Goal: Task Accomplishment & Management: Manage account settings

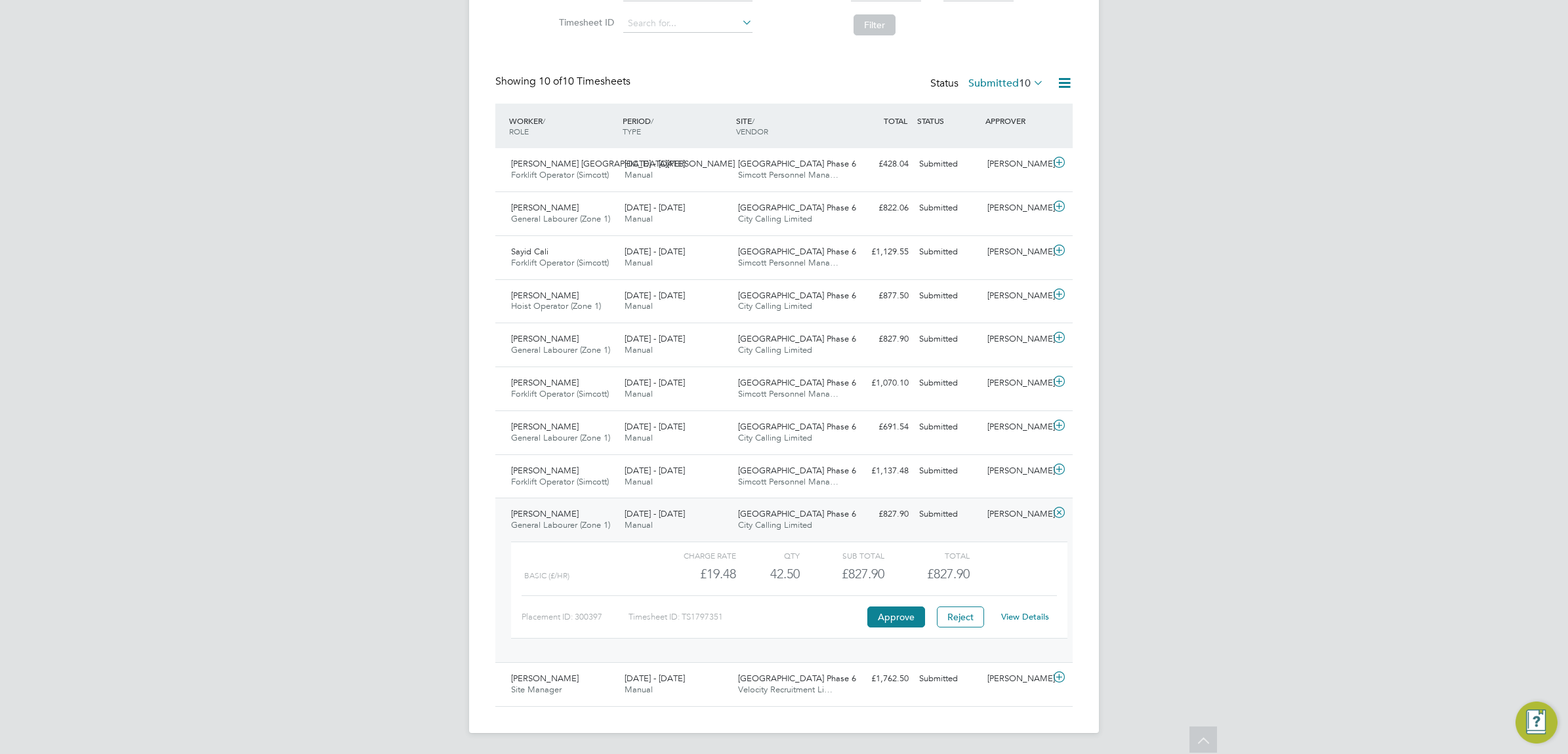
click at [999, 532] on div "Simeon Rolle General Labourer (Zone 1) 4 - 10 Aug 2025 4 - 10 Aug 2025 Manual B…" at bounding box center [784, 580] width 577 height 165
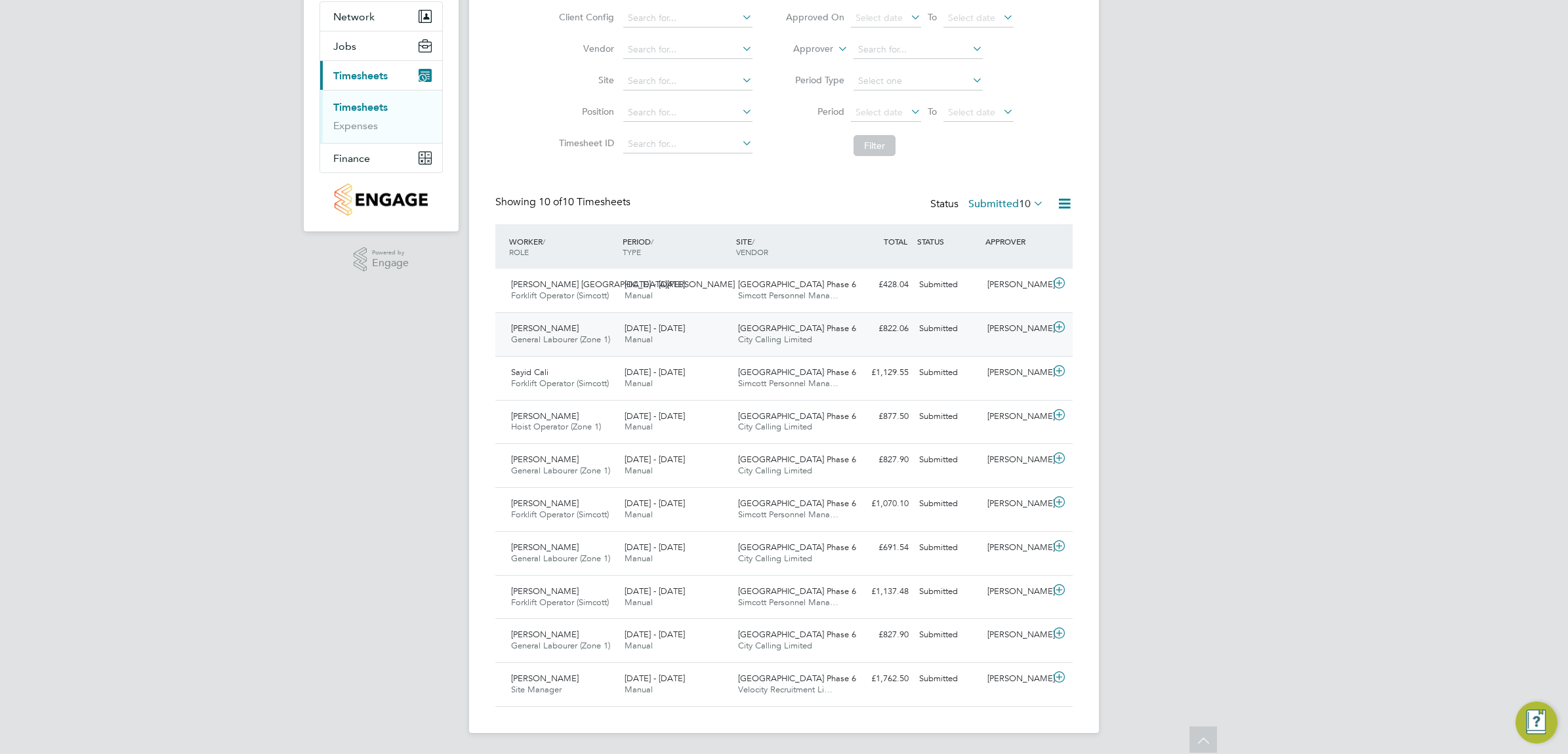
click at [1005, 326] on div "[PERSON_NAME]" at bounding box center [1017, 329] width 69 height 22
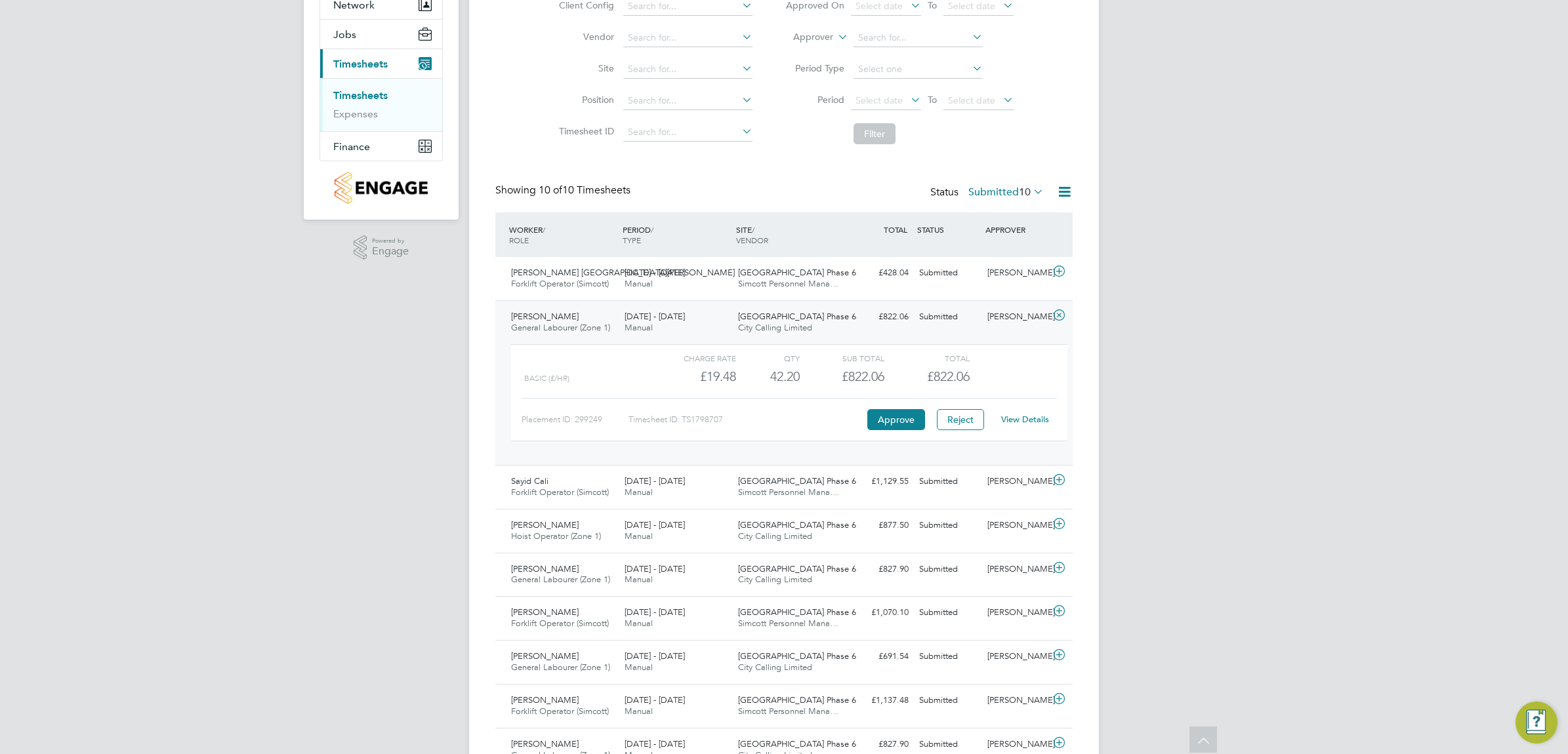
click at [1015, 417] on link "View Details" at bounding box center [1025, 419] width 48 height 11
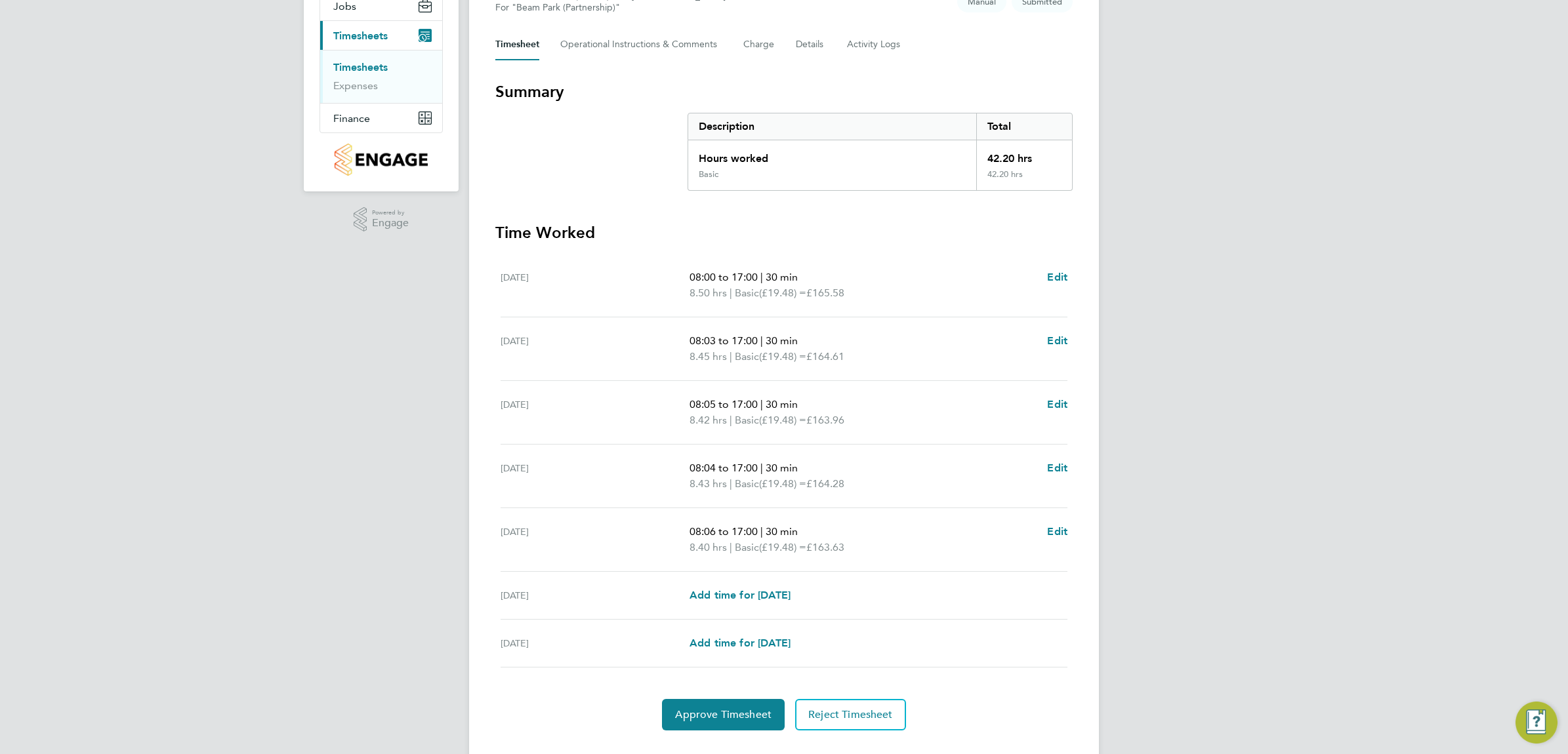
scroll to position [195, 0]
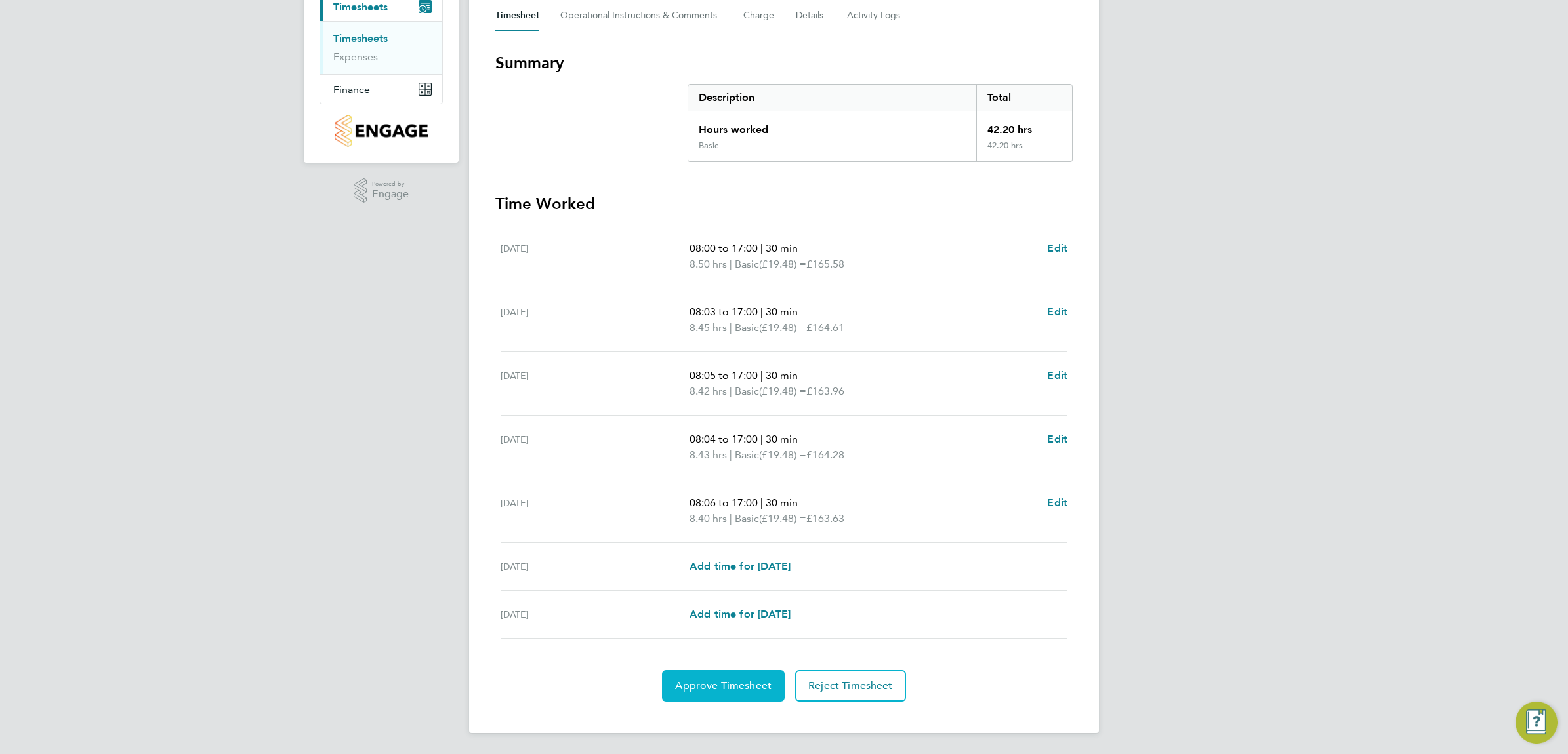
click at [690, 690] on span "Approve Timesheet" at bounding box center [723, 686] width 96 height 13
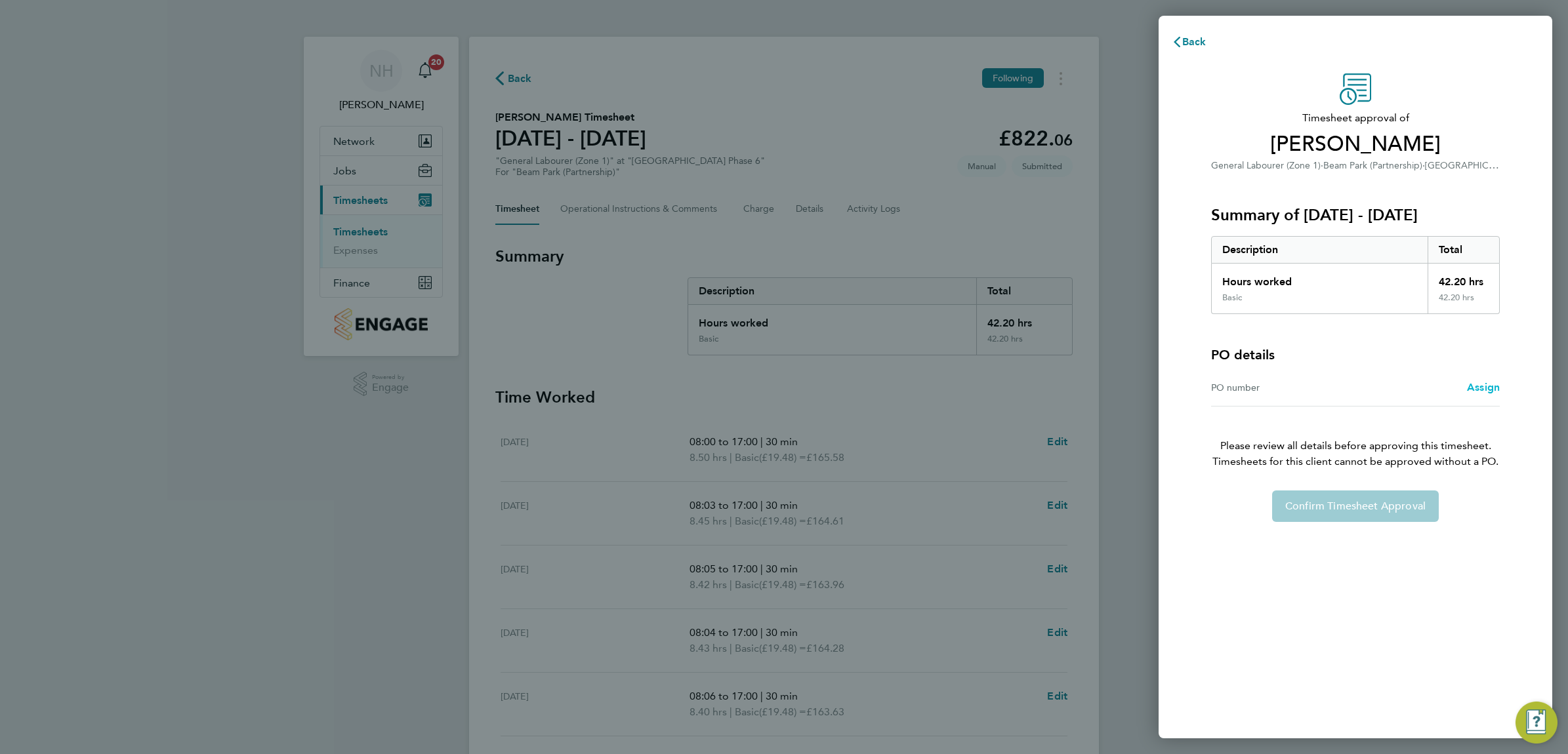
click at [1472, 385] on span "Assign" at bounding box center [1483, 387] width 33 height 13
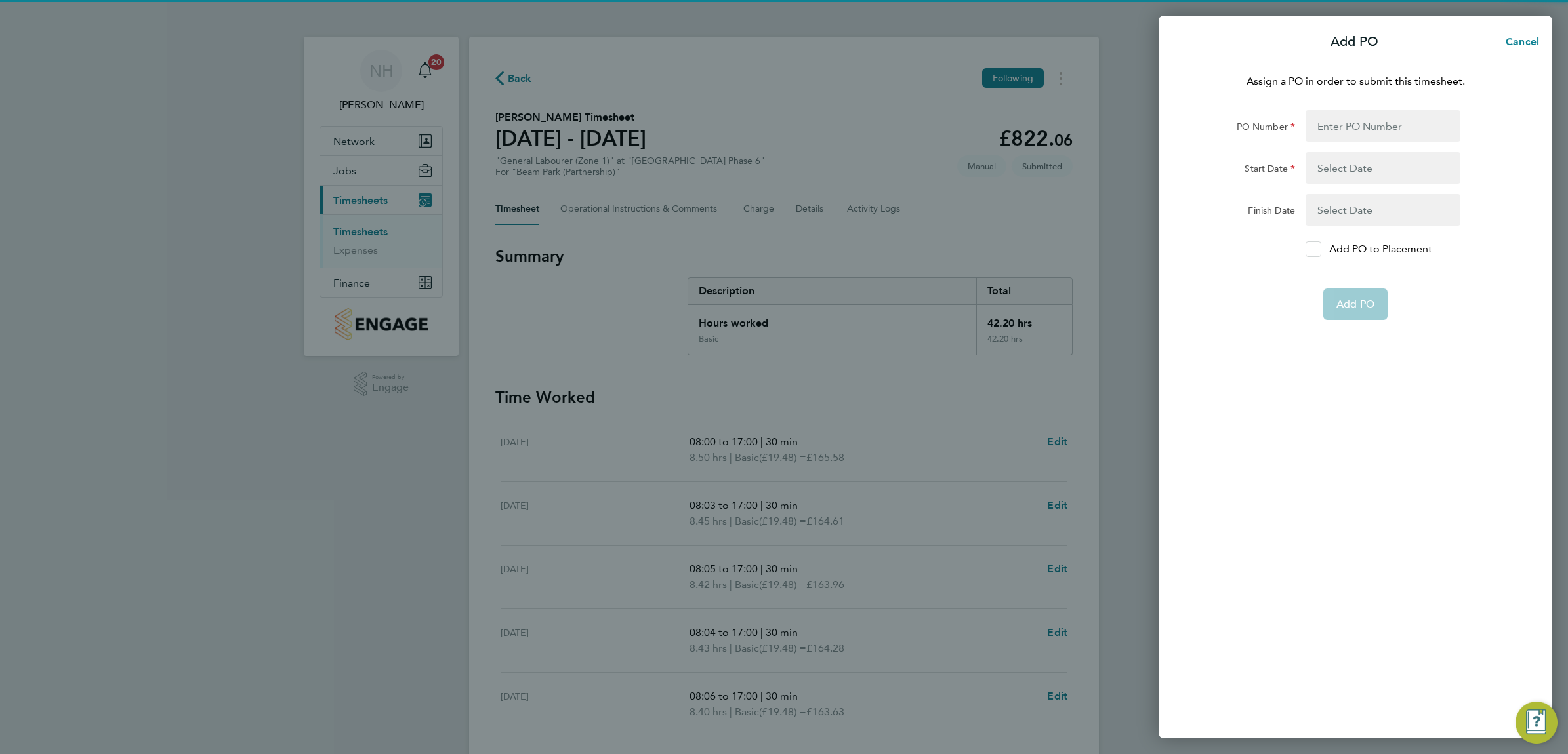
click at [1313, 253] on form "PO Number Start Date Finish Date Add PO to Placement Add PO" at bounding box center [1355, 215] width 320 height 210
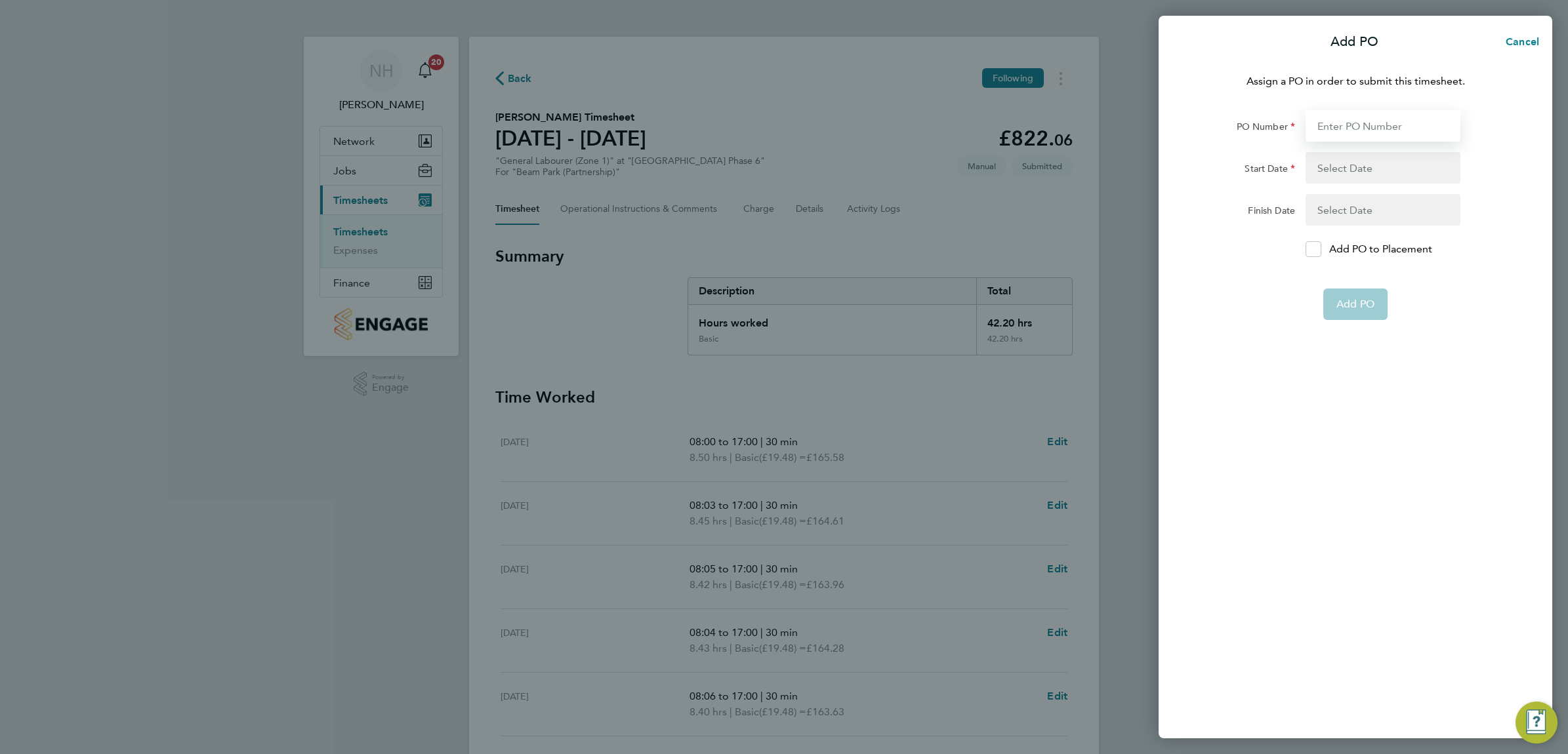
drag, startPoint x: 1313, startPoint y: 253, endPoint x: 1355, endPoint y: 122, distance: 137.6
click at [1355, 122] on input "PO Number" at bounding box center [1383, 126] width 155 height 32
type input "H66979"
type input "[DATE]"
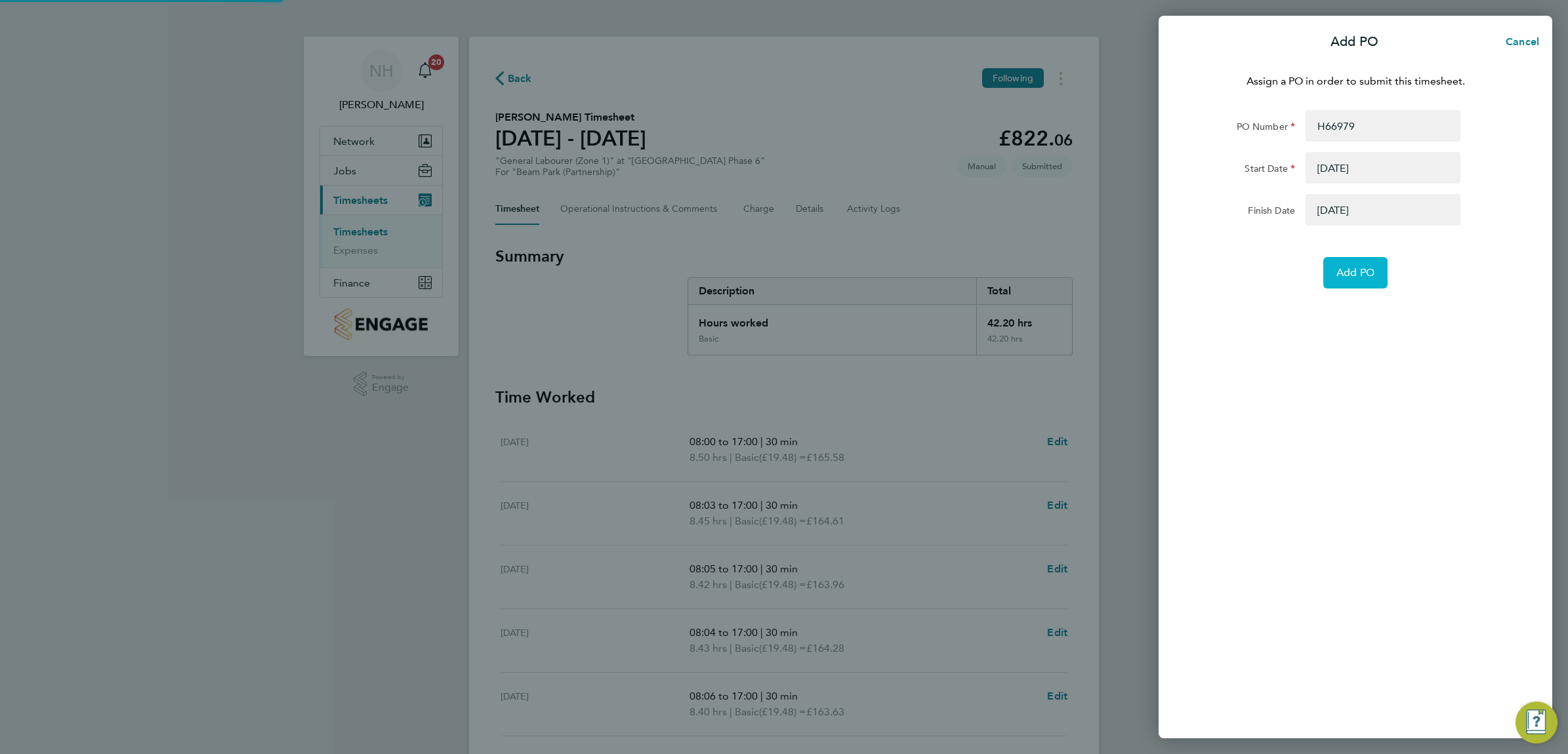
click at [1348, 269] on span "Add PO" at bounding box center [1355, 273] width 38 height 13
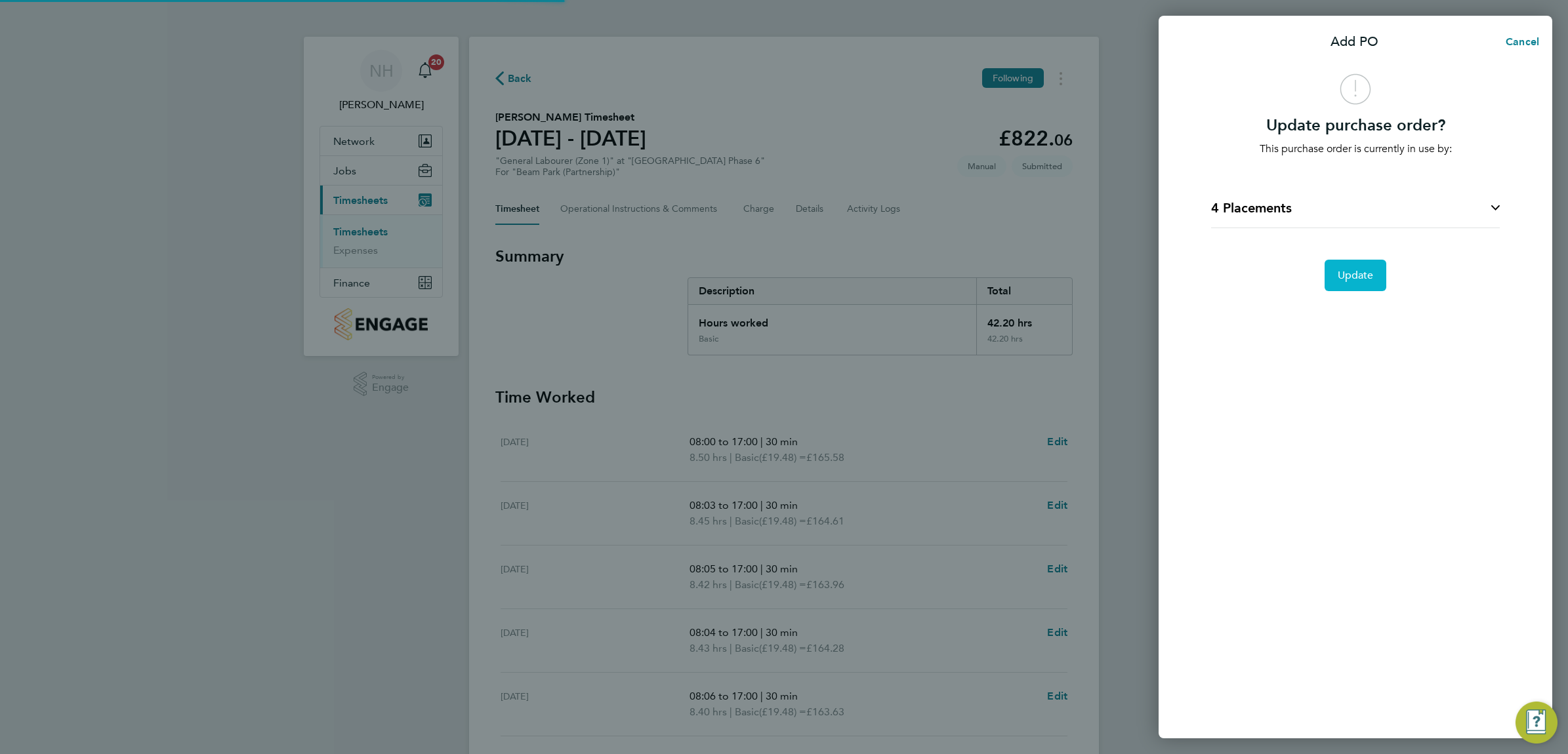
click at [1348, 269] on span "Update" at bounding box center [1355, 275] width 36 height 13
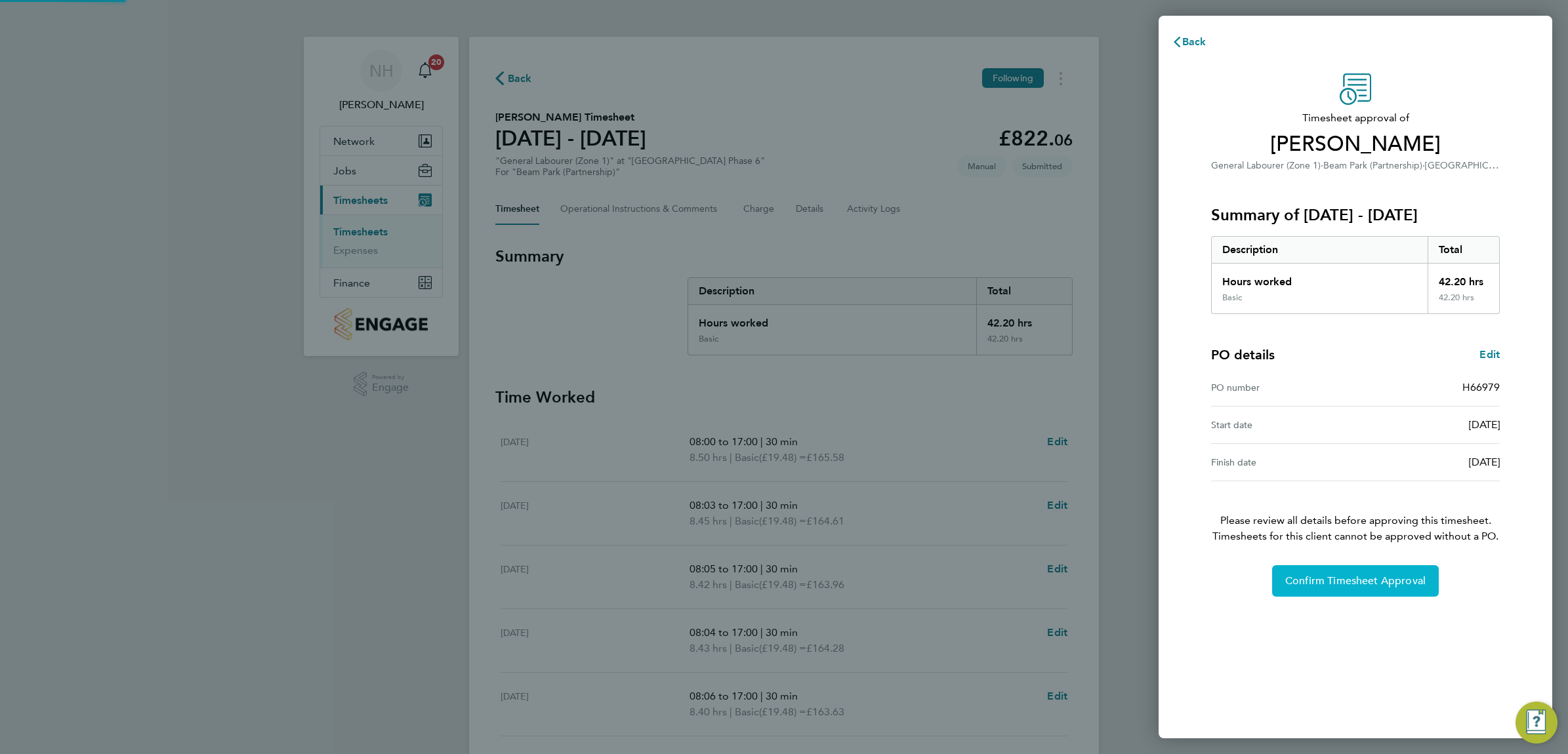
click at [1375, 582] on span "Confirm Timesheet Approval" at bounding box center [1355, 581] width 140 height 13
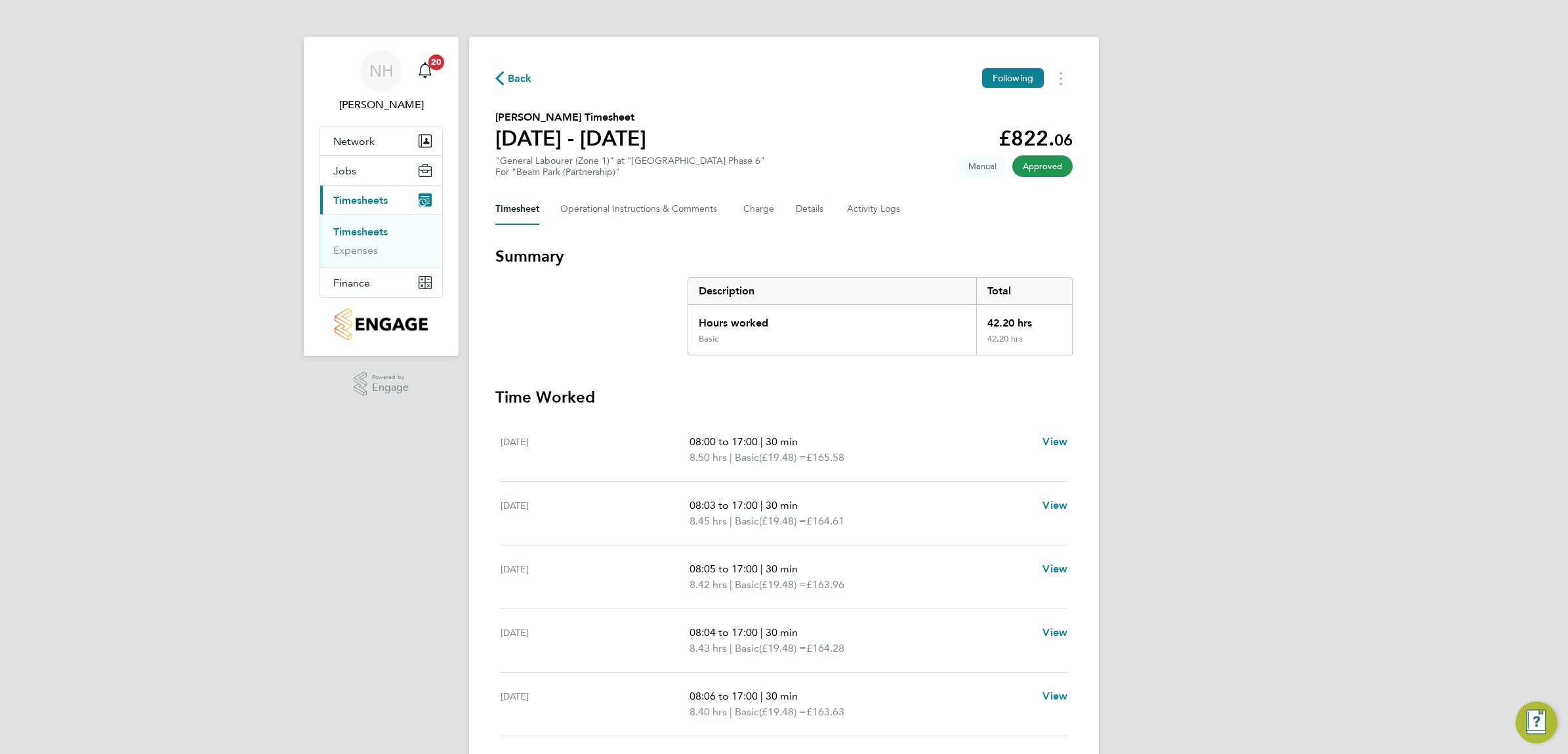
click at [510, 80] on span "Back" at bounding box center [520, 79] width 24 height 16
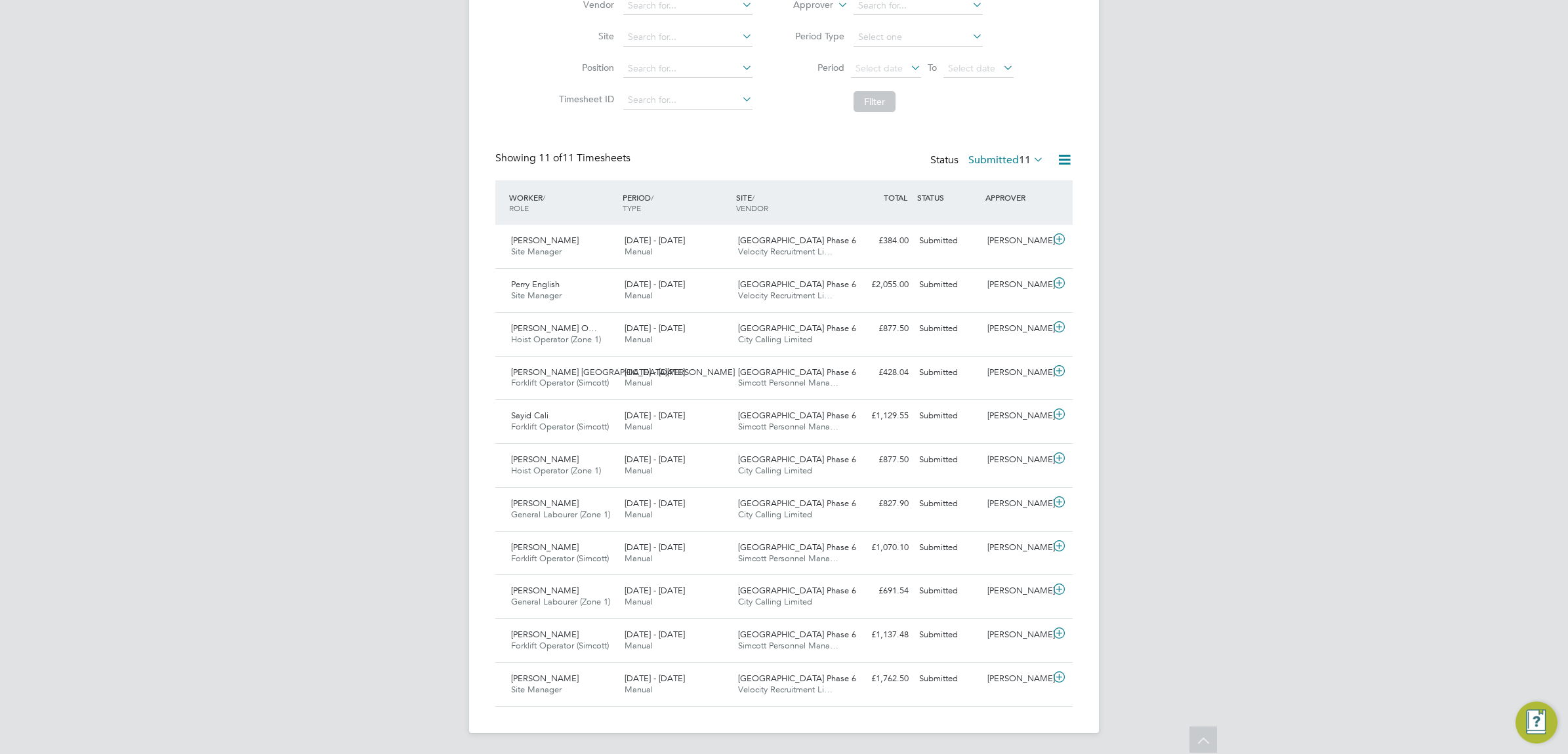
click at [998, 157] on label "Submitted 11" at bounding box center [1006, 160] width 76 height 13
click at [999, 200] on li "Saved" at bounding box center [992, 202] width 61 height 18
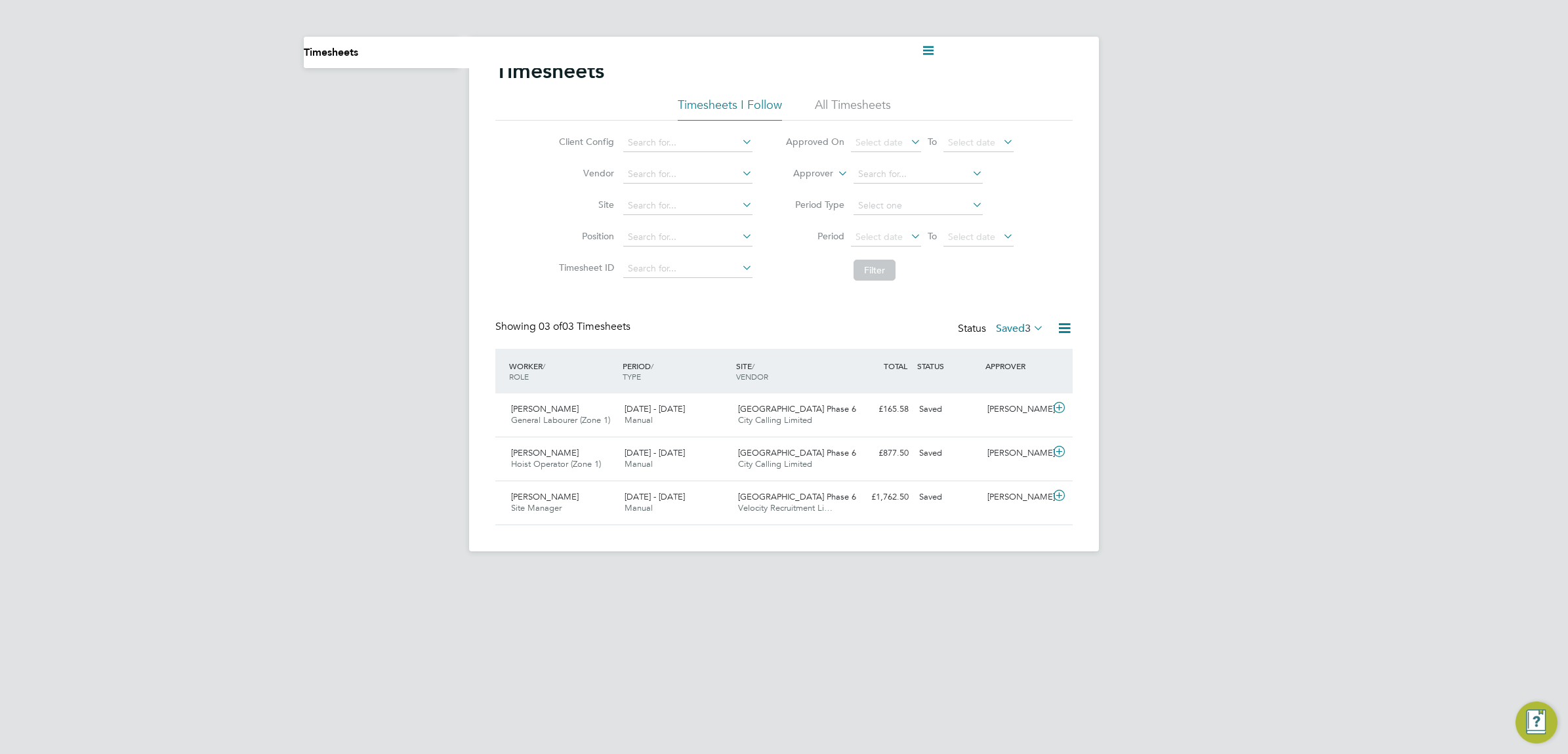
click at [1018, 329] on label "Saved 3" at bounding box center [1020, 329] width 48 height 13
click at [1013, 389] on li "Submitted" at bounding box center [1006, 389] width 61 height 18
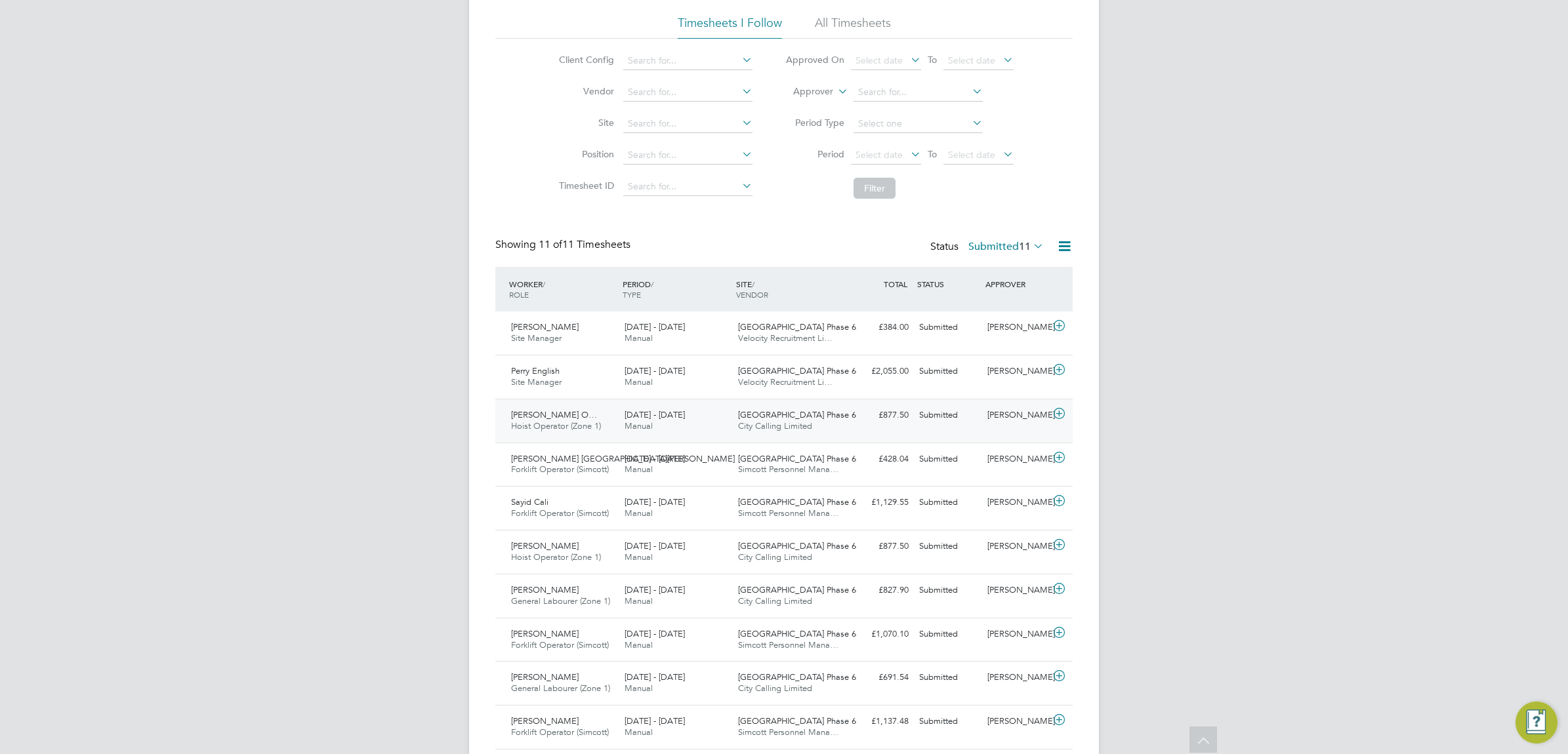
click at [1005, 415] on div "[PERSON_NAME]" at bounding box center [1017, 415] width 69 height 22
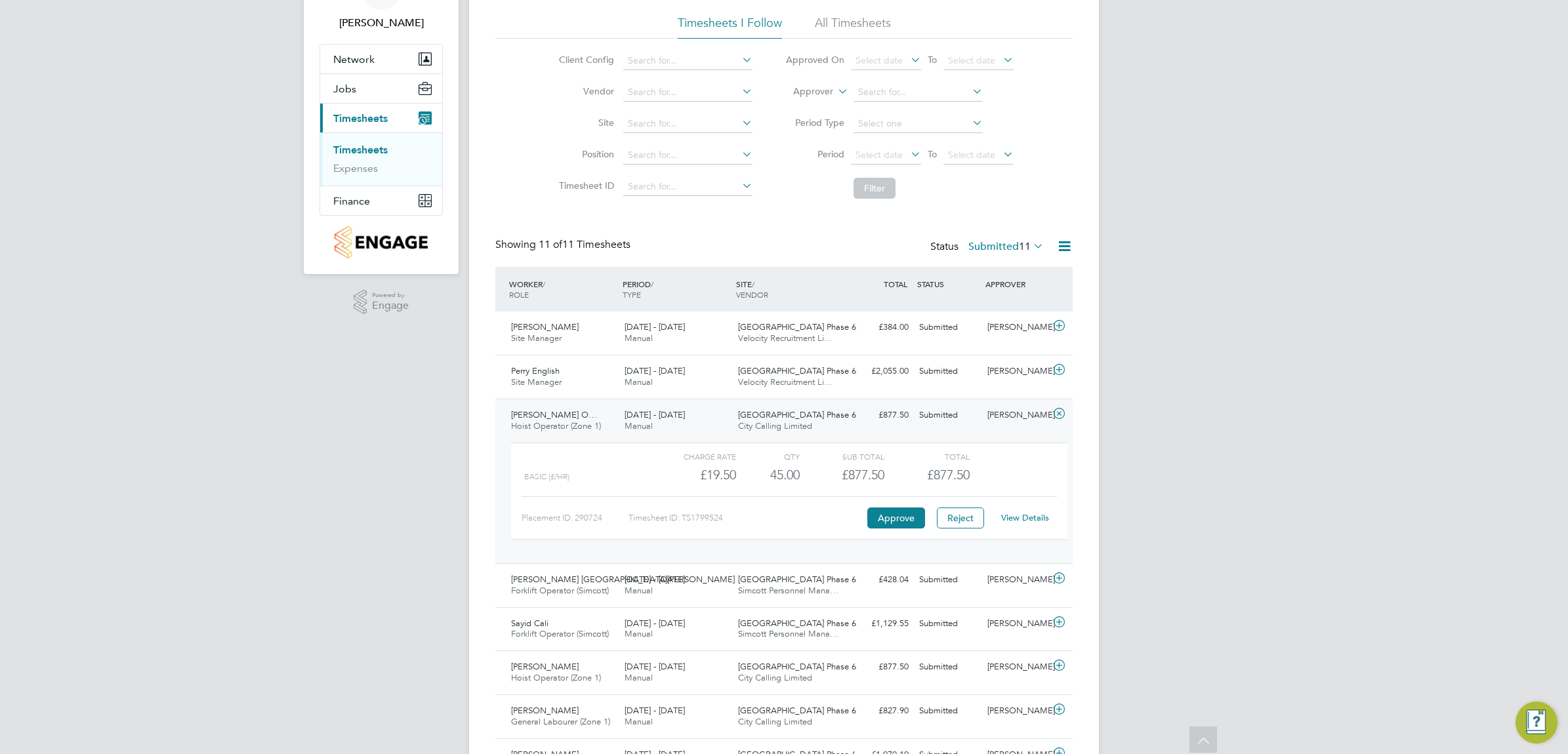
click at [1015, 516] on link "View Details" at bounding box center [1025, 518] width 48 height 11
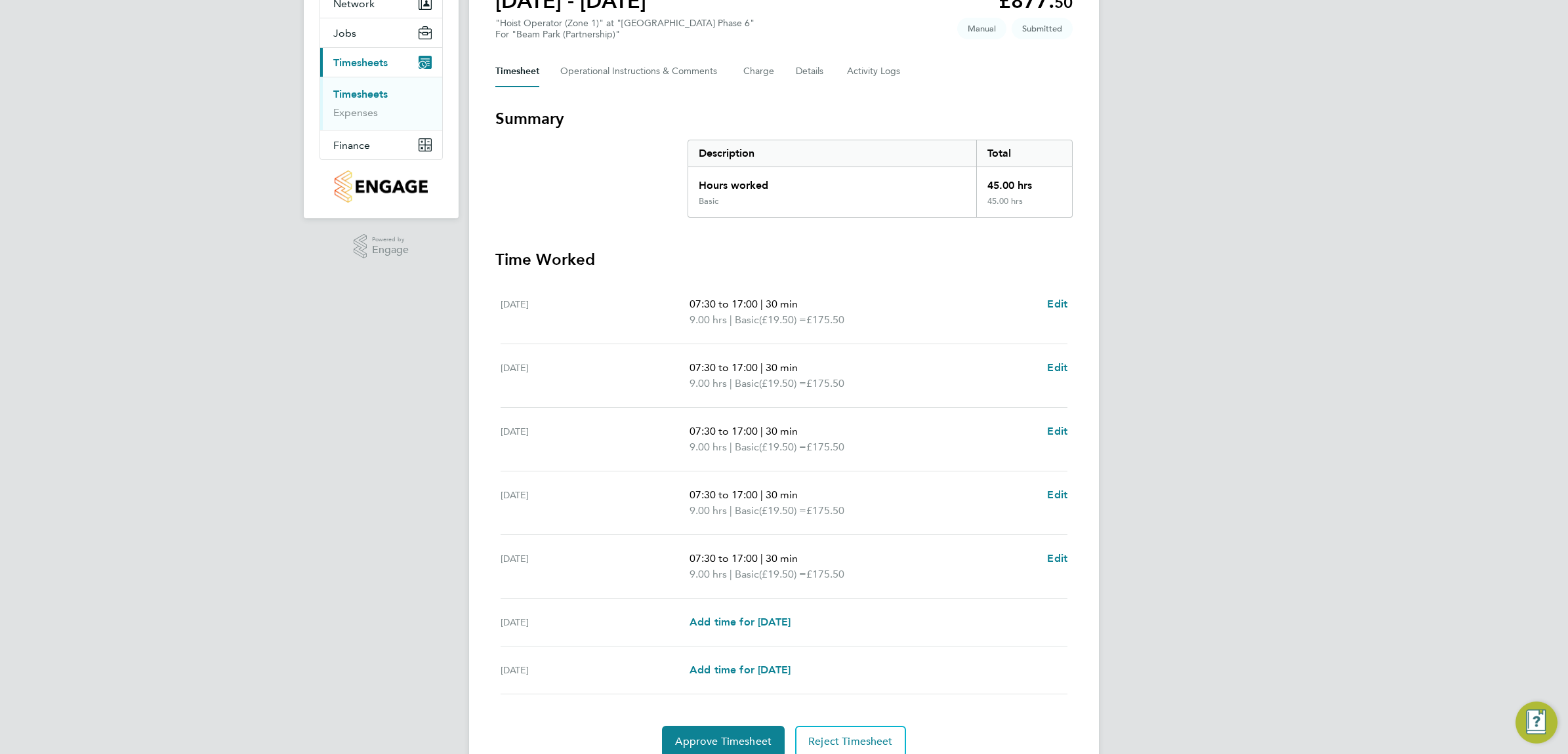
scroll to position [164, 0]
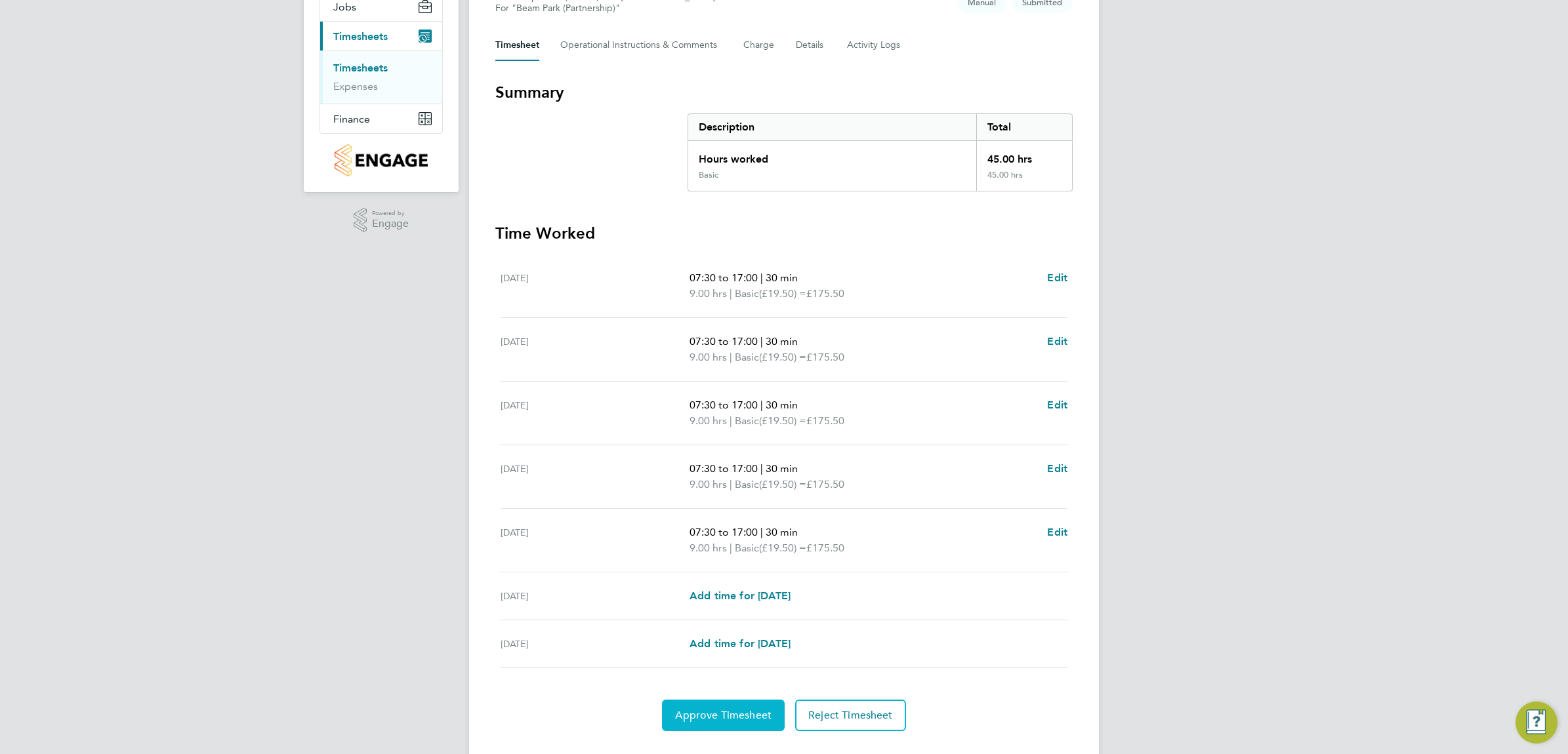
click at [732, 729] on button "Approve Timesheet" at bounding box center [723, 715] width 123 height 32
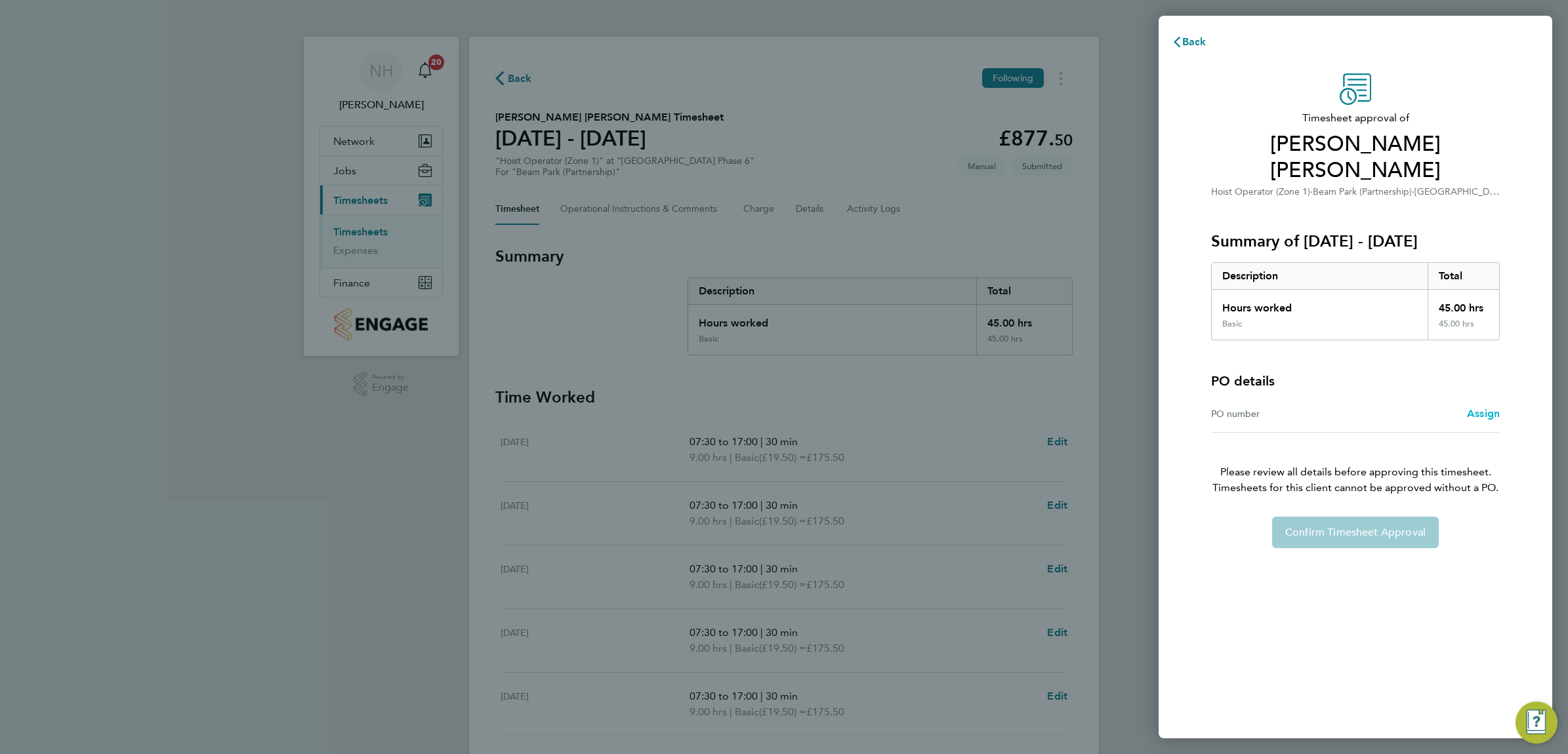
click at [1477, 414] on span "Assign" at bounding box center [1483, 413] width 33 height 13
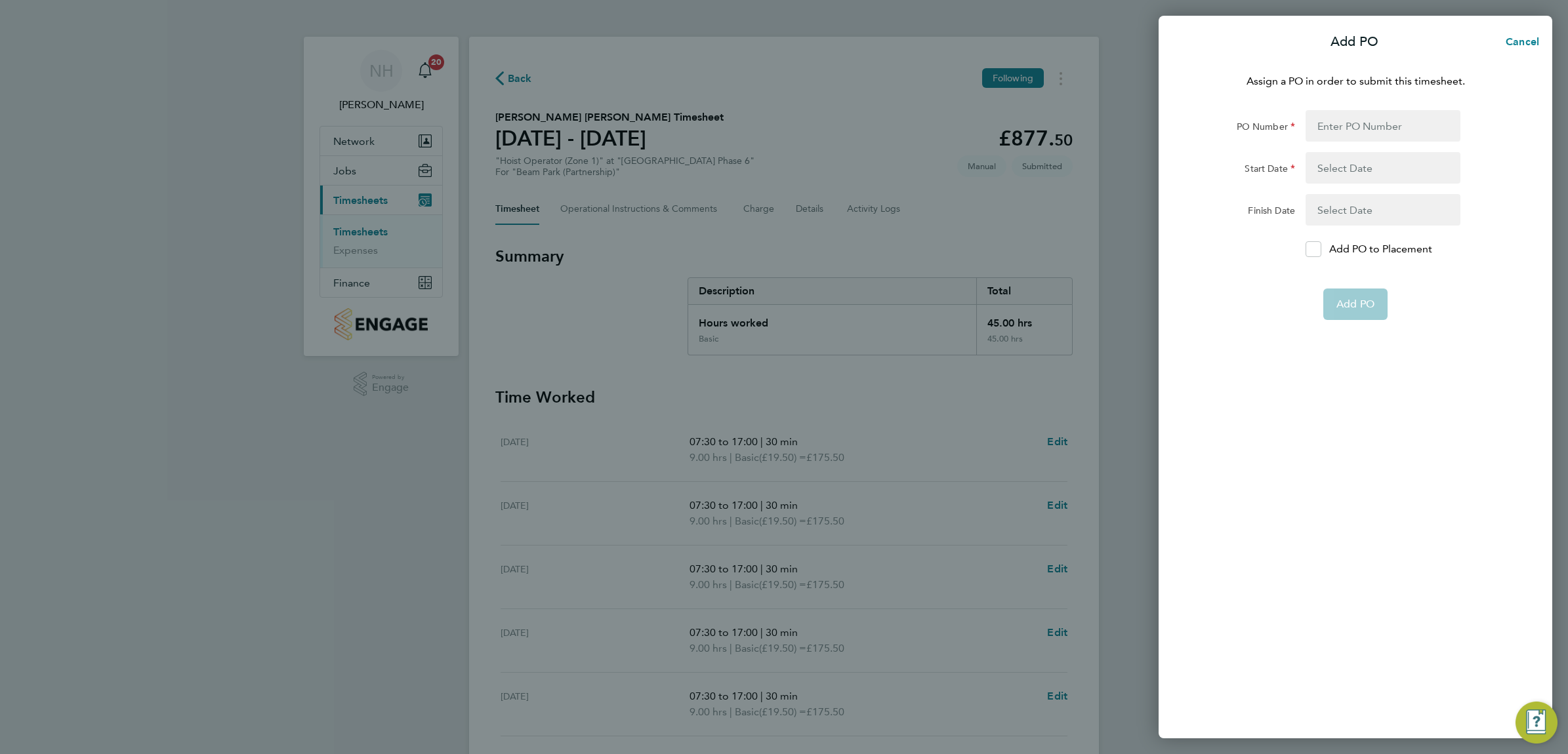
drag, startPoint x: 1310, startPoint y: 246, endPoint x: 1335, endPoint y: 198, distance: 54.1
click at [1310, 243] on div at bounding box center [1314, 249] width 16 height 16
click at [1318, 249] on input "Add PO to Placement" at bounding box center [1318, 249] width 0 height 0
click at [1347, 112] on input "PO Number" at bounding box center [1383, 126] width 155 height 32
type input "H66979"
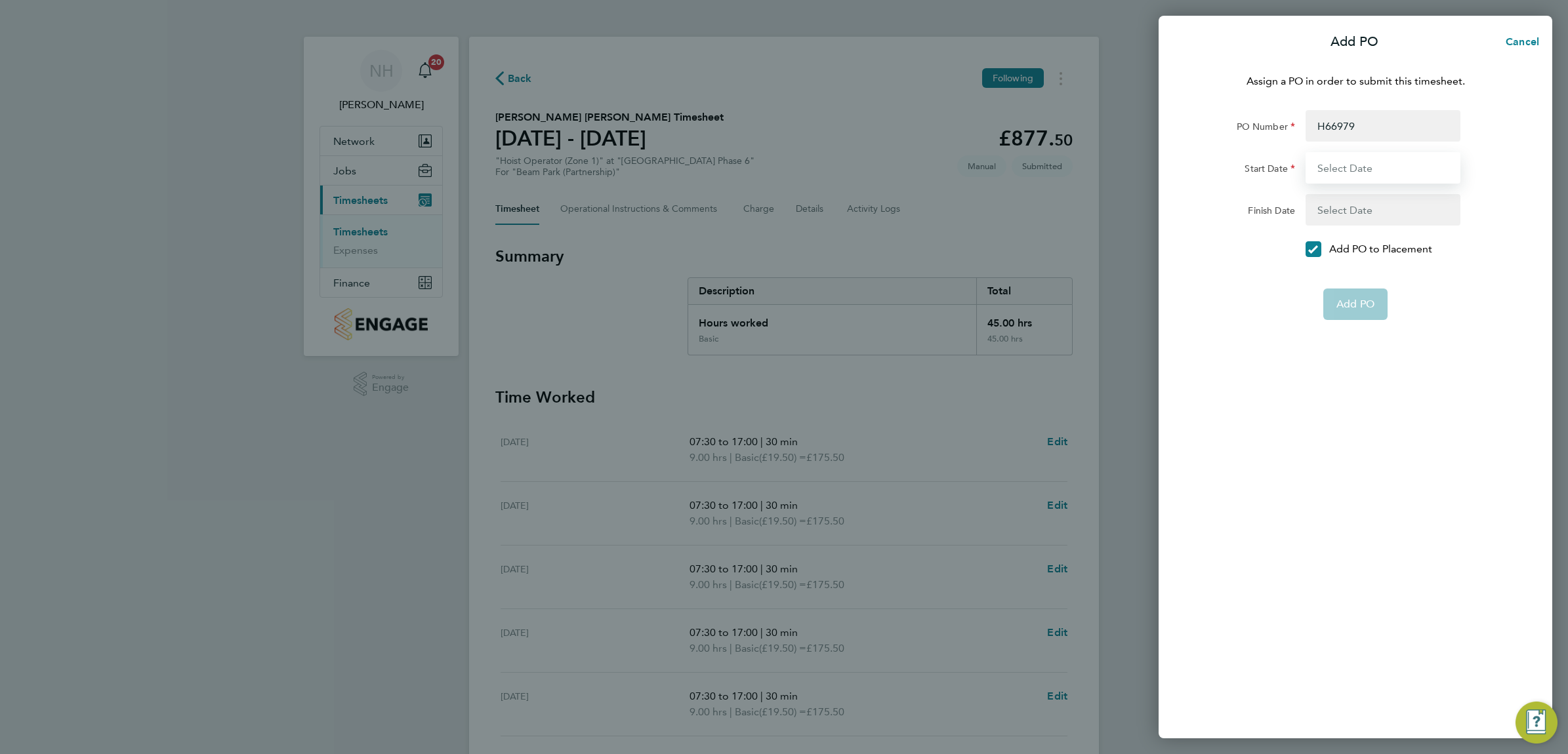
type input "02 Sep 24"
type input "[DATE]"
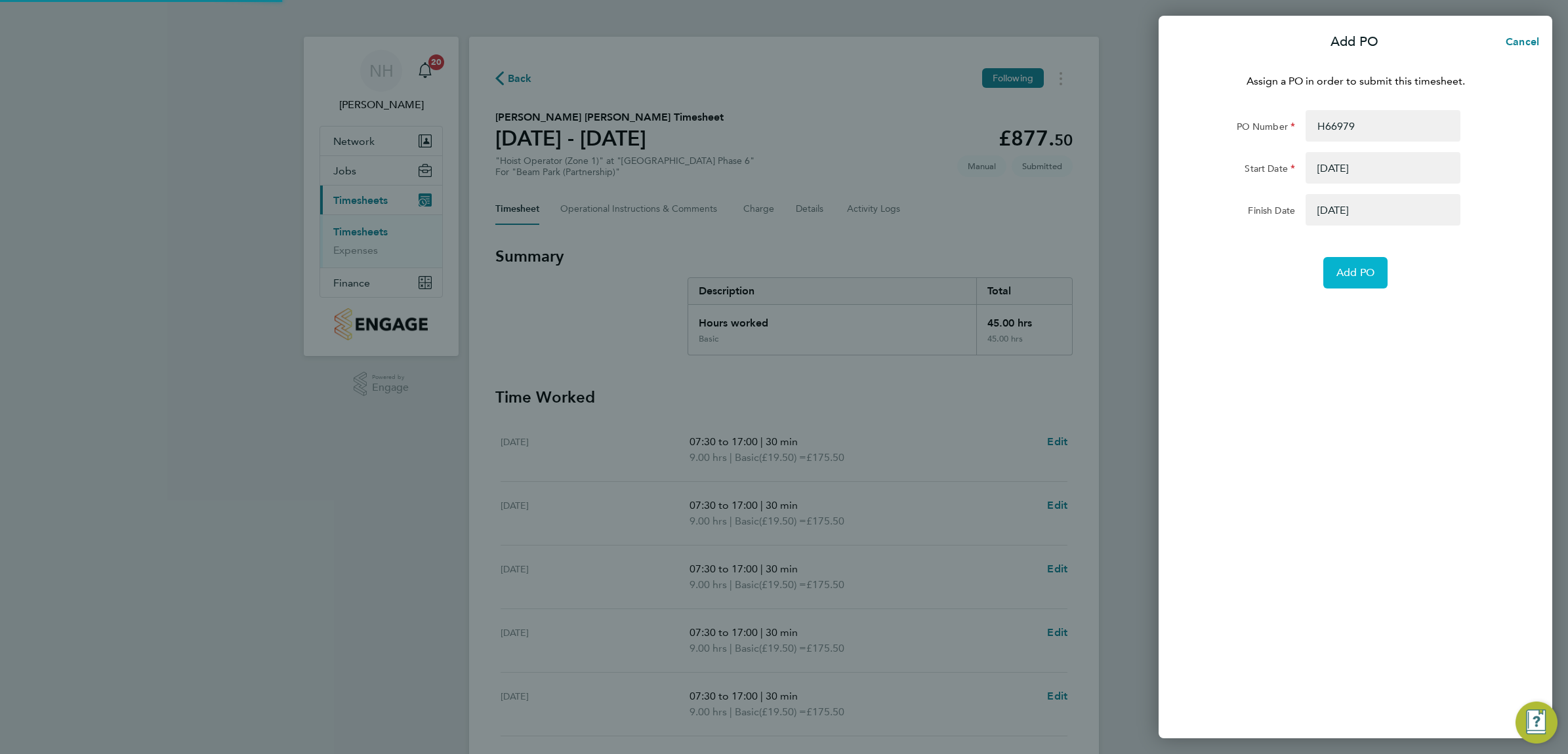
click at [1355, 270] on span "Add PO" at bounding box center [1355, 273] width 38 height 13
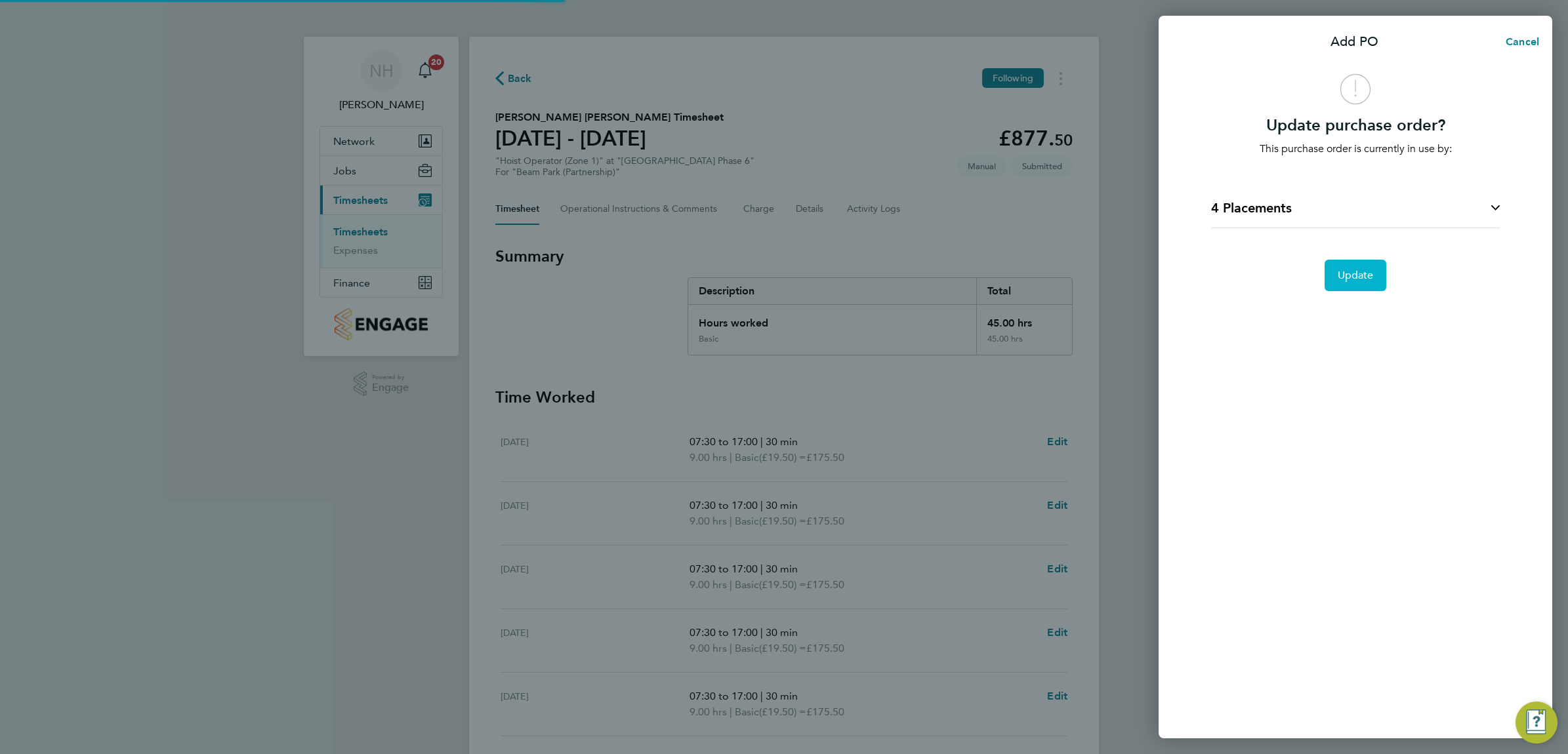
click at [1355, 270] on span "Update" at bounding box center [1355, 275] width 36 height 13
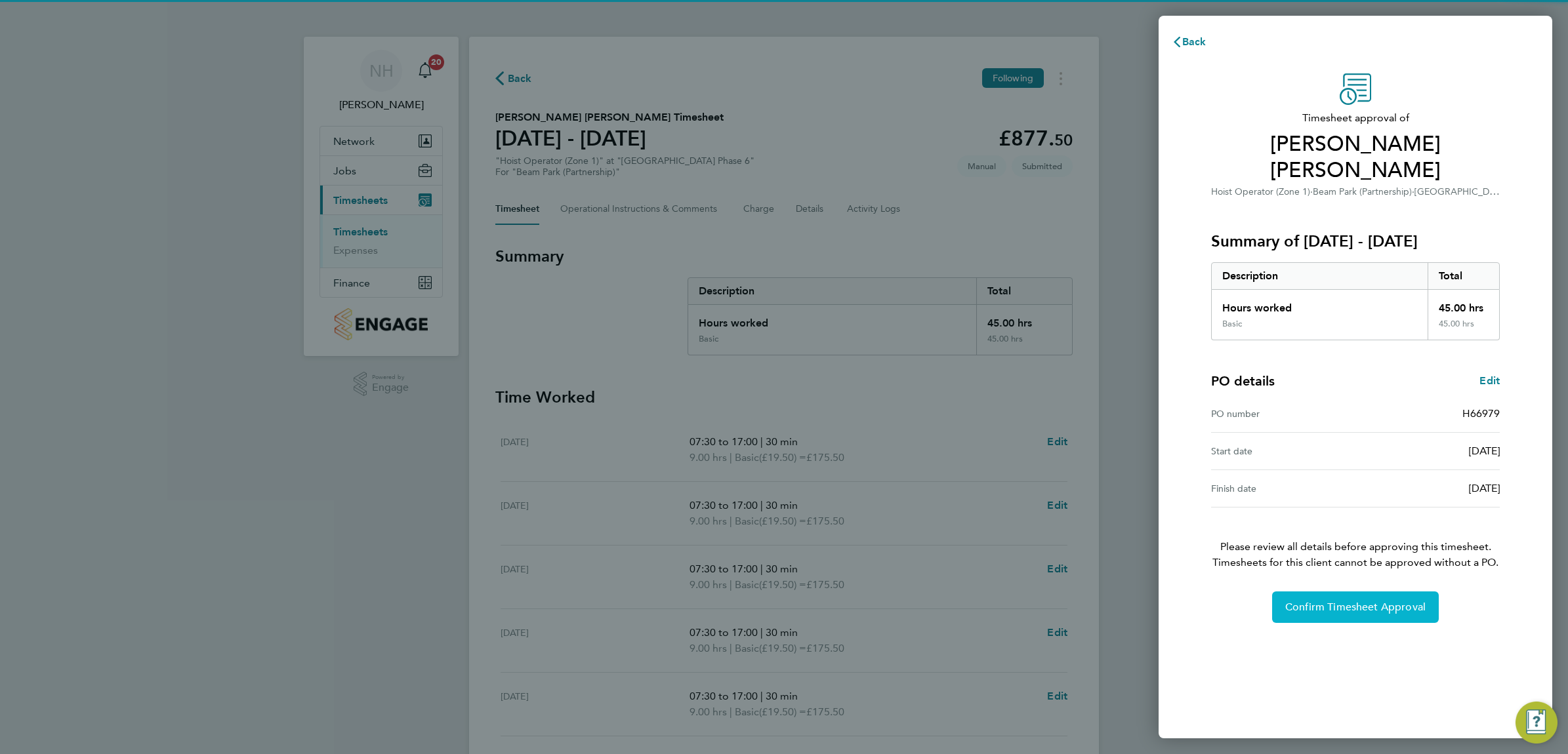
click at [1378, 608] on span "Confirm Timesheet Approval" at bounding box center [1355, 607] width 140 height 13
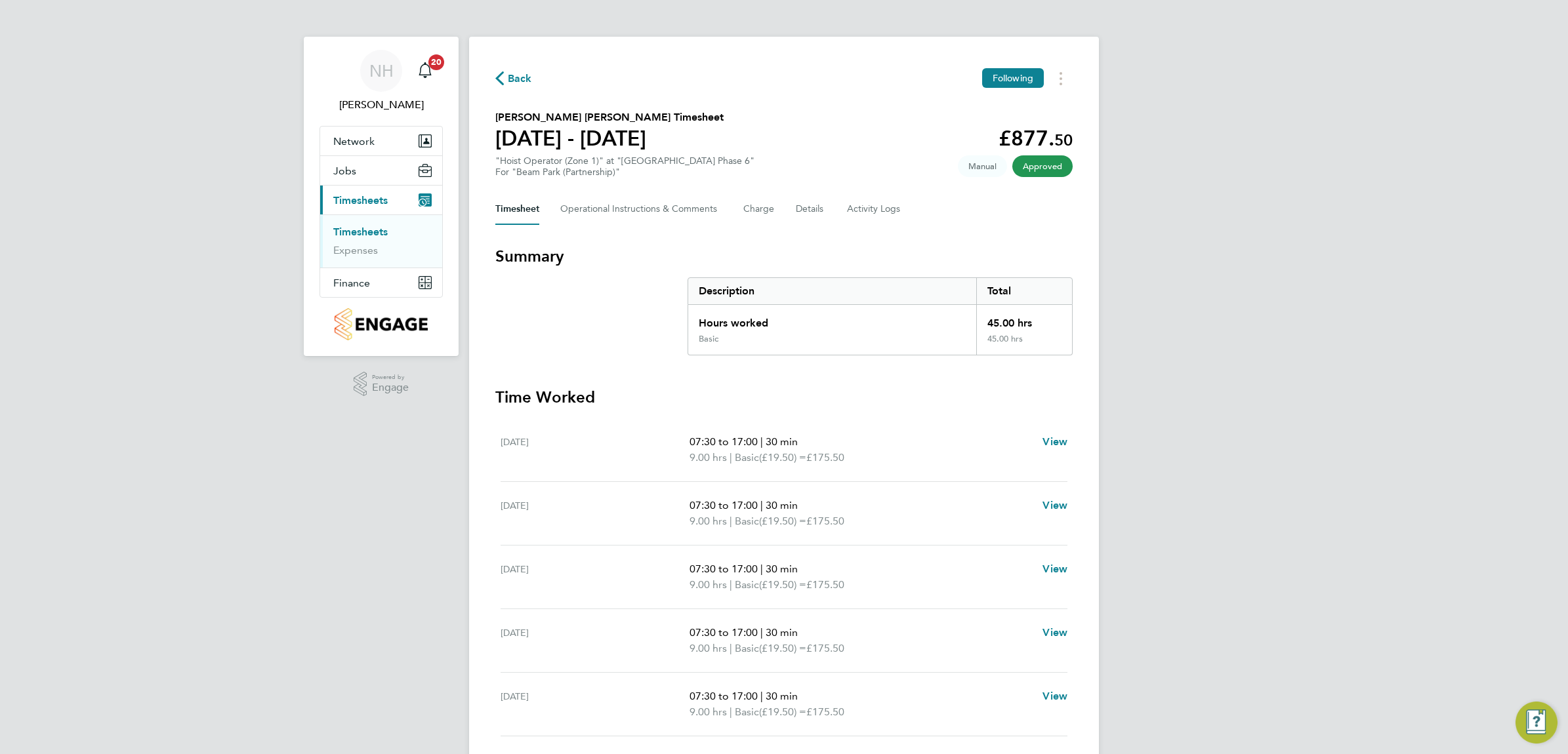
click at [515, 76] on span "Back" at bounding box center [520, 79] width 24 height 16
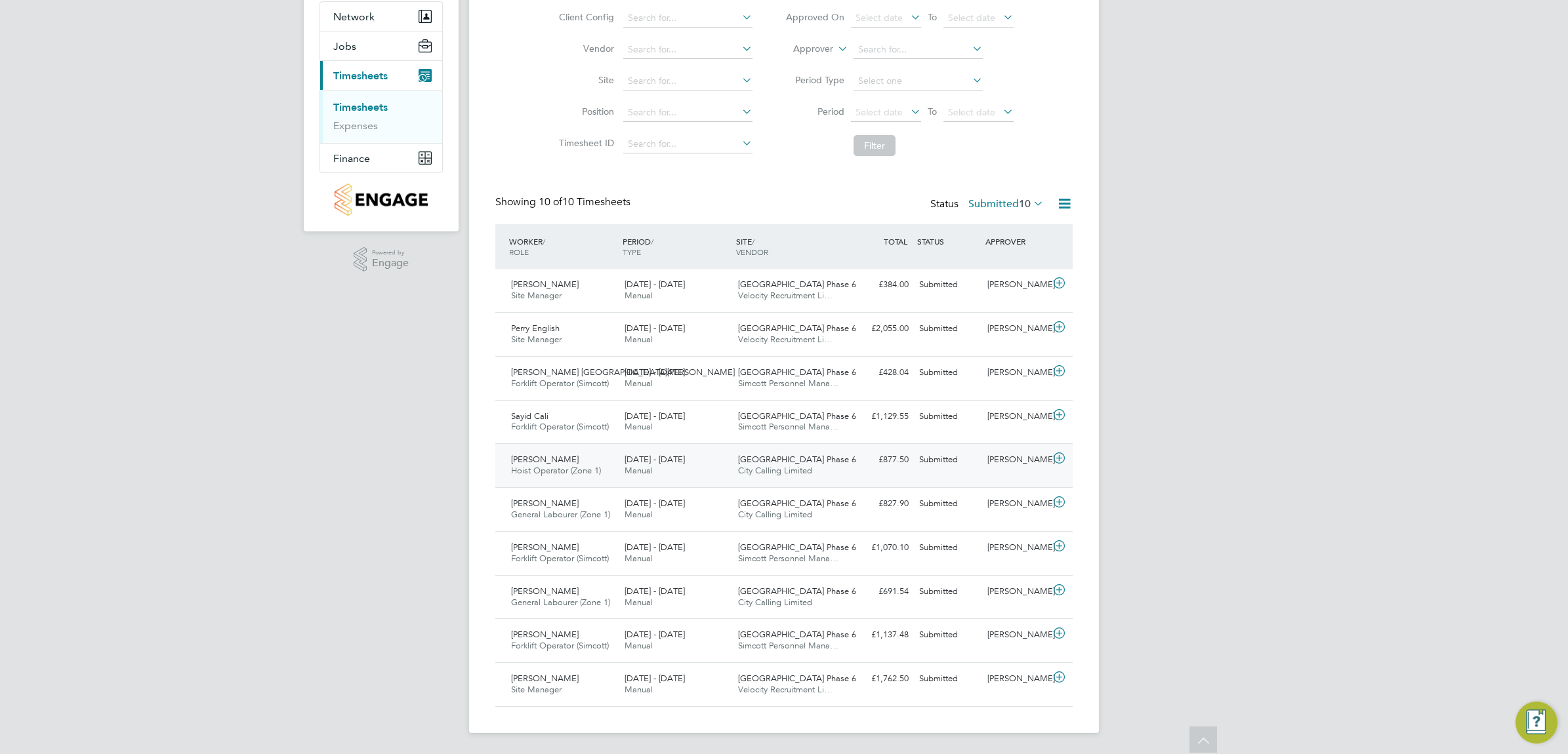
click at [1011, 459] on div "[PERSON_NAME]" at bounding box center [1017, 460] width 69 height 22
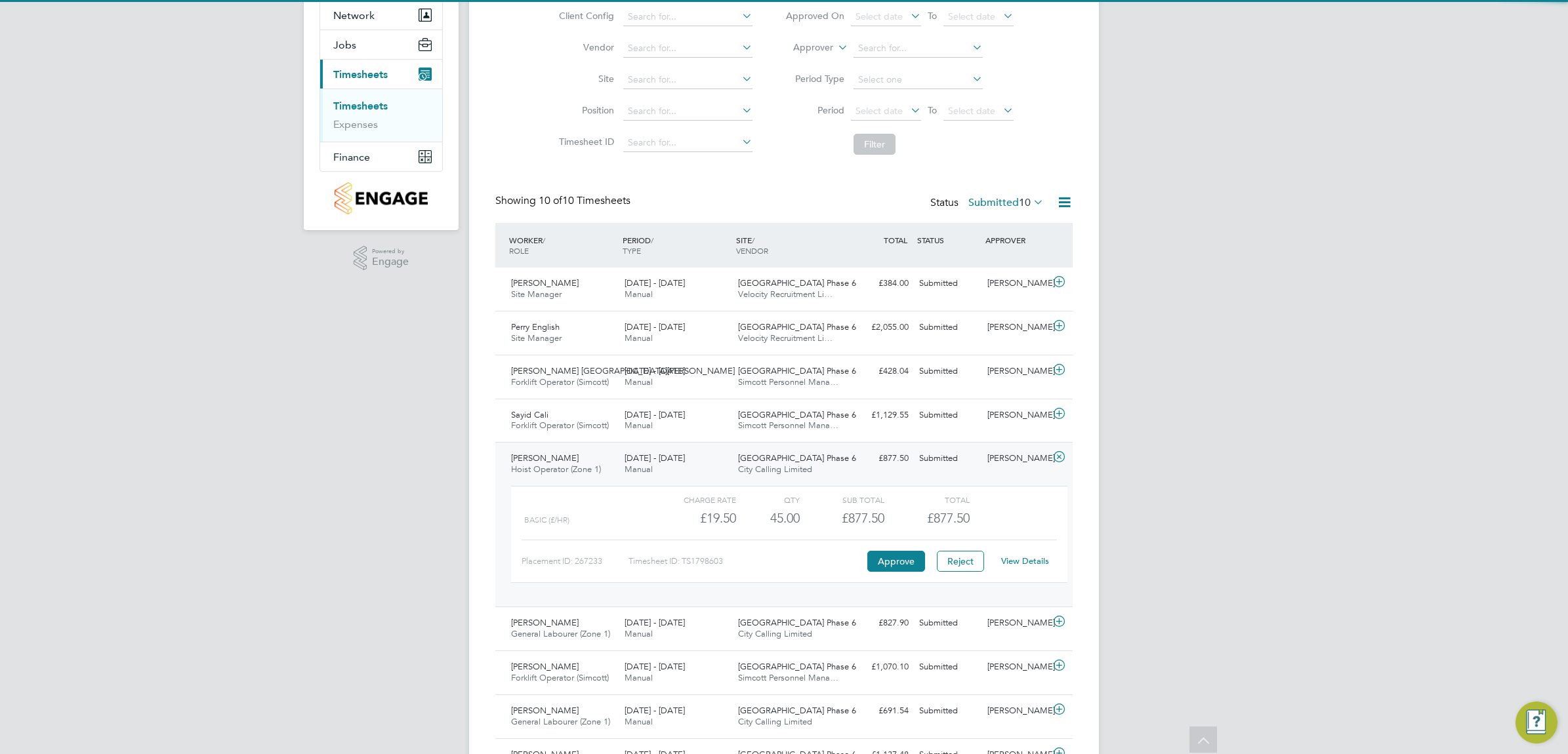
click at [1028, 559] on link "View Details" at bounding box center [1025, 560] width 48 height 11
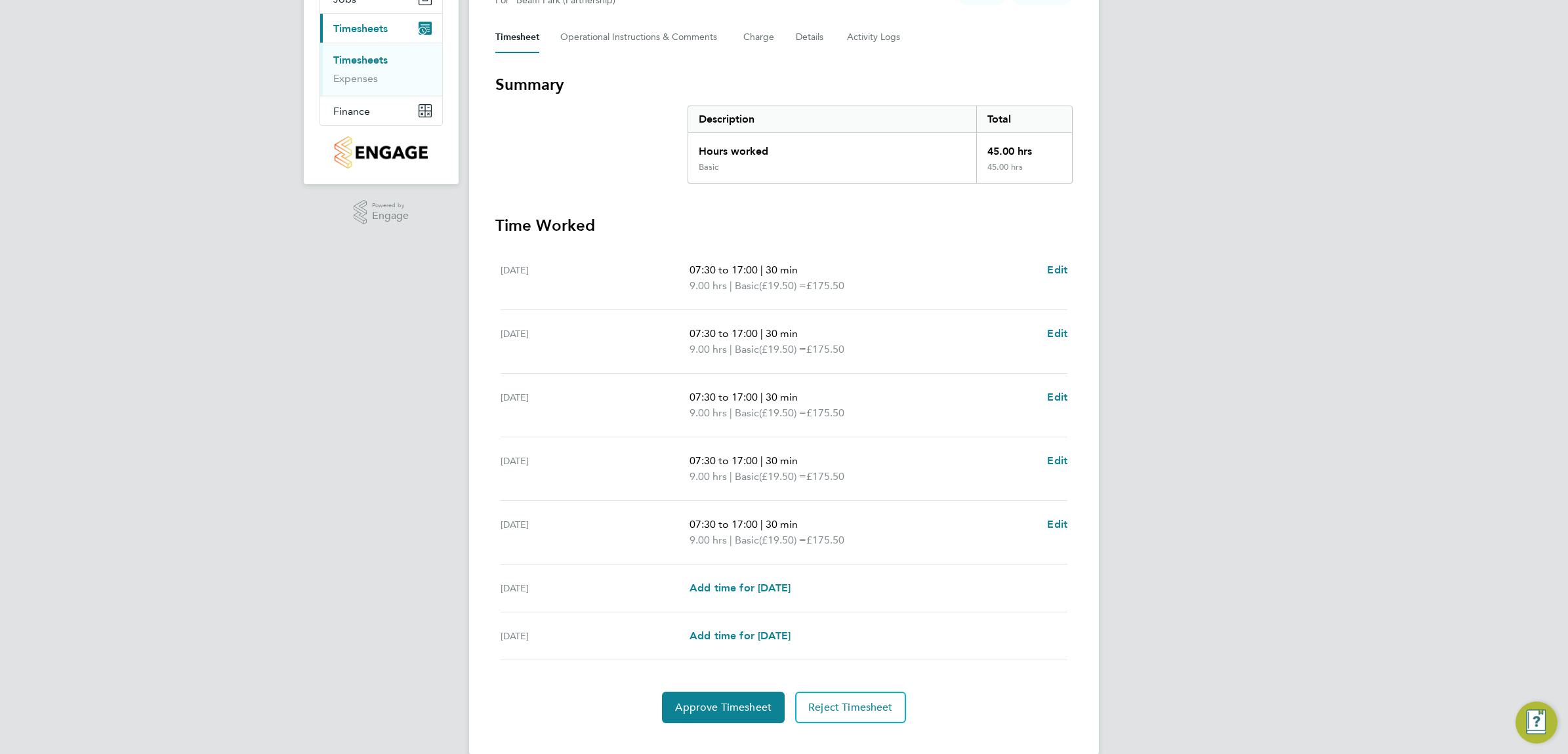
scroll to position [195, 0]
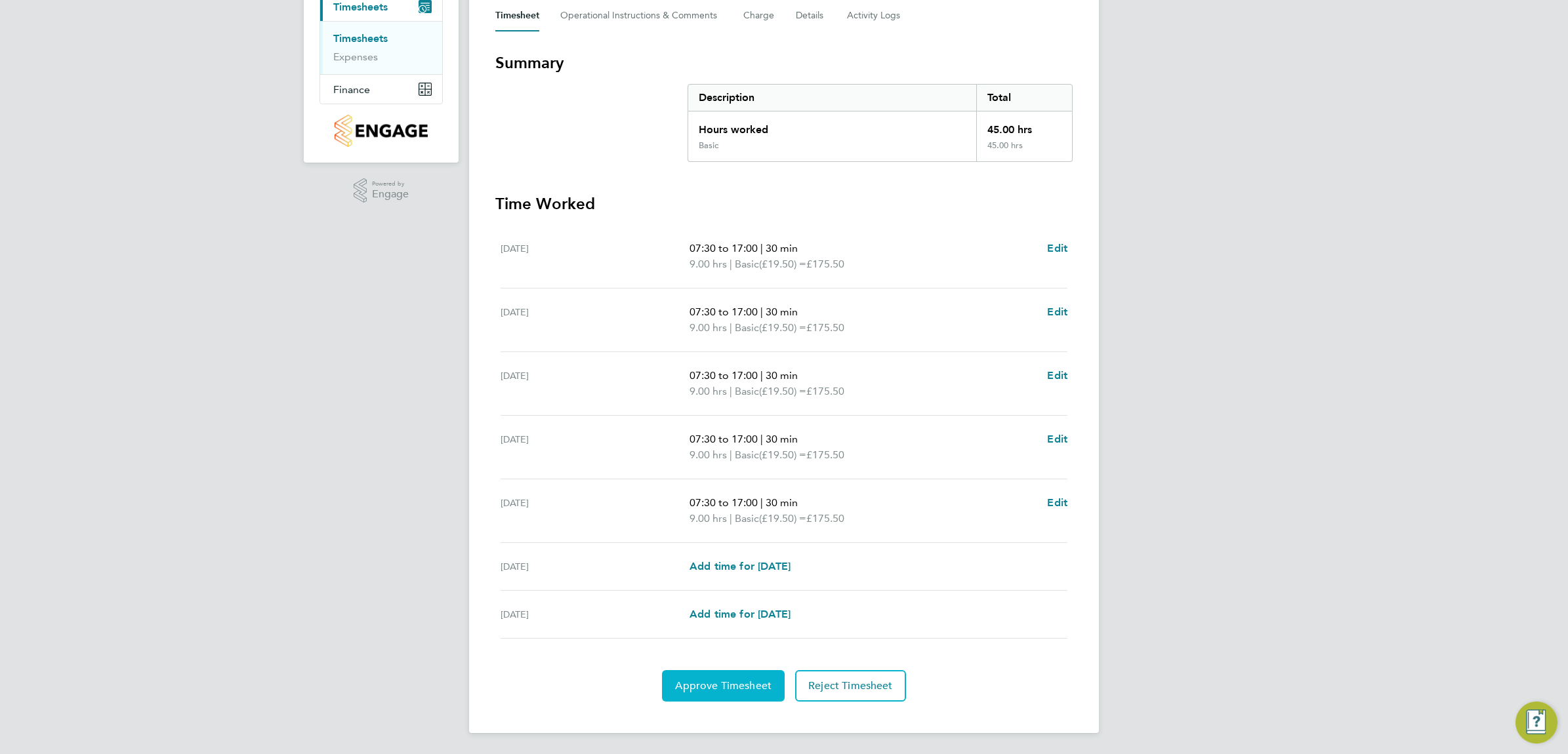
click at [739, 676] on button "Approve Timesheet" at bounding box center [723, 686] width 123 height 32
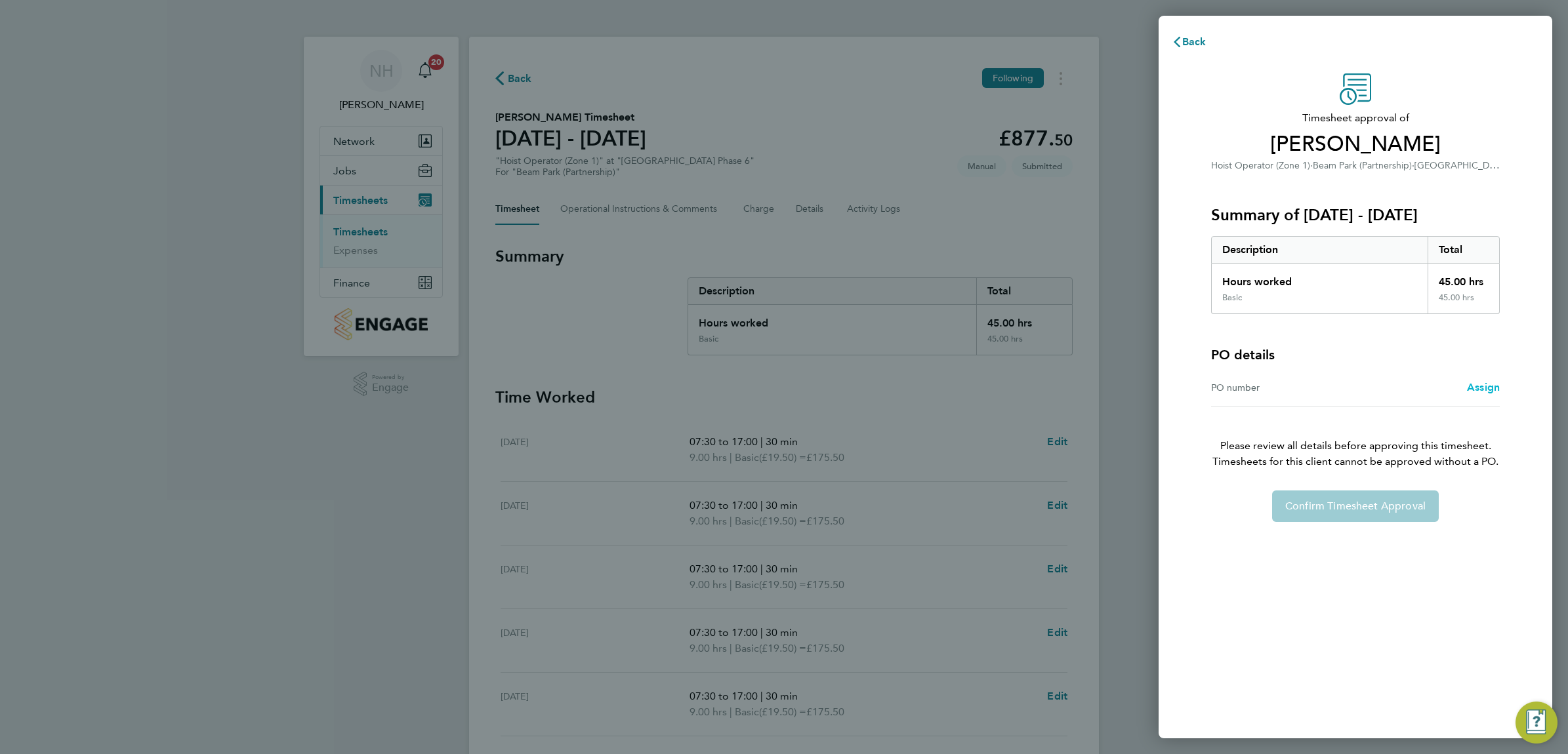
click at [1476, 389] on span "Assign" at bounding box center [1483, 387] width 33 height 13
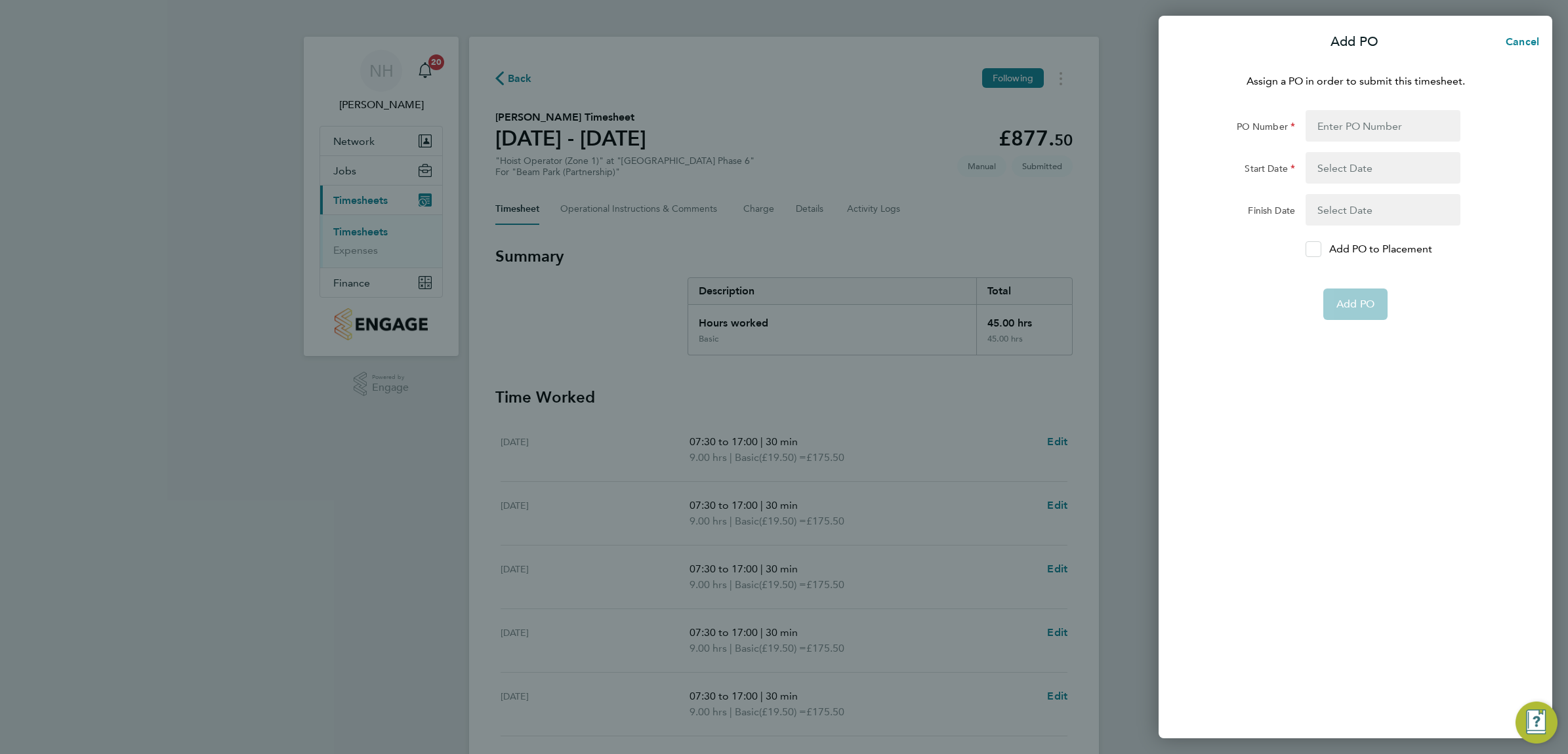
click at [1315, 246] on icon at bounding box center [1314, 249] width 10 height 9
click at [1318, 249] on input "Add PO to Placement" at bounding box center [1318, 249] width 0 height 0
click at [1348, 122] on input "PO Number" at bounding box center [1383, 126] width 155 height 32
type input "H66979"
type input "[DATE]"
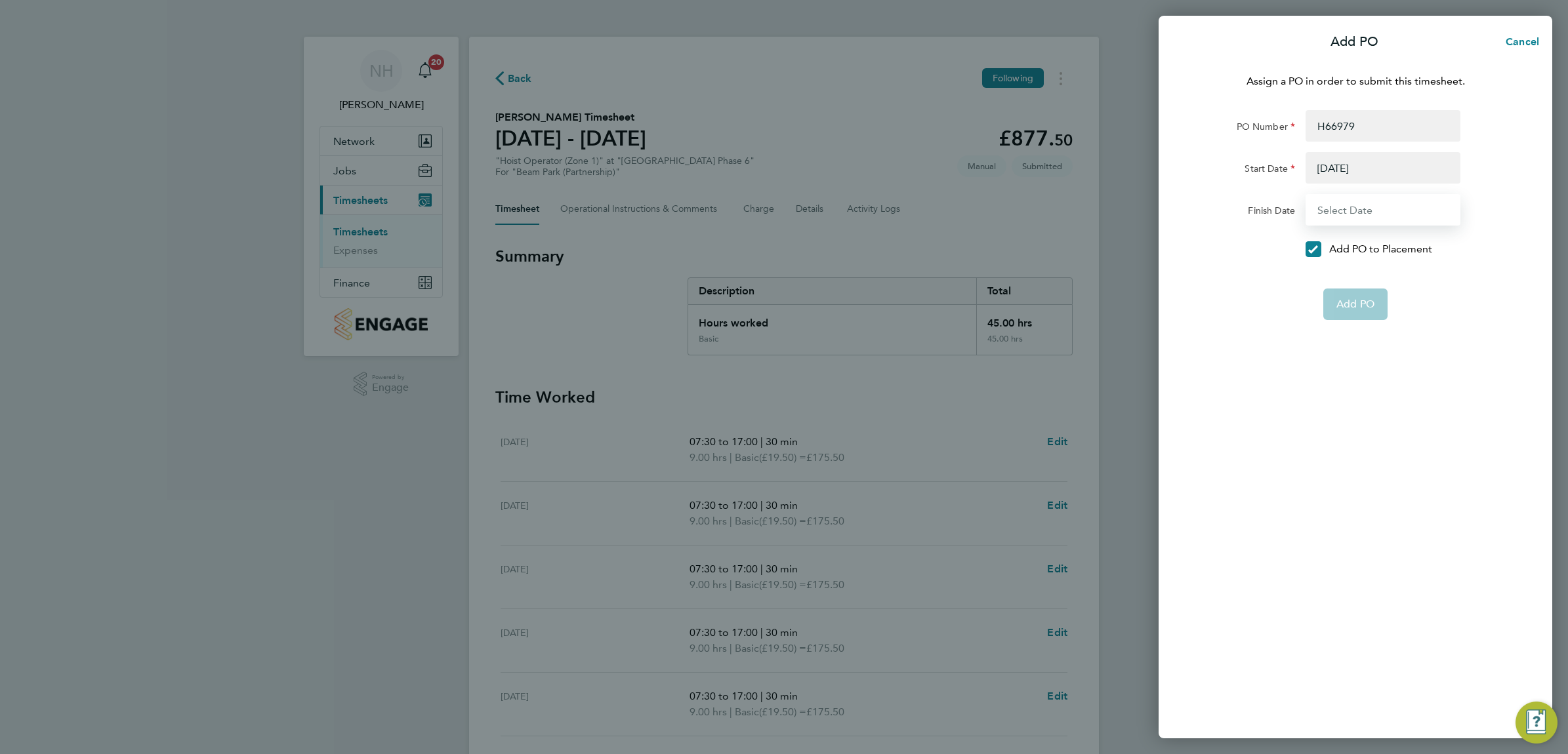
type input "[DATE]"
click at [1351, 279] on button "Add PO" at bounding box center [1355, 273] width 65 height 32
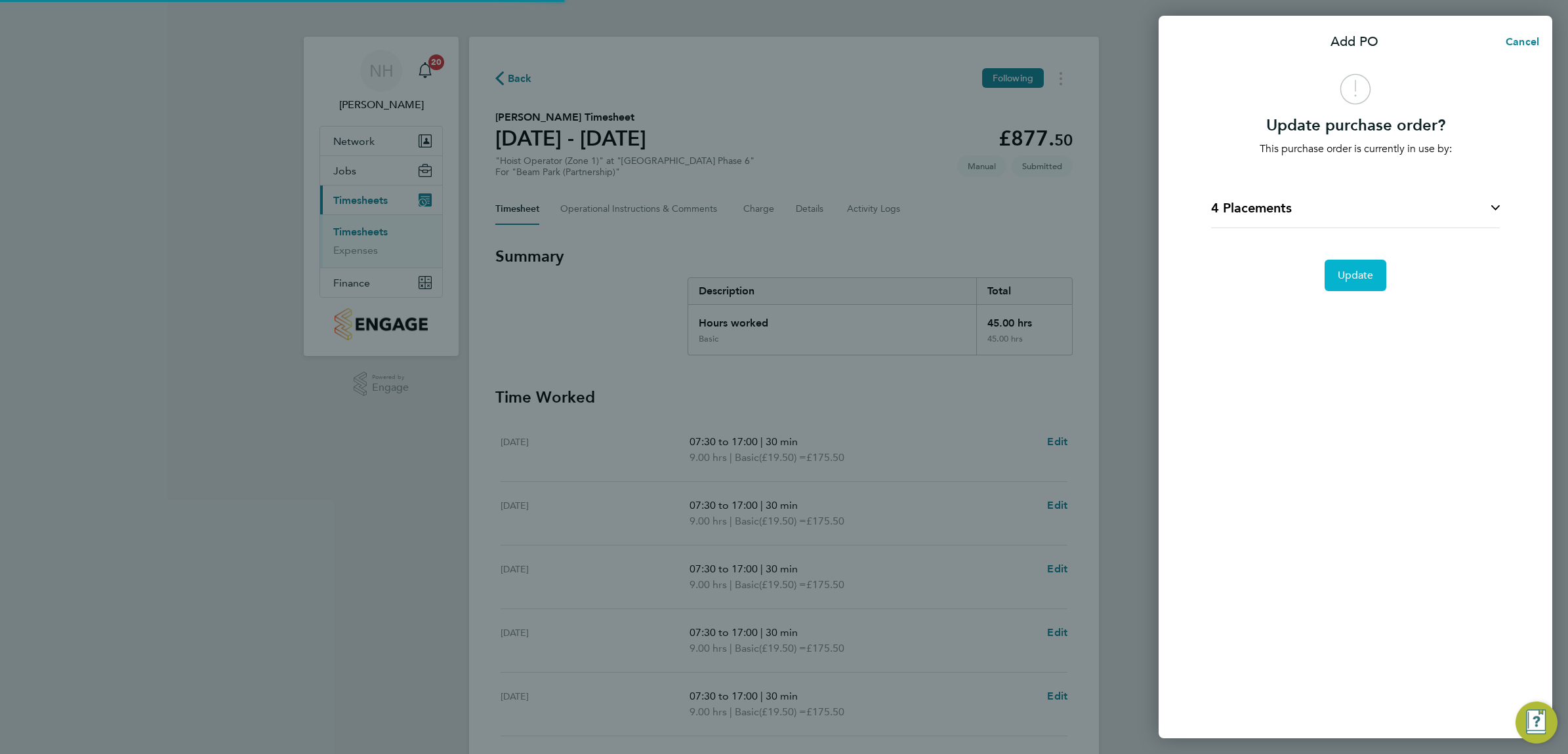
click at [1351, 279] on span "Update" at bounding box center [1355, 275] width 36 height 13
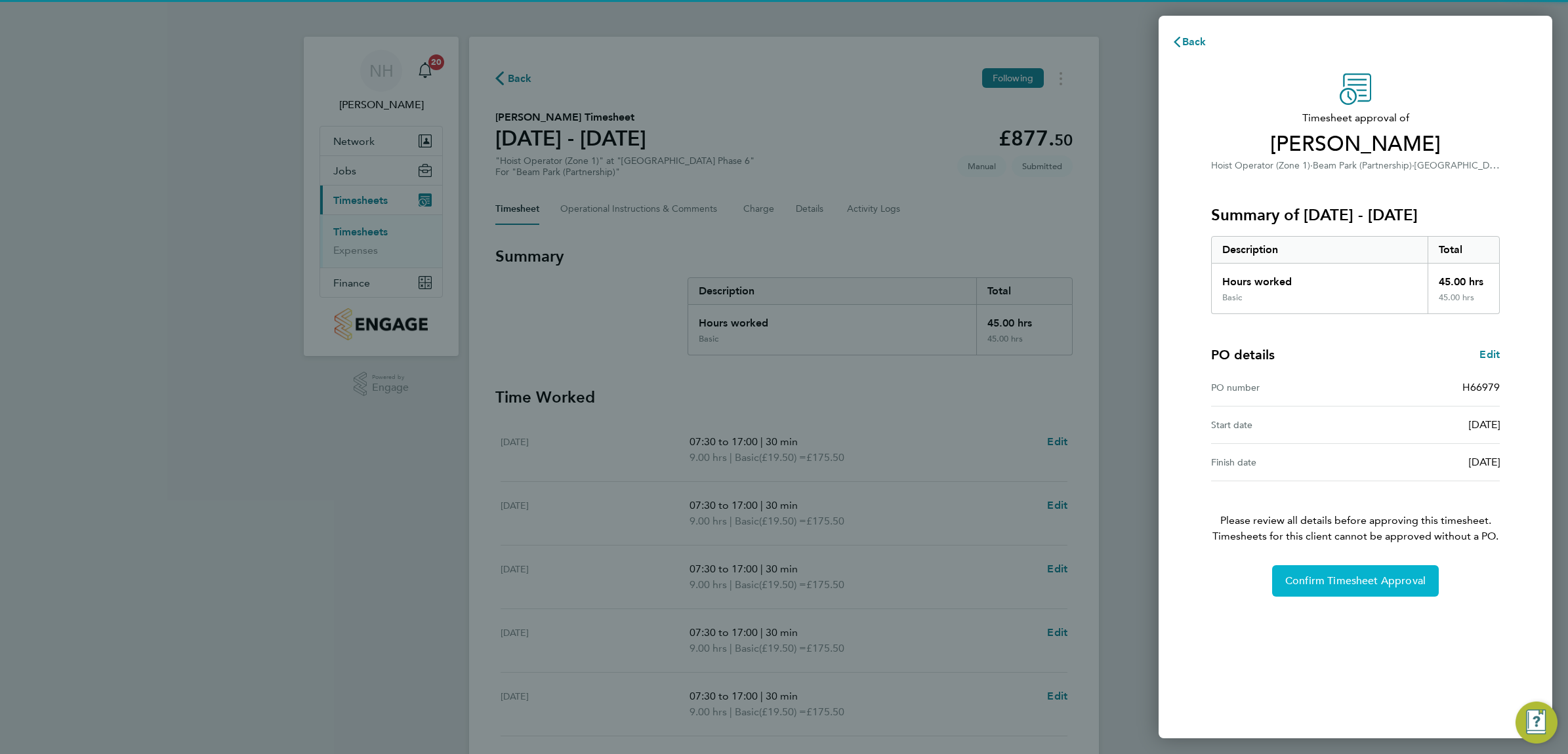
click at [1429, 585] on button "Confirm Timesheet Approval" at bounding box center [1355, 581] width 167 height 32
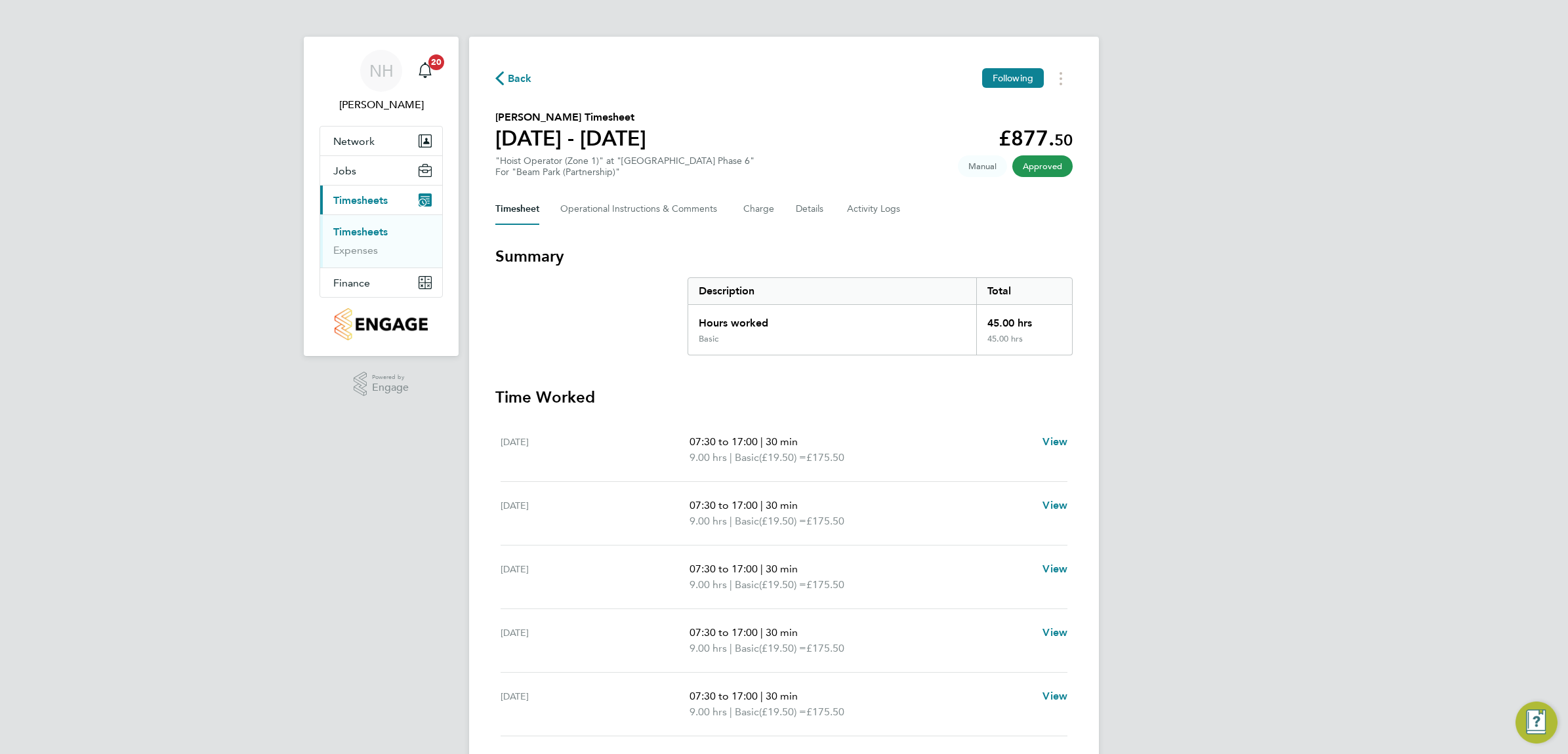
click at [523, 82] on span "Back" at bounding box center [520, 79] width 24 height 16
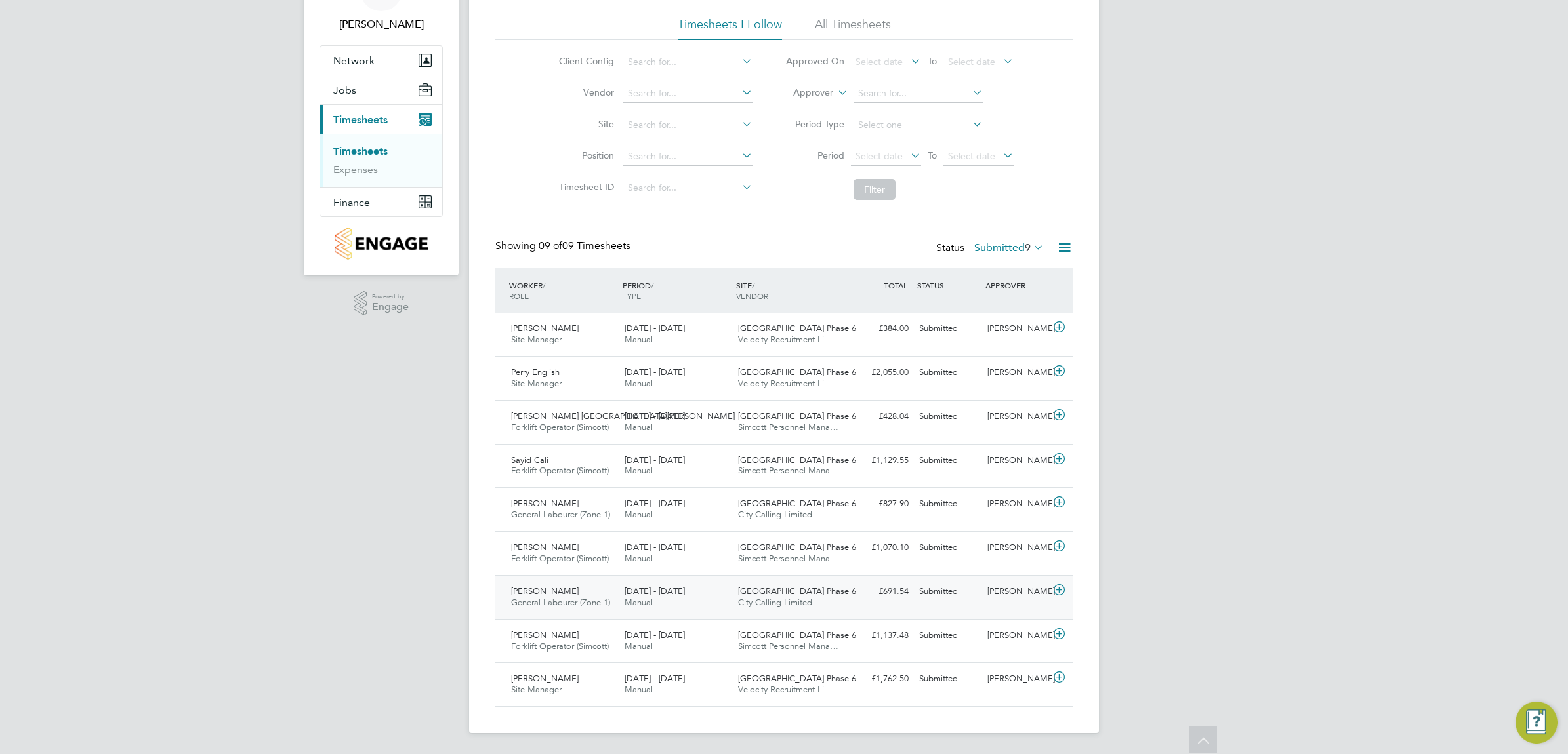
click at [1009, 589] on div "[PERSON_NAME]" at bounding box center [1017, 591] width 69 height 22
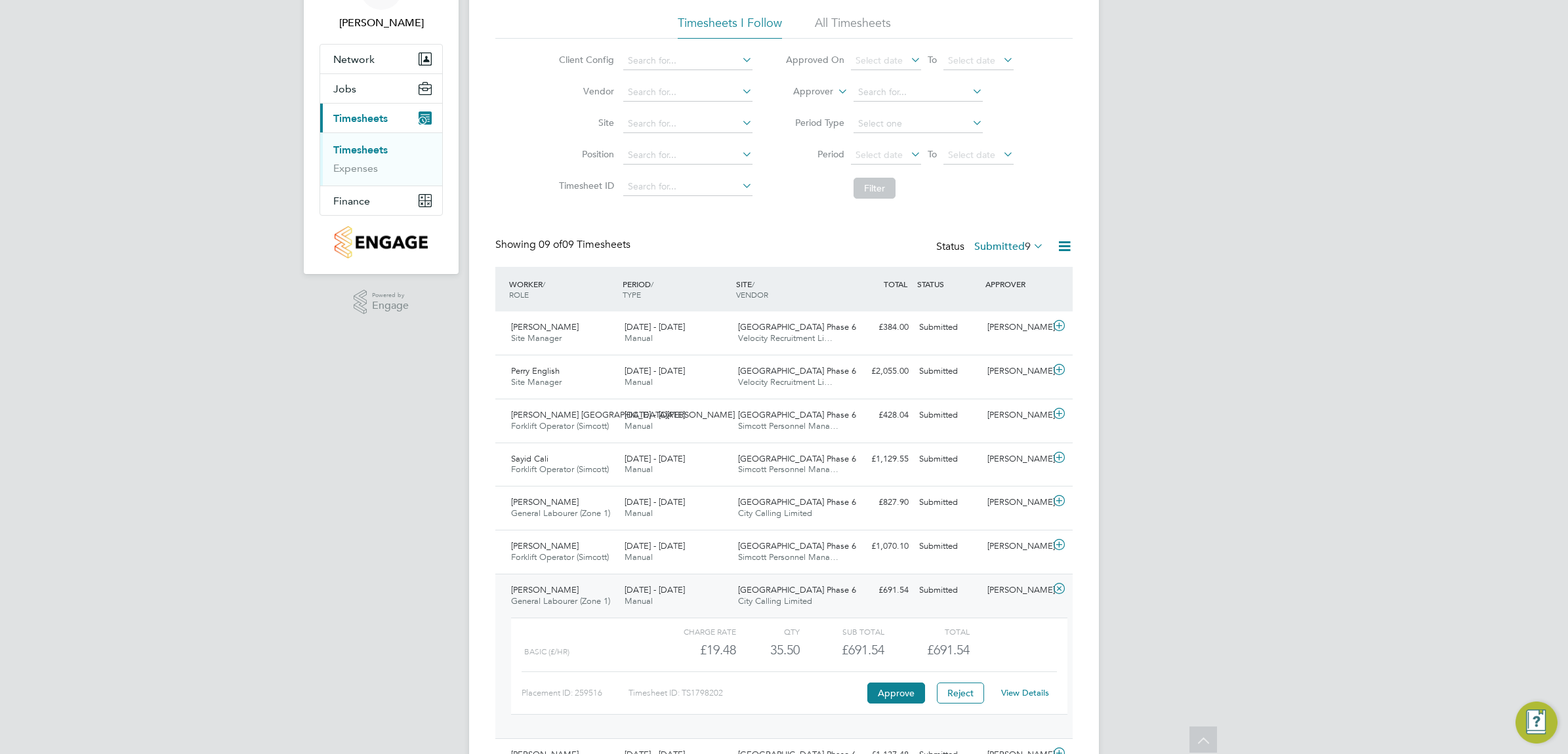
click at [1032, 693] on link "View Details" at bounding box center [1025, 693] width 48 height 11
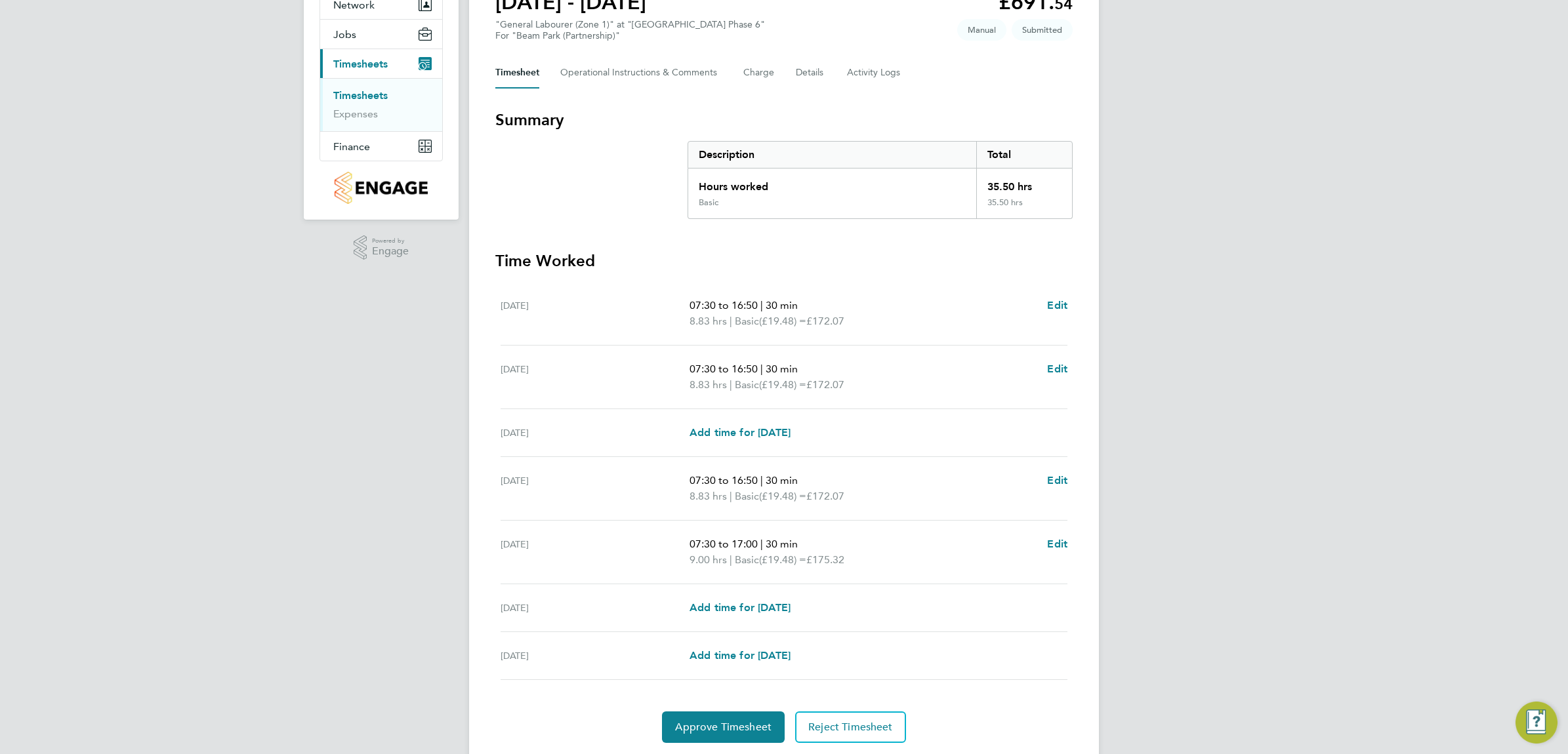
scroll to position [179, 0]
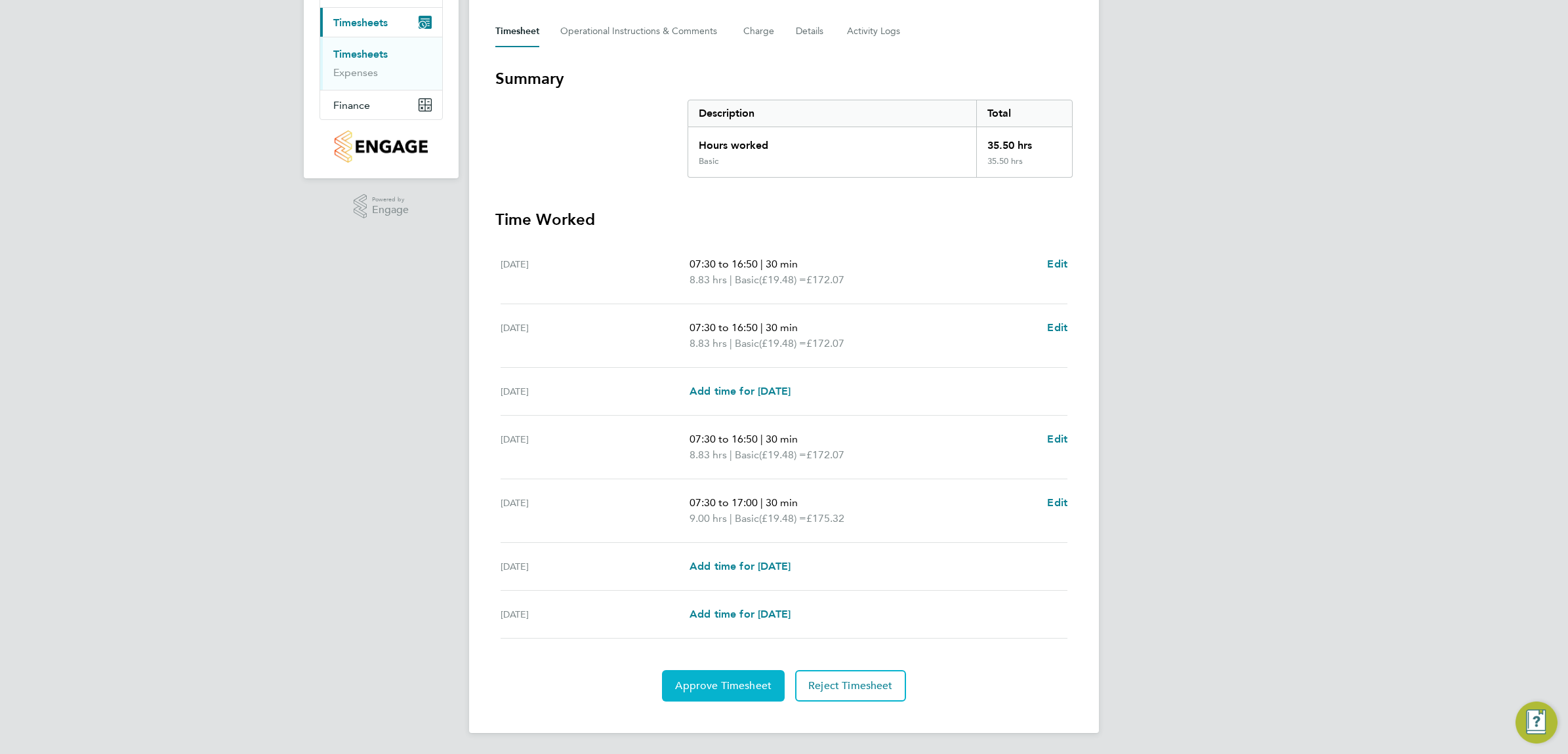
click at [738, 690] on span "Approve Timesheet" at bounding box center [723, 686] width 96 height 13
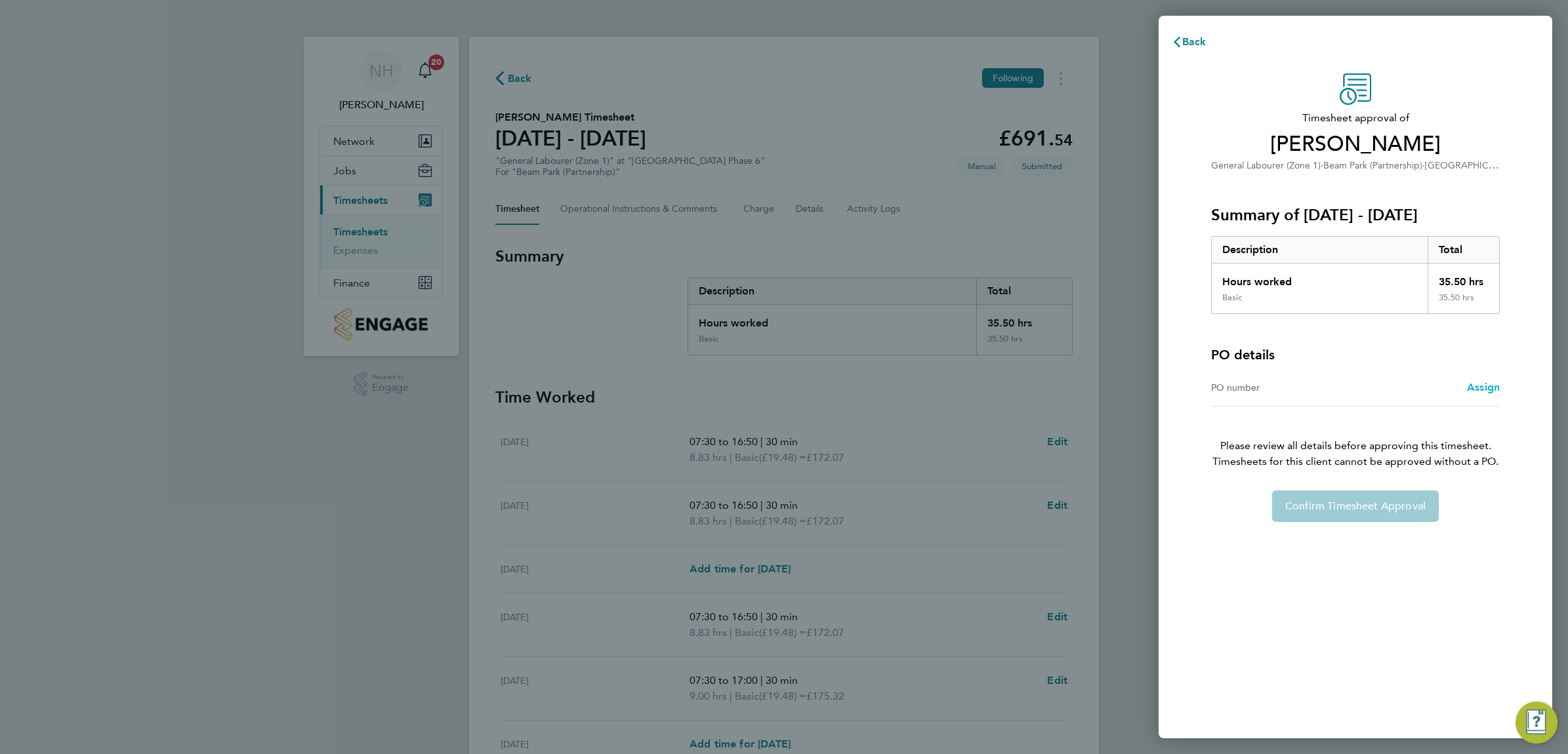
click at [1478, 389] on span "Assign" at bounding box center [1483, 387] width 33 height 13
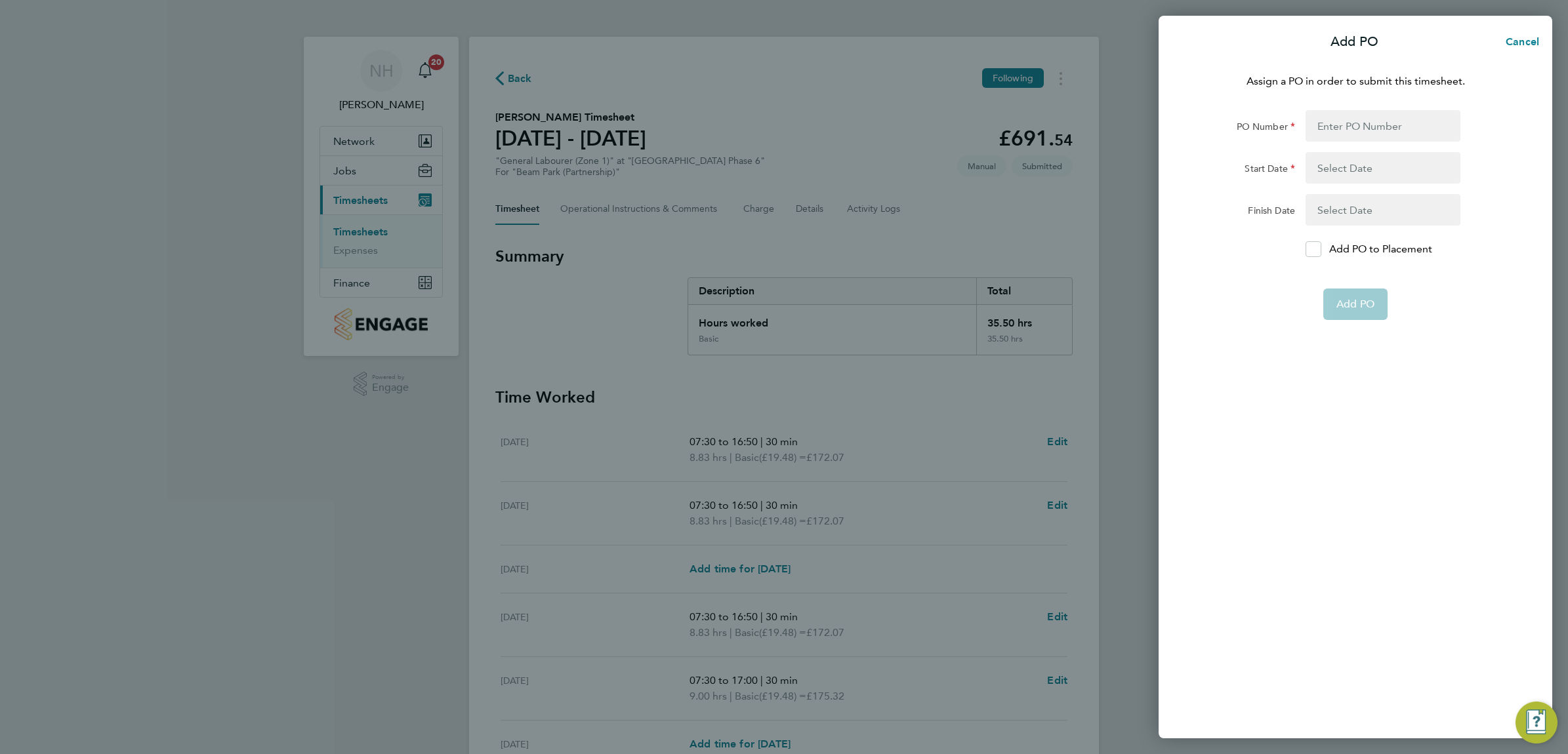
drag, startPoint x: 1315, startPoint y: 251, endPoint x: 1318, endPoint y: 218, distance: 33.1
click at [1313, 250] on icon at bounding box center [1313, 249] width 10 height 9
click at [1318, 249] on input "Add PO to Placement" at bounding box center [1318, 249] width 0 height 0
click at [1333, 126] on input "PO Number" at bounding box center [1383, 126] width 155 height 32
type input "H66979"
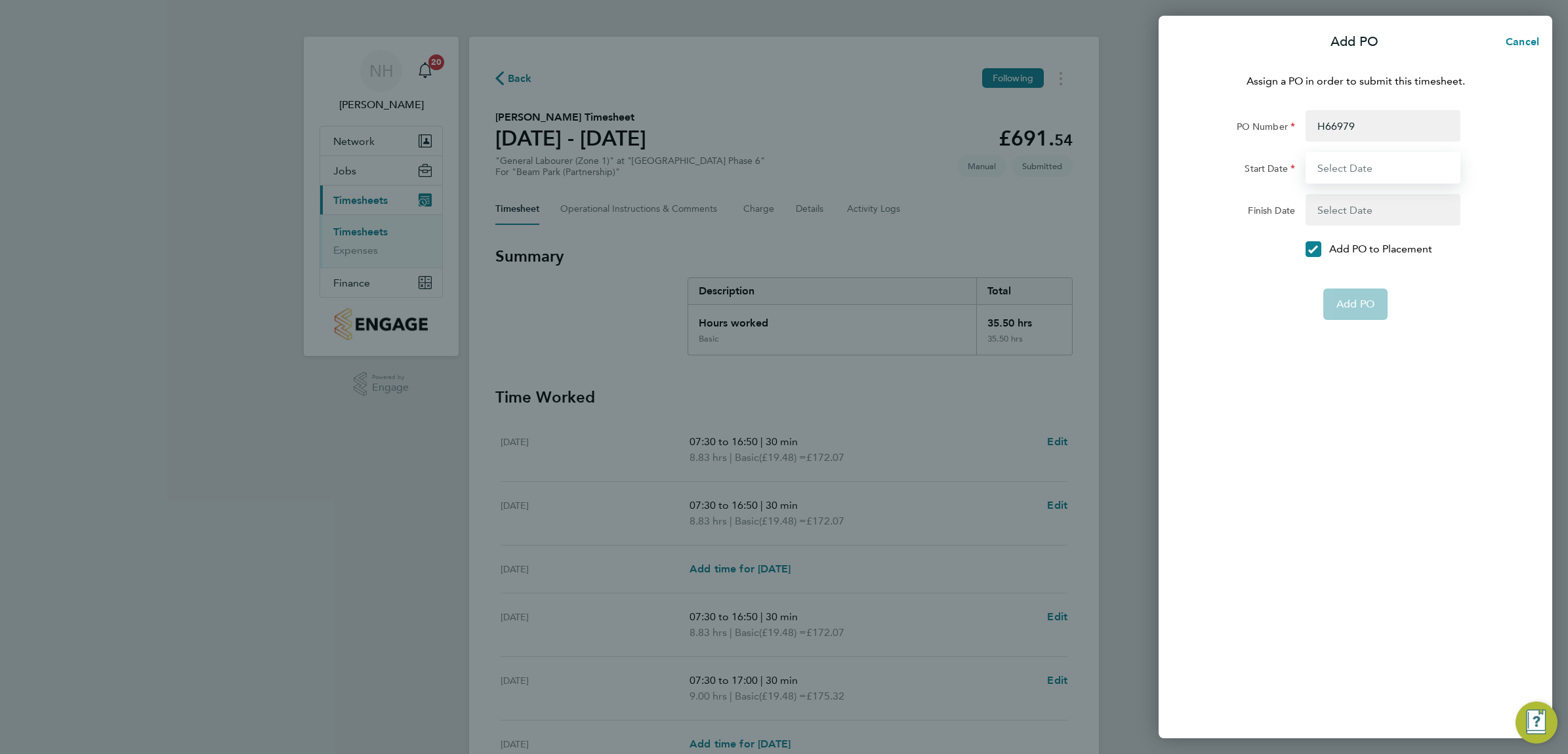
type input "[DATE]"
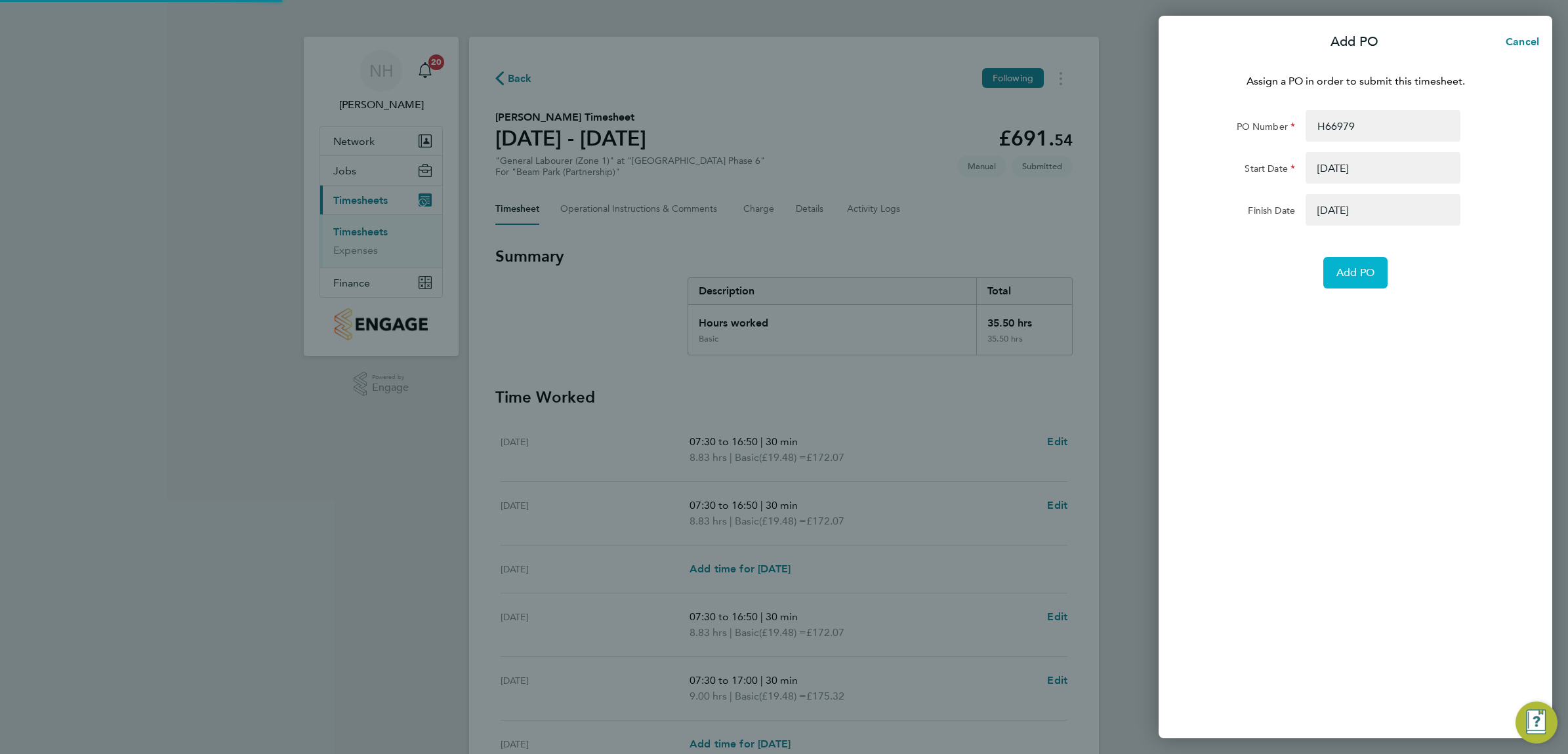
click at [1345, 280] on button "Add PO" at bounding box center [1355, 273] width 65 height 32
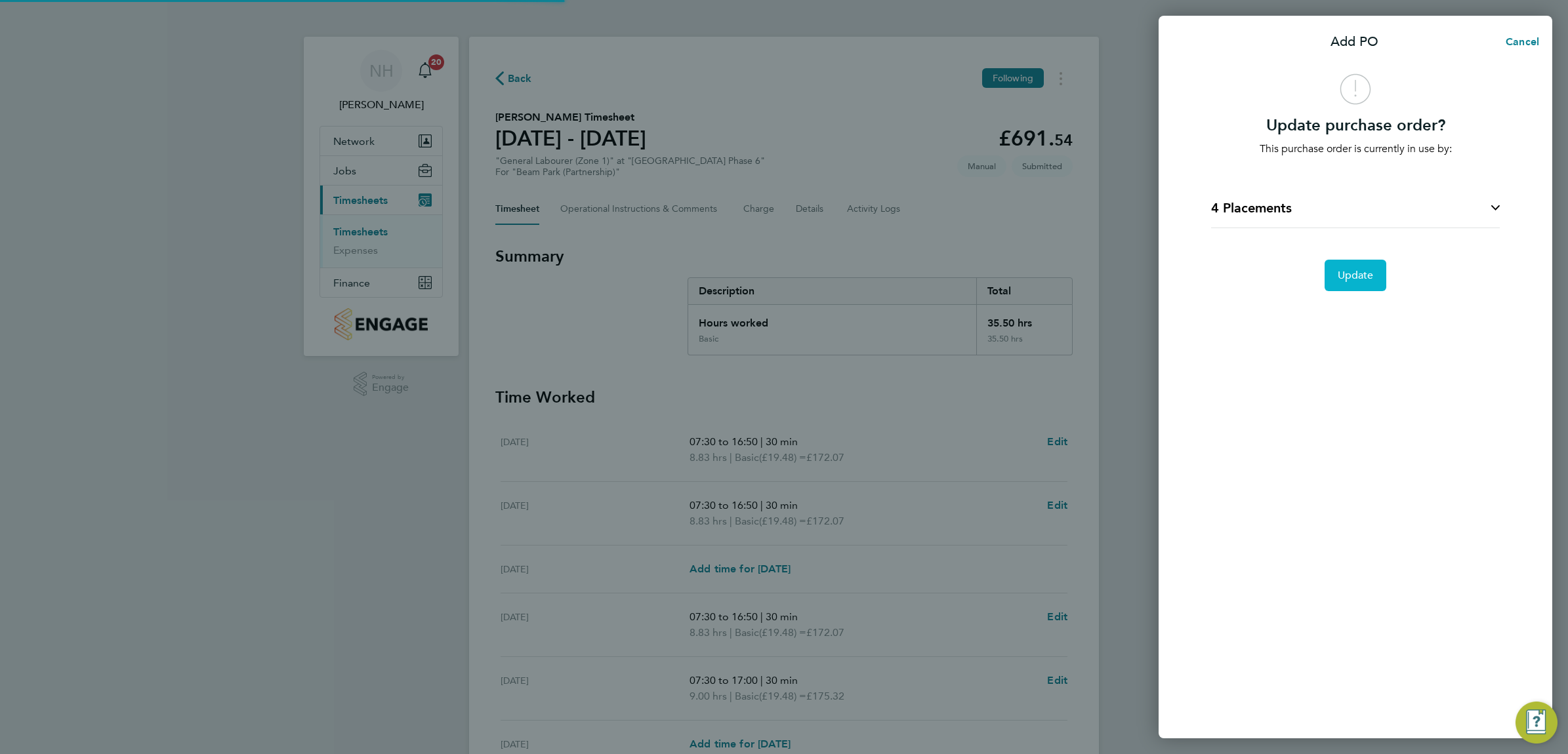
click at [1345, 280] on span "Update" at bounding box center [1355, 275] width 36 height 13
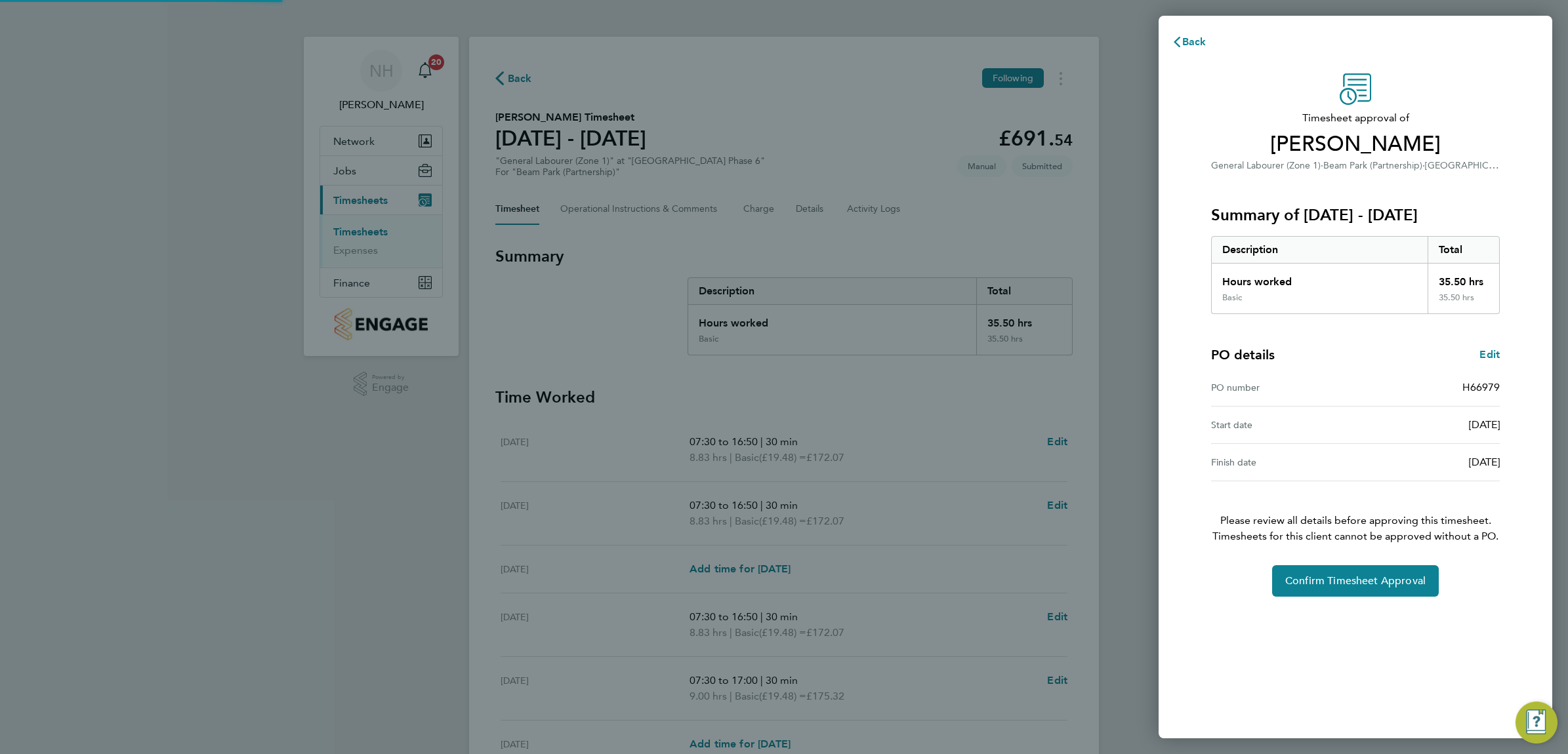
click at [1374, 598] on div "Timesheet approval of Ismail Turnali General Labourer (Zone 1) · Beam Park (Par…" at bounding box center [1355, 398] width 393 height 681
click at [1374, 595] on button "Confirm Timesheet Approval" at bounding box center [1355, 581] width 167 height 32
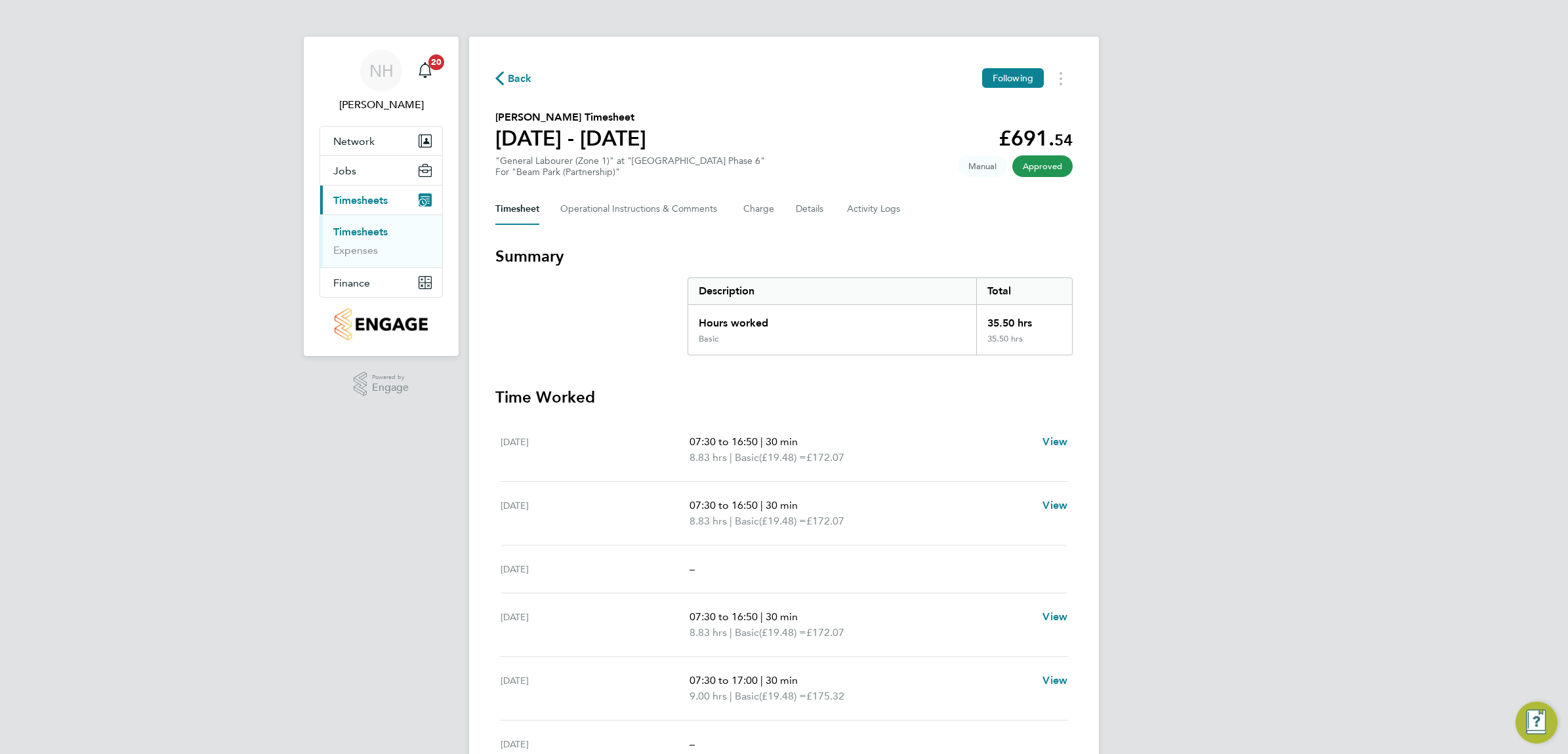
click at [507, 71] on button "Back" at bounding box center [514, 78] width 37 height 16
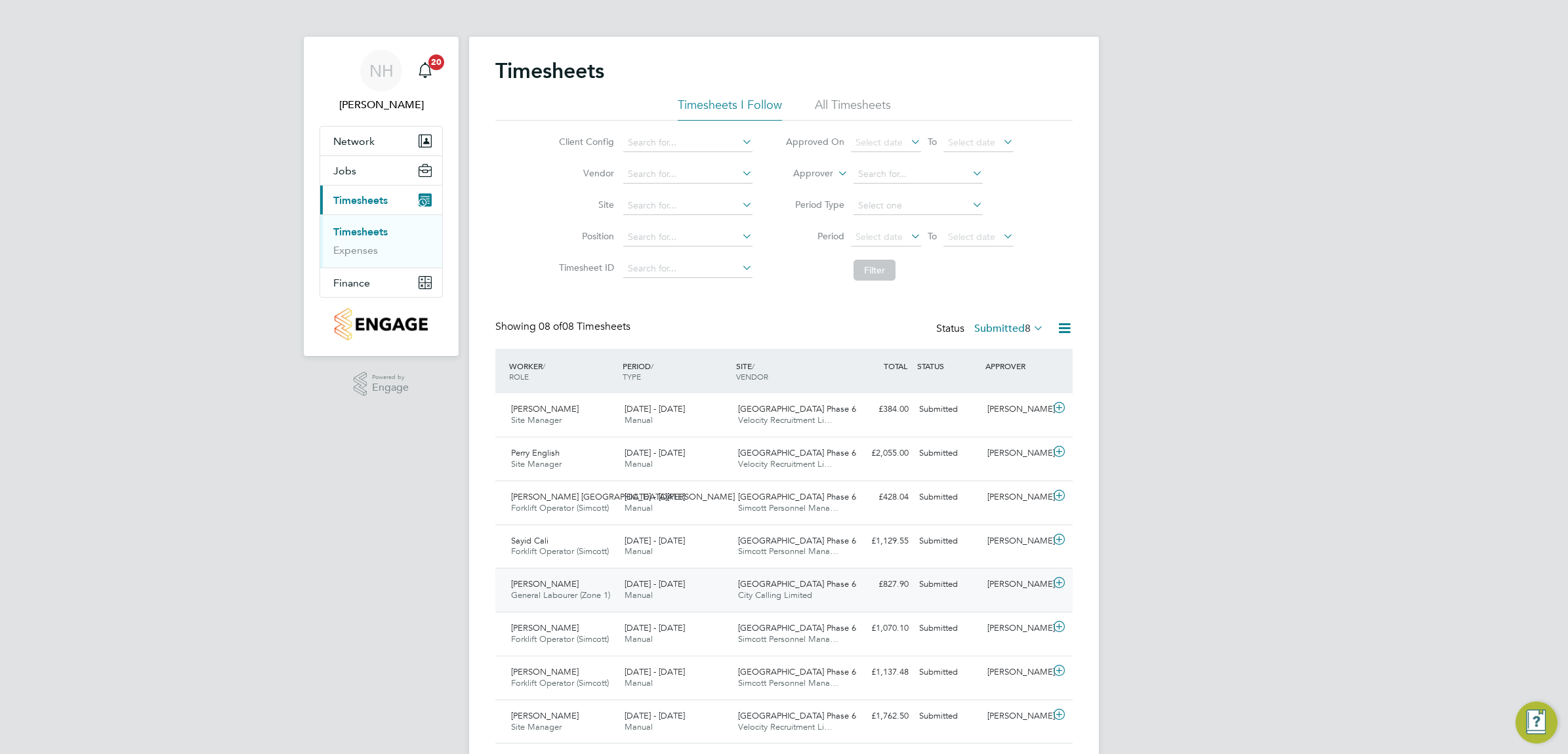
click at [996, 582] on div "[PERSON_NAME]" at bounding box center [1017, 584] width 69 height 22
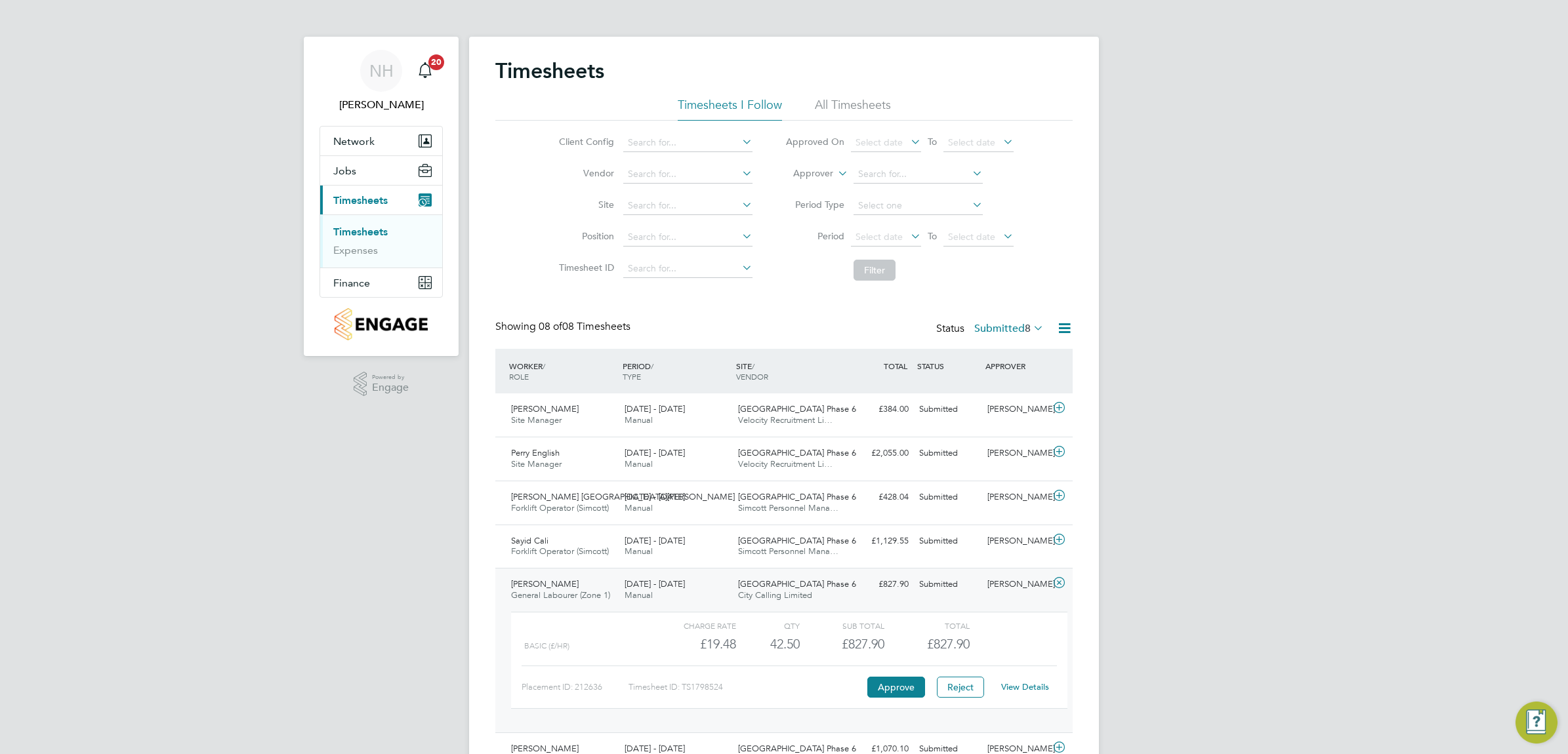
click at [1022, 689] on link "View Details" at bounding box center [1025, 687] width 48 height 11
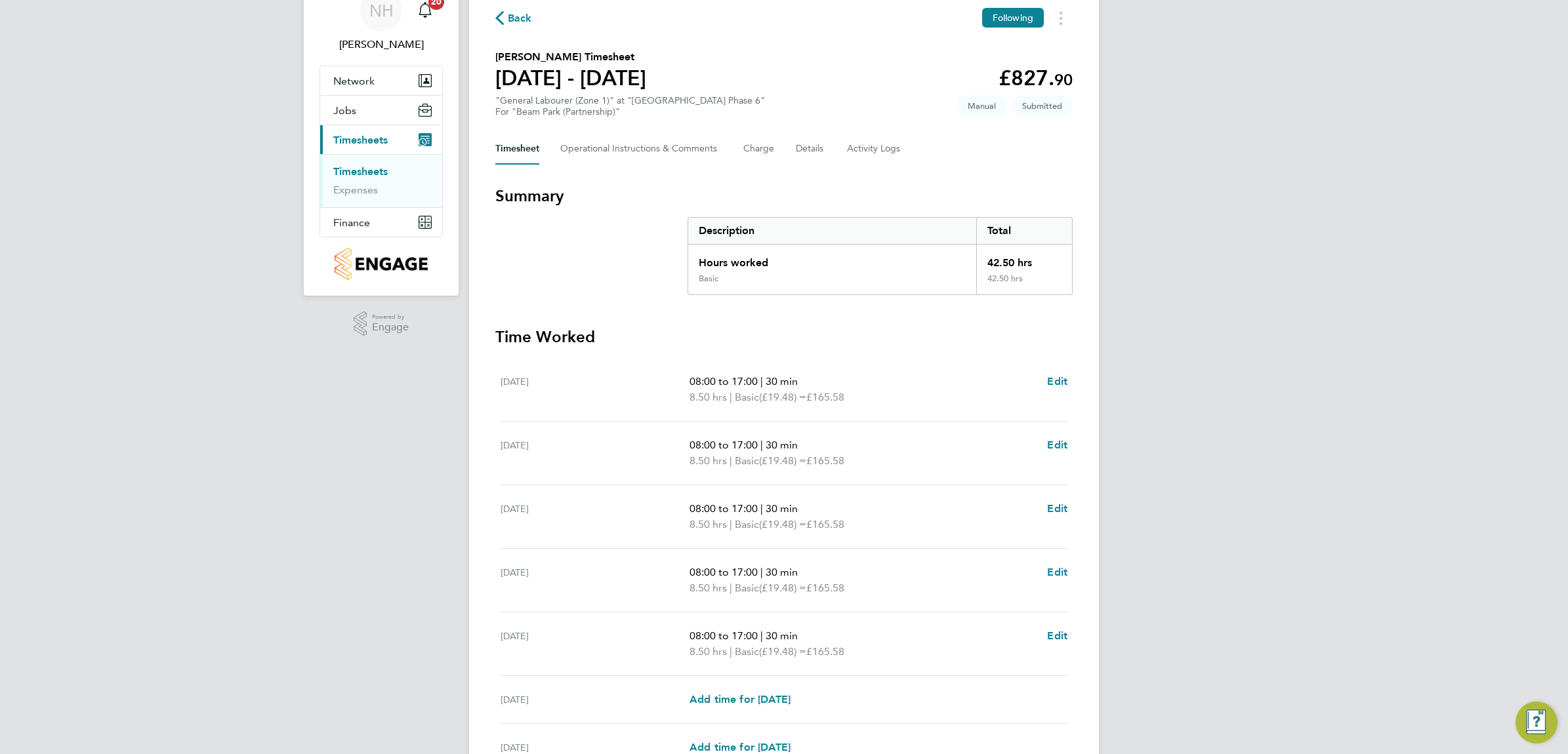
scroll to position [164, 0]
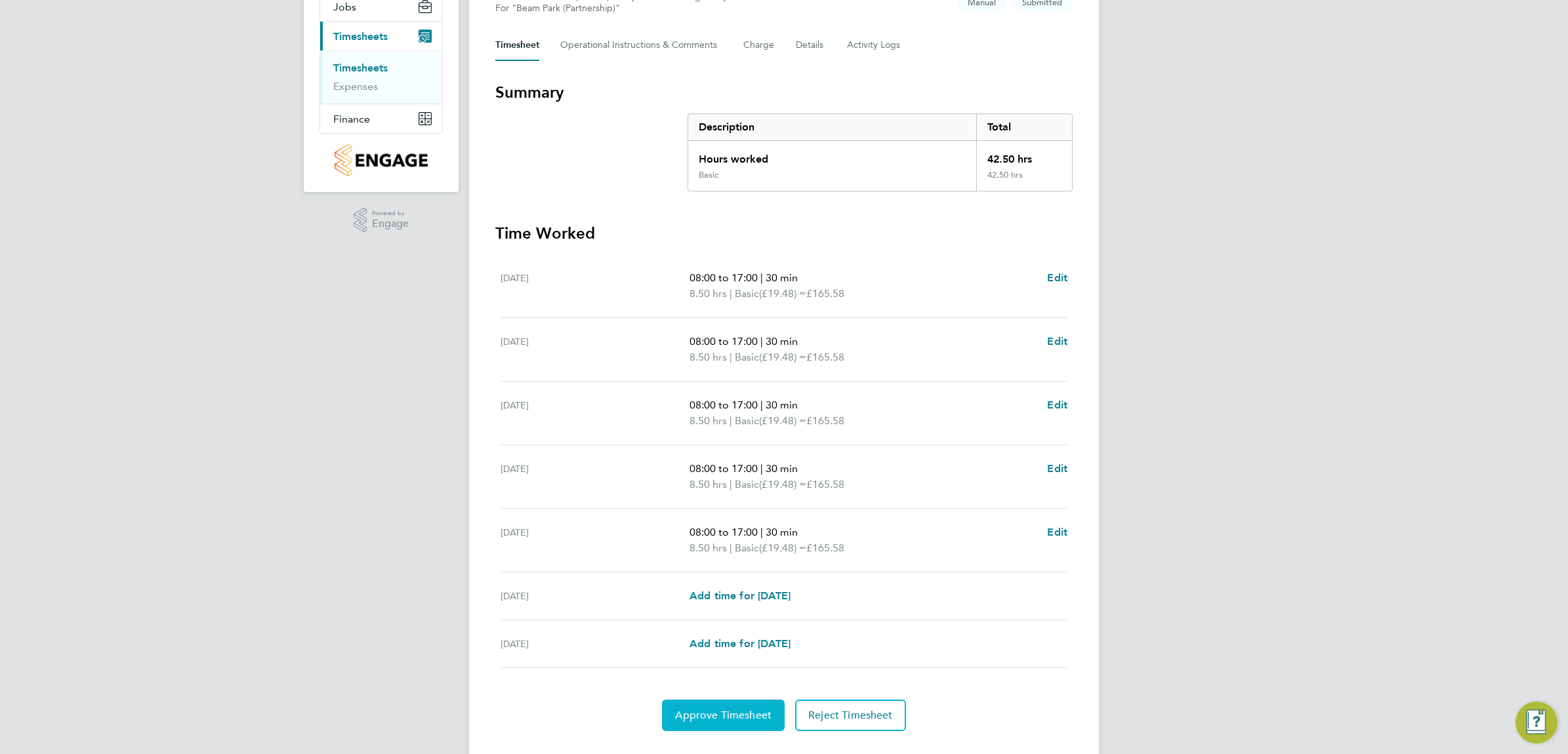
click at [749, 722] on span "Approve Timesheet" at bounding box center [723, 715] width 96 height 13
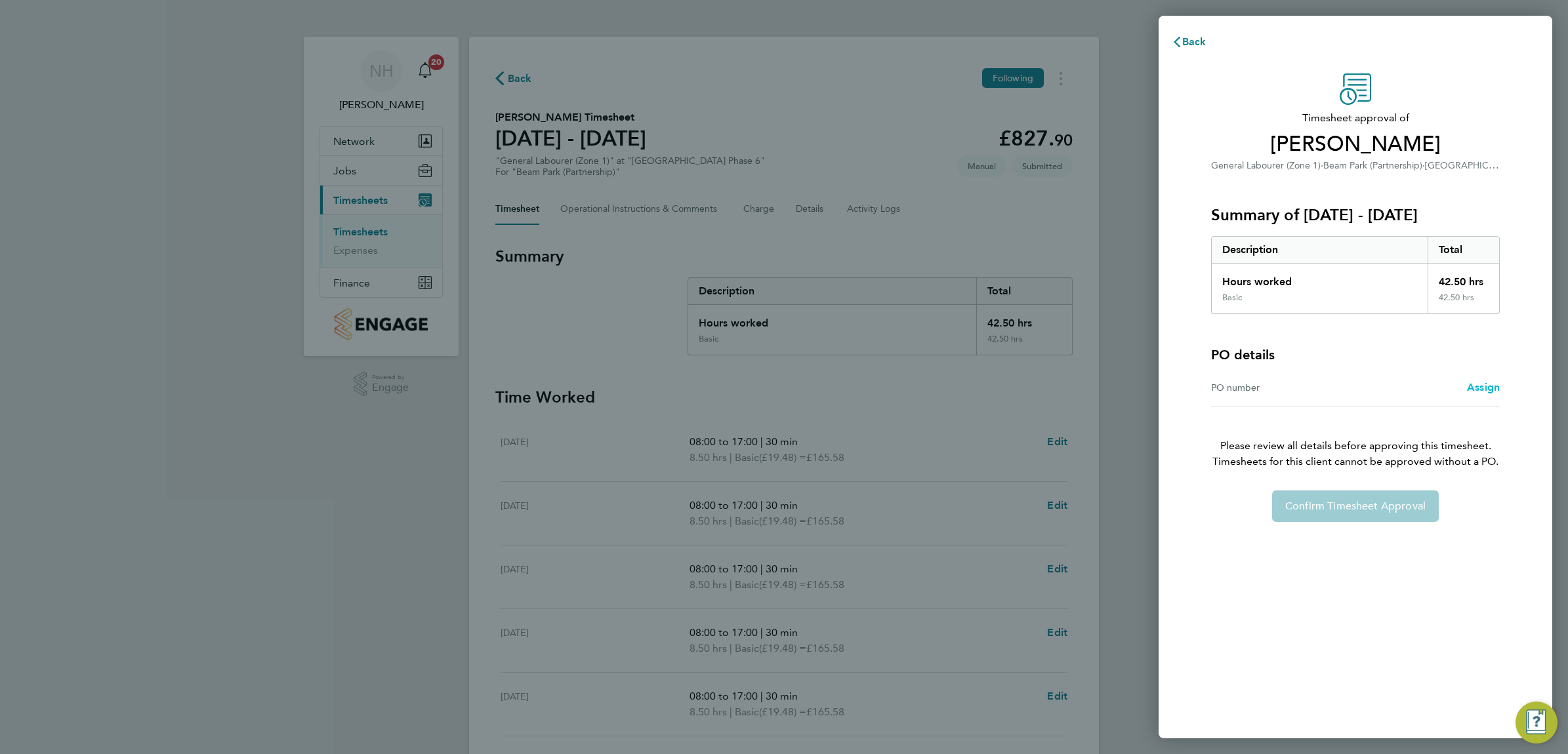
click at [1488, 387] on span "Assign" at bounding box center [1483, 387] width 33 height 13
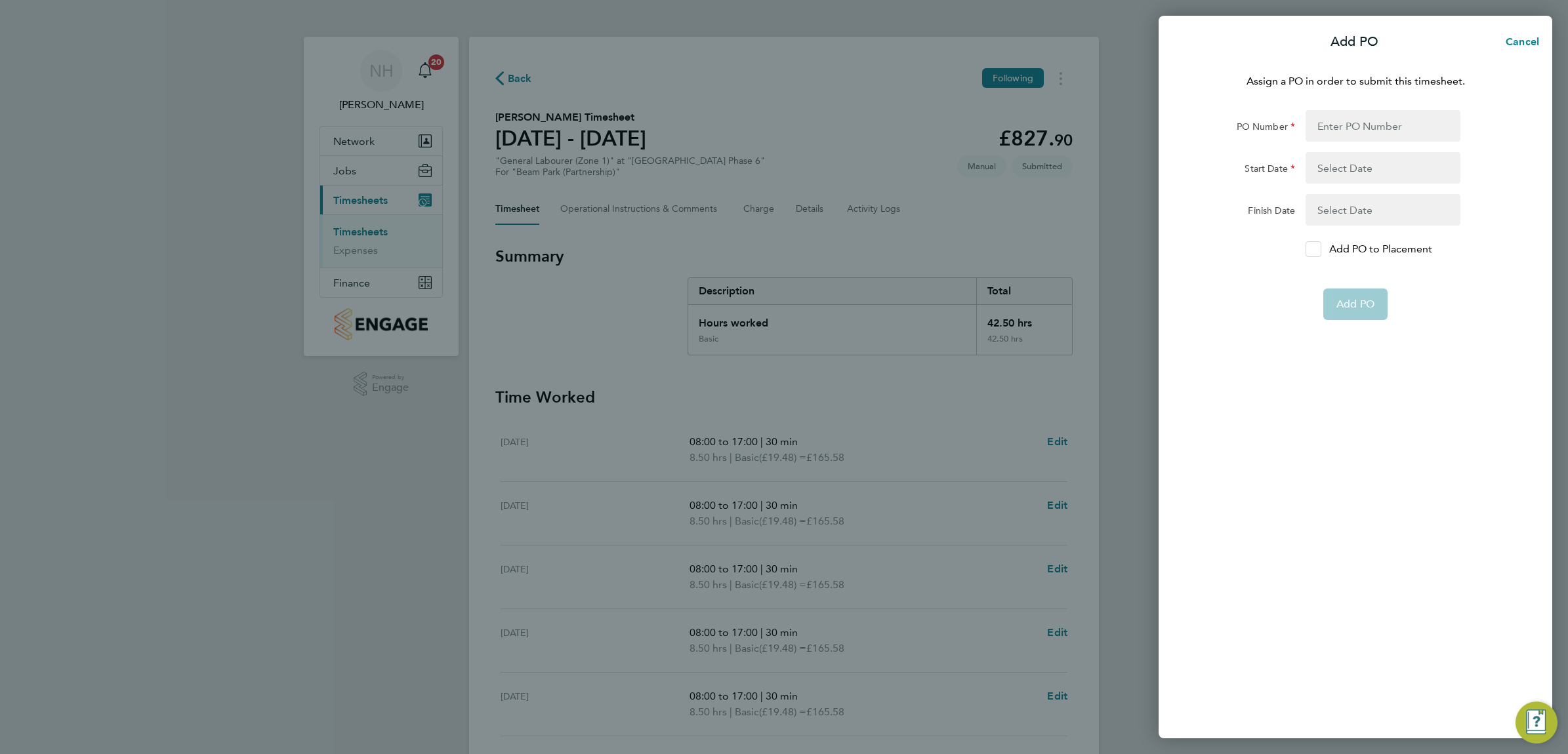
click at [1313, 245] on icon at bounding box center [1313, 249] width 10 height 9
click at [1318, 249] on input "Add PO to Placement" at bounding box center [1318, 249] width 0 height 0
click at [1324, 134] on input "PO Number" at bounding box center [1383, 126] width 155 height 32
type input "H66979"
type input "02 Sep 24"
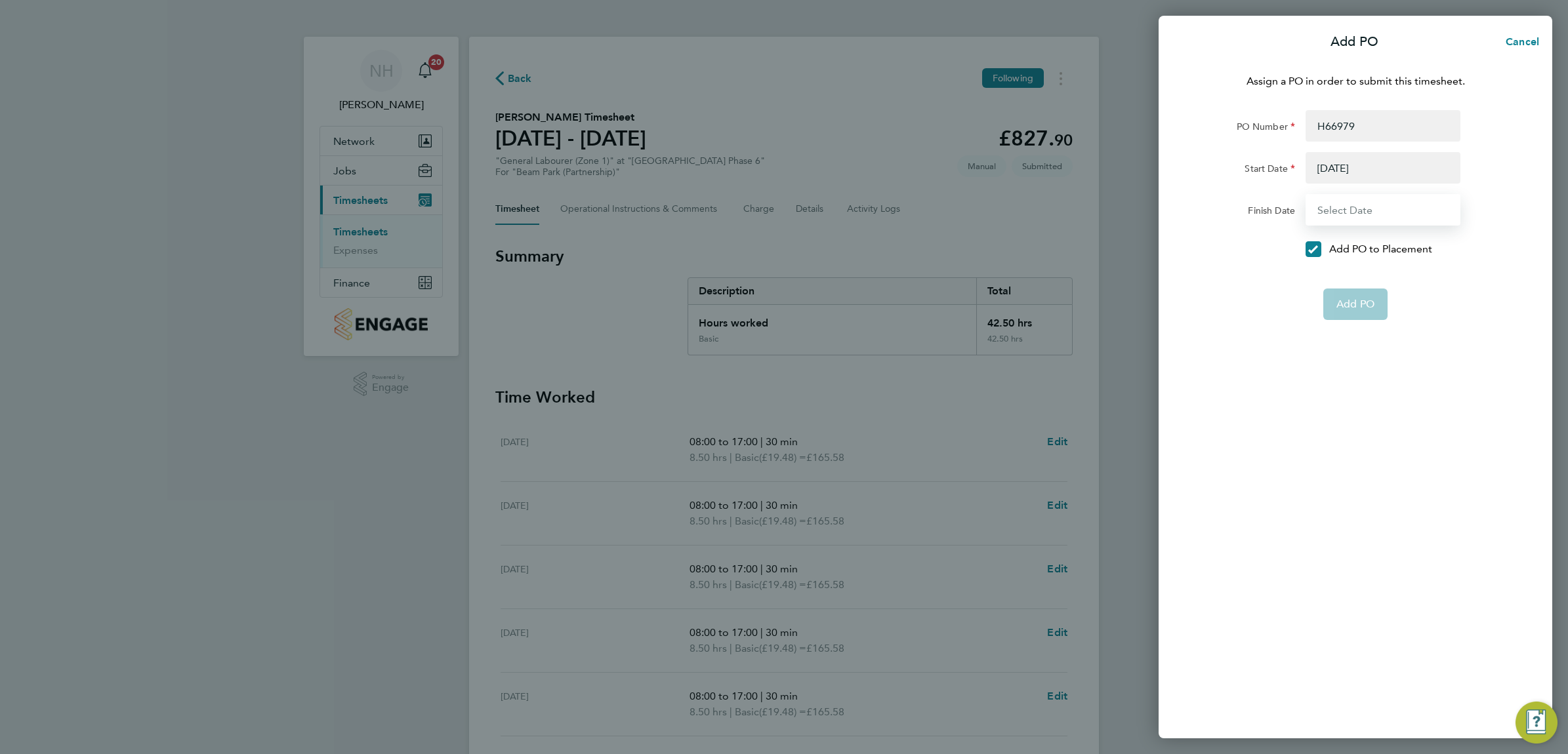
type input "31 Dec 26"
click at [1351, 273] on span "Add PO" at bounding box center [1355, 273] width 38 height 13
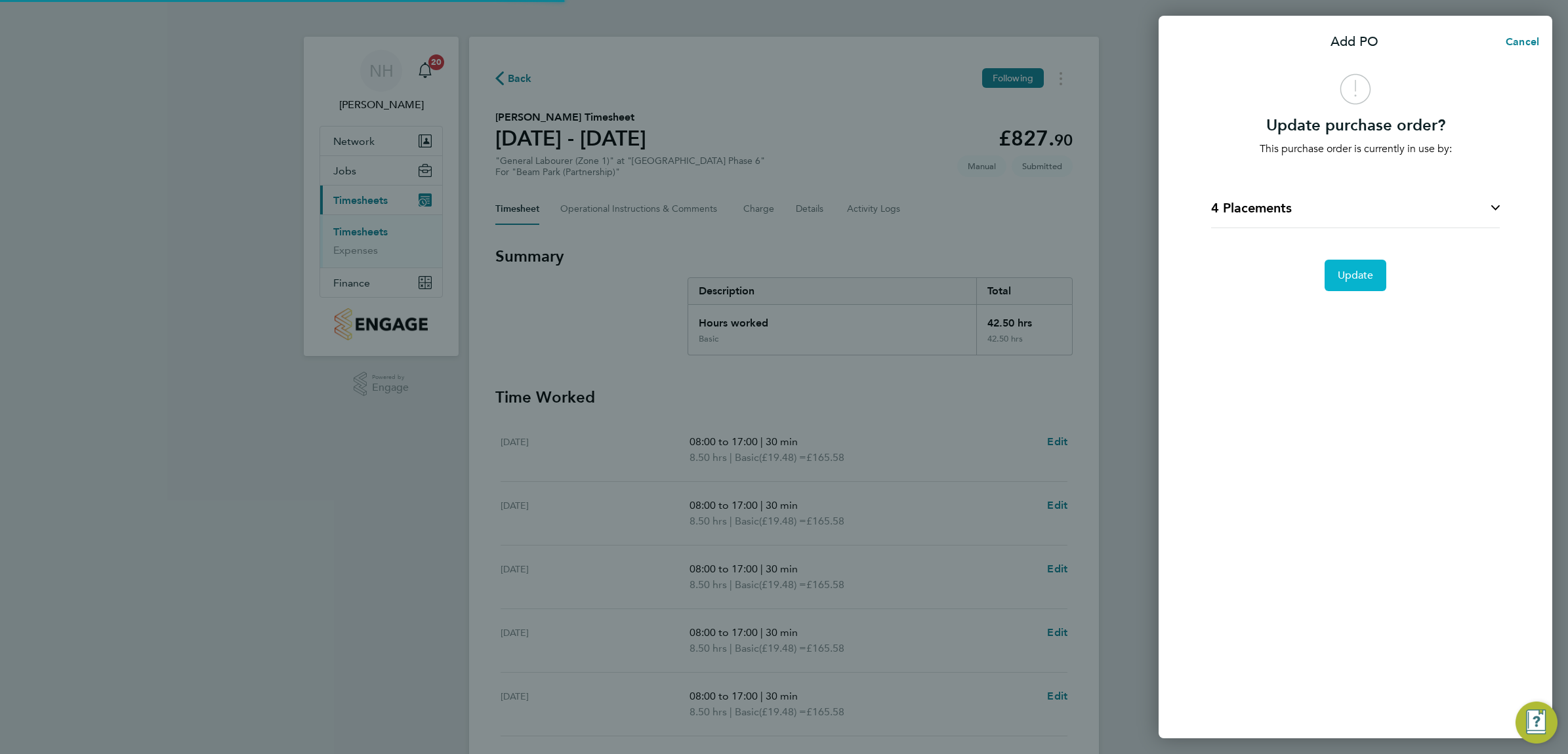
click at [1351, 273] on span "Update" at bounding box center [1355, 275] width 36 height 13
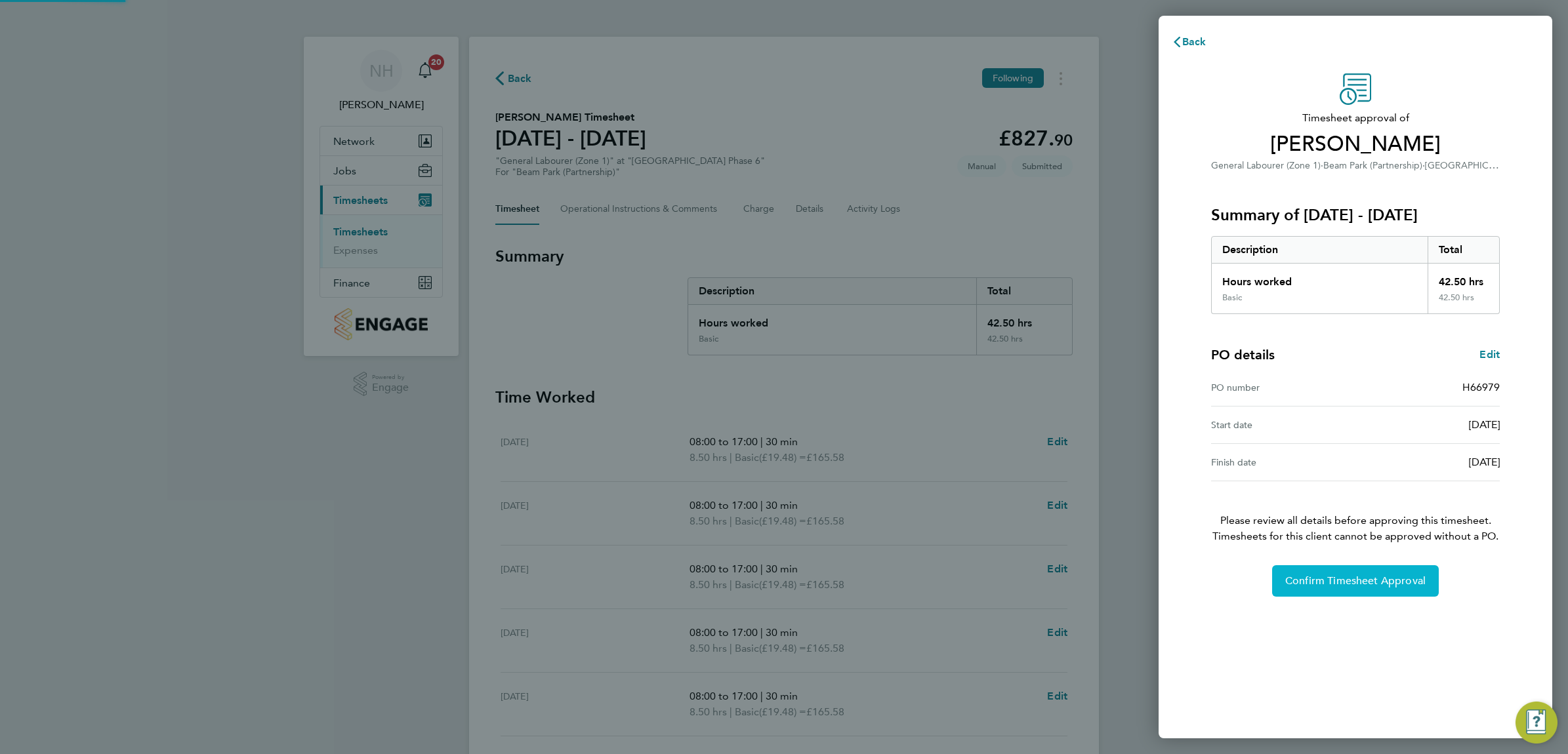
click at [1358, 581] on span "Confirm Timesheet Approval" at bounding box center [1355, 581] width 140 height 13
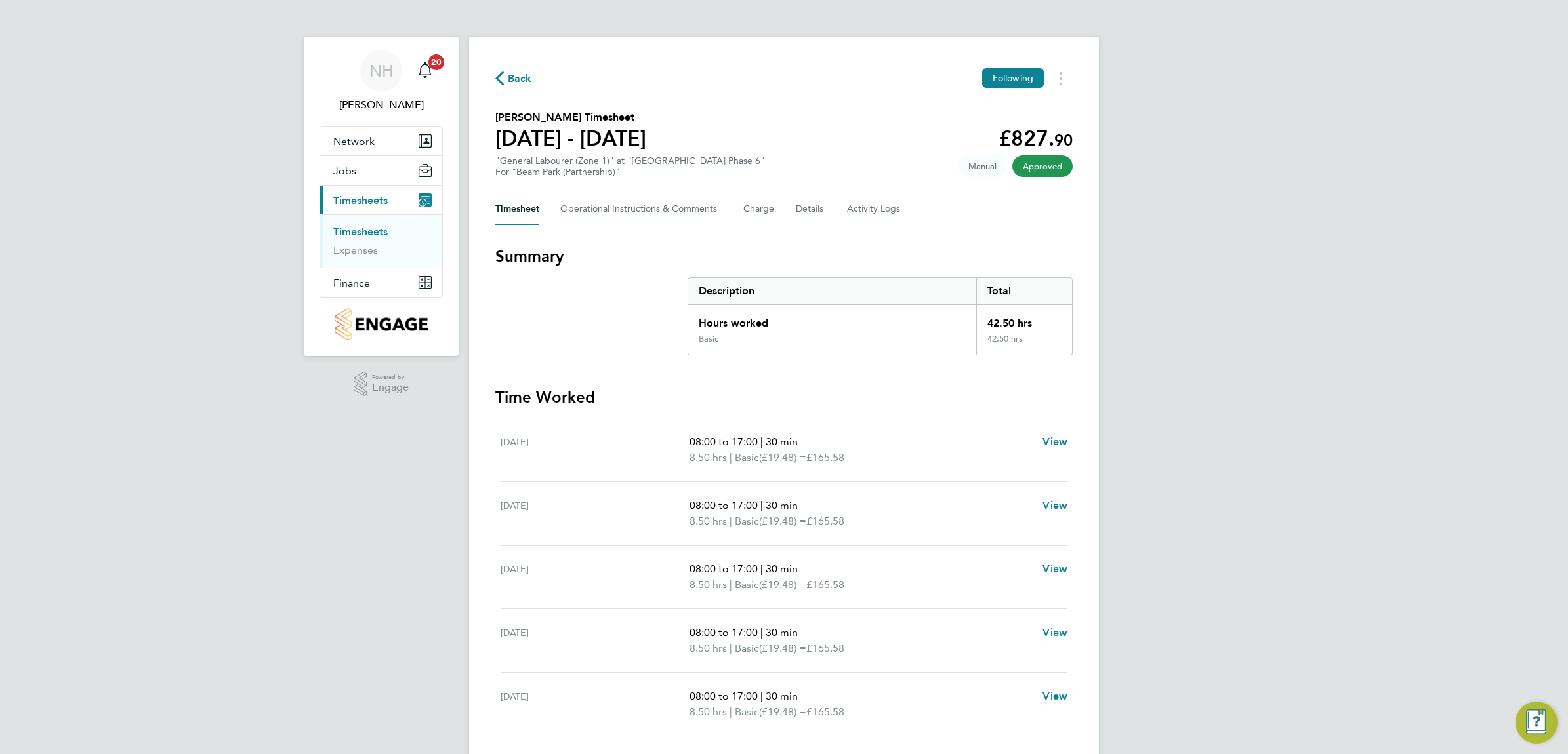
click at [506, 79] on span "Back" at bounding box center [514, 78] width 37 height 13
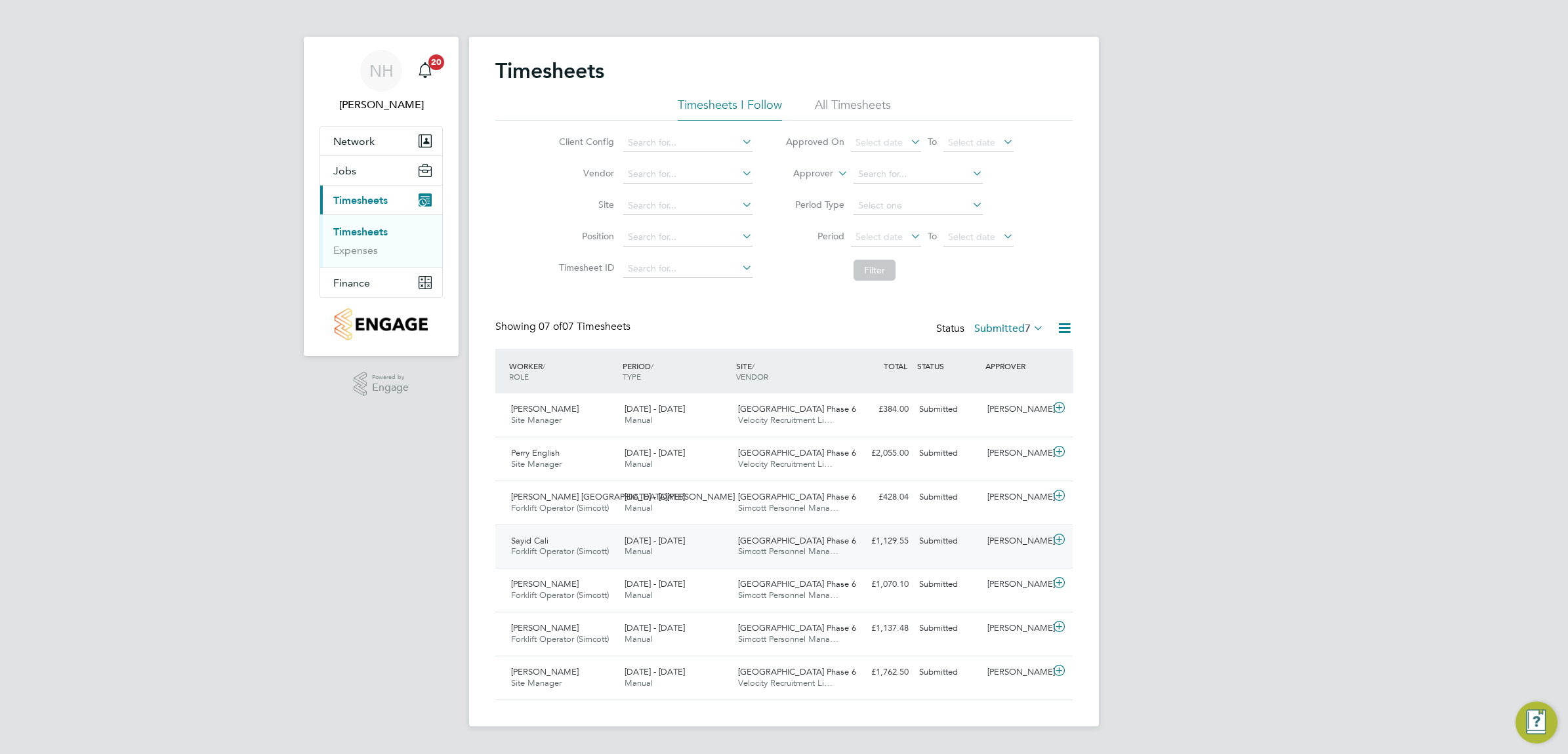
click at [1002, 539] on div "[PERSON_NAME]" at bounding box center [1017, 541] width 69 height 22
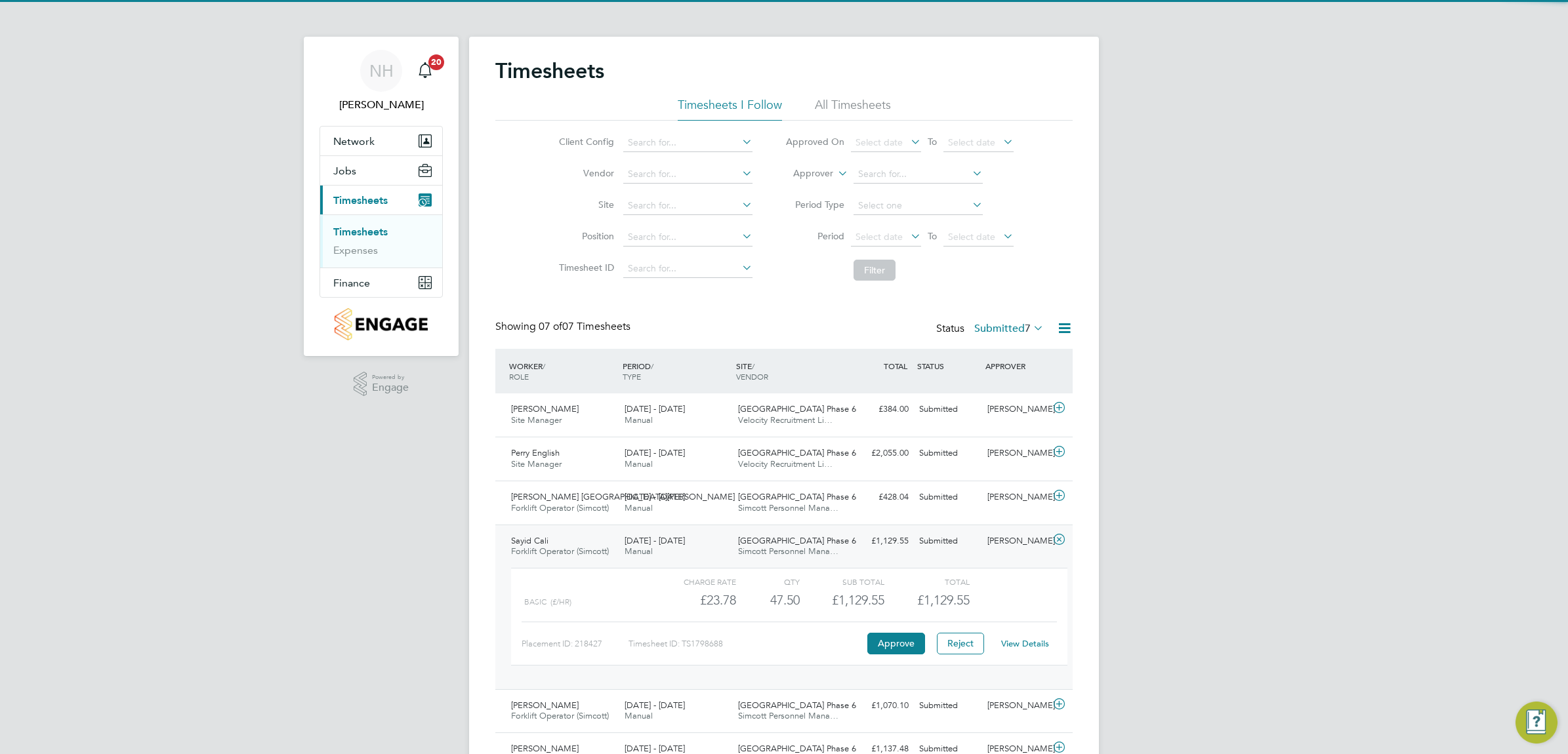
click at [1021, 640] on link "View Details" at bounding box center [1025, 643] width 48 height 11
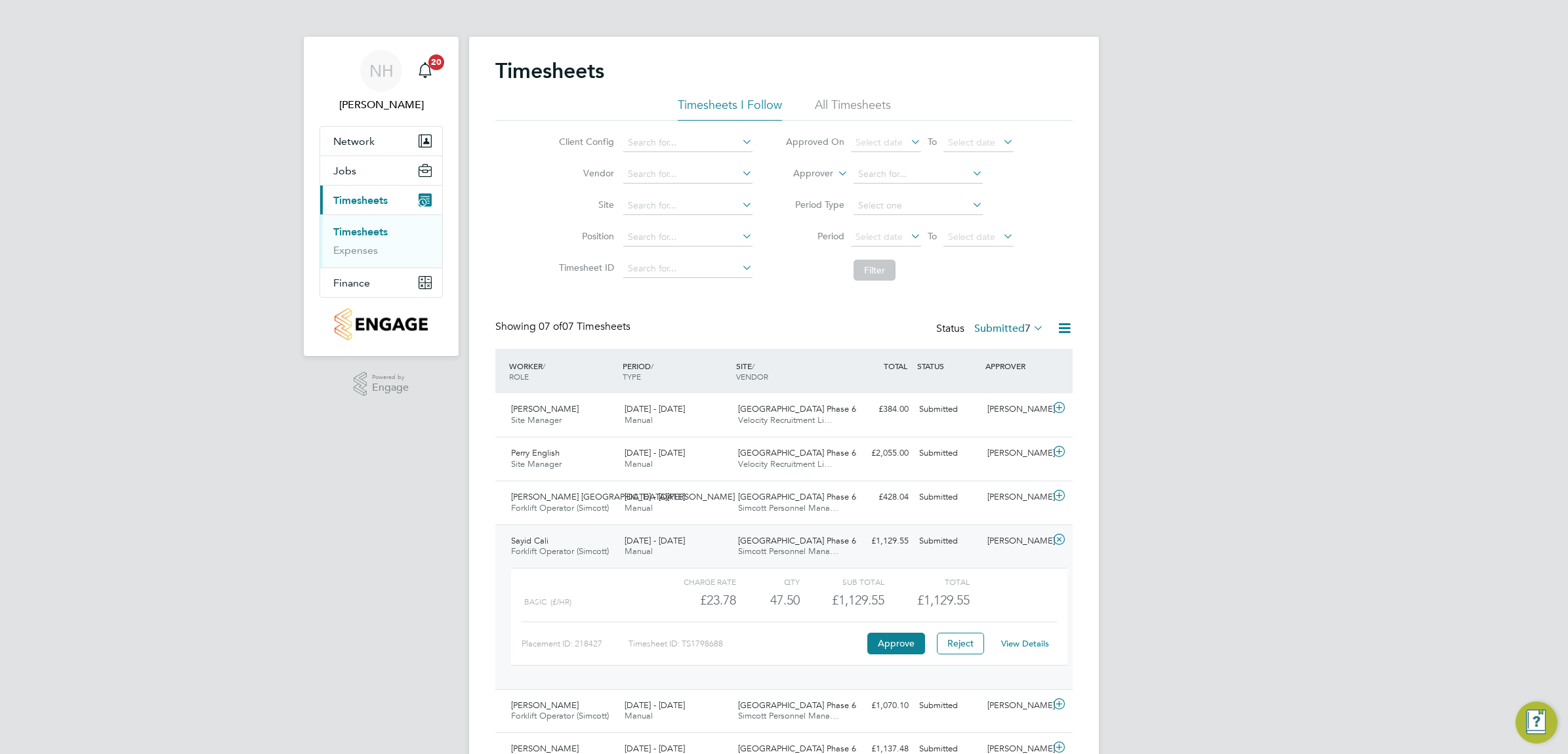
click at [1015, 638] on link "View Details" at bounding box center [1025, 643] width 48 height 11
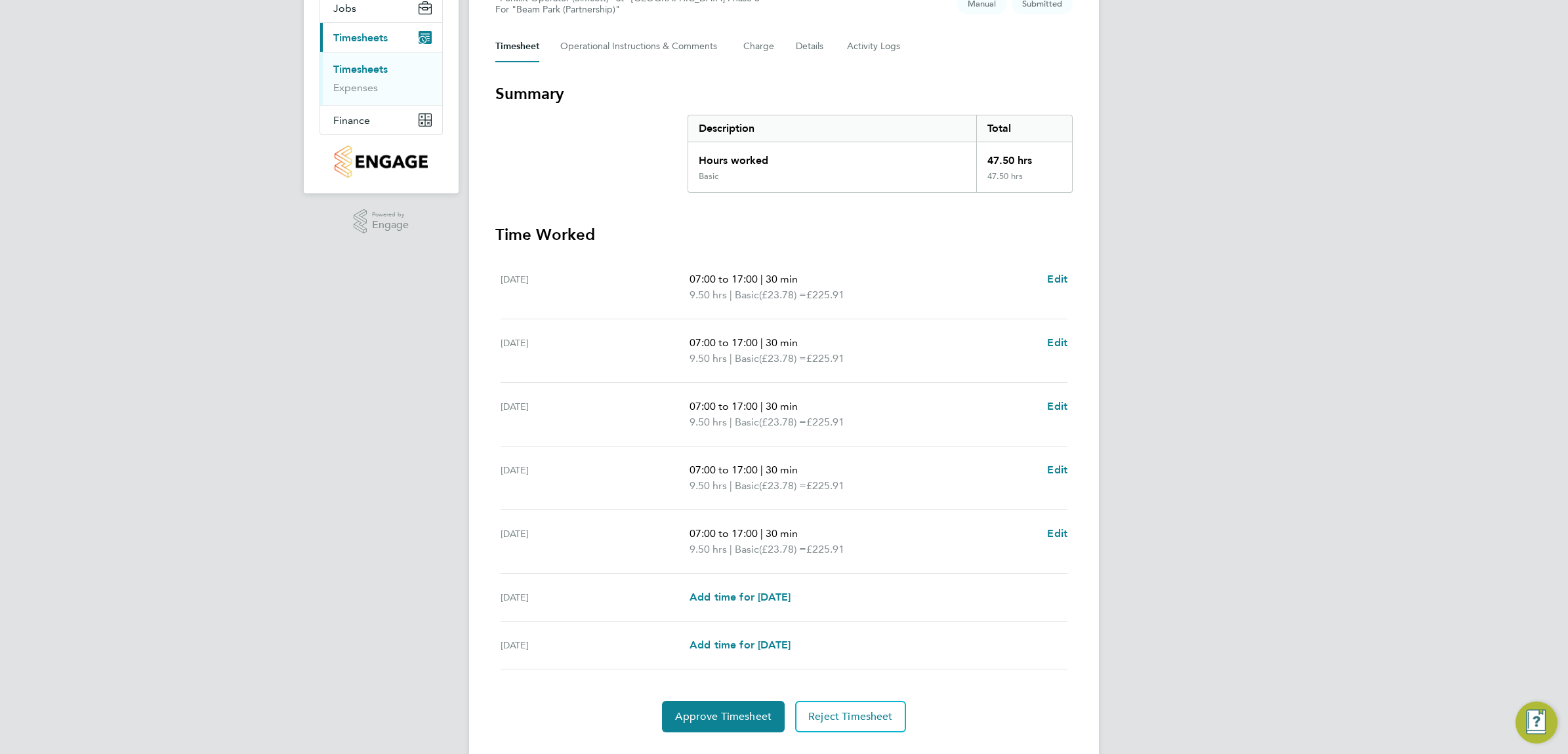
scroll to position [164, 0]
click at [746, 703] on button "Approve Timesheet" at bounding box center [723, 715] width 123 height 32
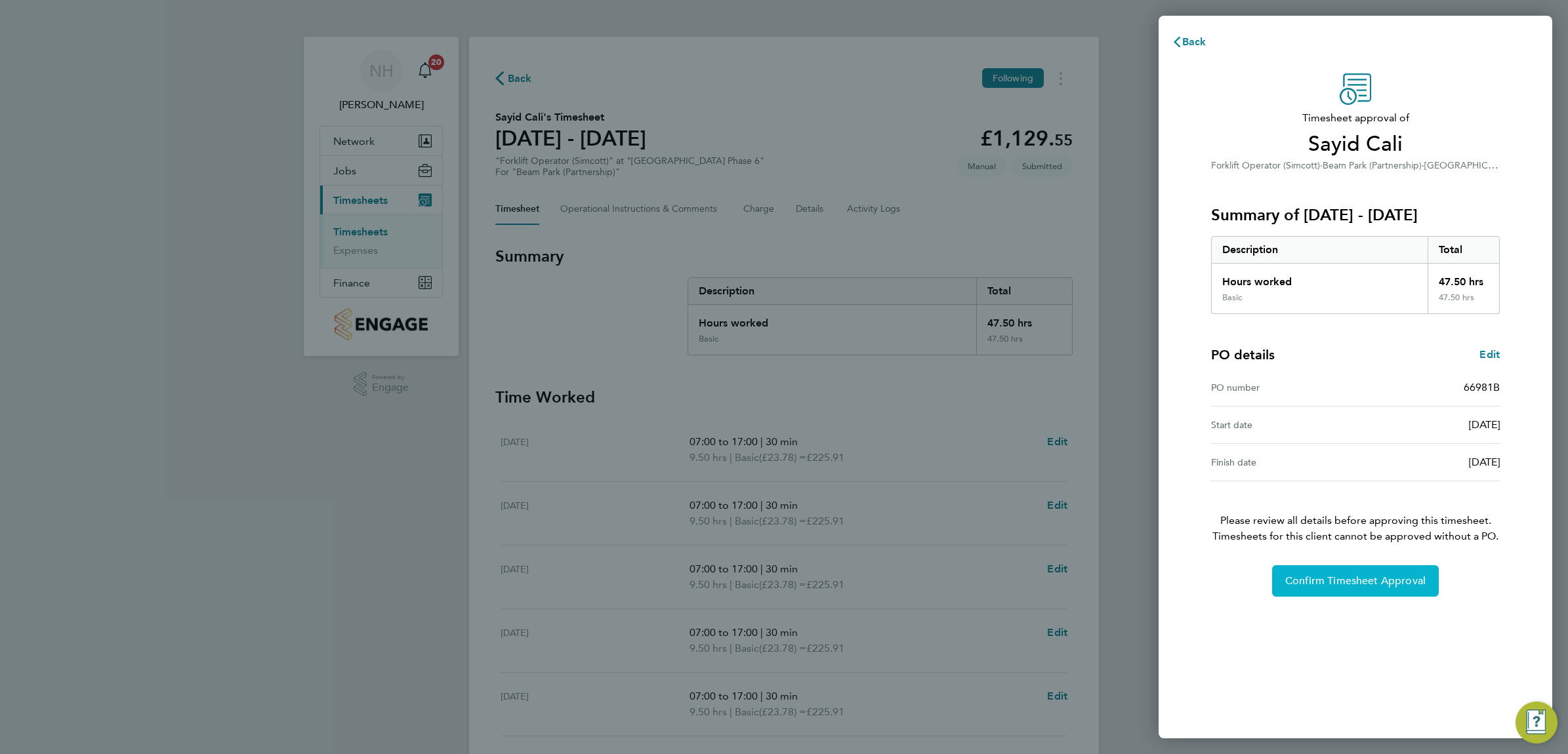
click at [1381, 580] on span "Confirm Timesheet Approval" at bounding box center [1355, 581] width 140 height 13
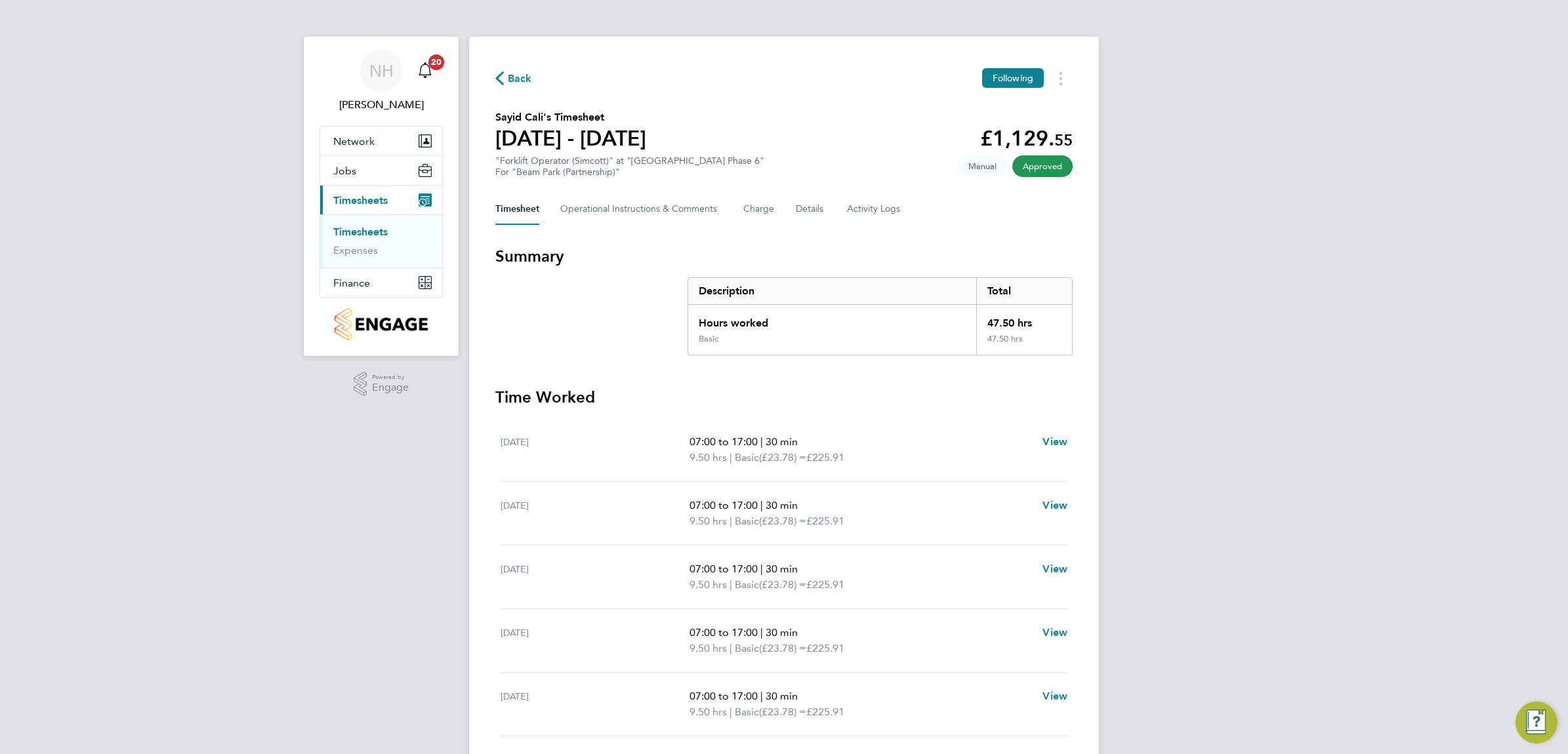
click at [517, 80] on span "Back" at bounding box center [520, 79] width 24 height 16
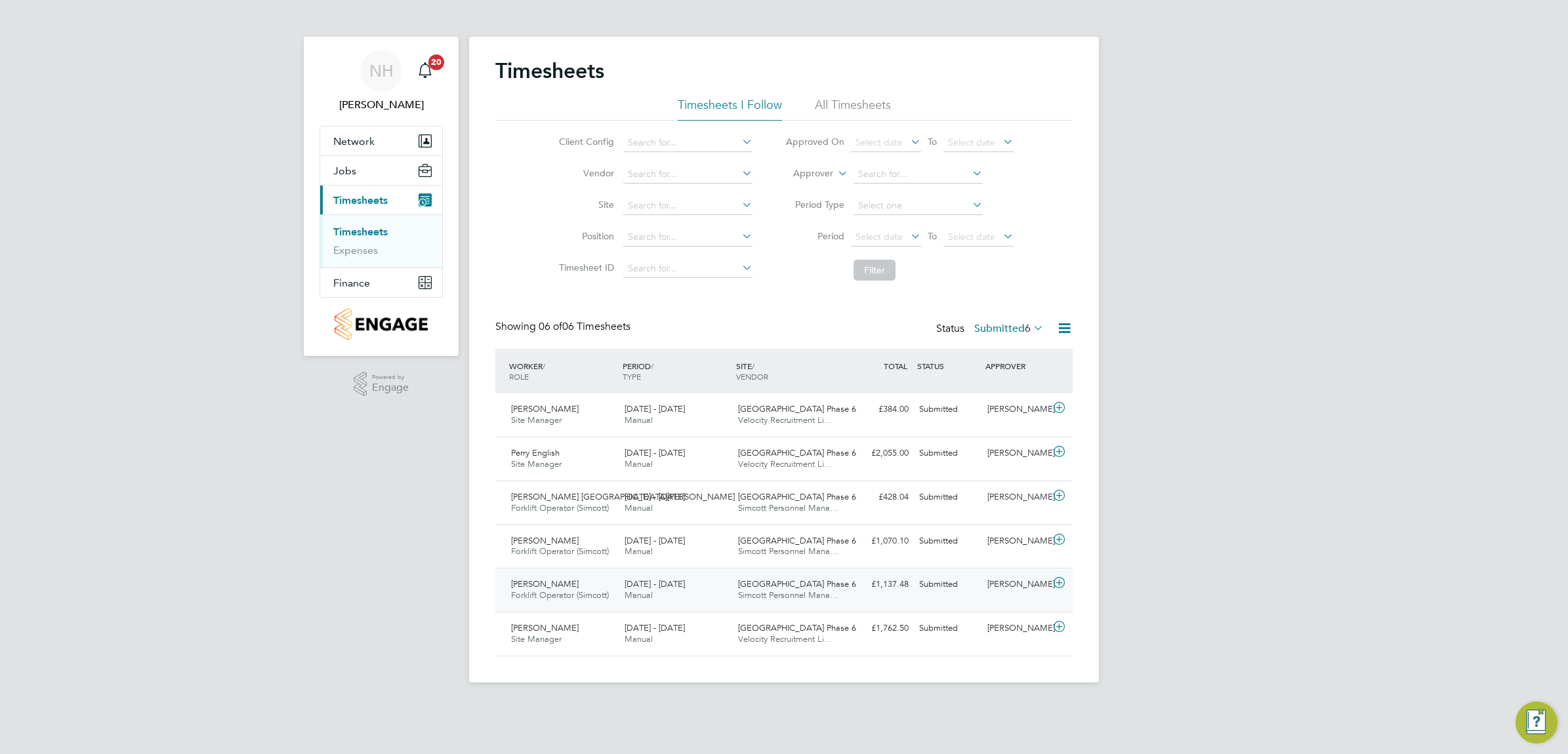
click at [1019, 583] on div "[PERSON_NAME]" at bounding box center [1017, 584] width 69 height 22
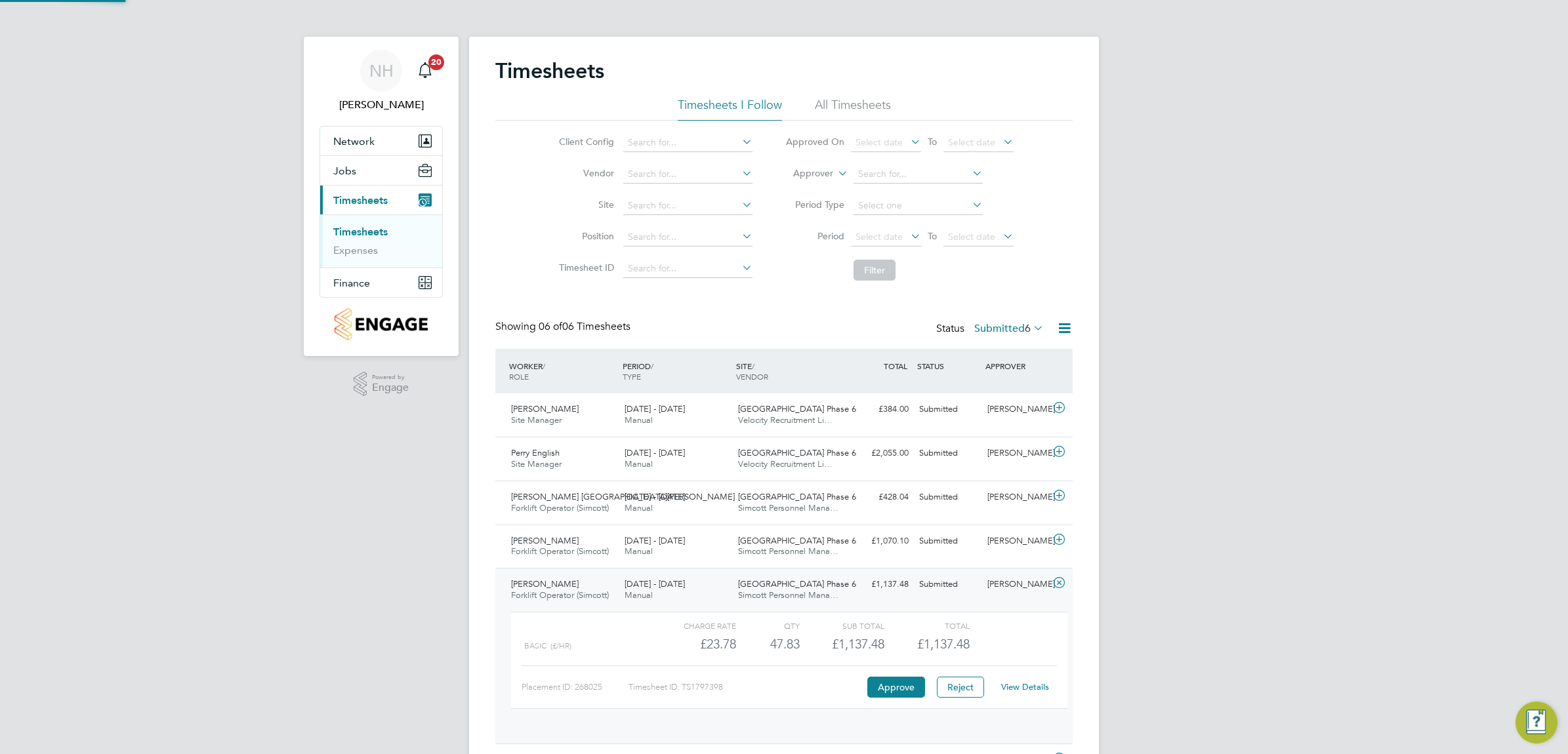
scroll to position [22, 128]
click at [1020, 689] on link "View Details" at bounding box center [1025, 687] width 48 height 11
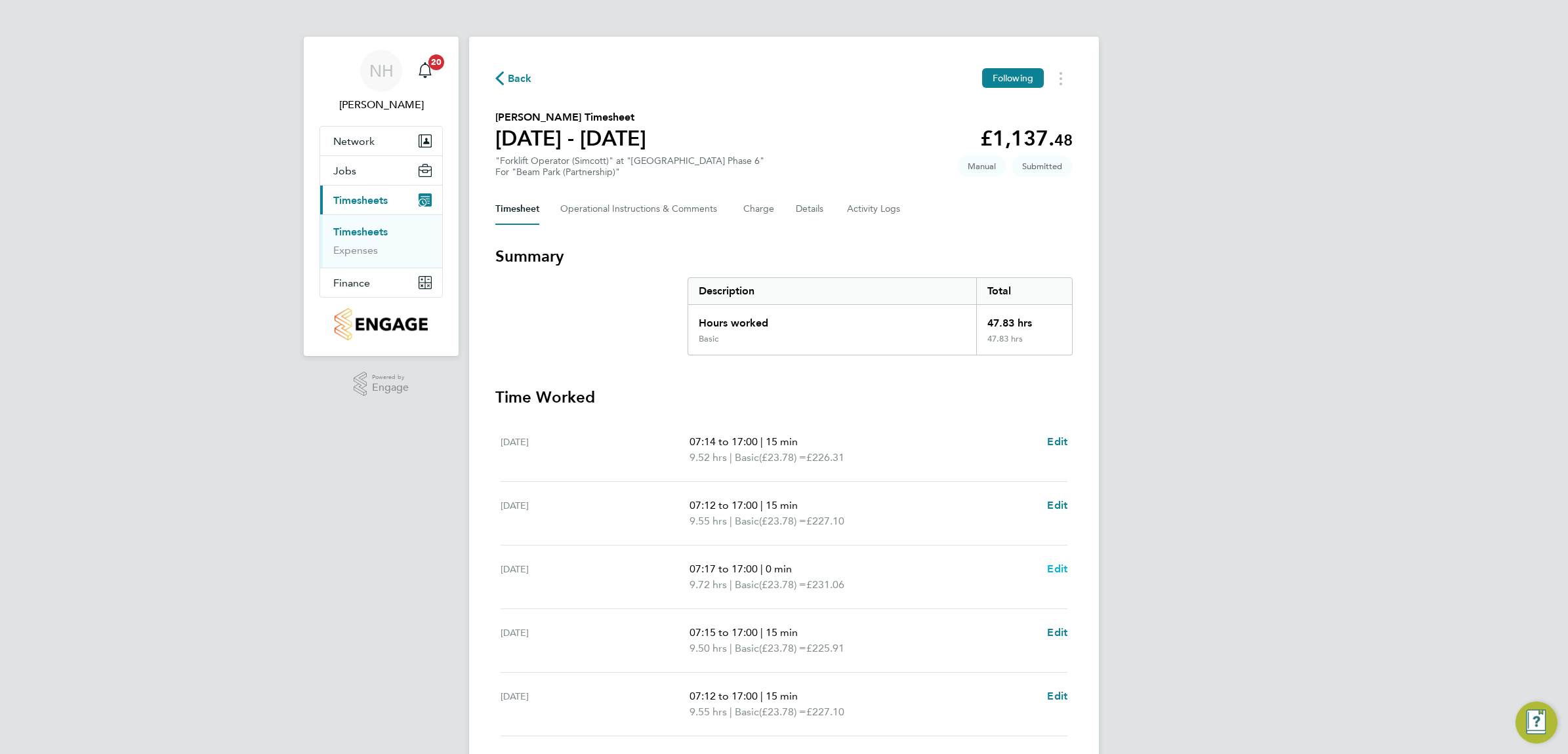
click at [1063, 567] on span "Edit" at bounding box center [1057, 568] width 20 height 13
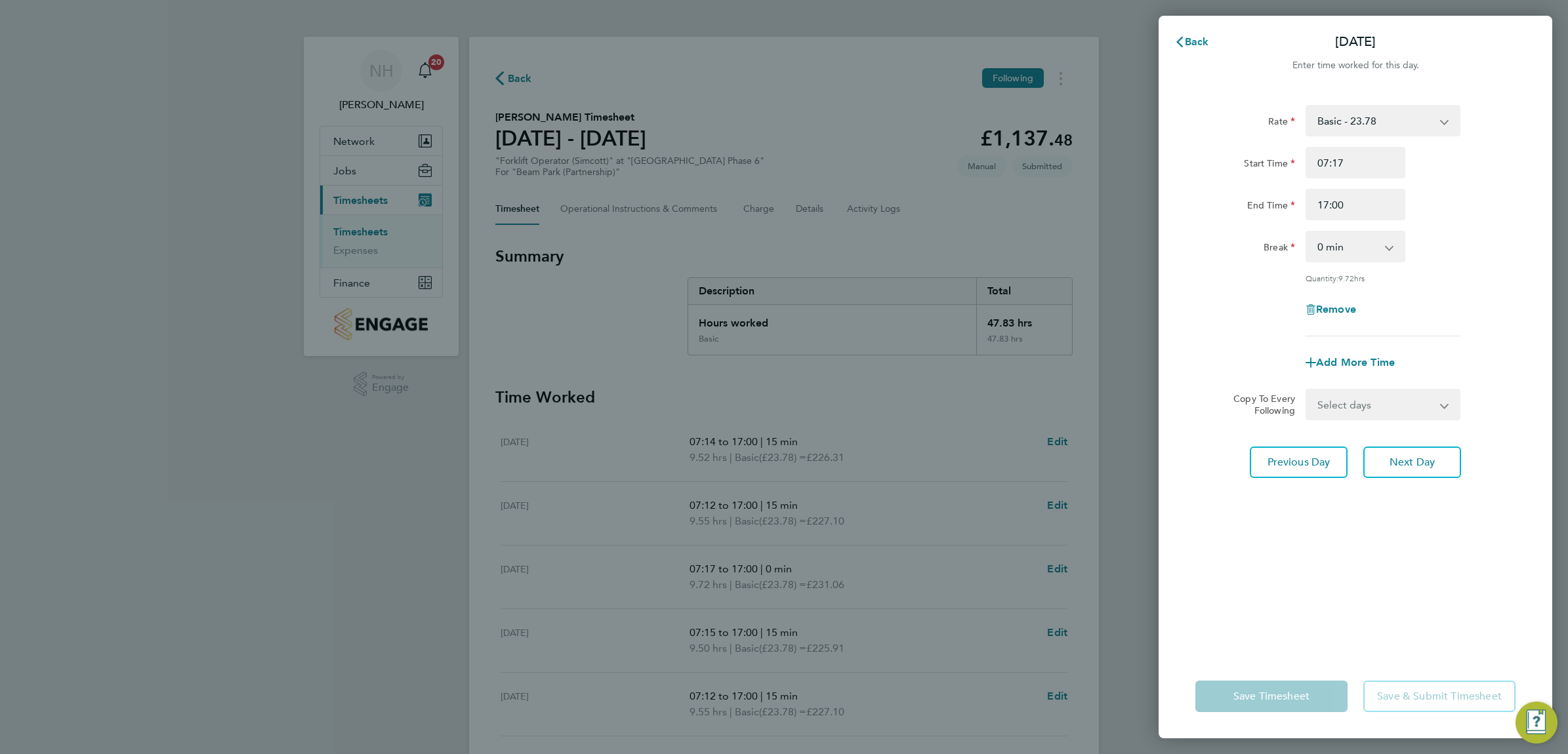
click at [1394, 253] on app-icon-cross-button at bounding box center [1396, 246] width 16 height 29
click at [1389, 249] on app-icon-cross-button at bounding box center [1396, 246] width 16 height 29
click at [1386, 247] on select "0 min 15 min 30 min 45 min 60 min 75 min 90 min" at bounding box center [1347, 246] width 81 height 29
select select "30"
click at [1307, 232] on select "0 min 15 min 30 min 45 min 60 min 75 min 90 min" at bounding box center [1347, 246] width 81 height 29
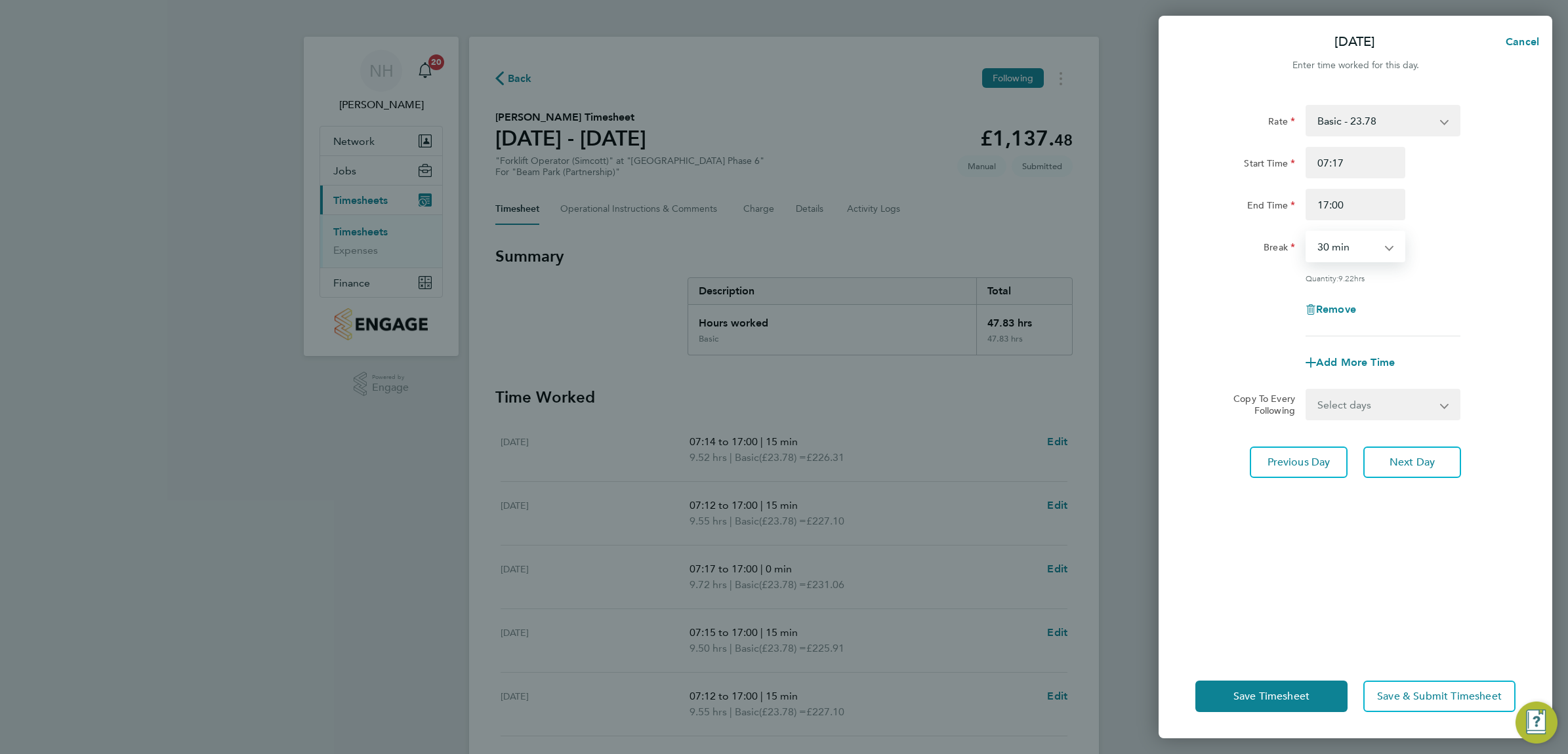
click at [1452, 315] on div "Remove" at bounding box center [1355, 310] width 331 height 32
click at [1296, 687] on button "Save Timesheet" at bounding box center [1271, 697] width 152 height 32
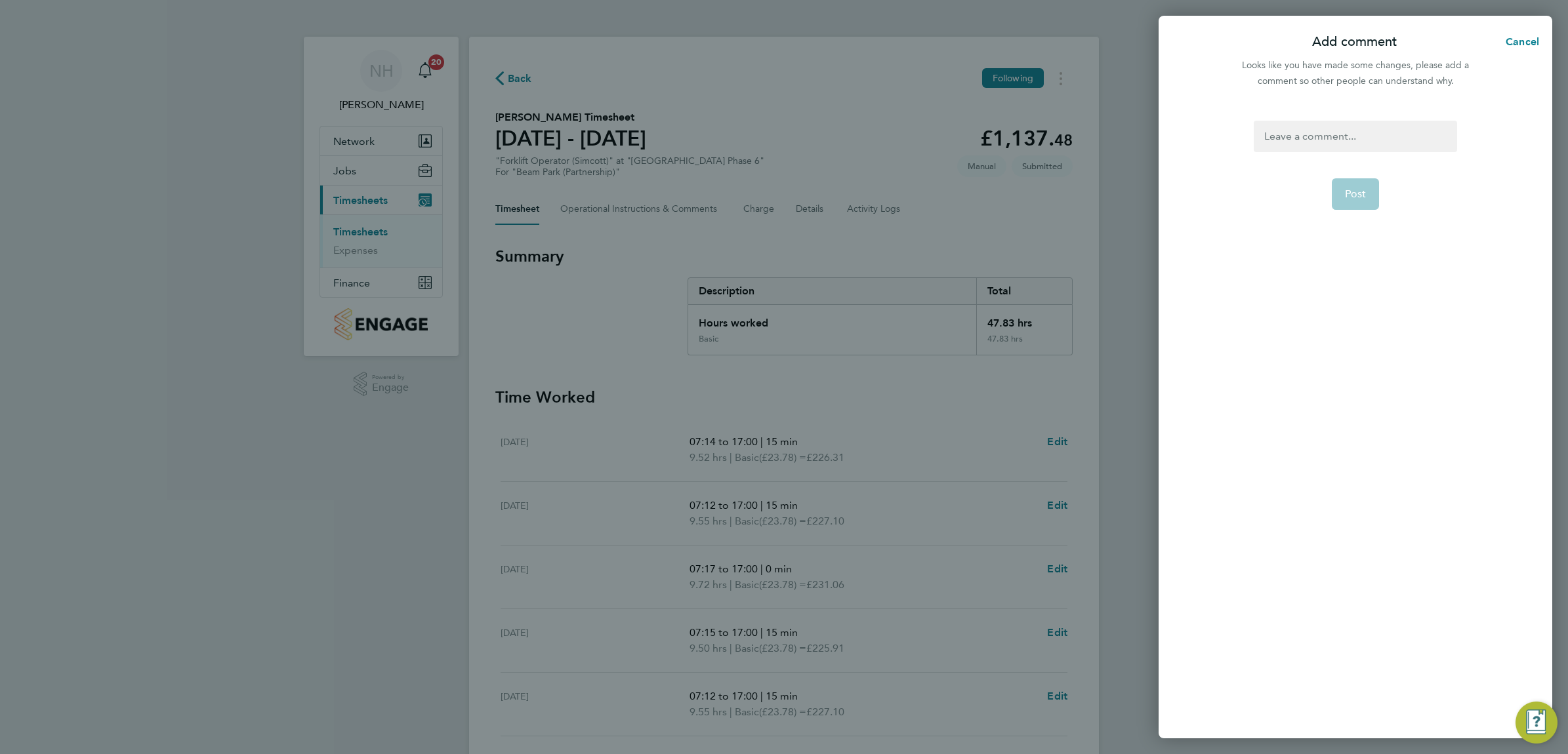
click at [1304, 144] on div at bounding box center [1355, 136] width 203 height 32
click at [1346, 200] on button "Post" at bounding box center [1355, 194] width 48 height 32
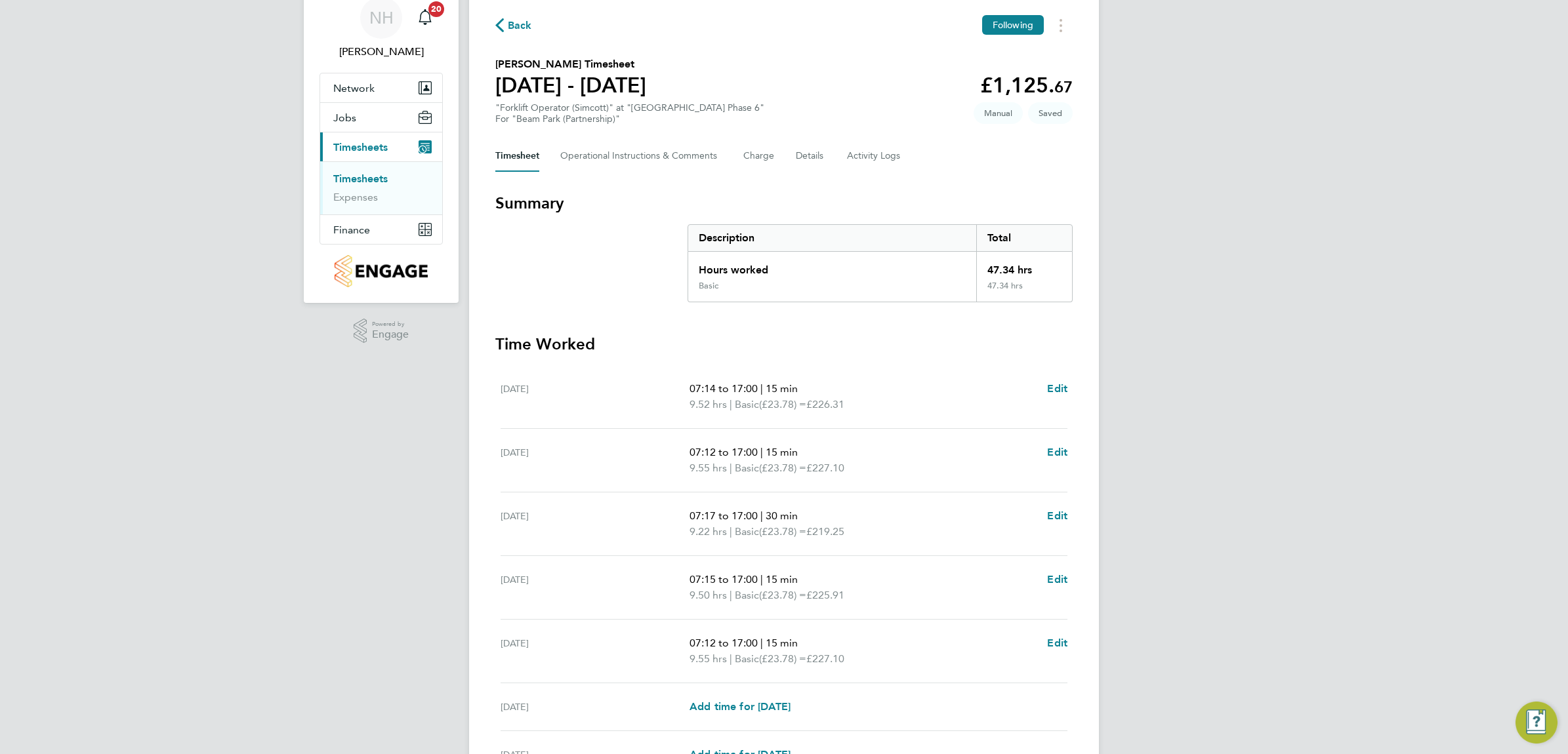
scroll to position [82, 0]
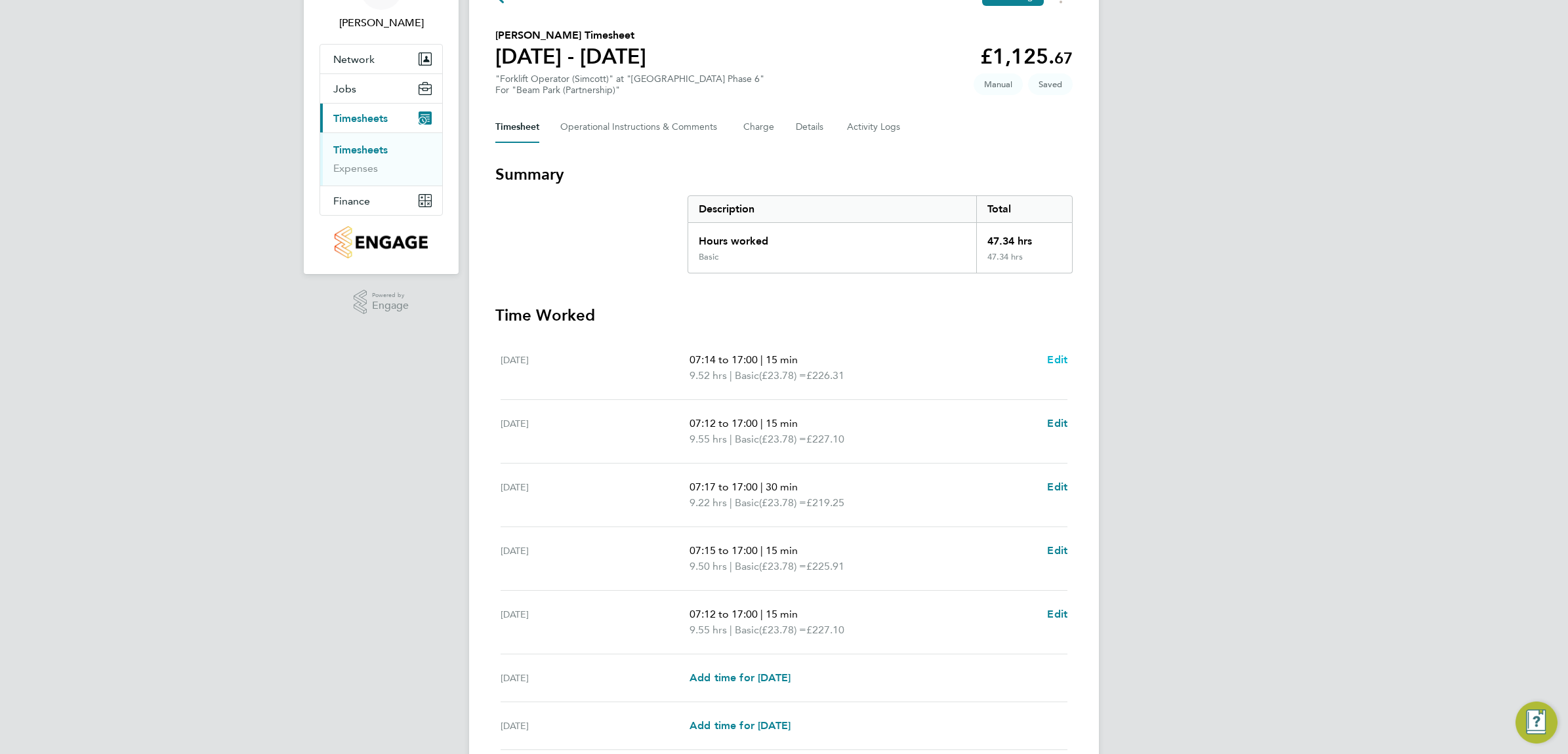
click at [1057, 359] on span "Edit" at bounding box center [1057, 360] width 20 height 13
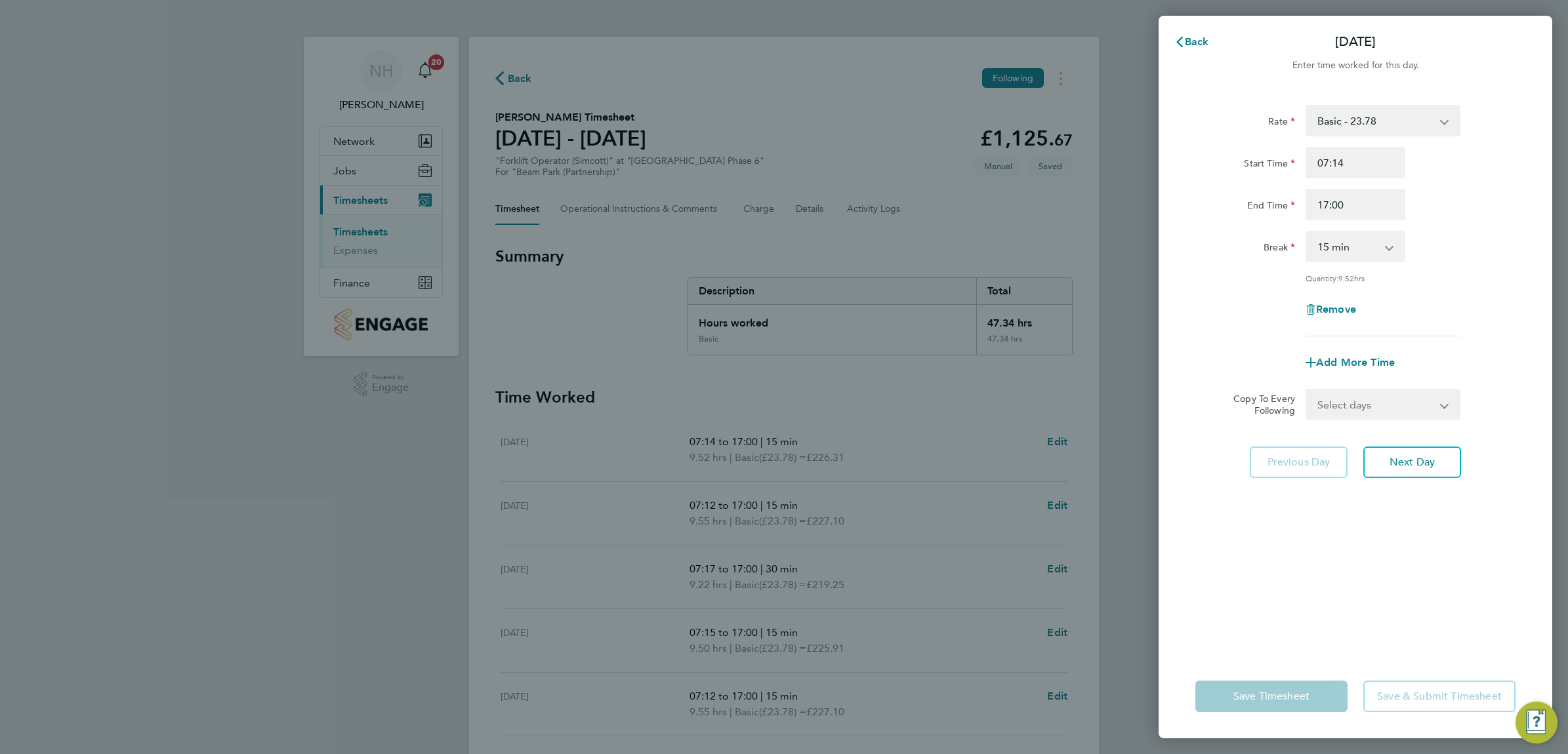
click at [1384, 246] on select "0 min 15 min 30 min 45 min 60 min 75 min 90 min" at bounding box center [1347, 246] width 81 height 29
select select "30"
click at [1307, 232] on select "0 min 15 min 30 min 45 min 60 min 75 min 90 min" at bounding box center [1347, 246] width 81 height 29
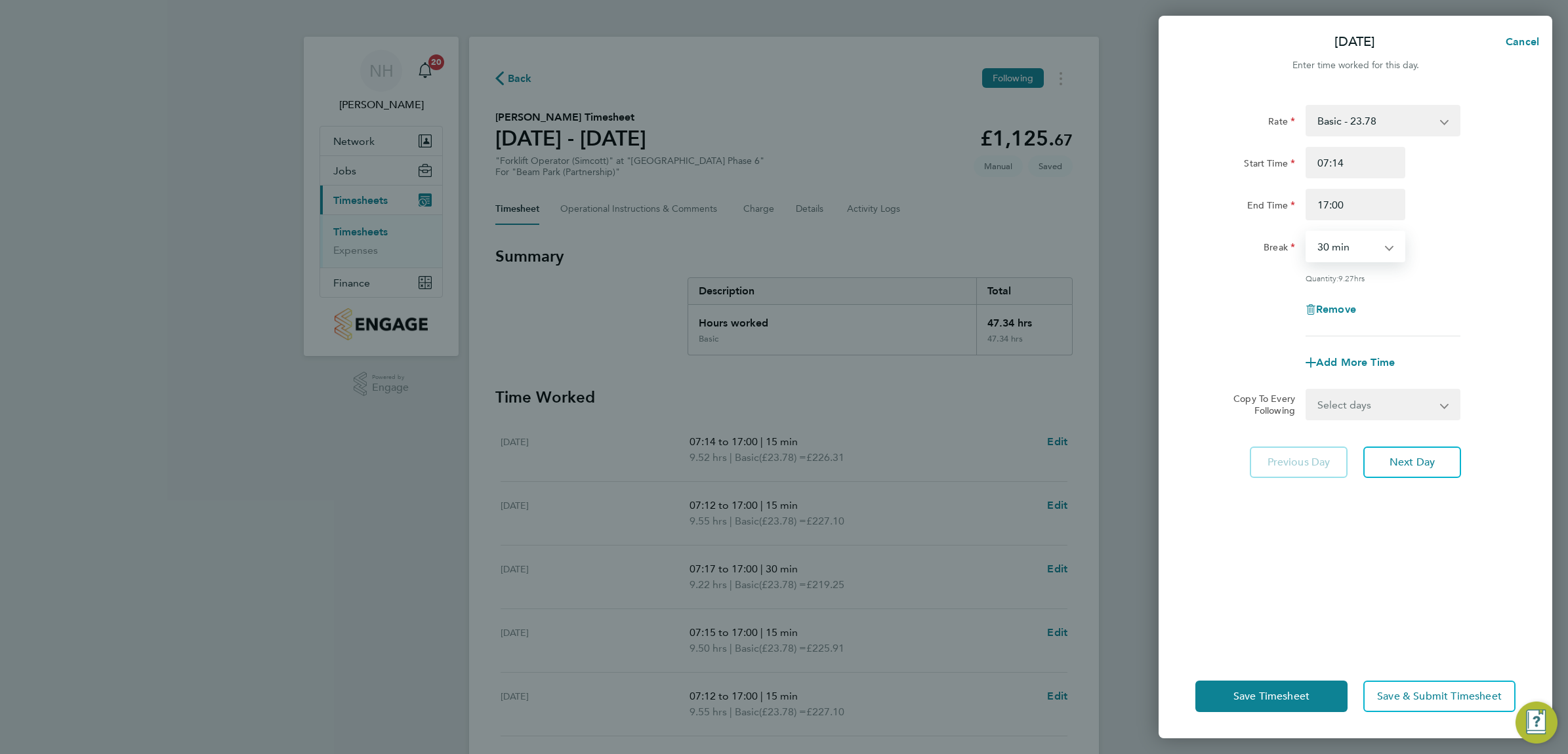
click at [1536, 312] on div "Rate Basic - 23.78 Start Time 07:14 End Time 17:00 Break 0 min 15 min 30 min 45…" at bounding box center [1355, 371] width 393 height 565
click at [1428, 404] on select "Select days Day Weekday (Mon-Fri) Weekend (Sat-Sun) Tuesday Wednesday Thursday …" at bounding box center [1376, 404] width 138 height 29
select select "WEEKDAY"
click at [1307, 390] on select "Select days Day Weekday (Mon-Fri) Weekend (Sat-Sun) Tuesday Wednesday Thursday …" at bounding box center [1376, 404] width 138 height 29
select select "2025-08-10"
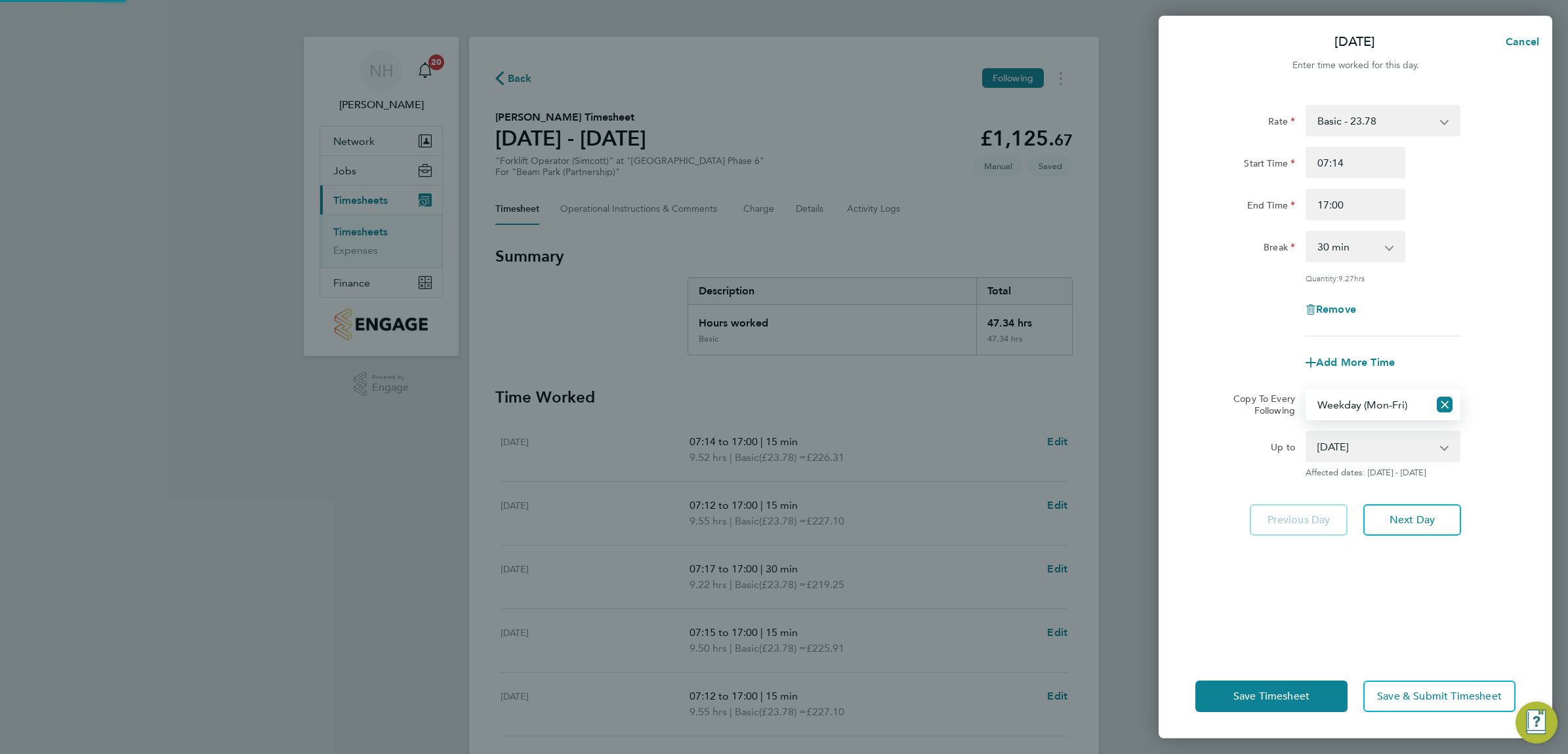
click at [1494, 470] on div "Up to 05 Aug 2025 06 Aug 2025 07 Aug 2025 08 Aug 2025 09 Aug 2025 10 Aug 2025 A…" at bounding box center [1355, 454] width 331 height 47
click at [1287, 722] on div "Save Timesheet Save & Submit Timesheet" at bounding box center [1355, 696] width 393 height 84
click at [1288, 691] on span "Save Timesheet" at bounding box center [1272, 697] width 76 height 13
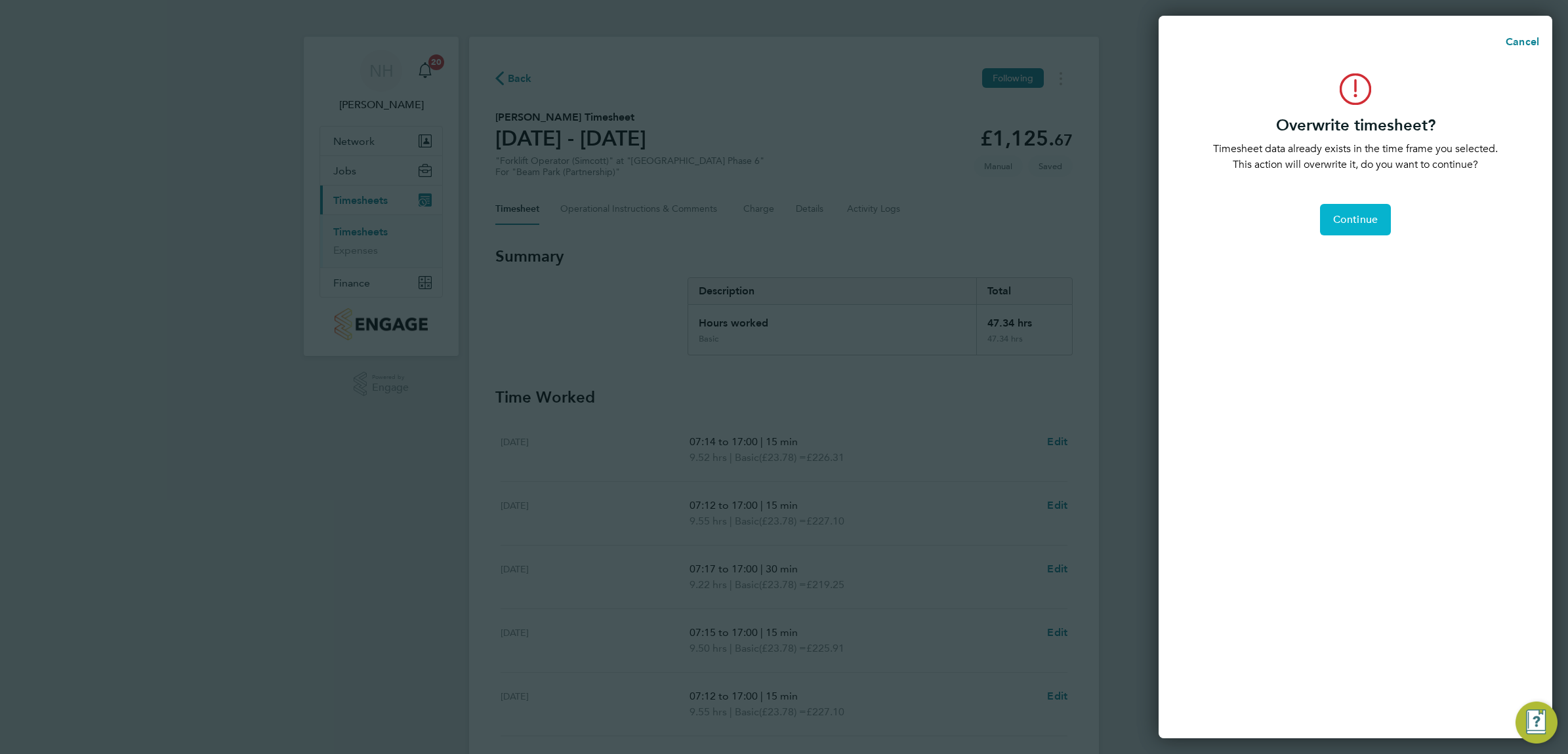
click at [1343, 217] on span "Continue" at bounding box center [1355, 220] width 45 height 13
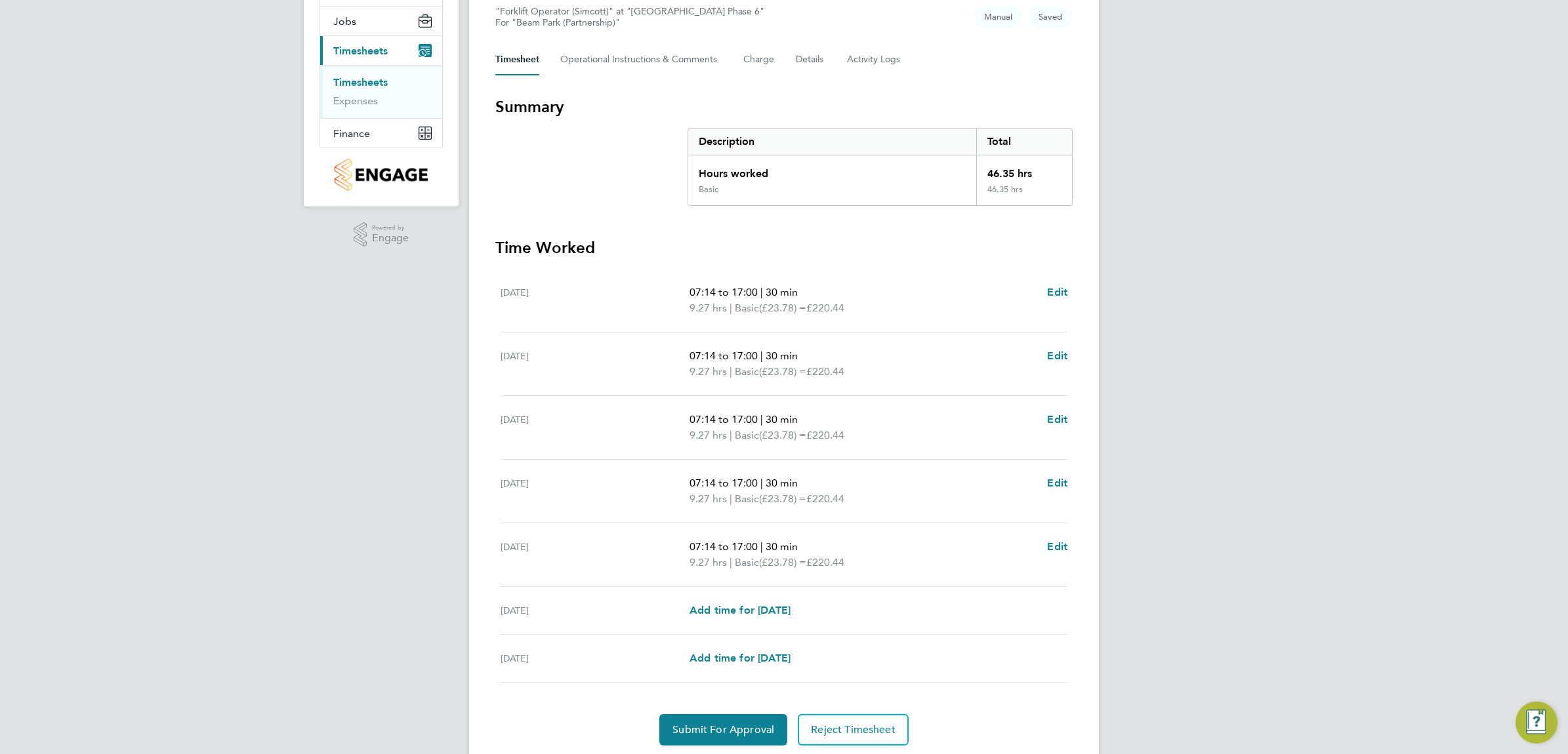
scroll to position [164, 0]
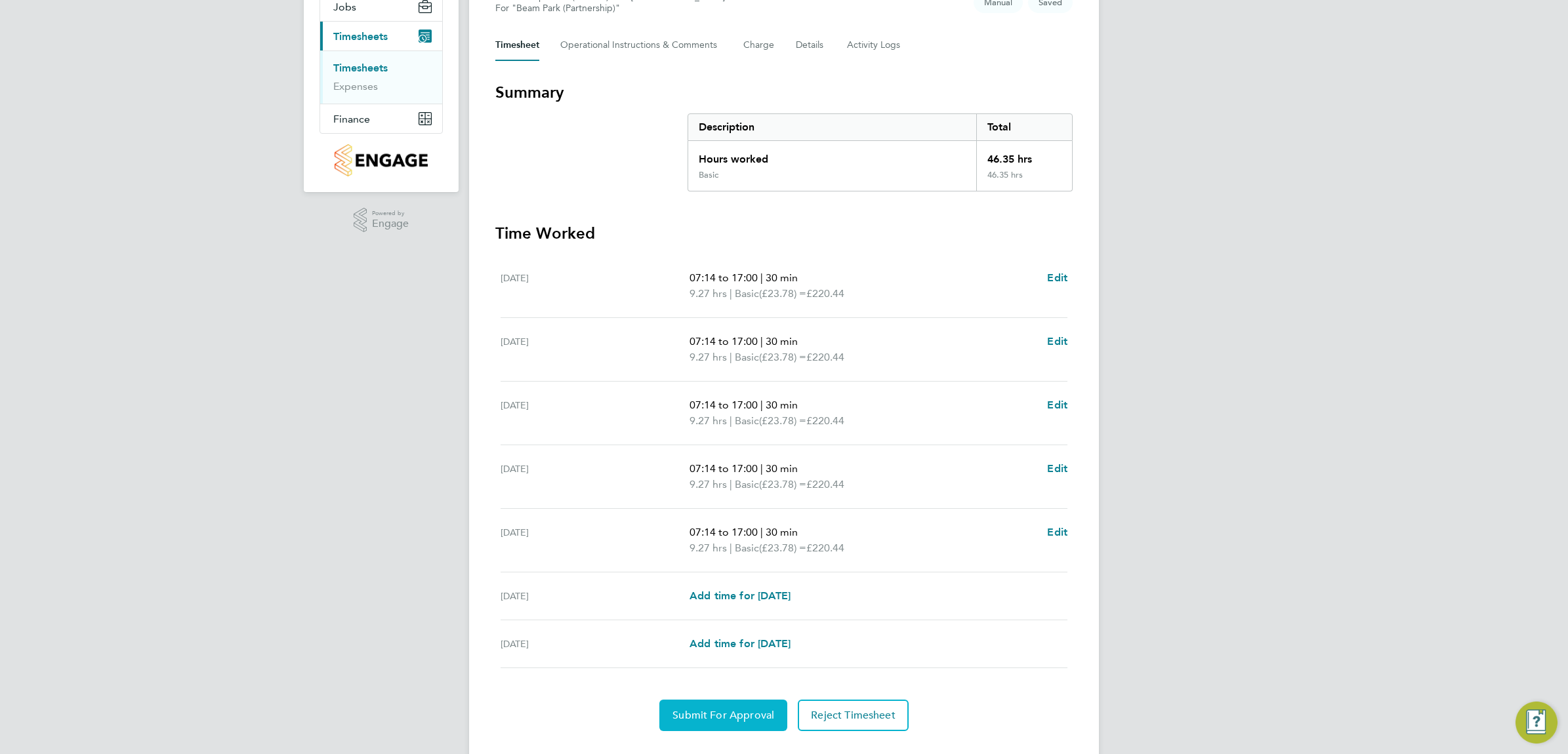
click at [723, 722] on button "Submit For Approval" at bounding box center [723, 715] width 128 height 32
click at [748, 721] on span "Approve Timesheet" at bounding box center [723, 715] width 96 height 13
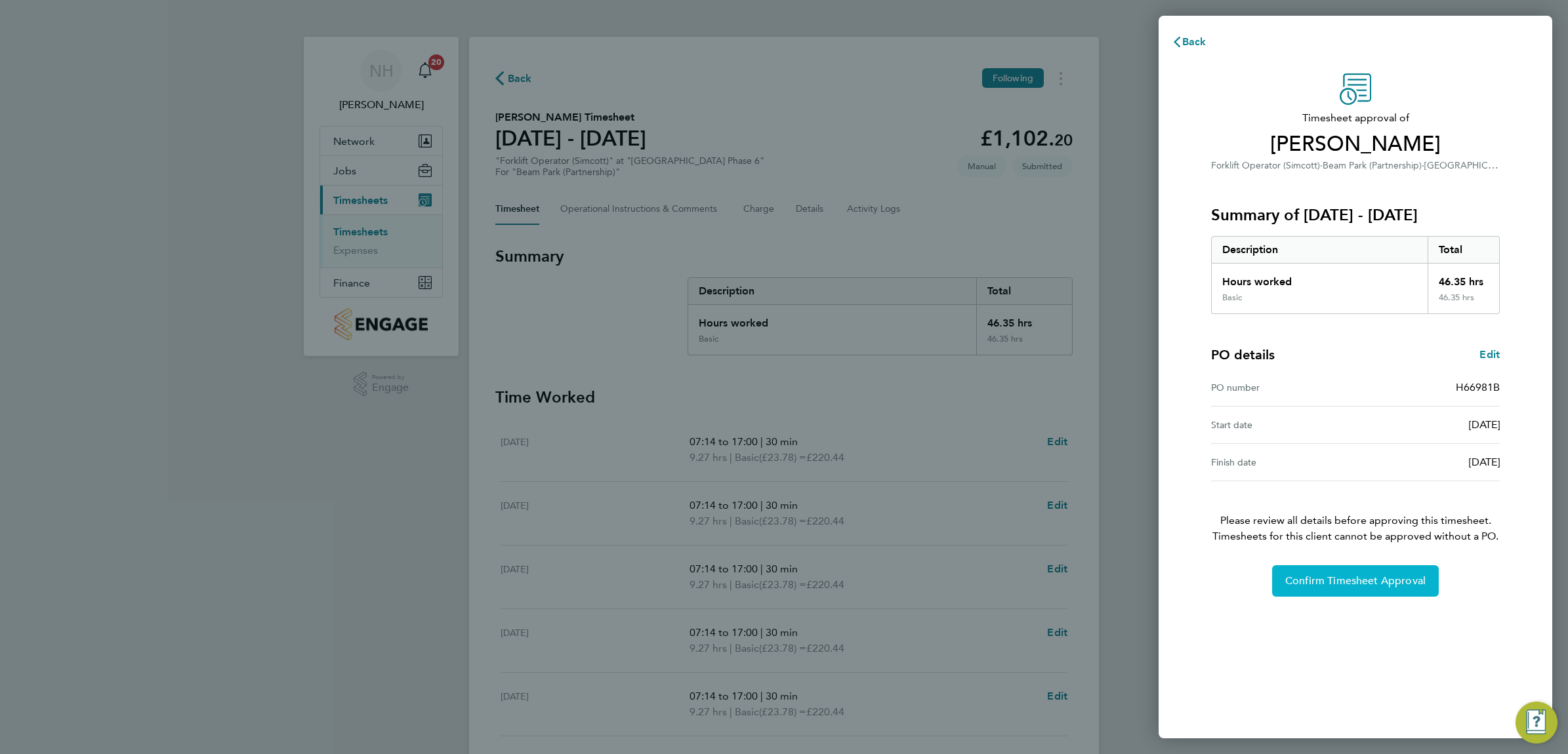
drag, startPoint x: 1333, startPoint y: 592, endPoint x: 1336, endPoint y: 581, distance: 11.4
click at [1333, 591] on button "Confirm Timesheet Approval" at bounding box center [1355, 581] width 167 height 32
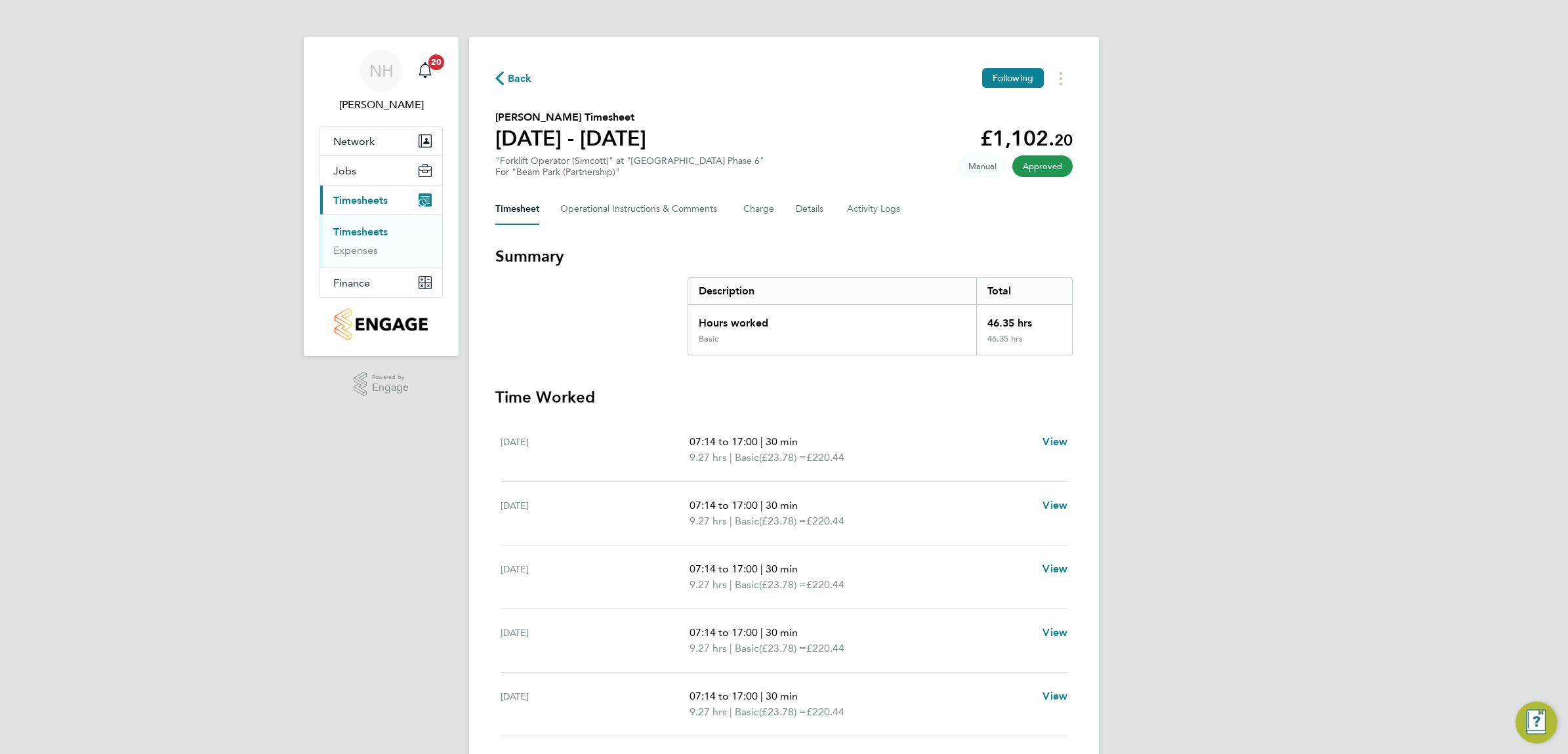
click at [513, 77] on span "Back" at bounding box center [520, 79] width 24 height 16
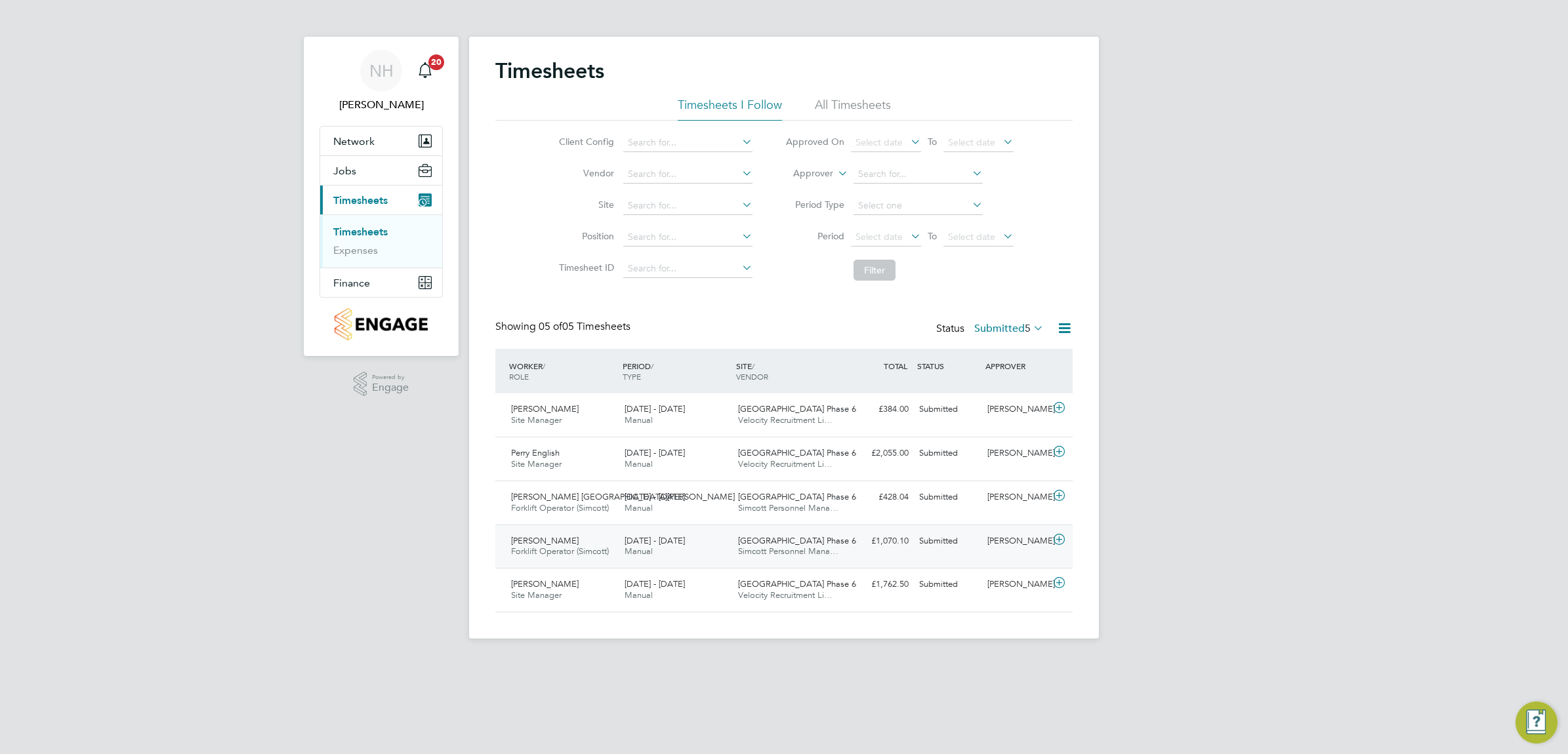
click at [1015, 545] on div "[PERSON_NAME]" at bounding box center [1017, 541] width 69 height 22
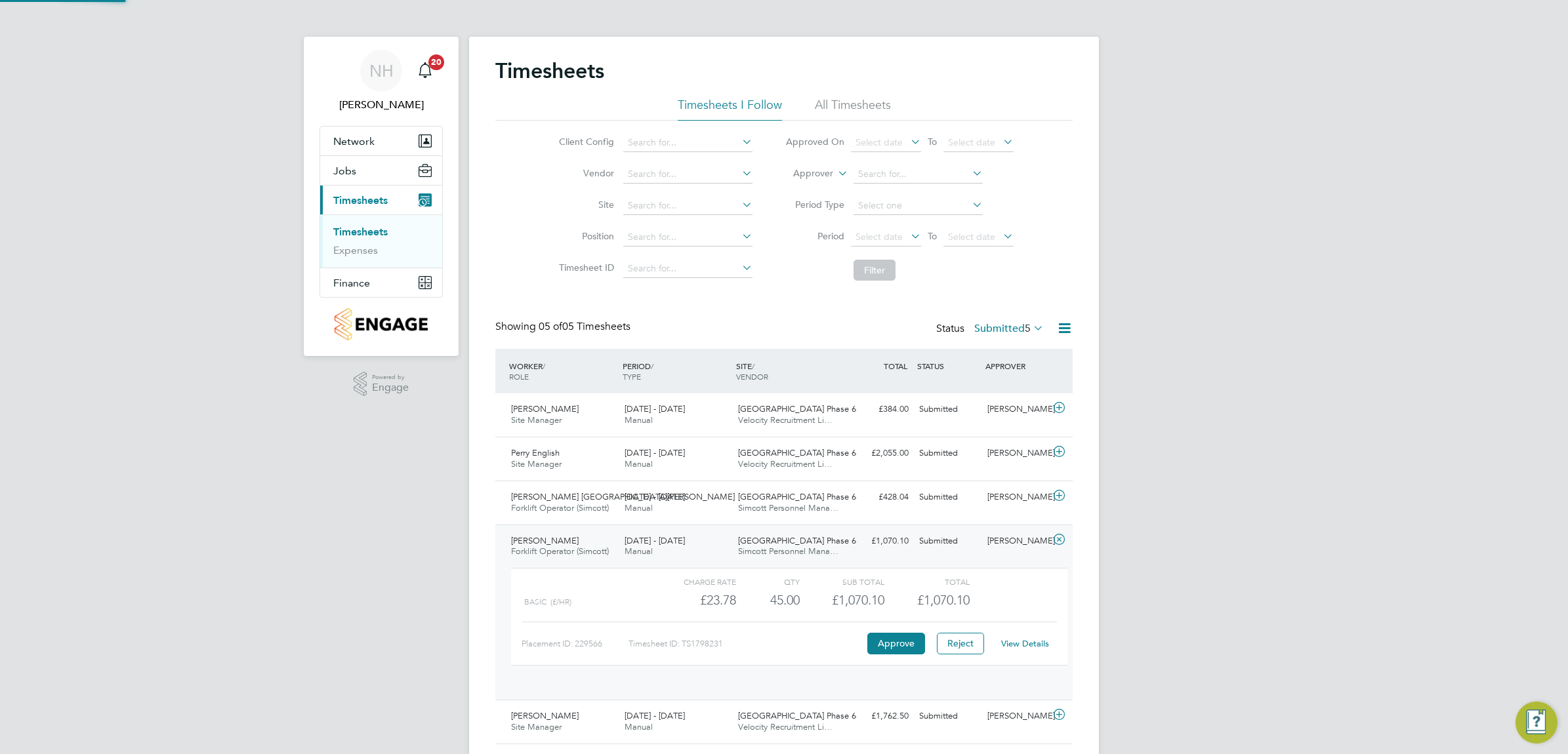
click at [1017, 539] on div "[PERSON_NAME]" at bounding box center [1017, 541] width 69 height 22
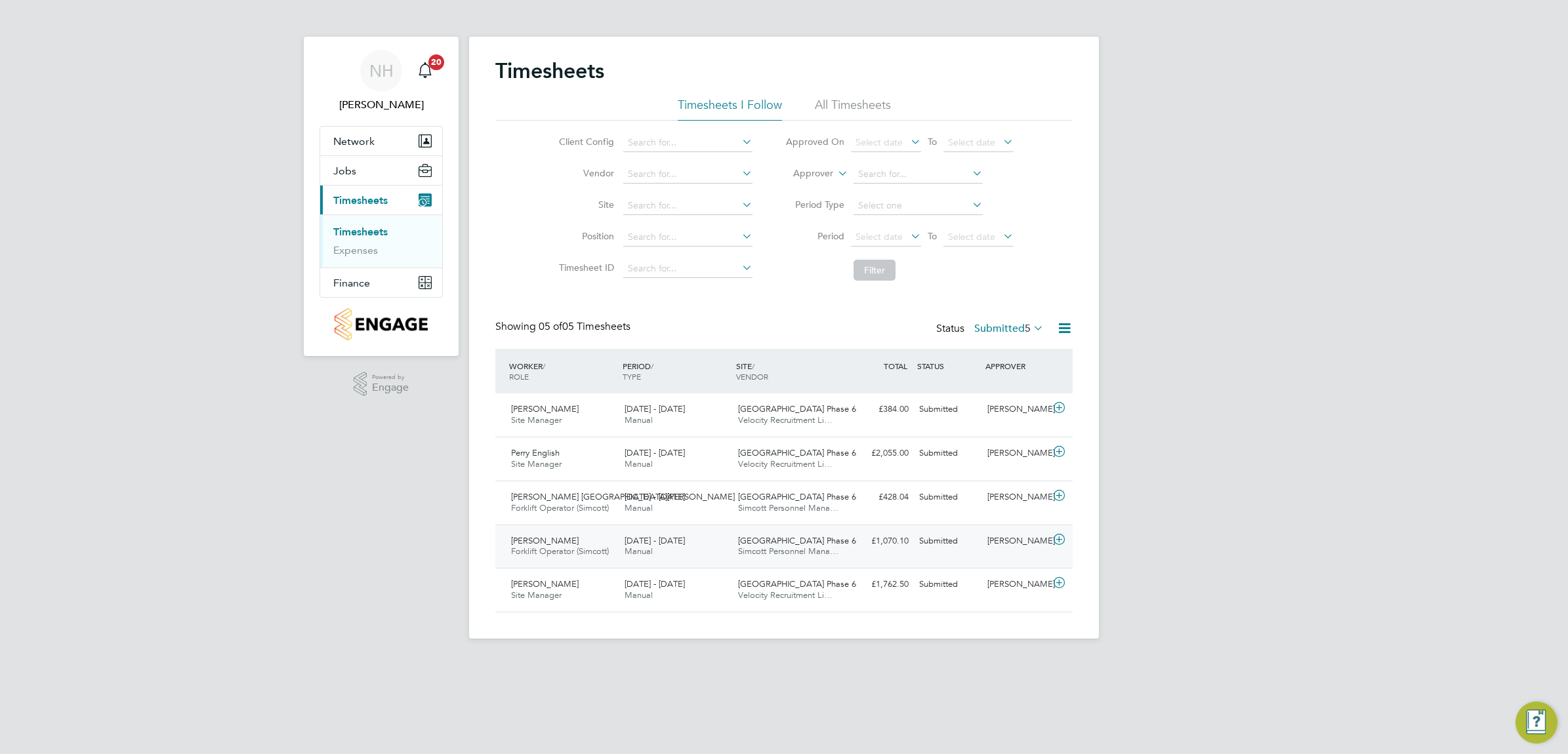
click at [1023, 536] on div "[PERSON_NAME]" at bounding box center [1017, 541] width 69 height 22
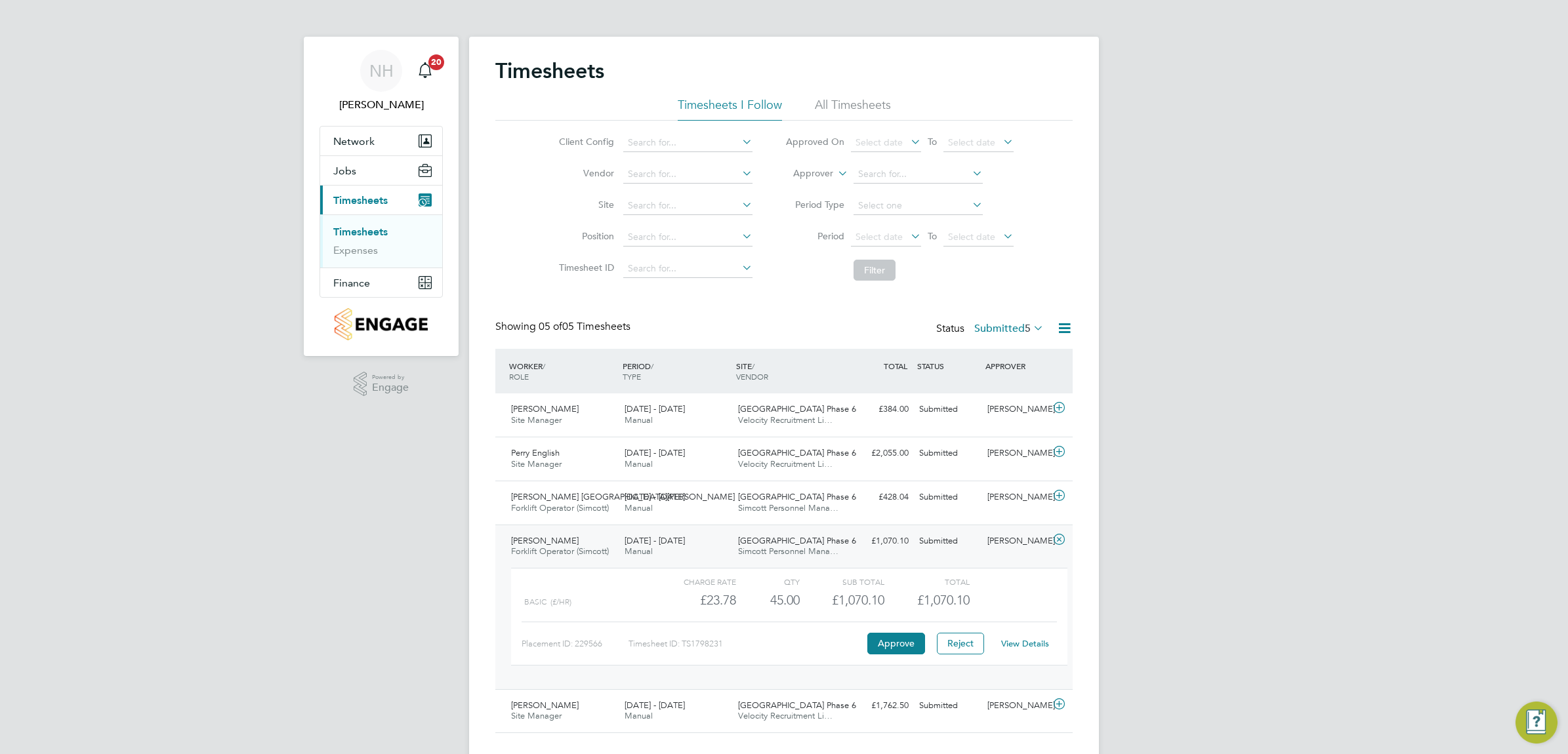
click at [1026, 643] on link "View Details" at bounding box center [1025, 643] width 48 height 11
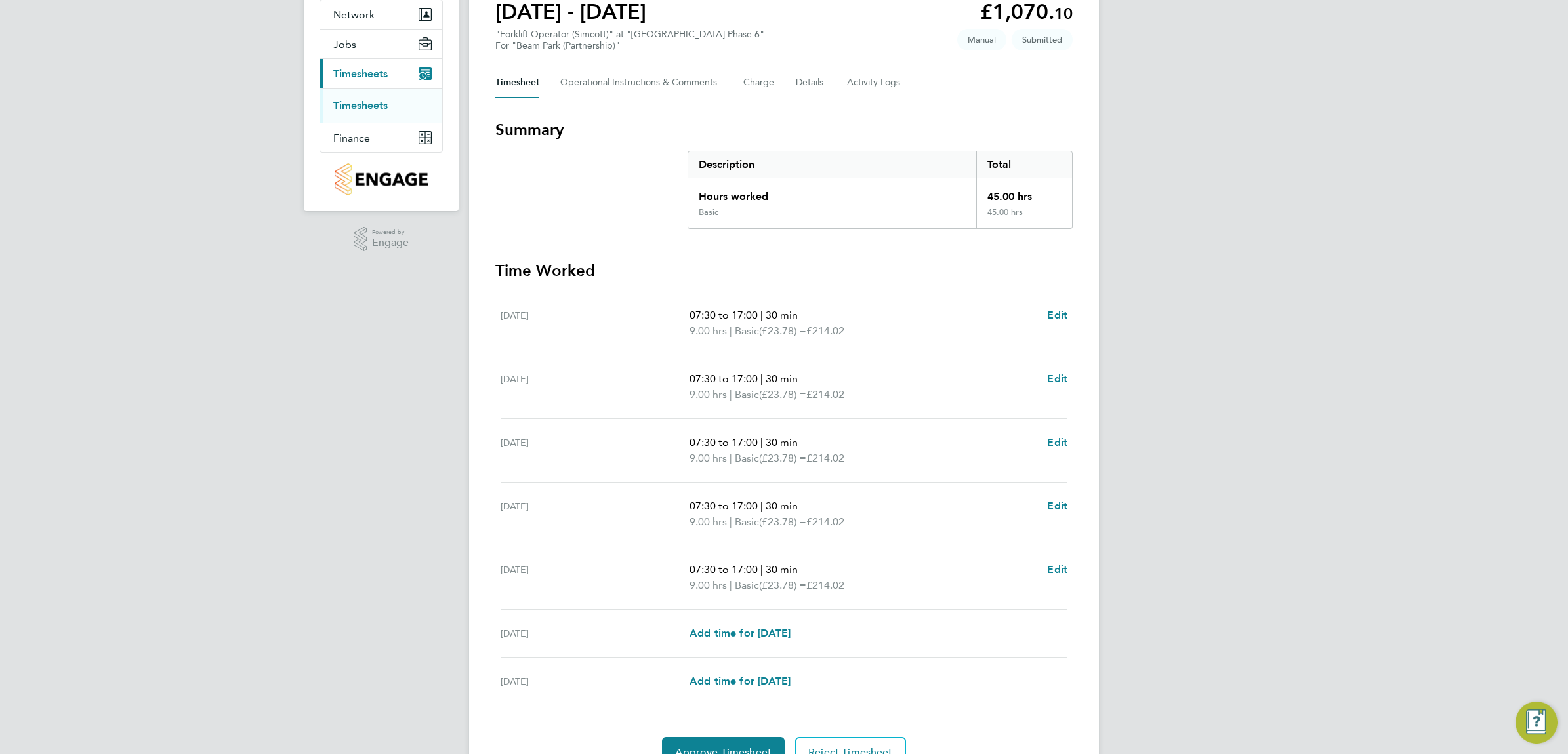
scroll to position [164, 0]
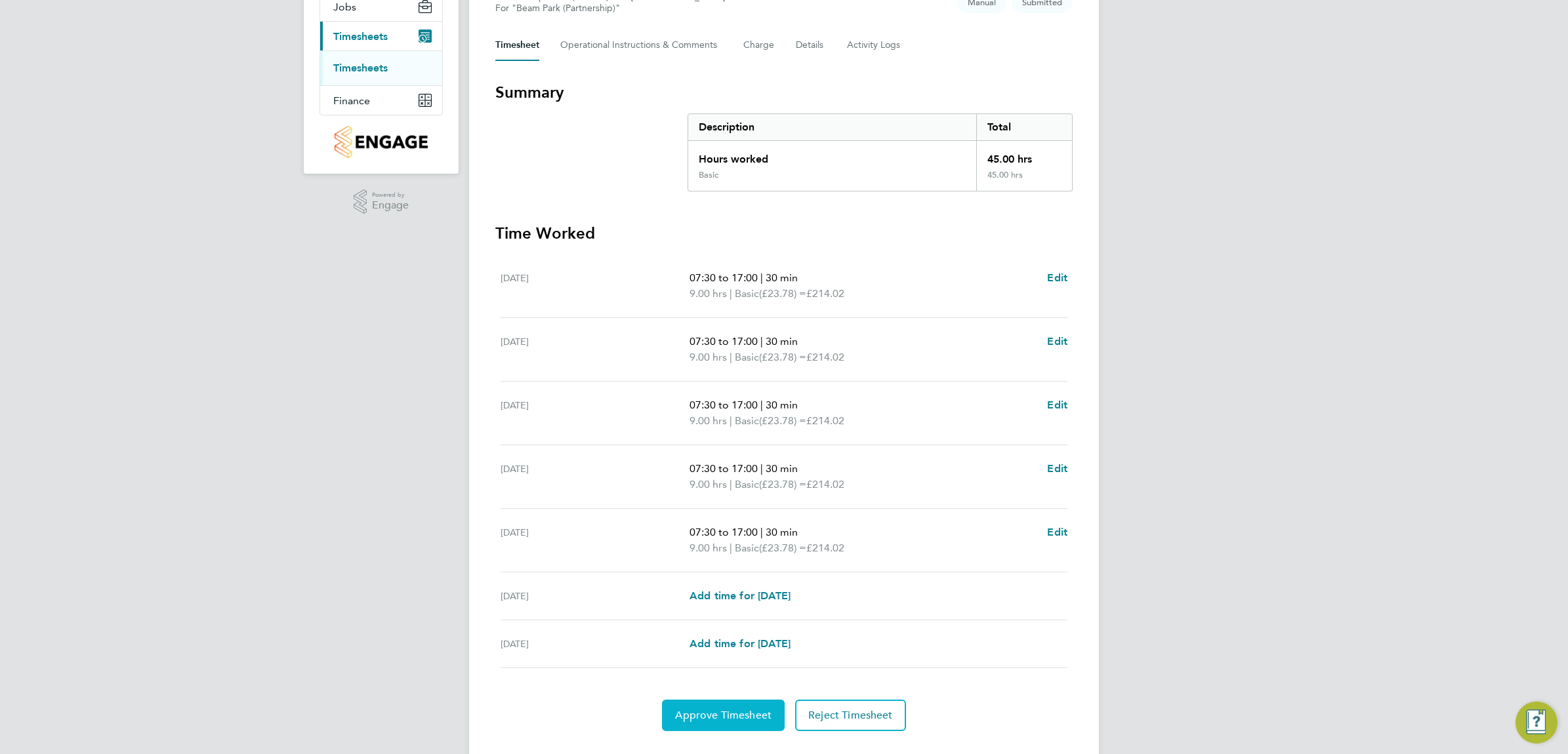
click at [723, 713] on span "Approve Timesheet" at bounding box center [723, 715] width 96 height 13
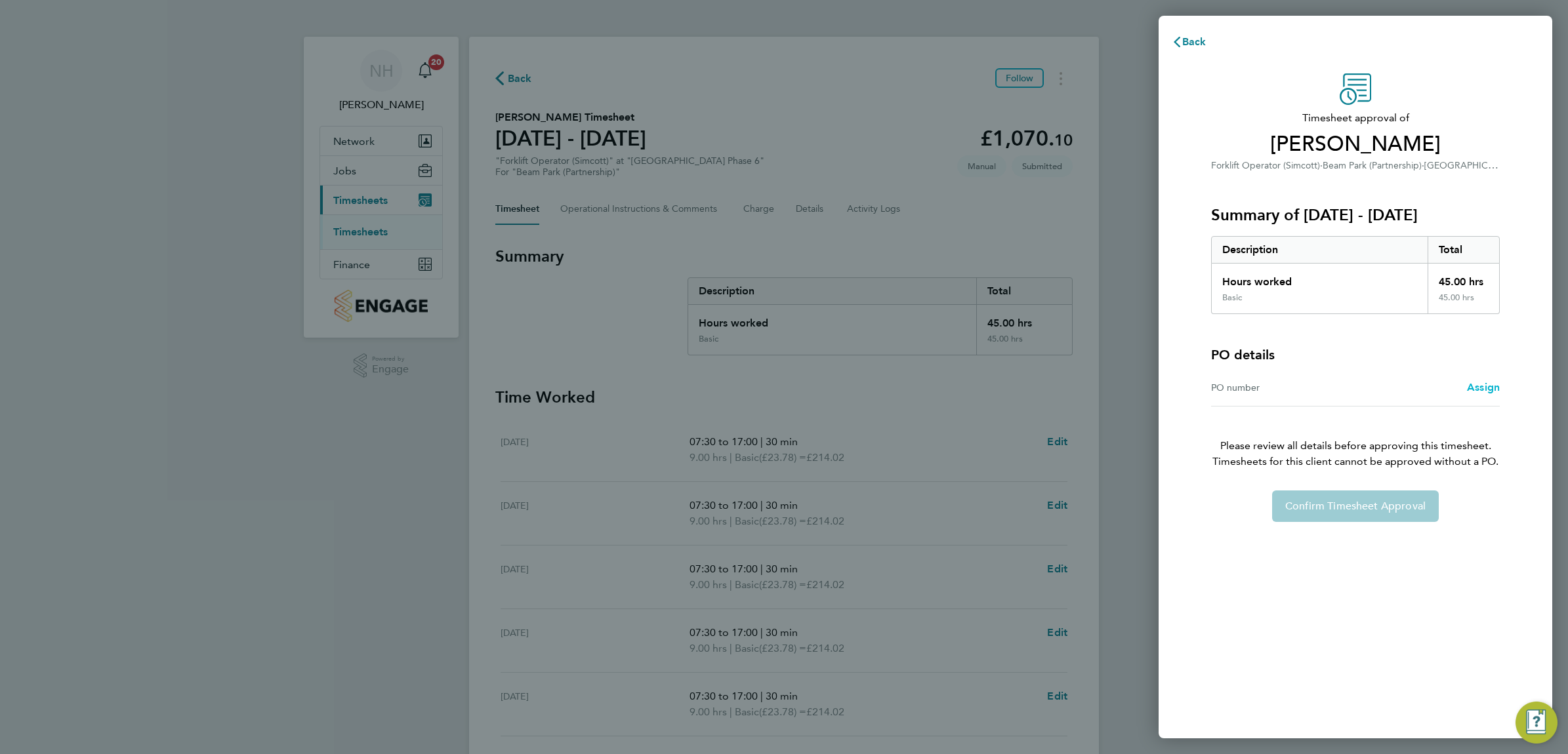
click at [1479, 387] on span "Assign" at bounding box center [1483, 387] width 33 height 13
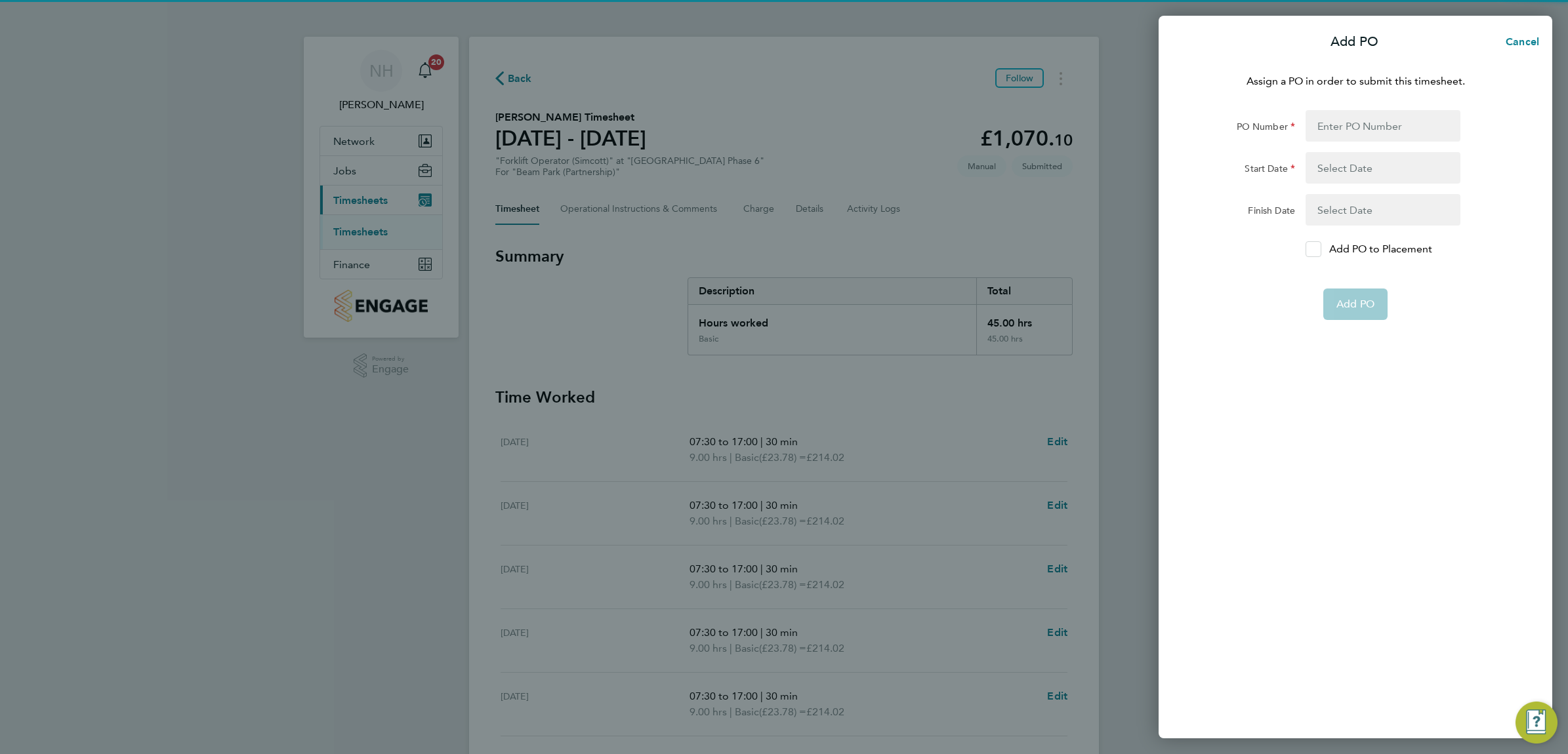
click at [1312, 240] on form "PO Number Start Date Finish Date Add PO to Placement Add PO" at bounding box center [1355, 215] width 320 height 210
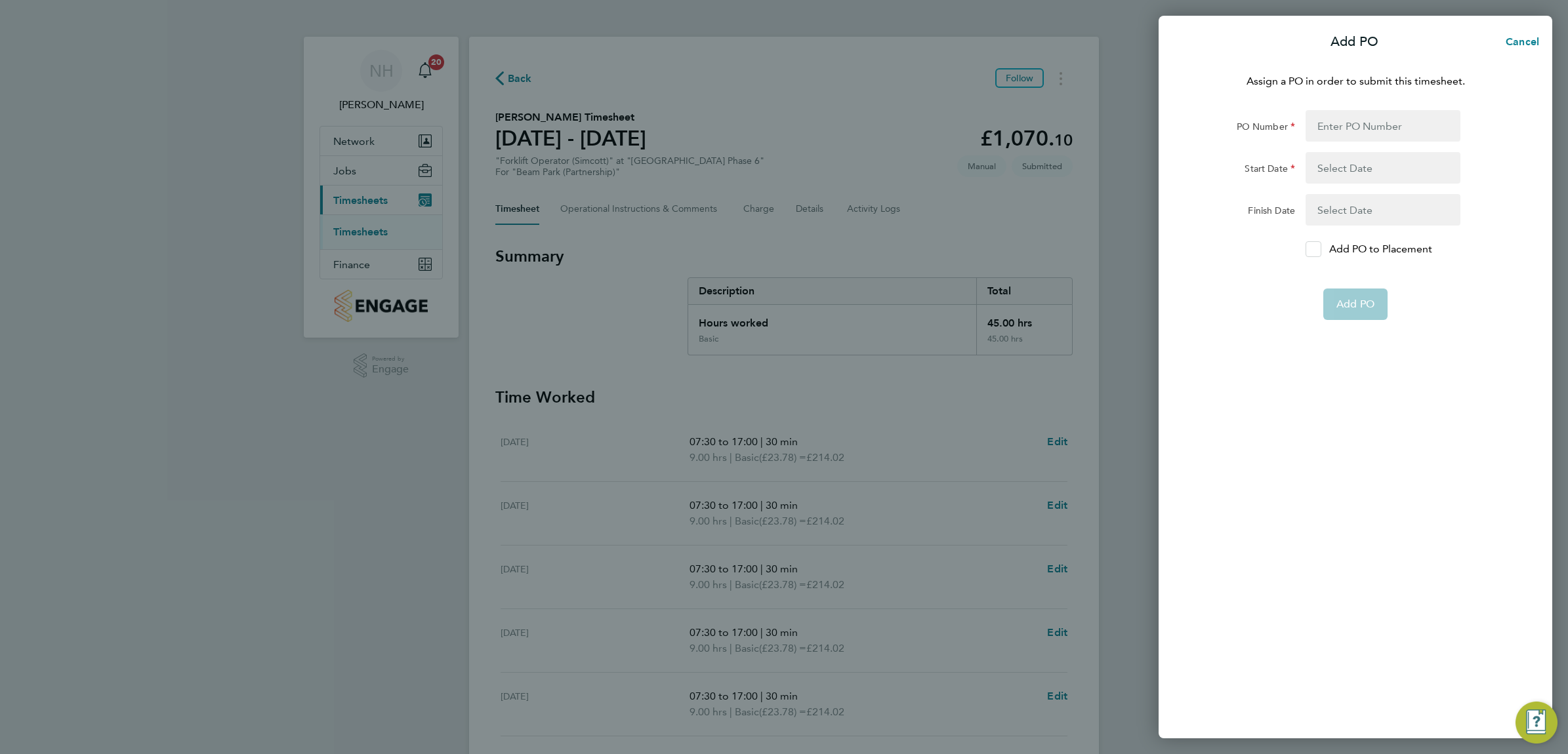
click at [1322, 252] on label "Add PO to Placement" at bounding box center [1383, 249] width 155 height 16
click at [1318, 249] on input "Add PO to Placement" at bounding box center [1318, 249] width 0 height 0
click at [1339, 130] on input "PO Number" at bounding box center [1383, 126] width 155 height 32
type input "H66979"
type input "02 Sep 24"
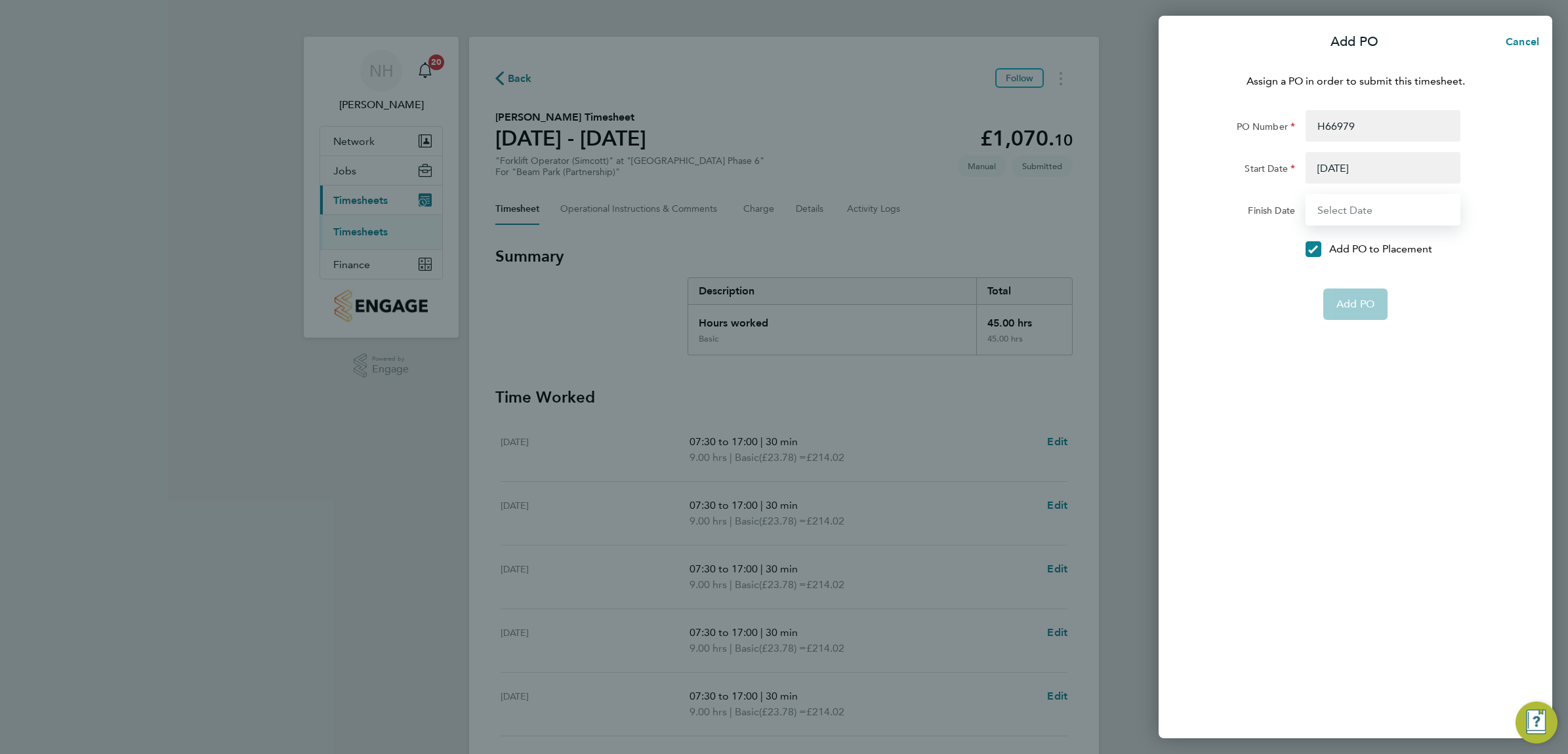
type input "31 Dec 26"
click at [1353, 277] on span "Add PO" at bounding box center [1355, 273] width 38 height 13
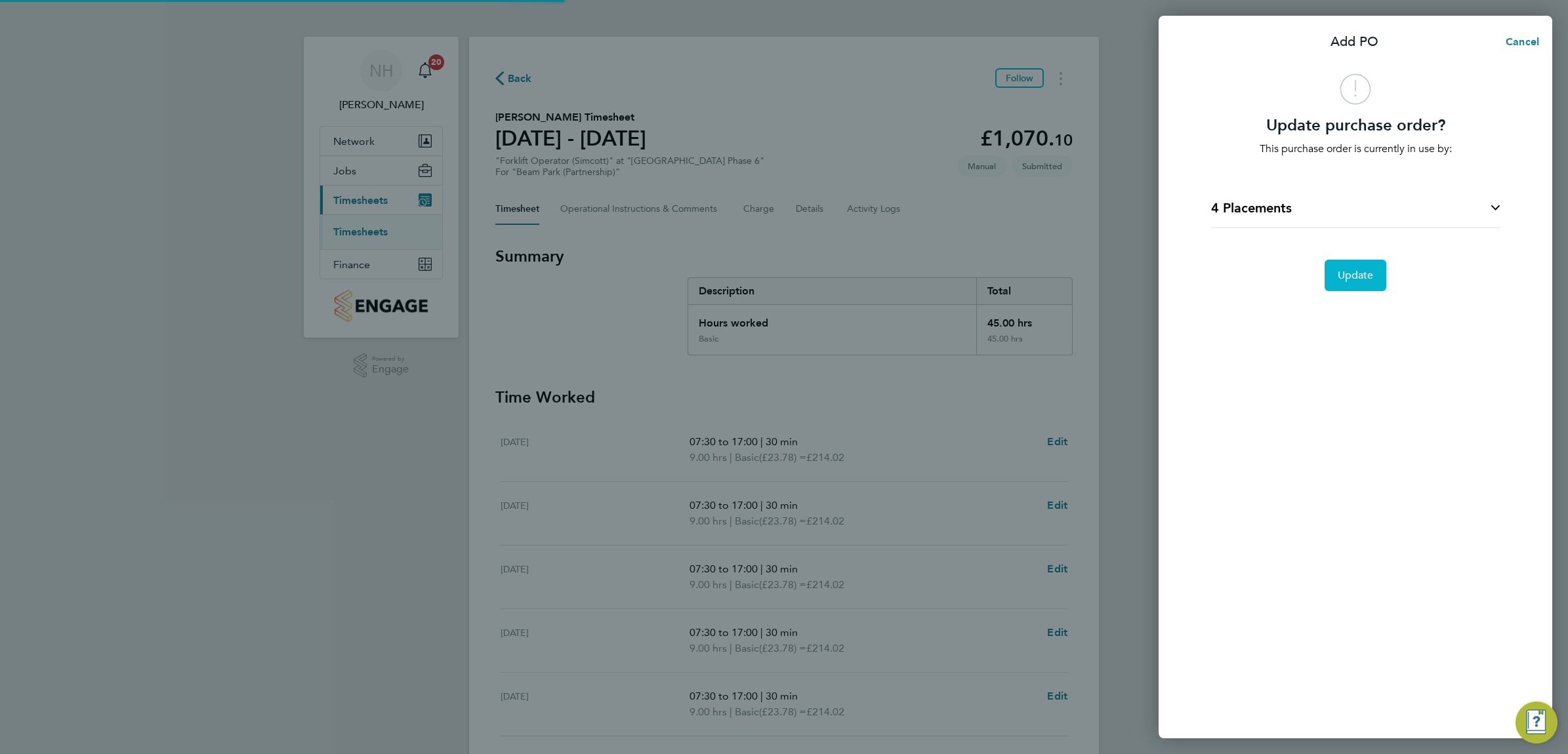
click at [1353, 277] on span "Update" at bounding box center [1355, 275] width 36 height 13
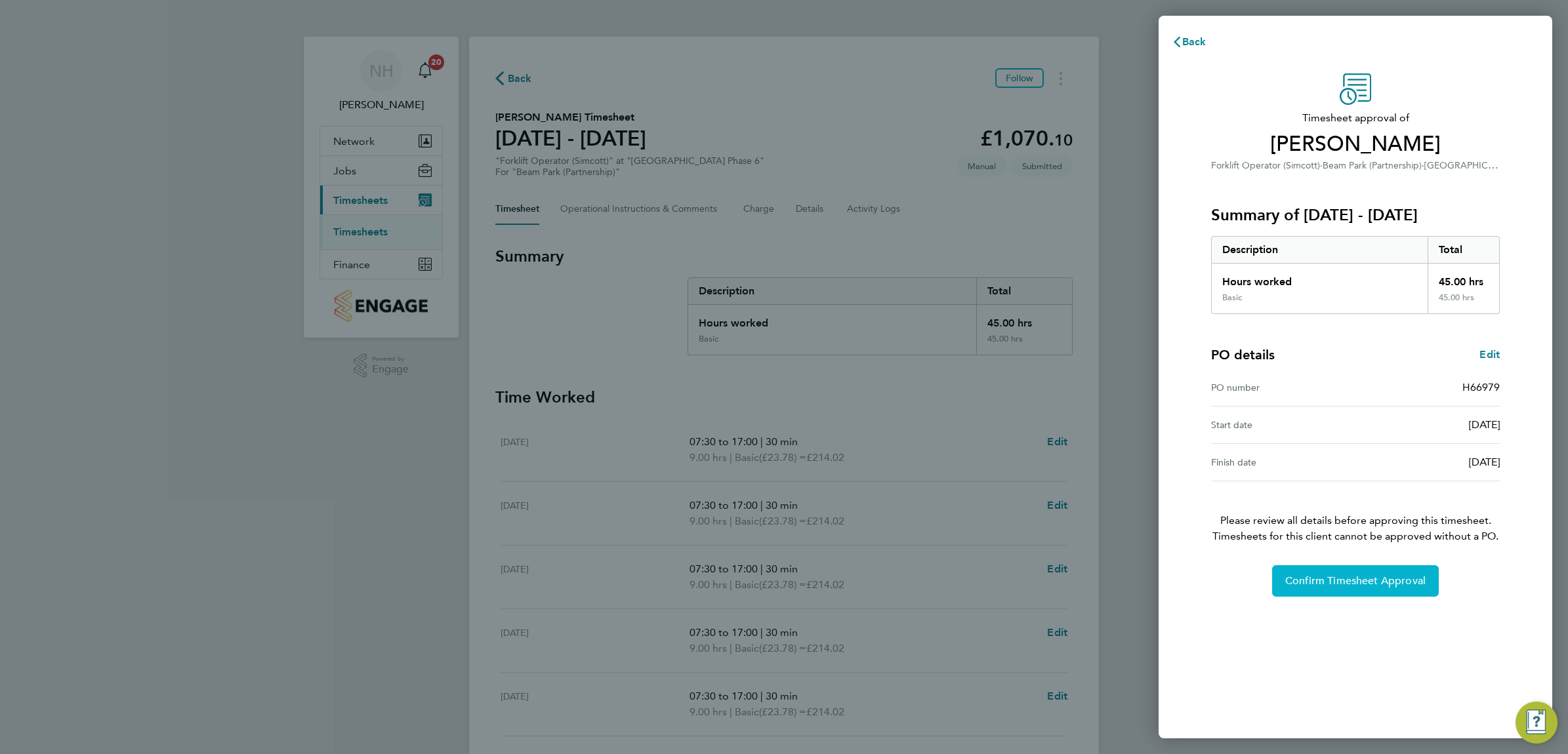
click at [1342, 580] on span "Confirm Timesheet Approval" at bounding box center [1355, 581] width 140 height 13
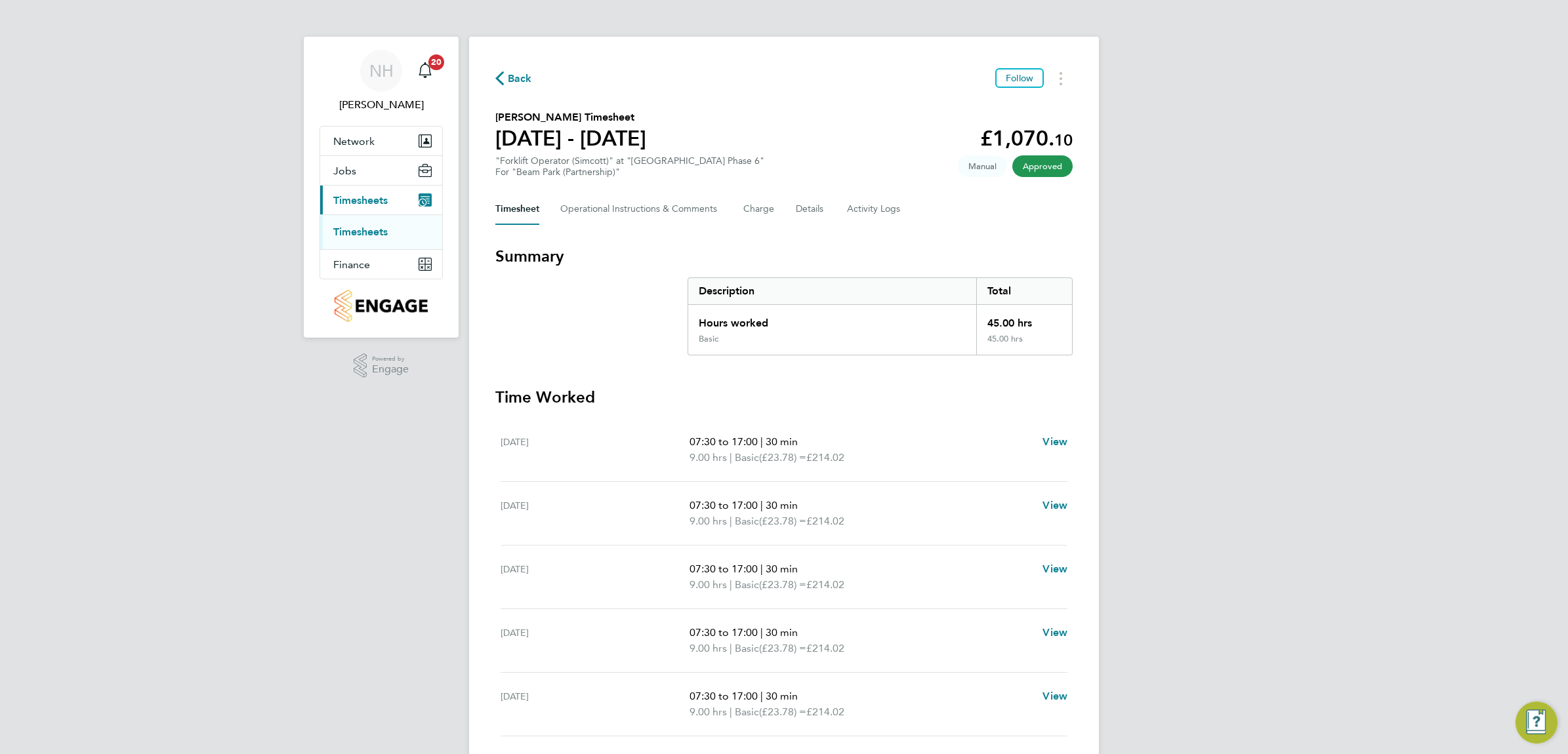
click at [512, 77] on span "Back" at bounding box center [520, 79] width 24 height 16
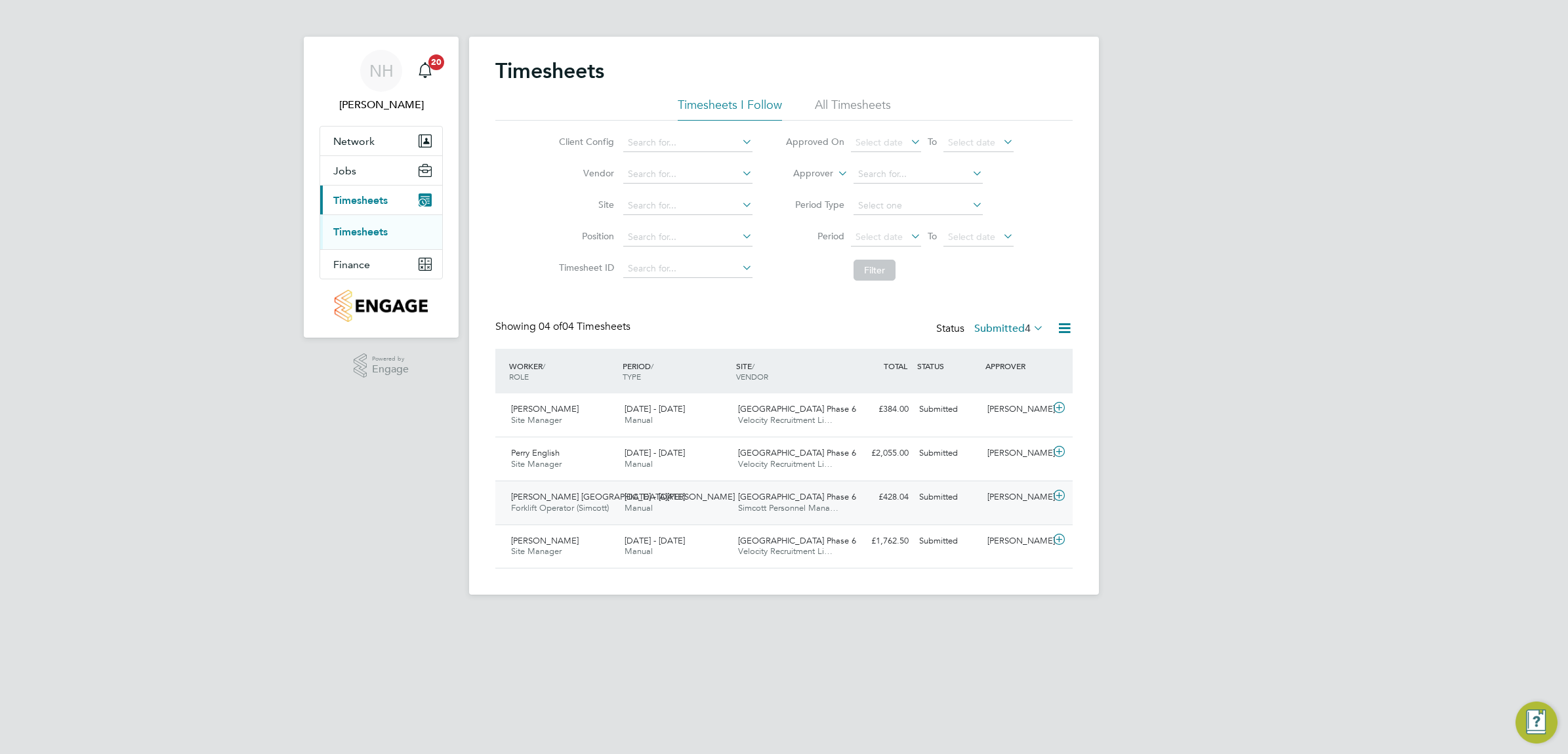
click at [1015, 495] on div "[PERSON_NAME]" at bounding box center [1017, 497] width 69 height 22
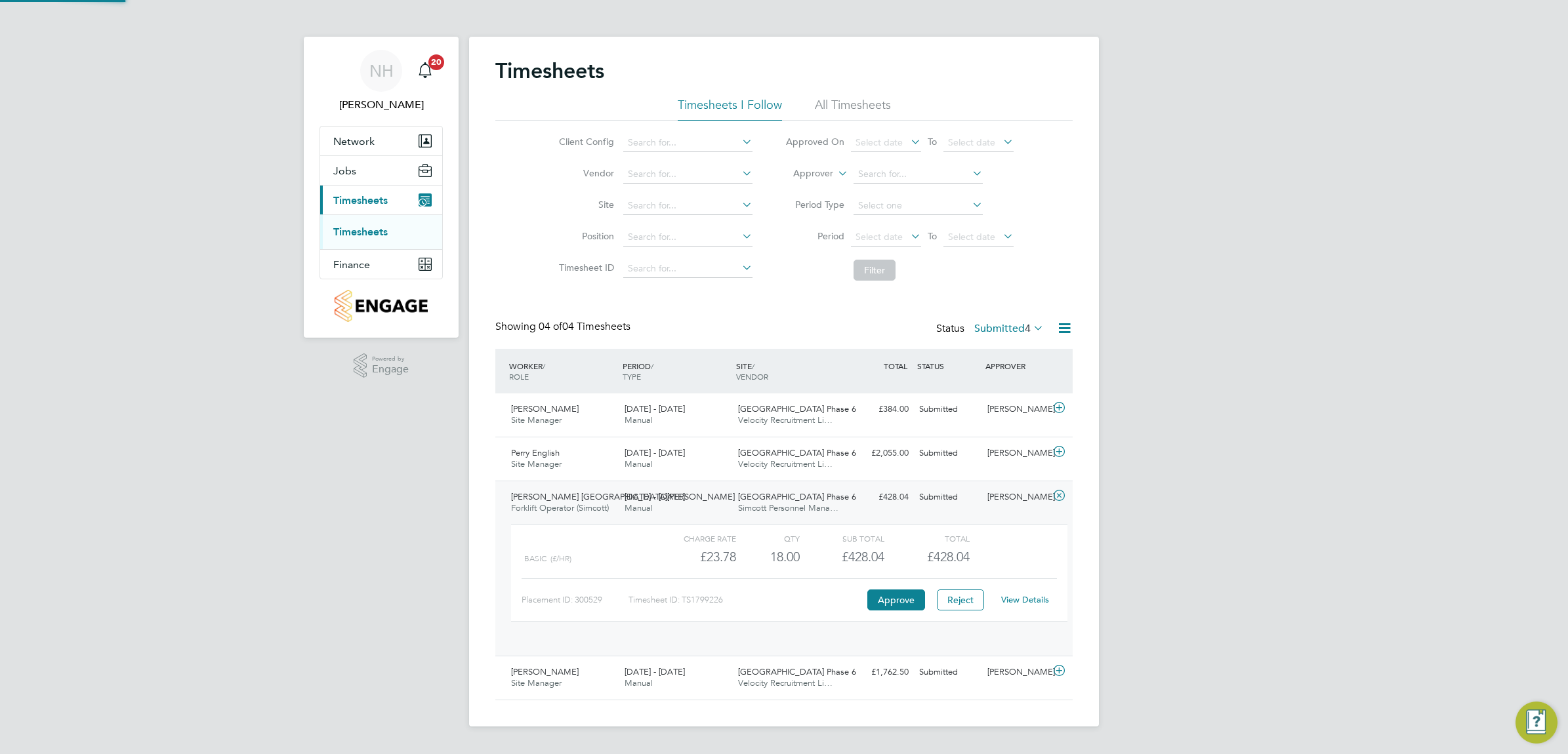
scroll to position [22, 128]
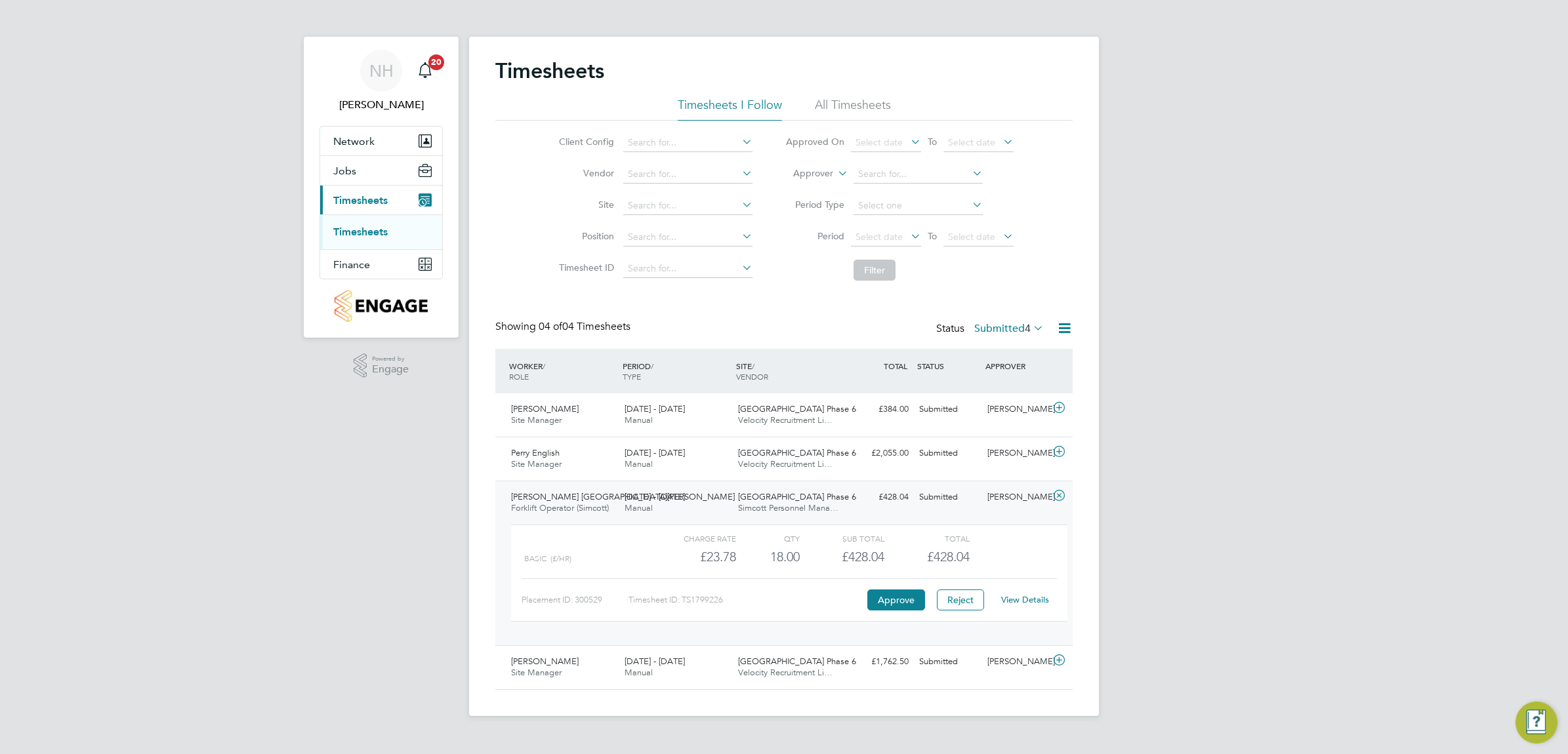
click at [1017, 602] on link "View Details" at bounding box center [1025, 599] width 48 height 11
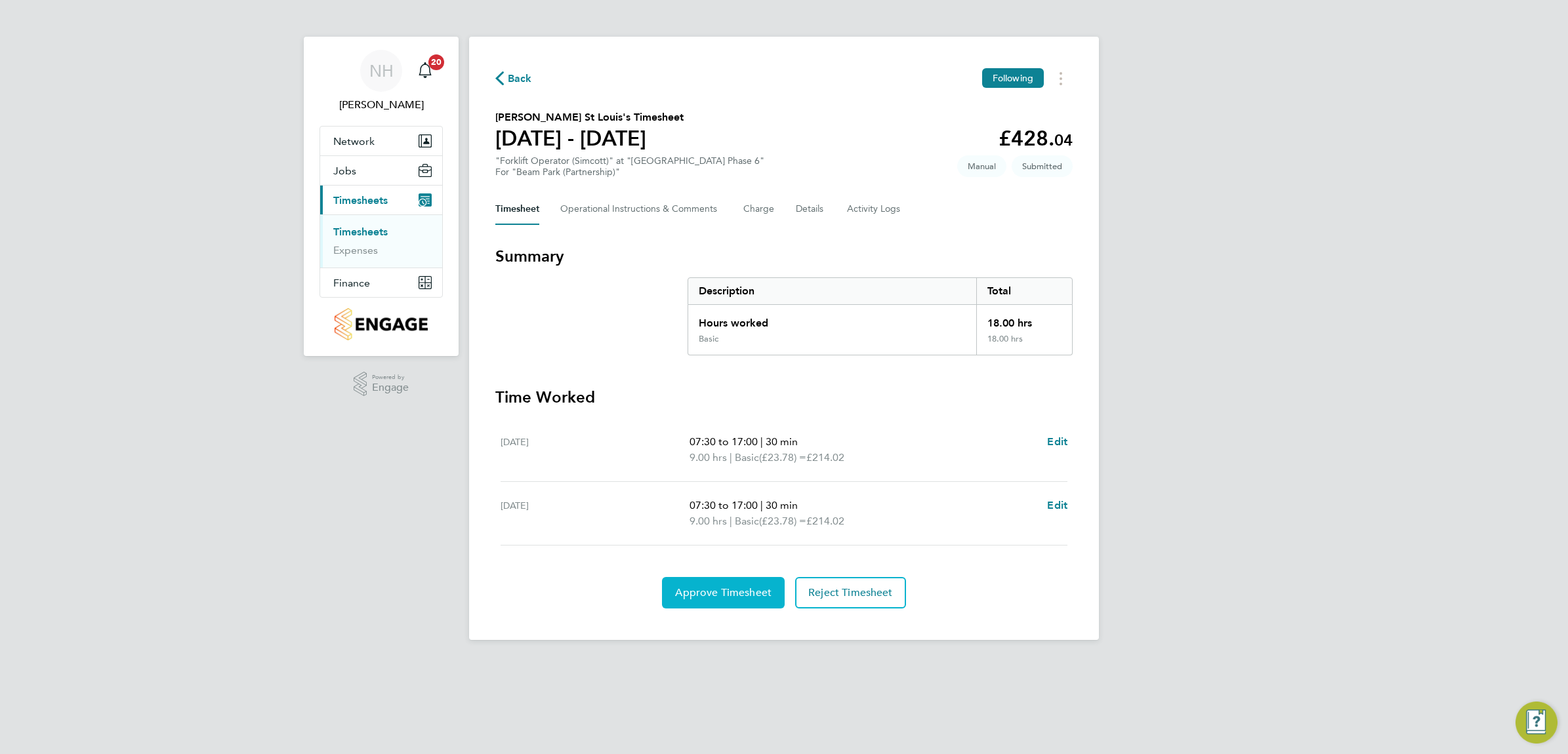
click at [725, 589] on span "Approve Timesheet" at bounding box center [723, 593] width 96 height 13
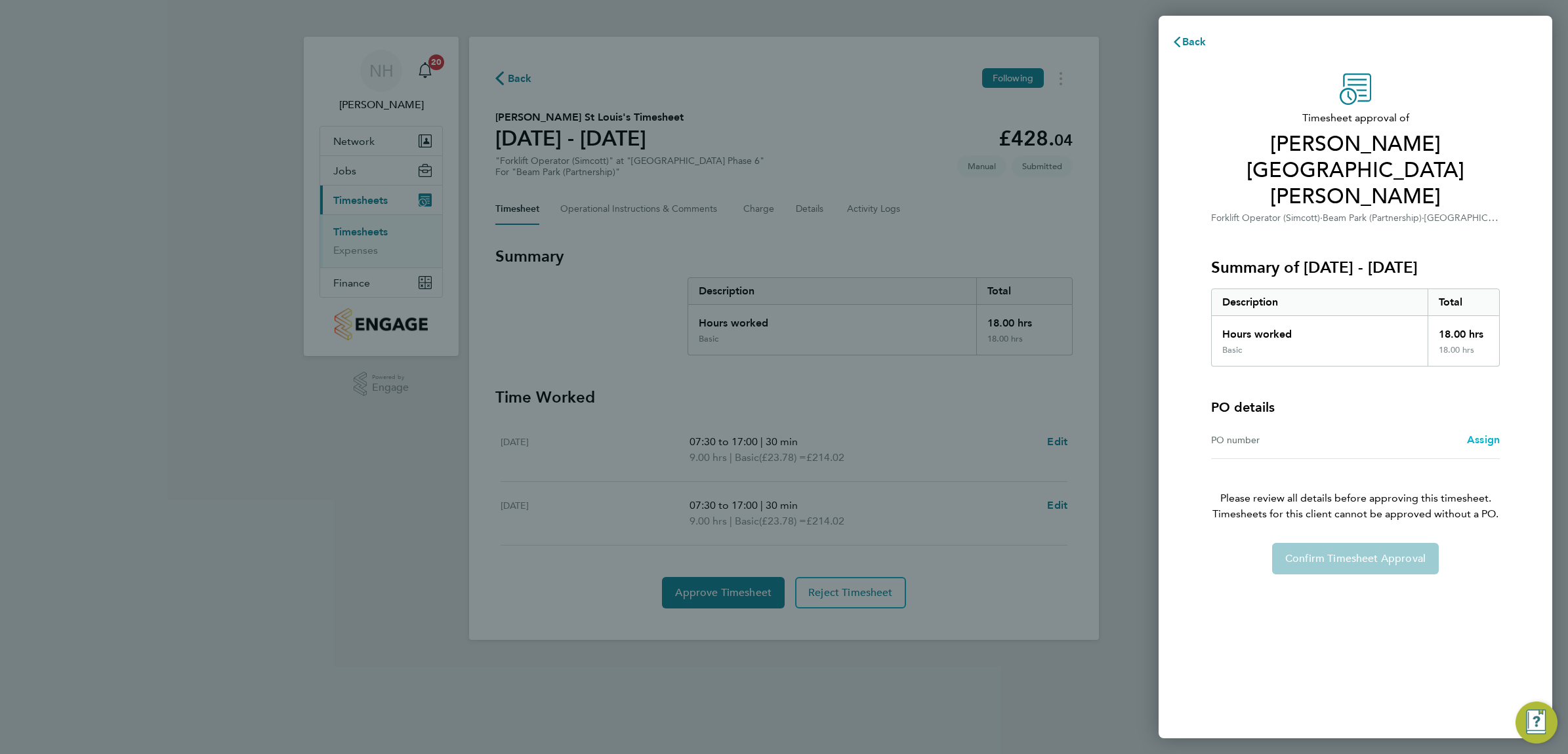
click at [1479, 433] on span "Assign" at bounding box center [1483, 439] width 33 height 13
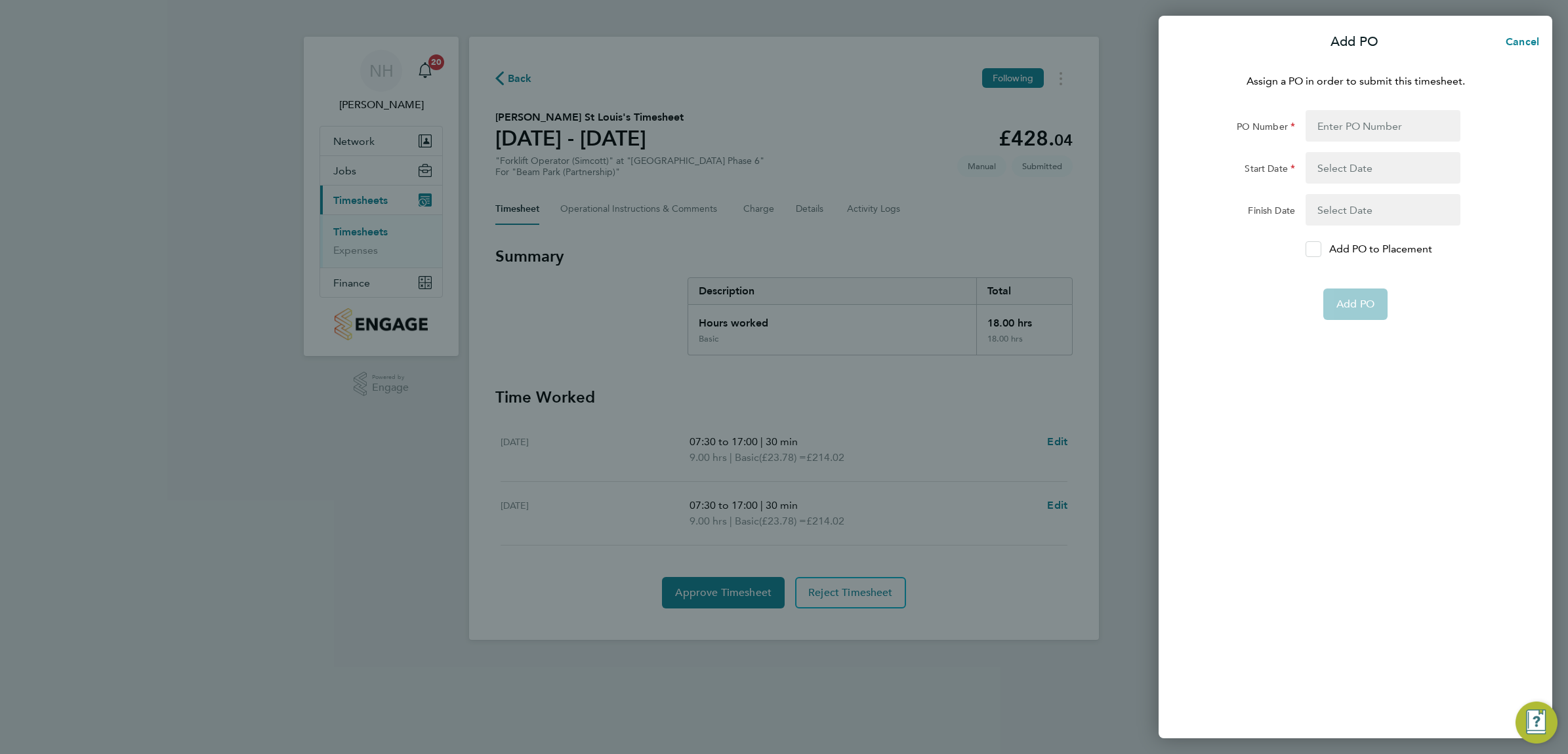
click at [1310, 249] on icon at bounding box center [1313, 249] width 10 height 9
click at [1318, 249] on input "Add PO to Placement" at bounding box center [1318, 249] width 0 height 0
click at [1348, 134] on input "PO Number" at bounding box center [1383, 126] width 155 height 32
click at [520, 77] on div "Add PO Cancel Assign a PO in order to submit this timesheet. PO Number Start Da…" at bounding box center [784, 377] width 1568 height 754
click at [520, 77] on div "Add PO Cancel Assign a PO in order to submit this timesheet. PO Number Start Da…" at bounding box center [784, 377] width 1568 height 754
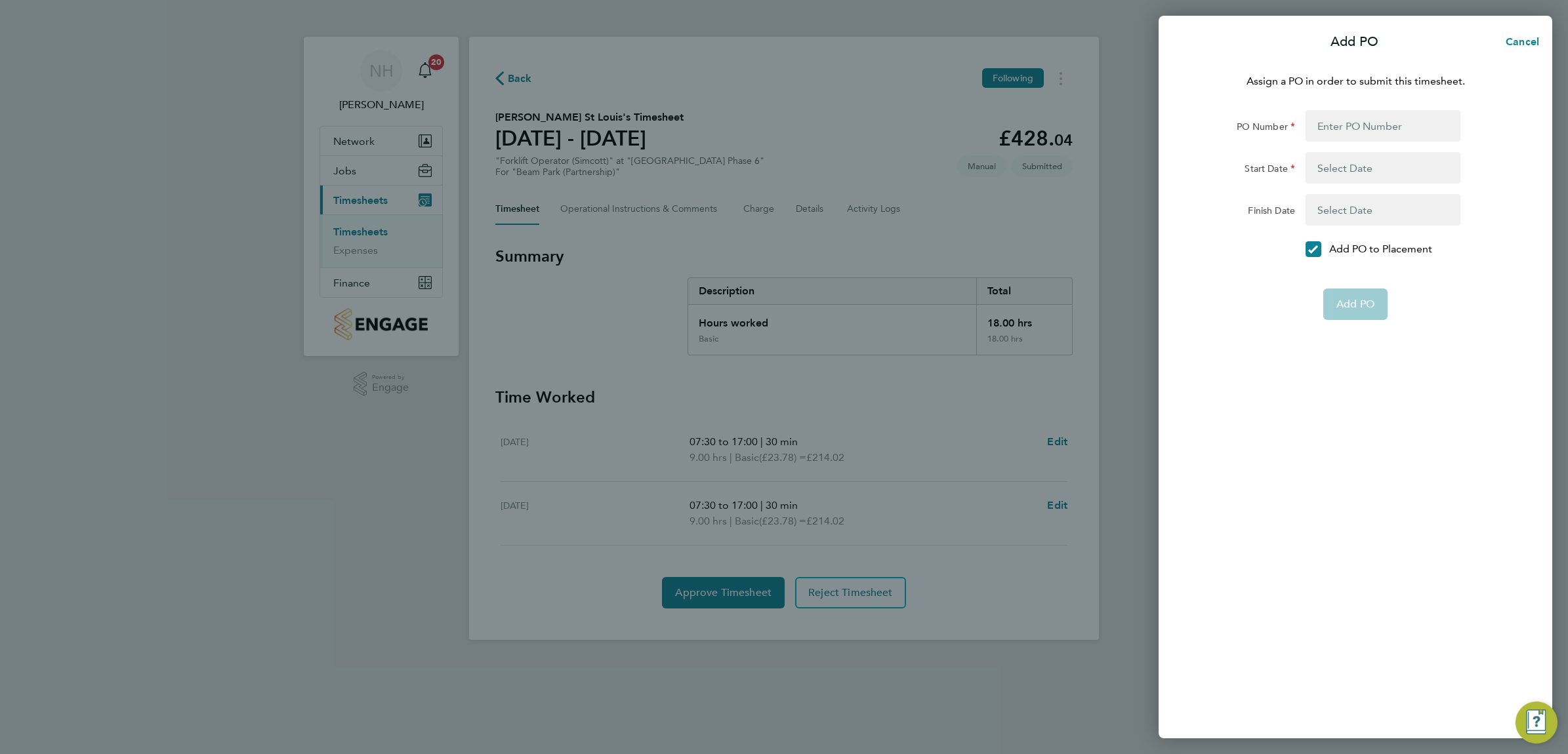
click at [502, 76] on div "Add PO Cancel Assign a PO in order to submit this timesheet. PO Number Start Da…" at bounding box center [784, 377] width 1568 height 754
click at [1331, 122] on input "PO Number" at bounding box center [1383, 126] width 155 height 32
type input "H66981B"
type input "19 Mar 25"
type input "31 Dec 26"
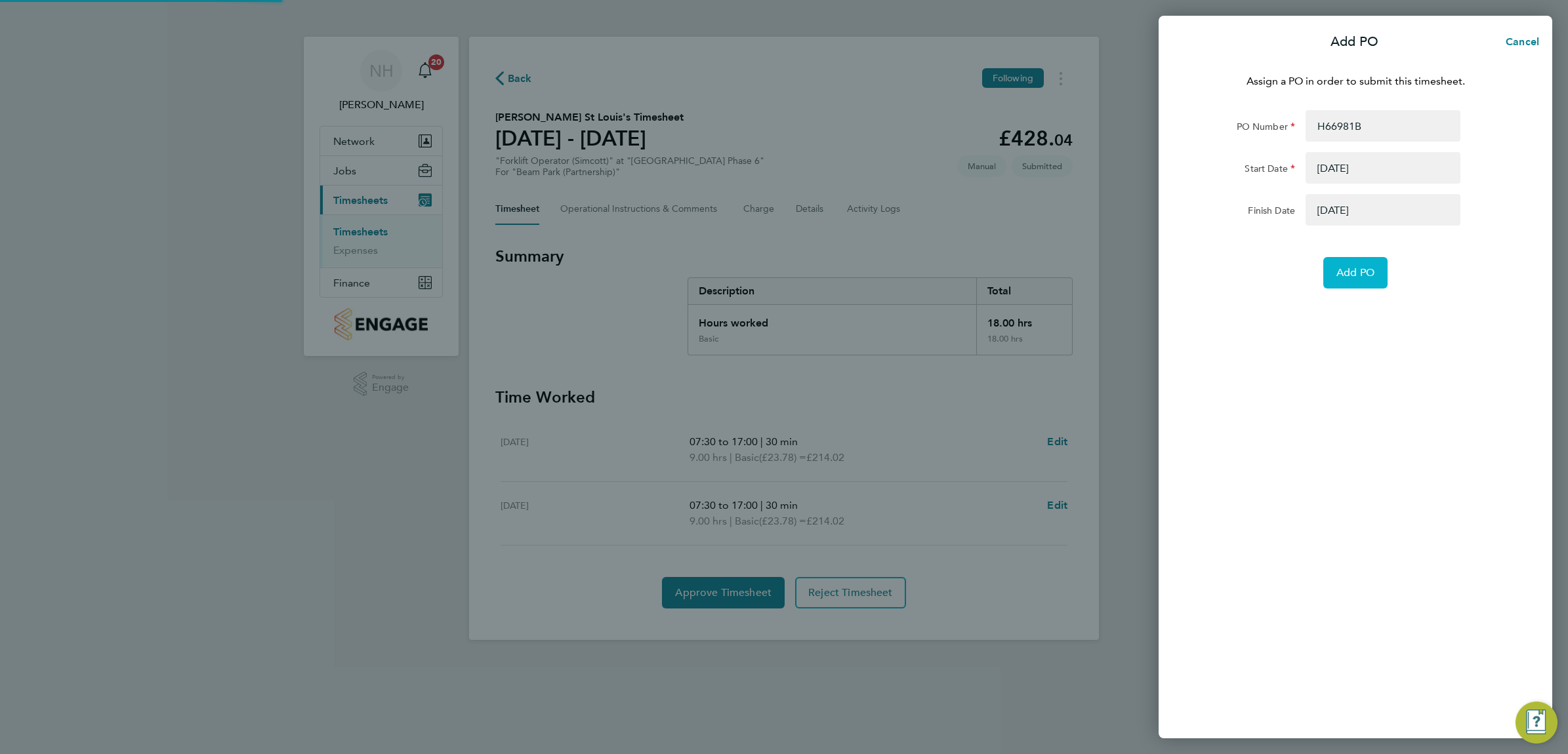
click at [1361, 269] on span "Add PO" at bounding box center [1355, 273] width 38 height 13
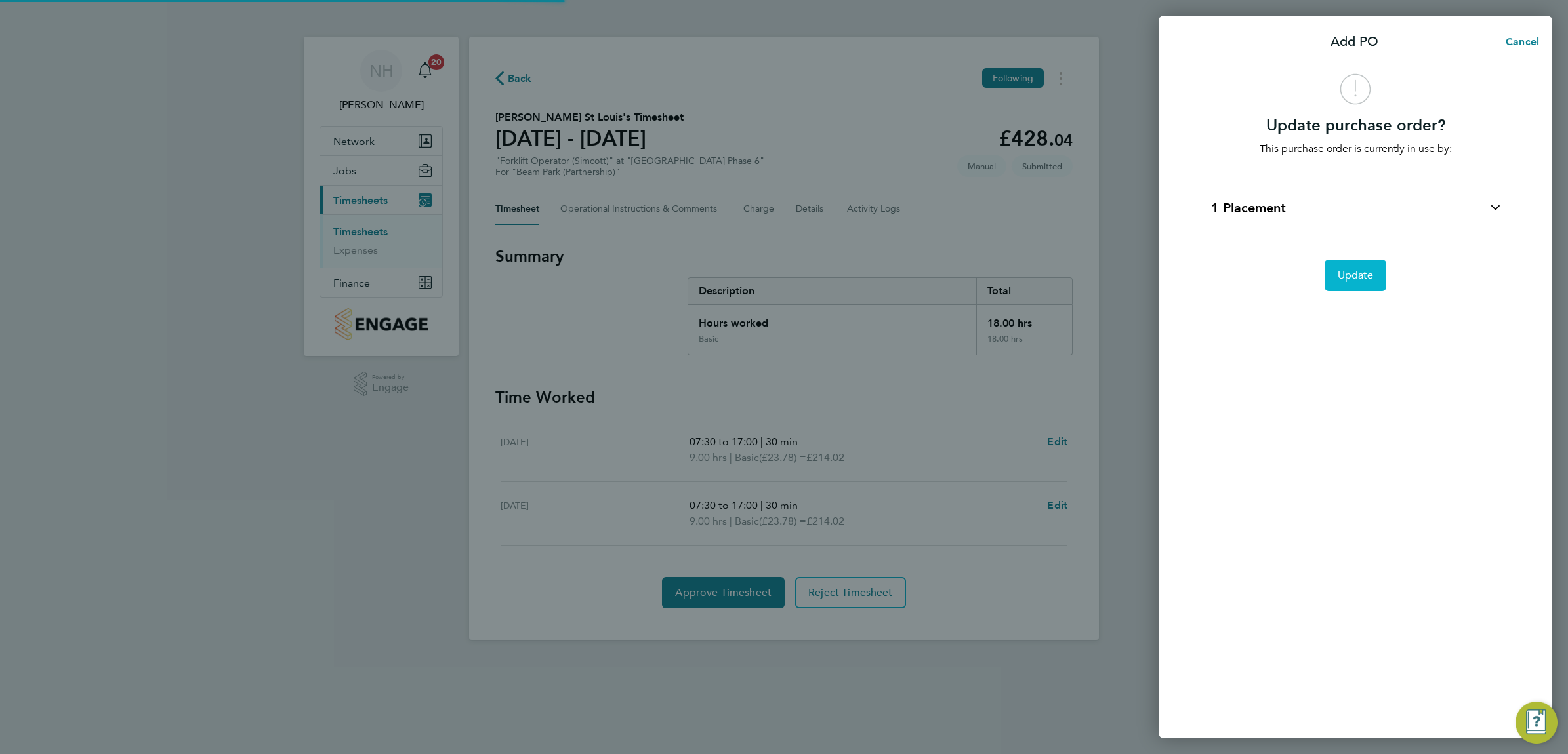
click at [1361, 269] on span "Update" at bounding box center [1355, 275] width 36 height 13
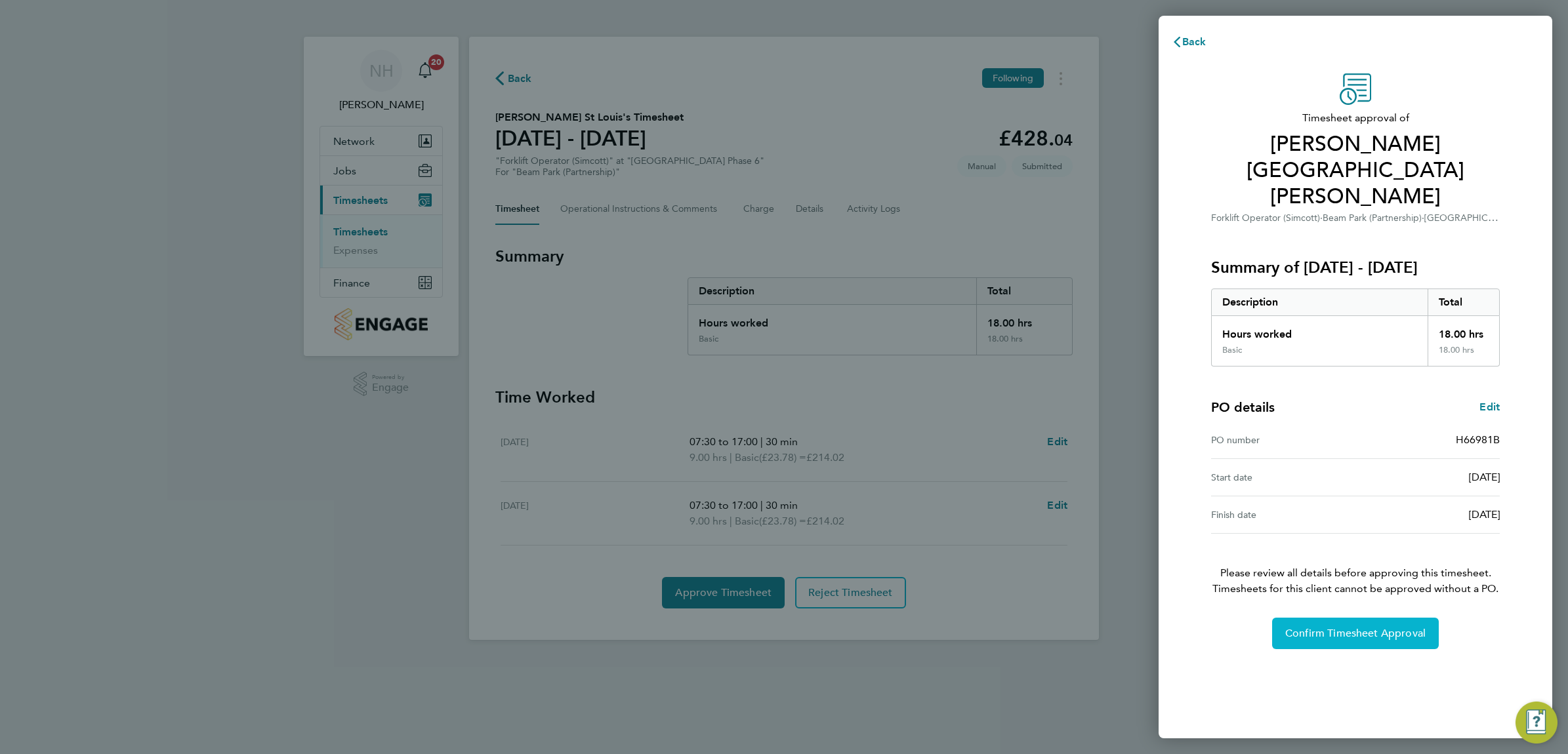
drag, startPoint x: 1358, startPoint y: 595, endPoint x: 1364, endPoint y: 590, distance: 7.8
click at [1364, 618] on button "Confirm Timesheet Approval" at bounding box center [1355, 633] width 167 height 32
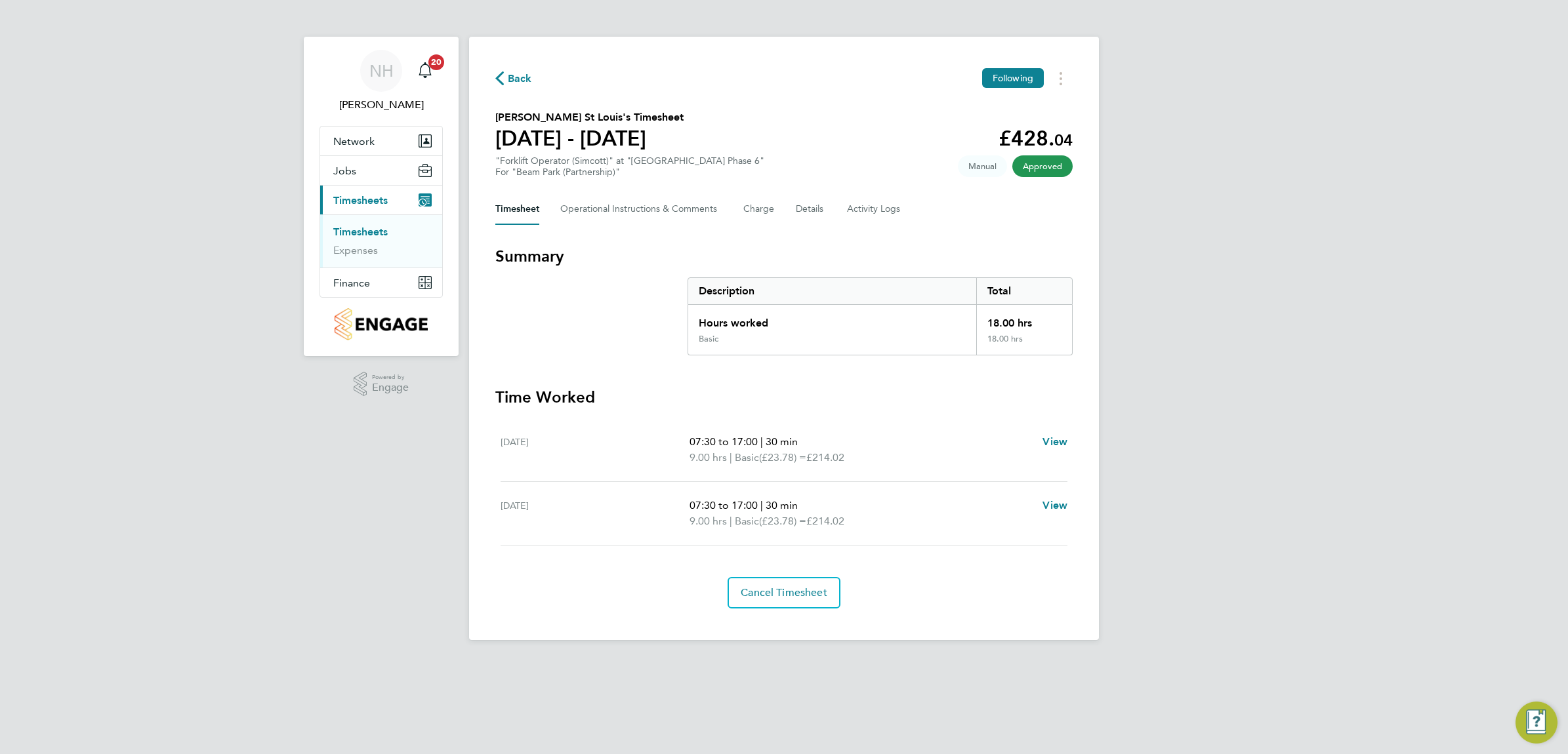
click at [520, 77] on span "Back" at bounding box center [520, 79] width 24 height 16
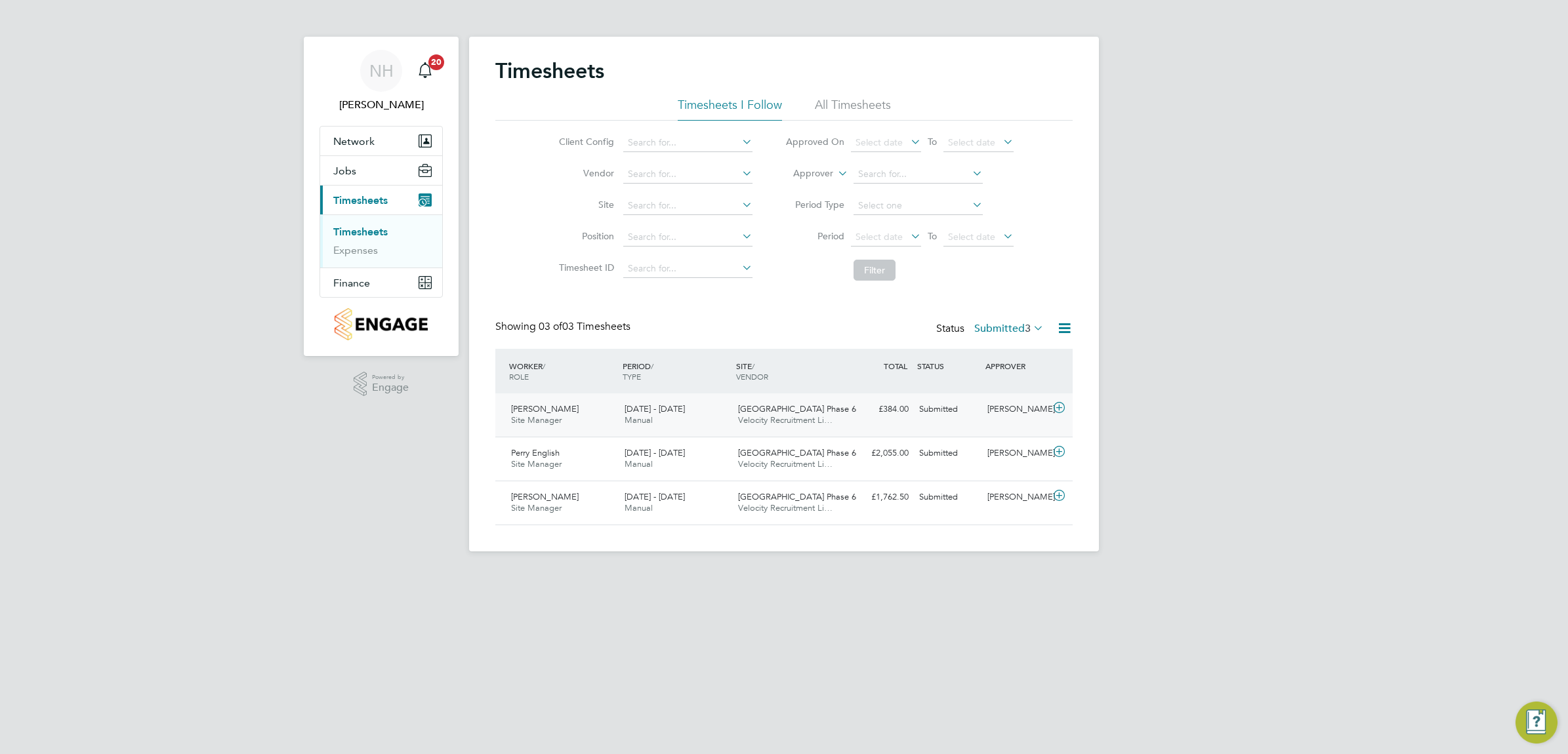
click at [1011, 405] on div "[PERSON_NAME]" at bounding box center [1017, 409] width 69 height 22
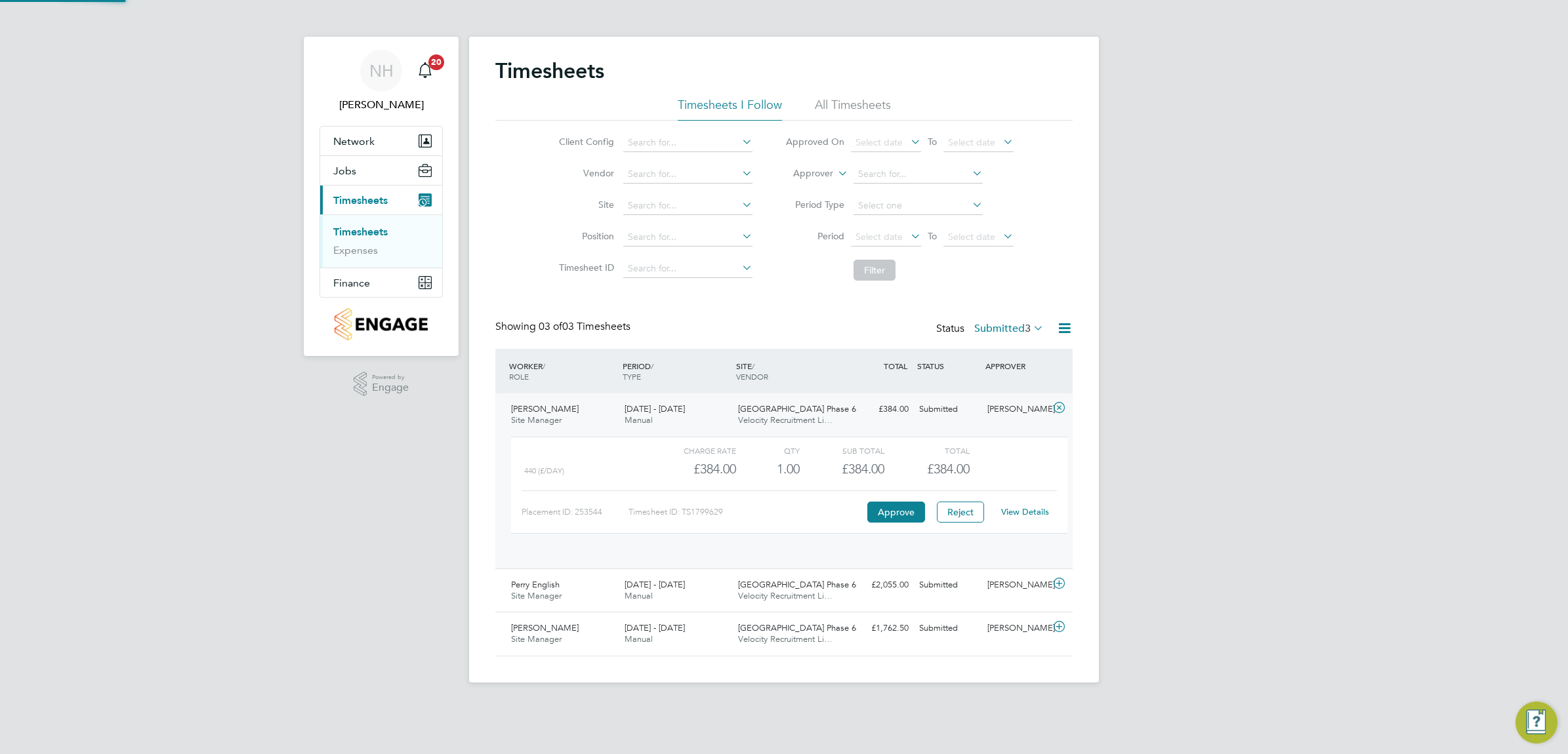
scroll to position [22, 128]
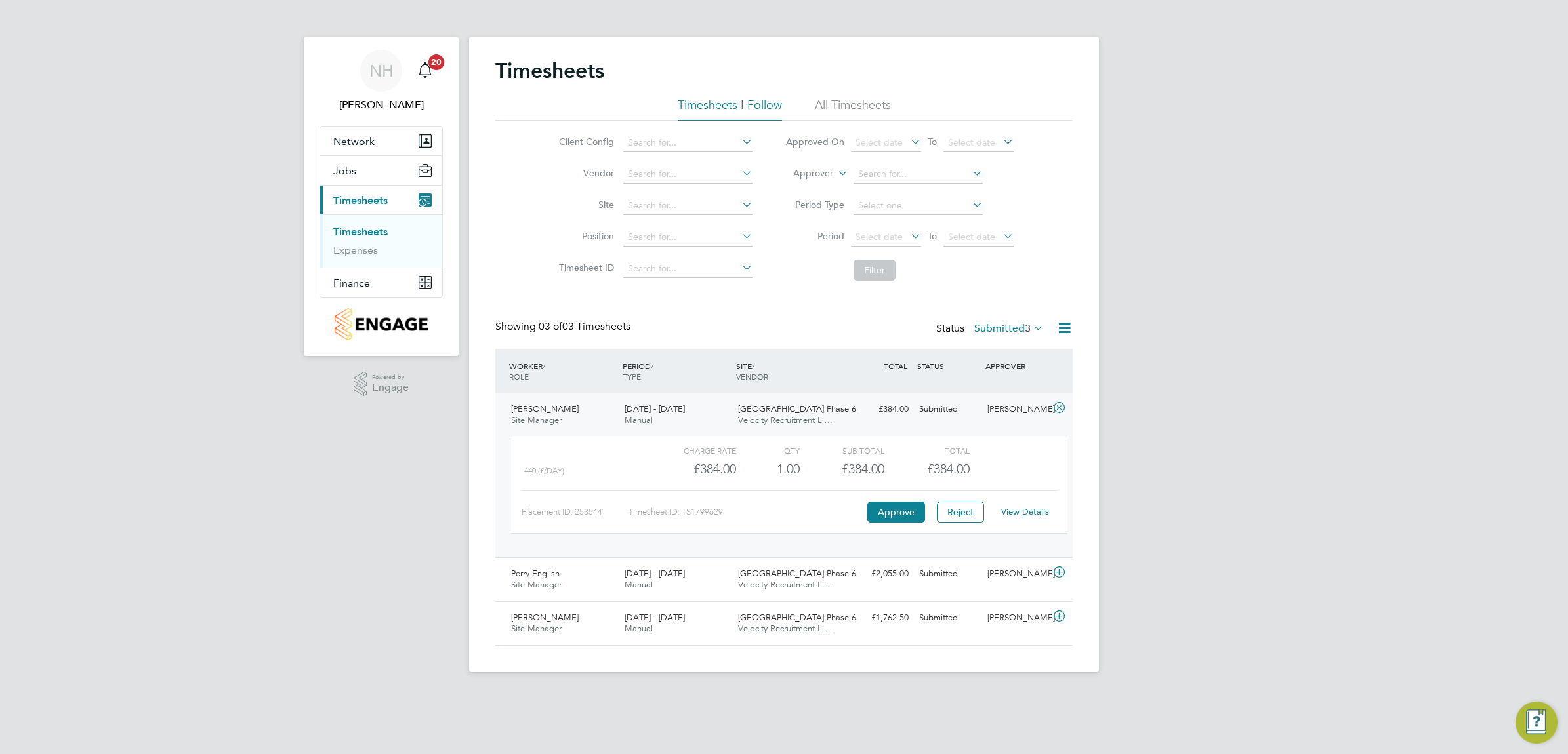
click at [1028, 510] on link "View Details" at bounding box center [1025, 512] width 48 height 11
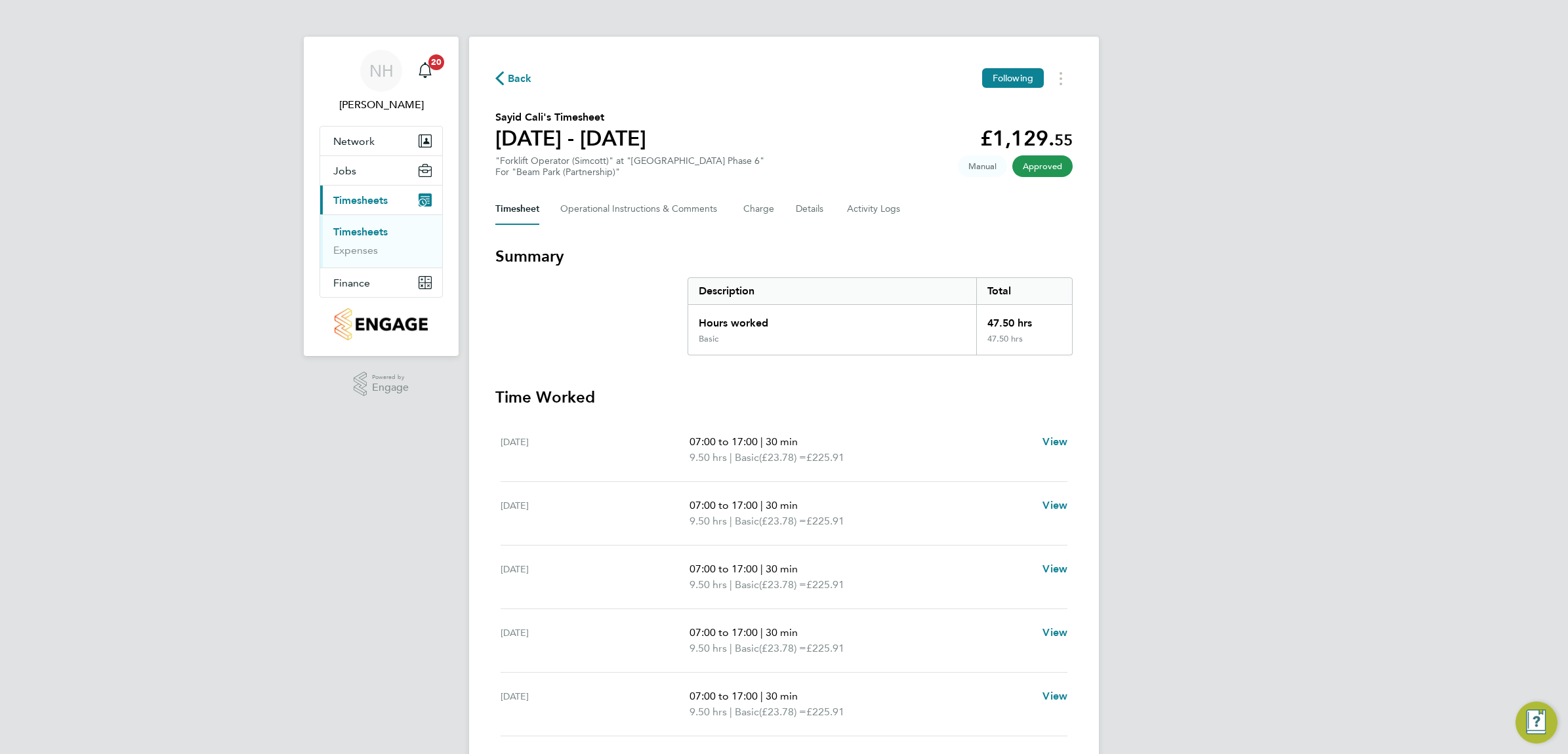
click at [515, 82] on span "Back" at bounding box center [520, 79] width 24 height 16
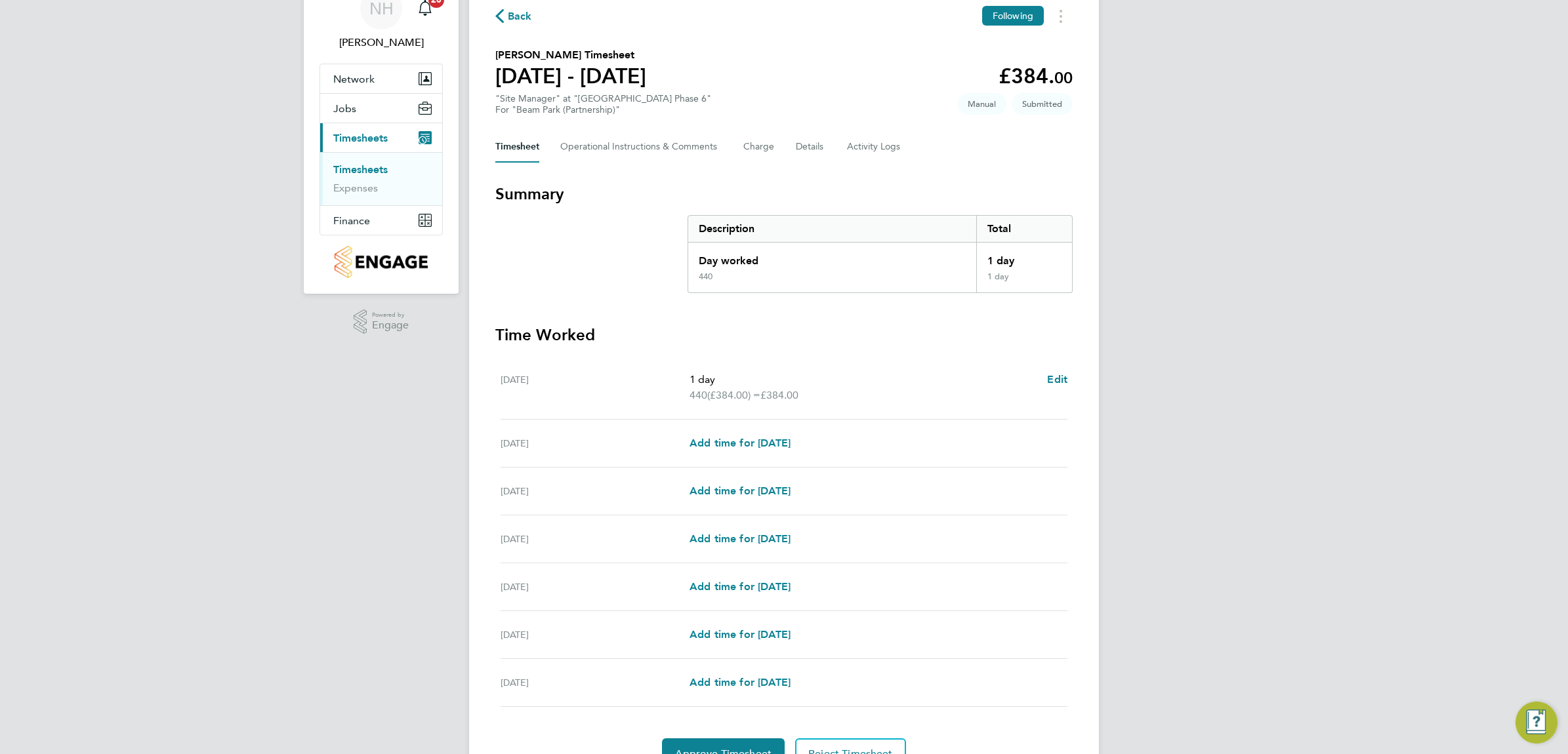
scroll to position [132, 0]
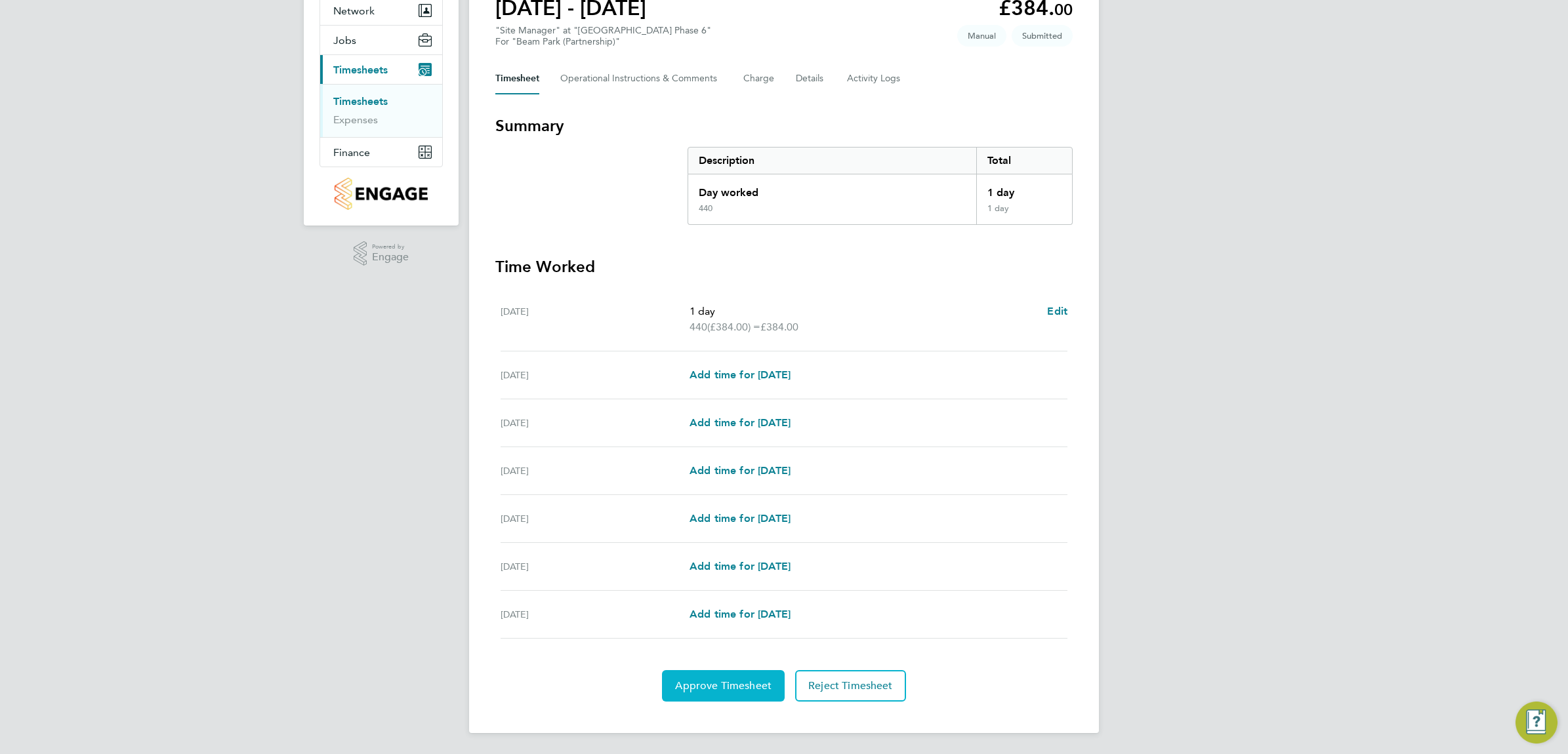
click at [719, 693] on button "Approve Timesheet" at bounding box center [723, 686] width 123 height 32
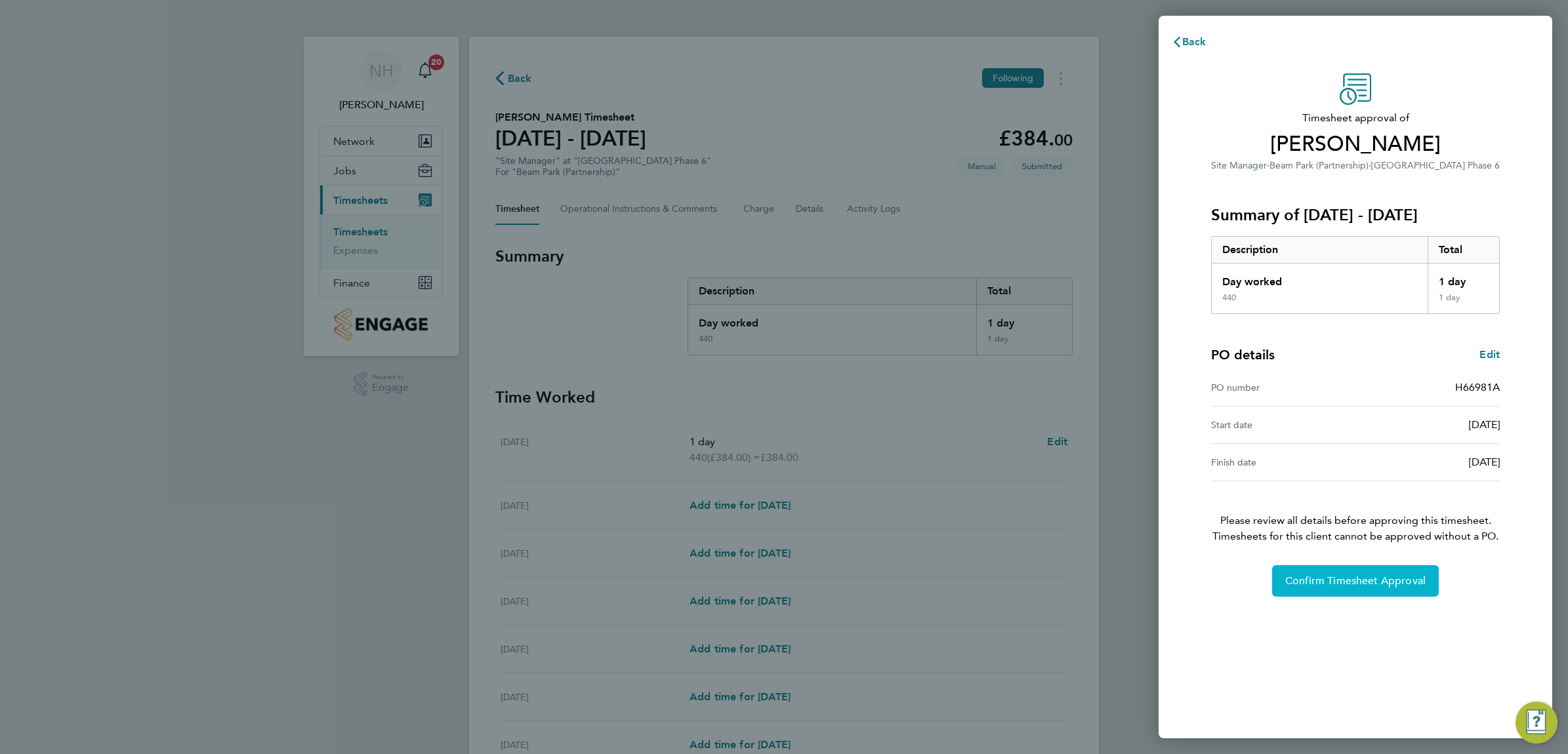
click at [1365, 585] on span "Confirm Timesheet Approval" at bounding box center [1355, 581] width 140 height 13
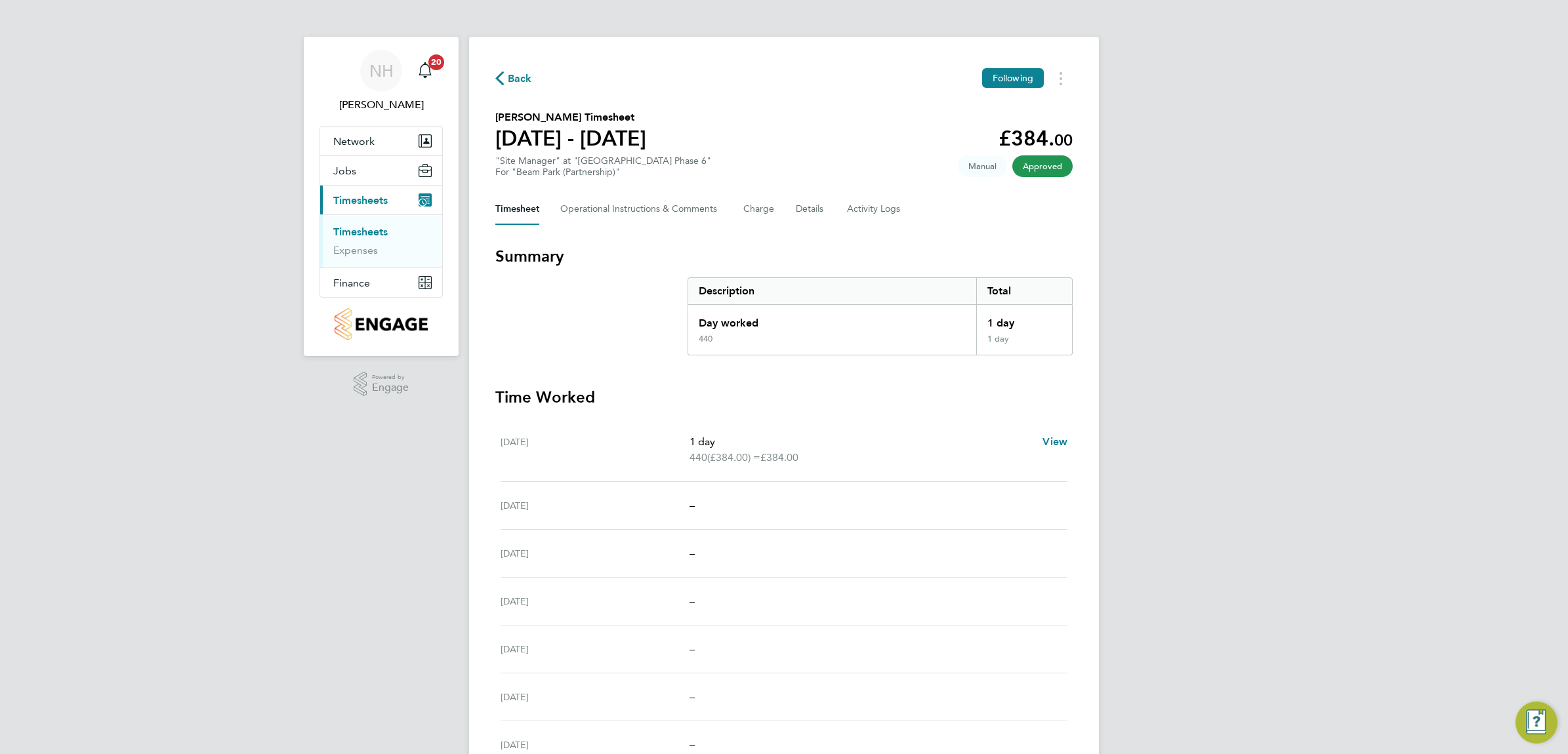
click at [508, 77] on span "Back" at bounding box center [520, 79] width 24 height 16
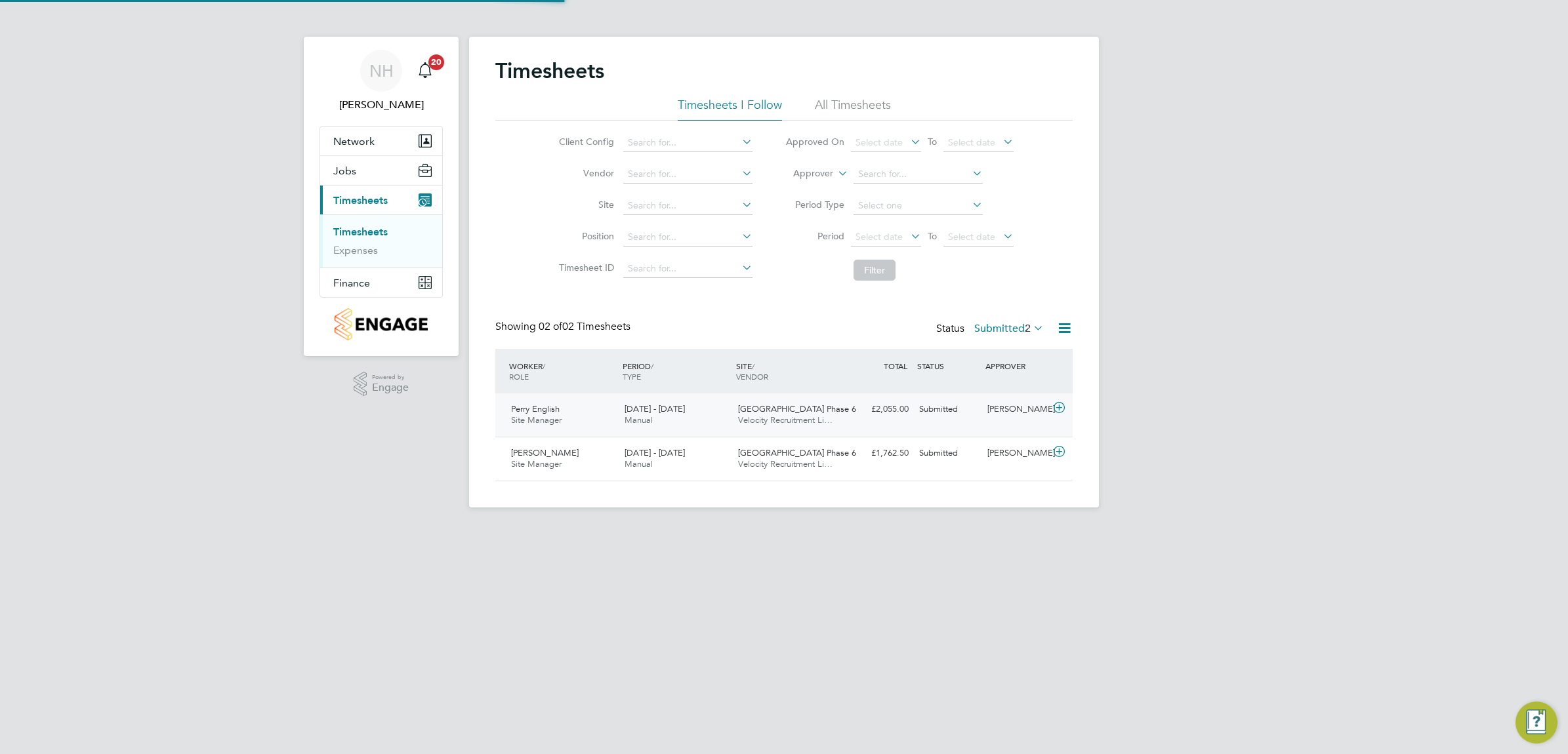
scroll to position [33, 113]
click at [997, 408] on div "[PERSON_NAME]" at bounding box center [1017, 409] width 69 height 22
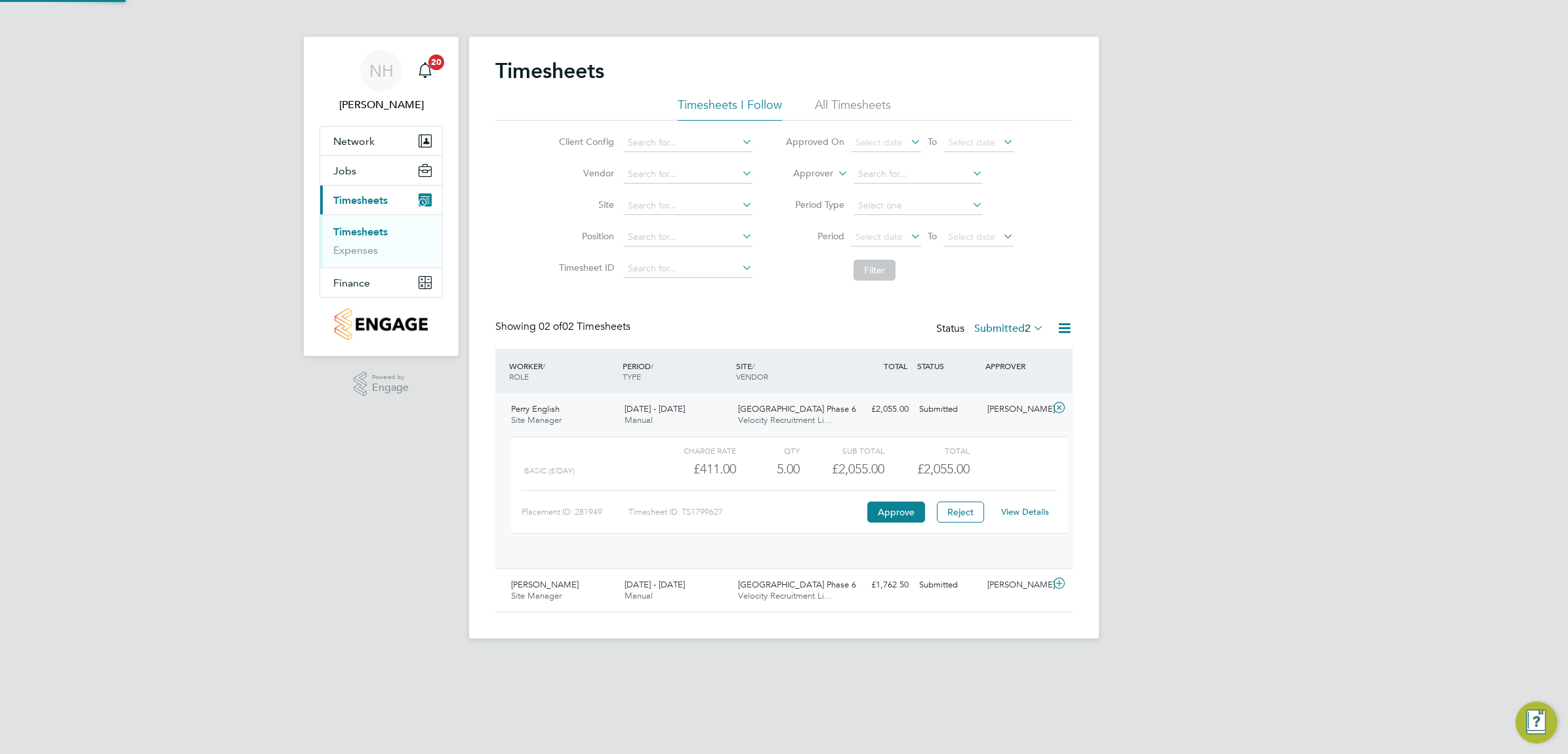
scroll to position [22, 128]
click at [1011, 513] on link "View Details" at bounding box center [1025, 512] width 48 height 11
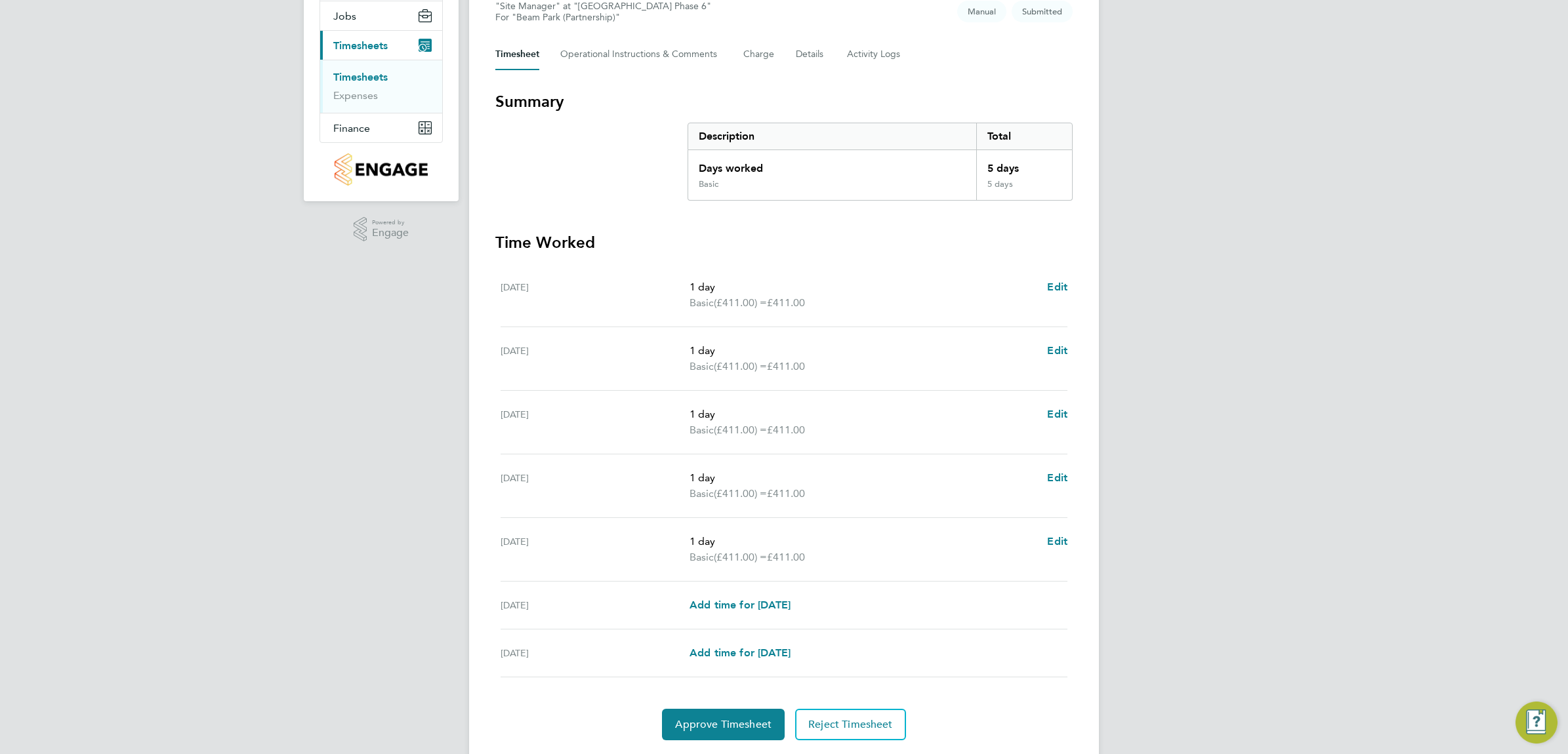
scroll to position [164, 0]
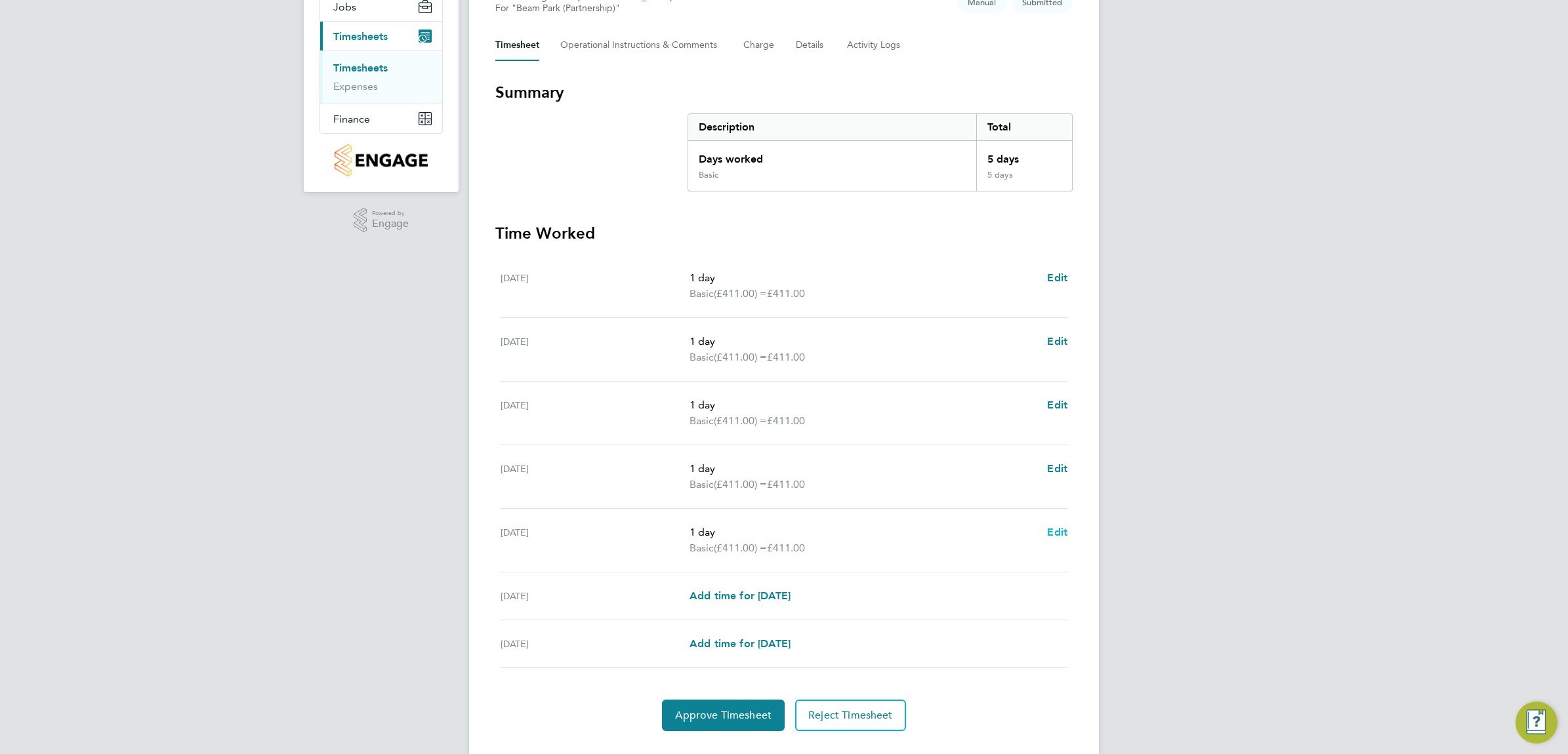
click at [1057, 533] on span "Edit" at bounding box center [1057, 532] width 20 height 13
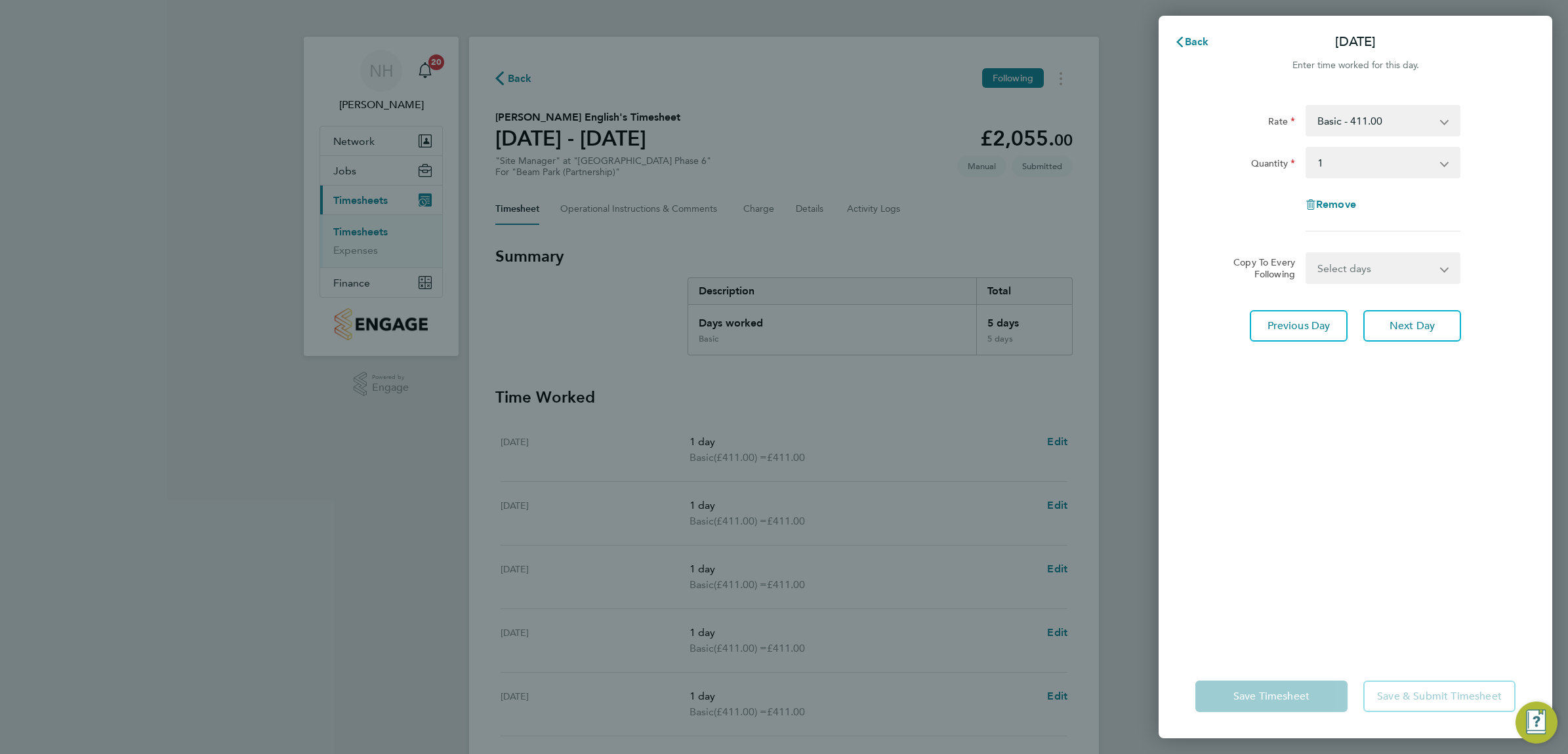
click at [1341, 162] on select "Select quantity 0.5 1" at bounding box center [1375, 163] width 136 height 29
select select "0.5"
click at [1307, 148] on select "Select quantity 0.5 1" at bounding box center [1375, 163] width 136 height 29
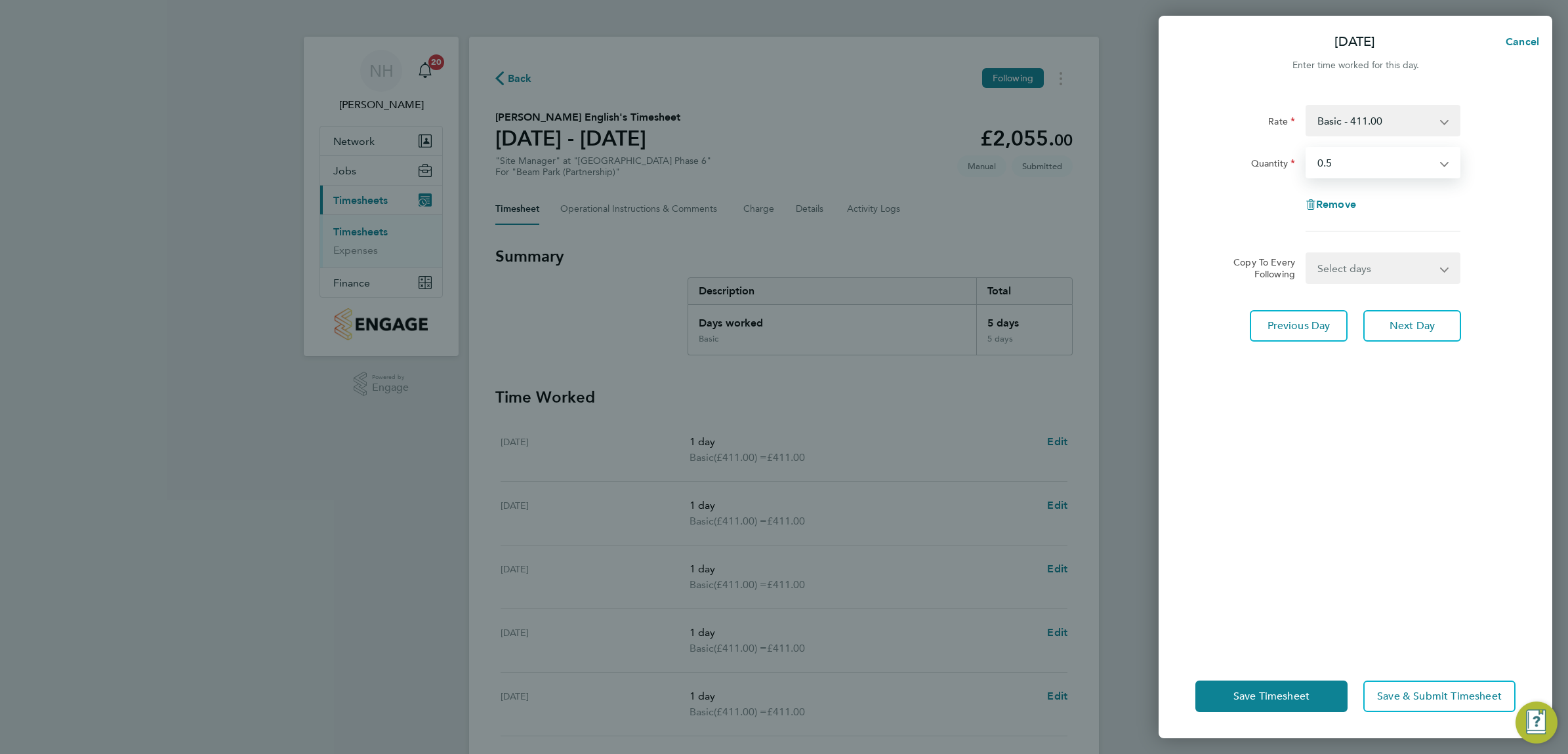
click at [1425, 457] on div "Rate Basic - 411.00 Quantity Select quantity 0.5 1 Remove Copy To Every Followi…" at bounding box center [1355, 371] width 393 height 565
click at [1299, 693] on span "Save Timesheet" at bounding box center [1272, 697] width 76 height 13
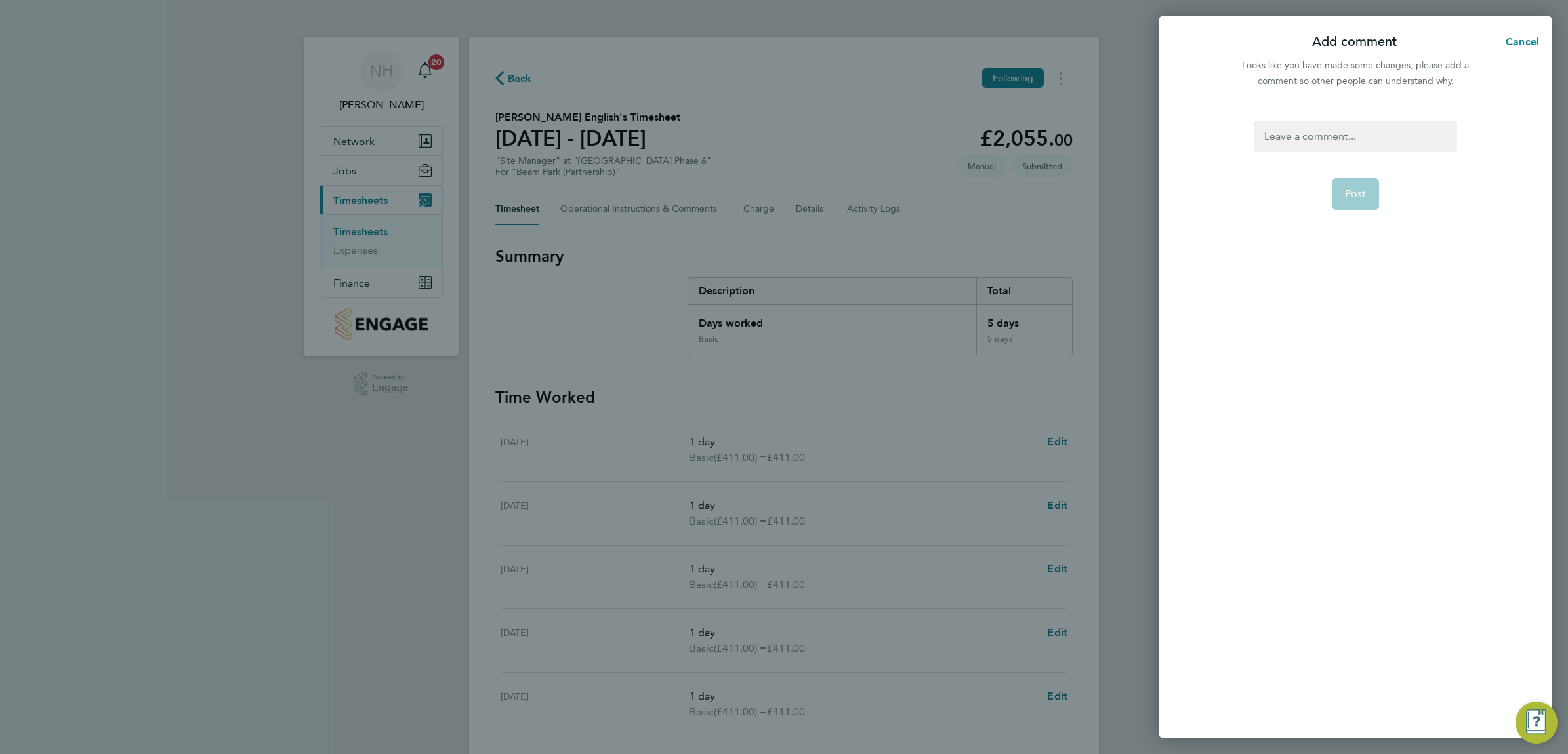
click at [1275, 144] on div at bounding box center [1355, 136] width 203 height 32
click at [1339, 192] on button "Post" at bounding box center [1355, 194] width 48 height 32
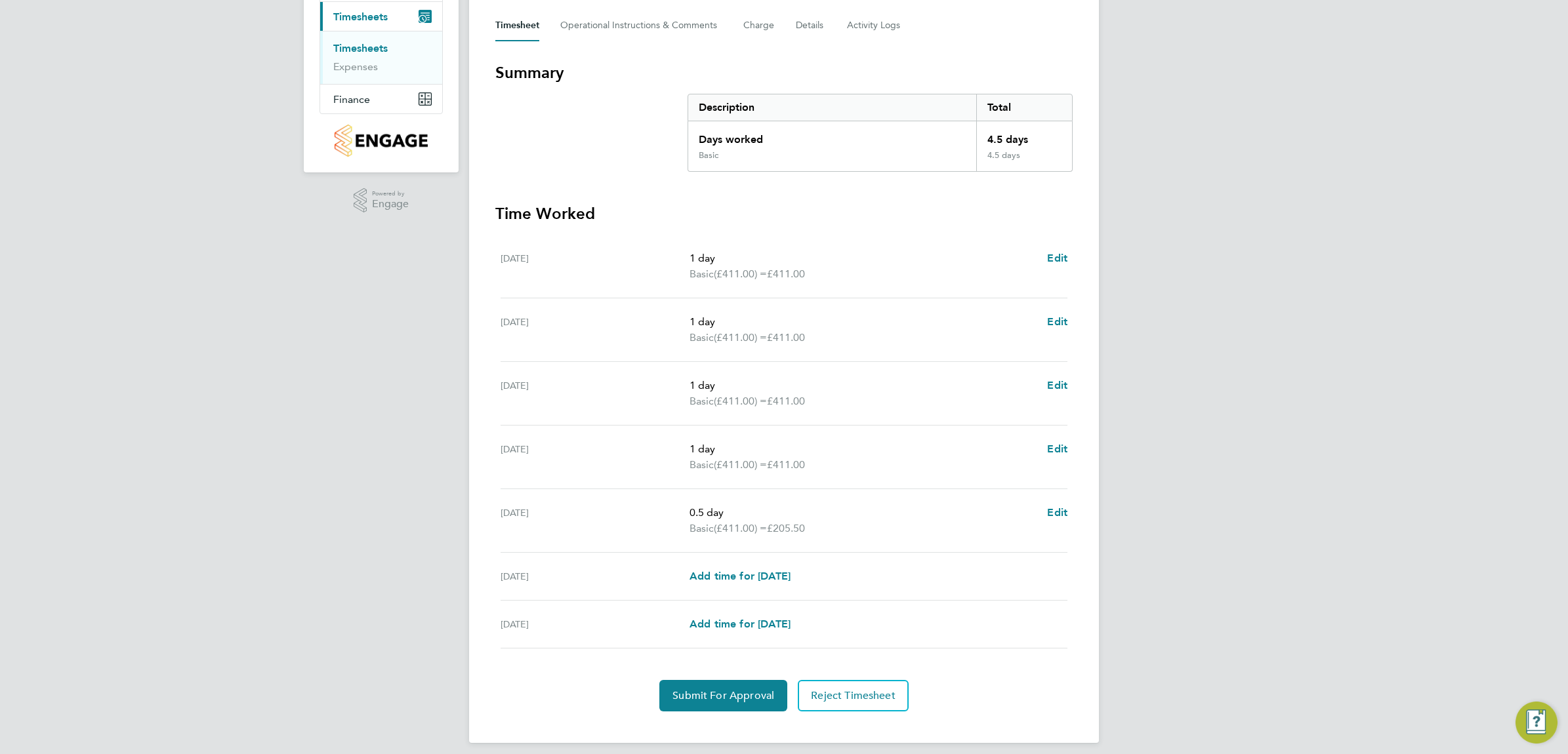
scroll to position [195, 0]
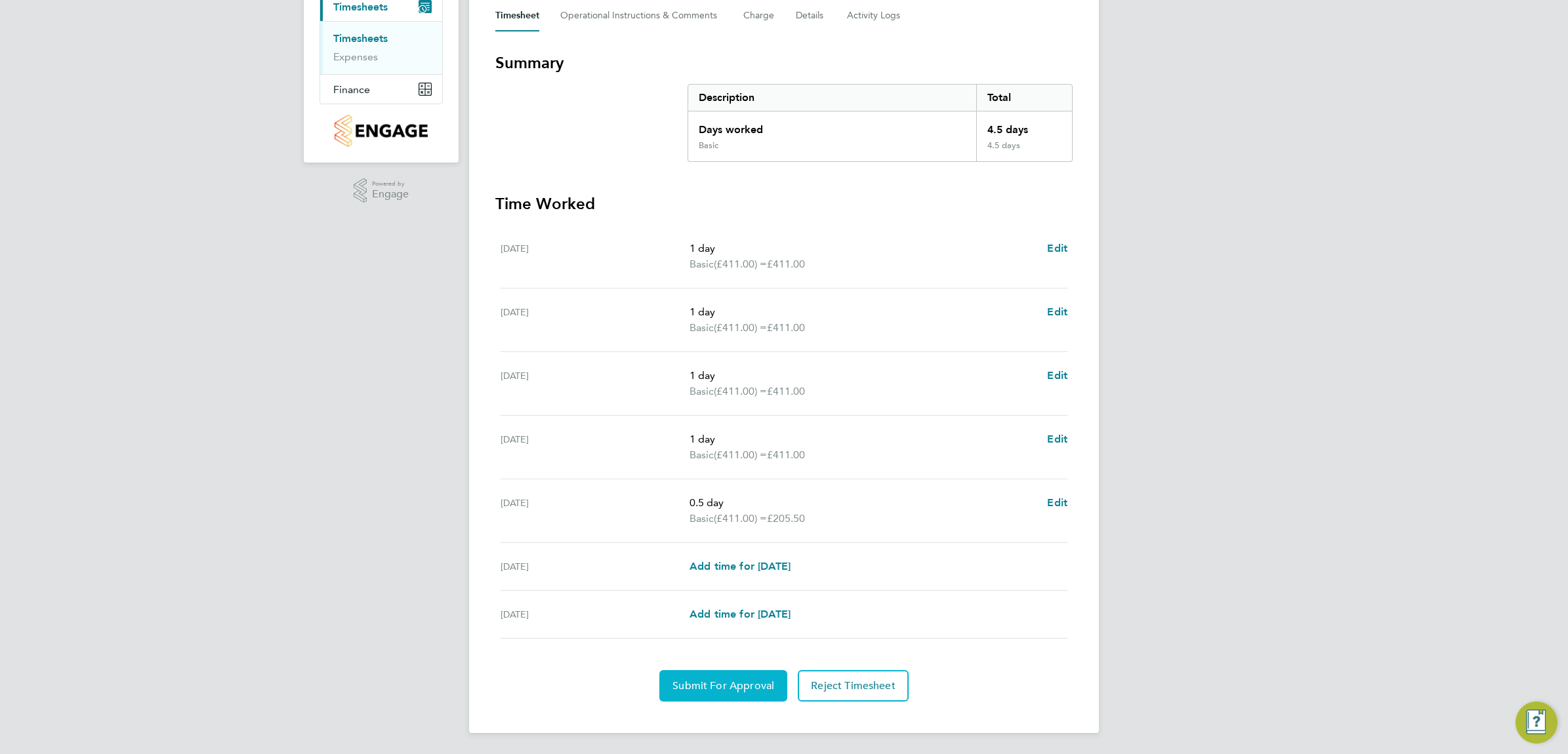
click at [732, 684] on span "Submit For Approval" at bounding box center [723, 686] width 101 height 13
click at [716, 678] on button "Approve Timesheet" at bounding box center [723, 686] width 123 height 32
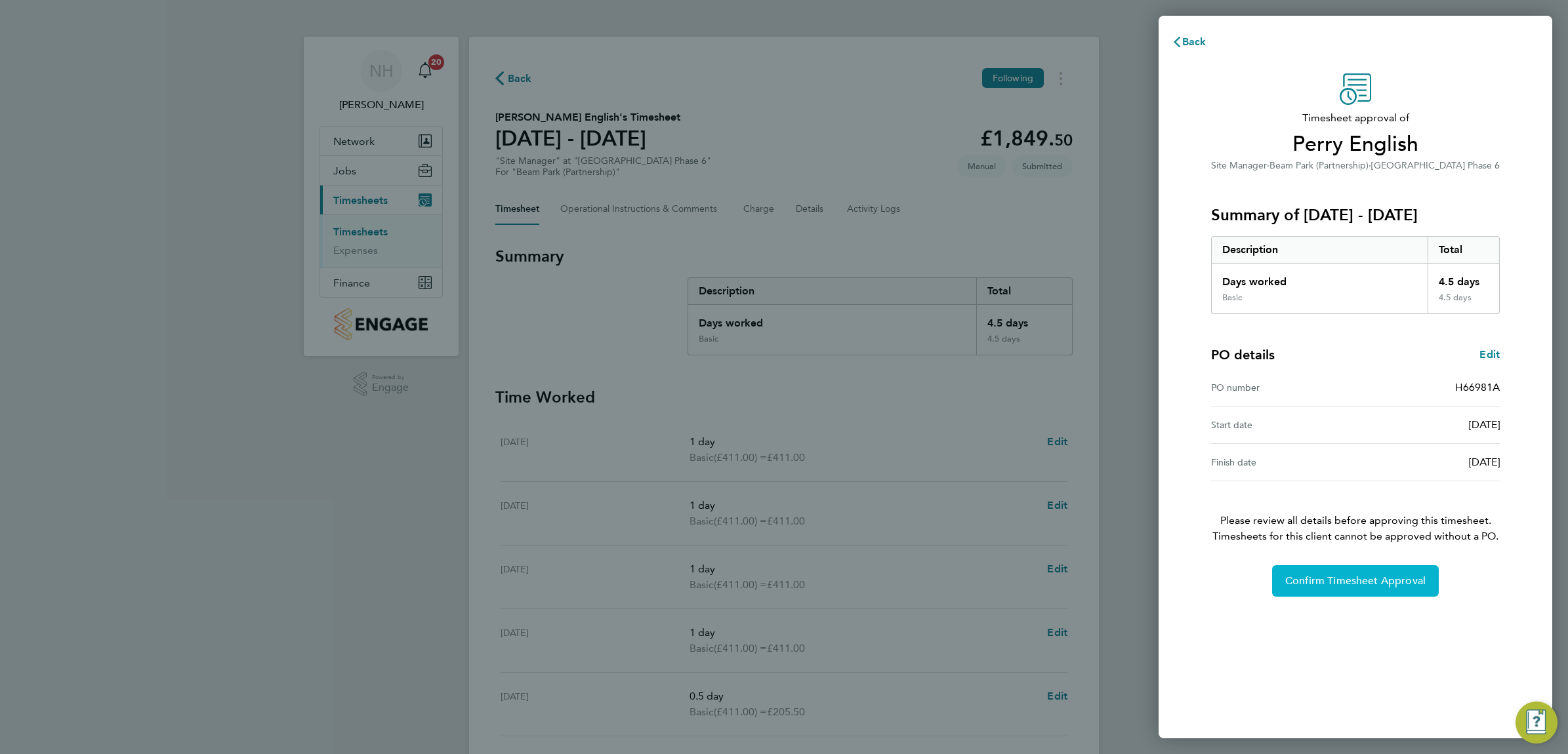
click at [1325, 577] on span "Confirm Timesheet Approval" at bounding box center [1355, 581] width 140 height 13
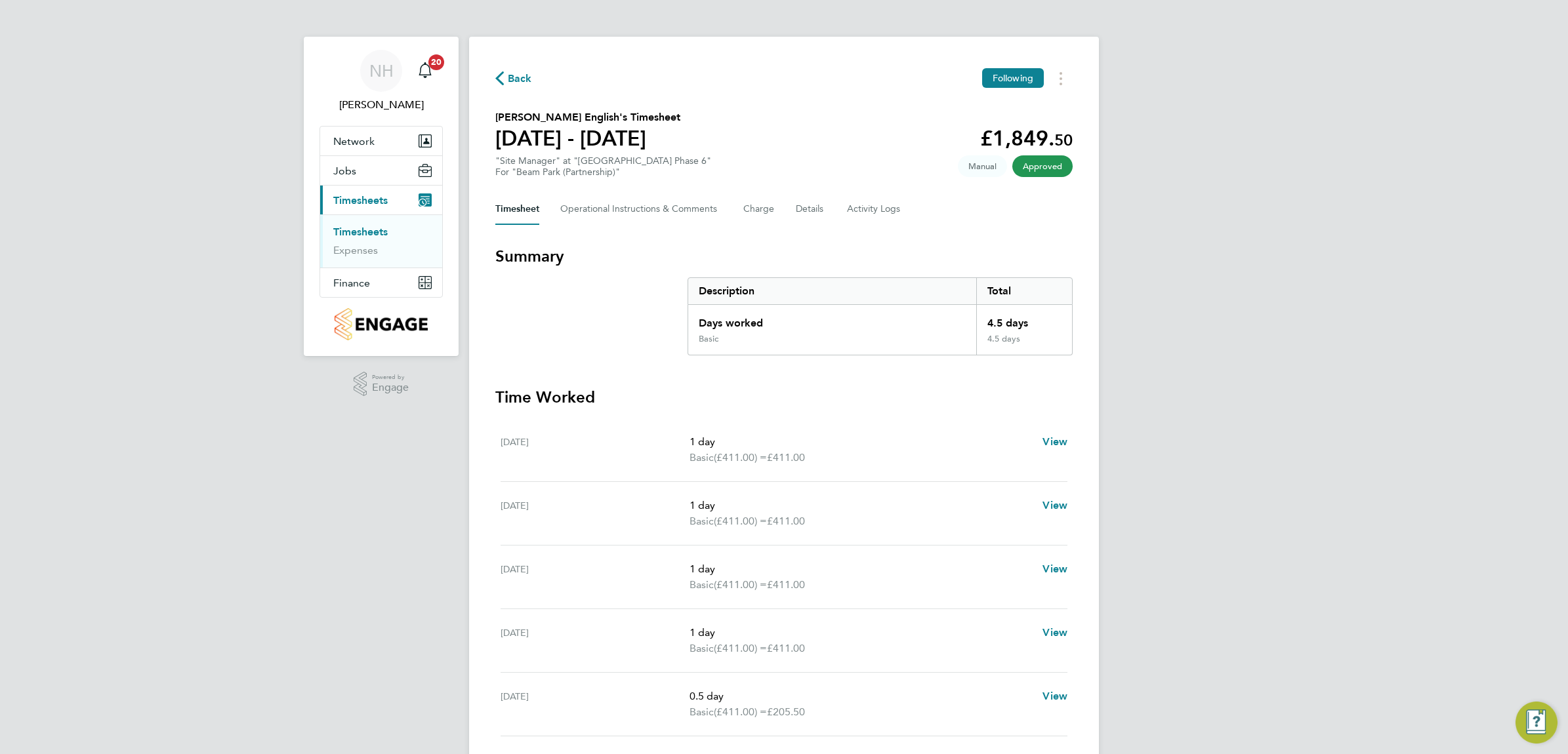
click at [513, 77] on span "Back" at bounding box center [520, 79] width 24 height 16
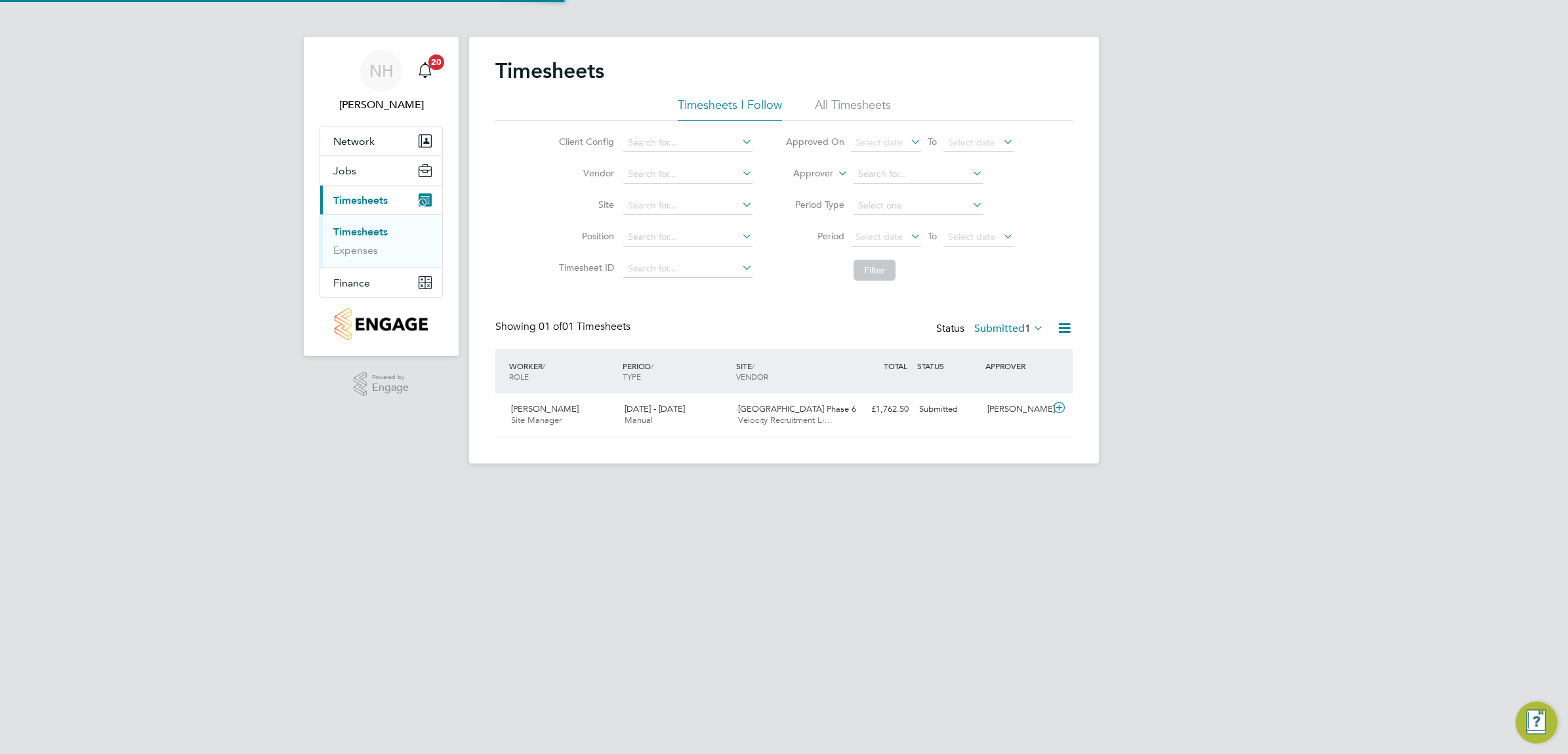
scroll to position [33, 113]
click at [1012, 410] on div "[PERSON_NAME]" at bounding box center [1017, 409] width 69 height 22
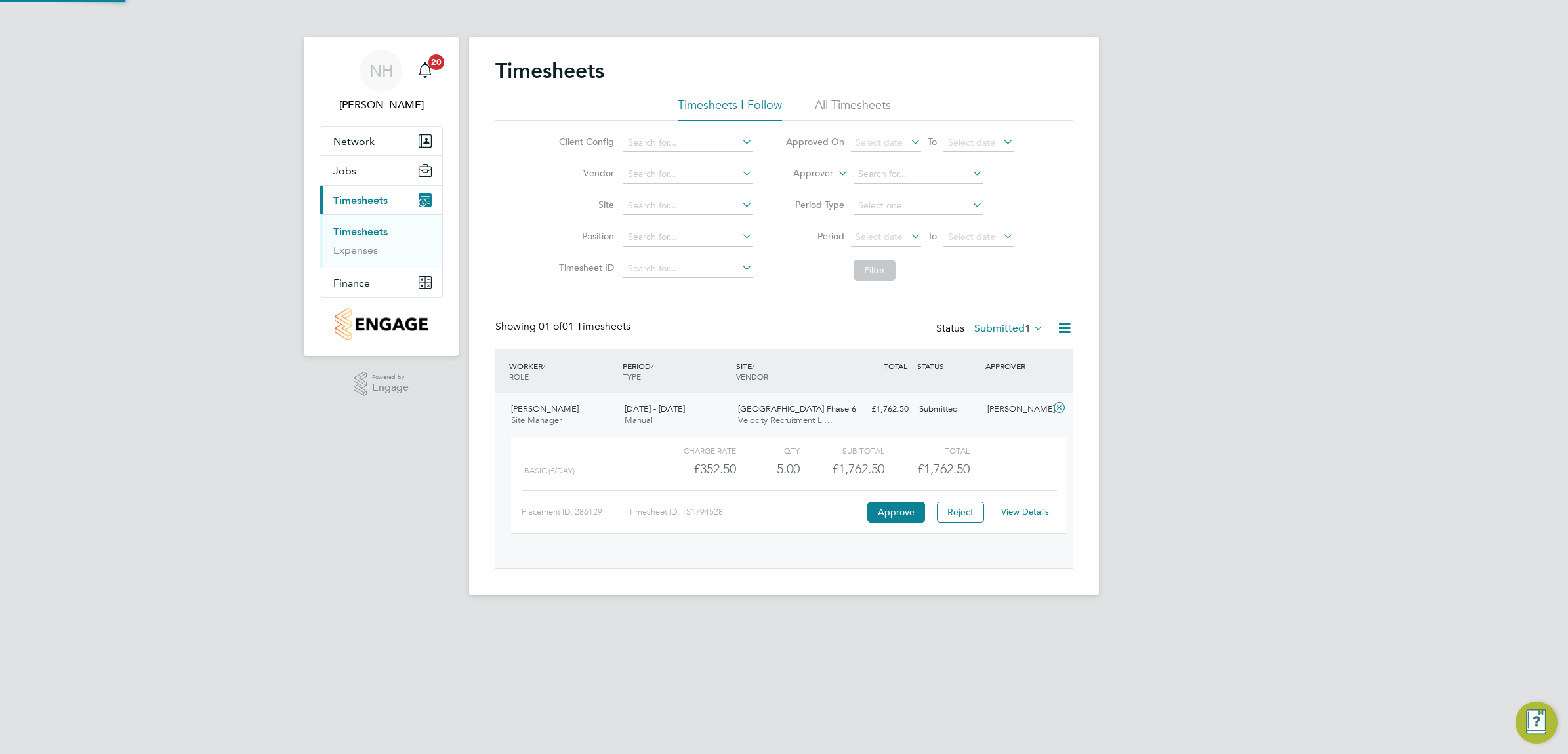
scroll to position [22, 128]
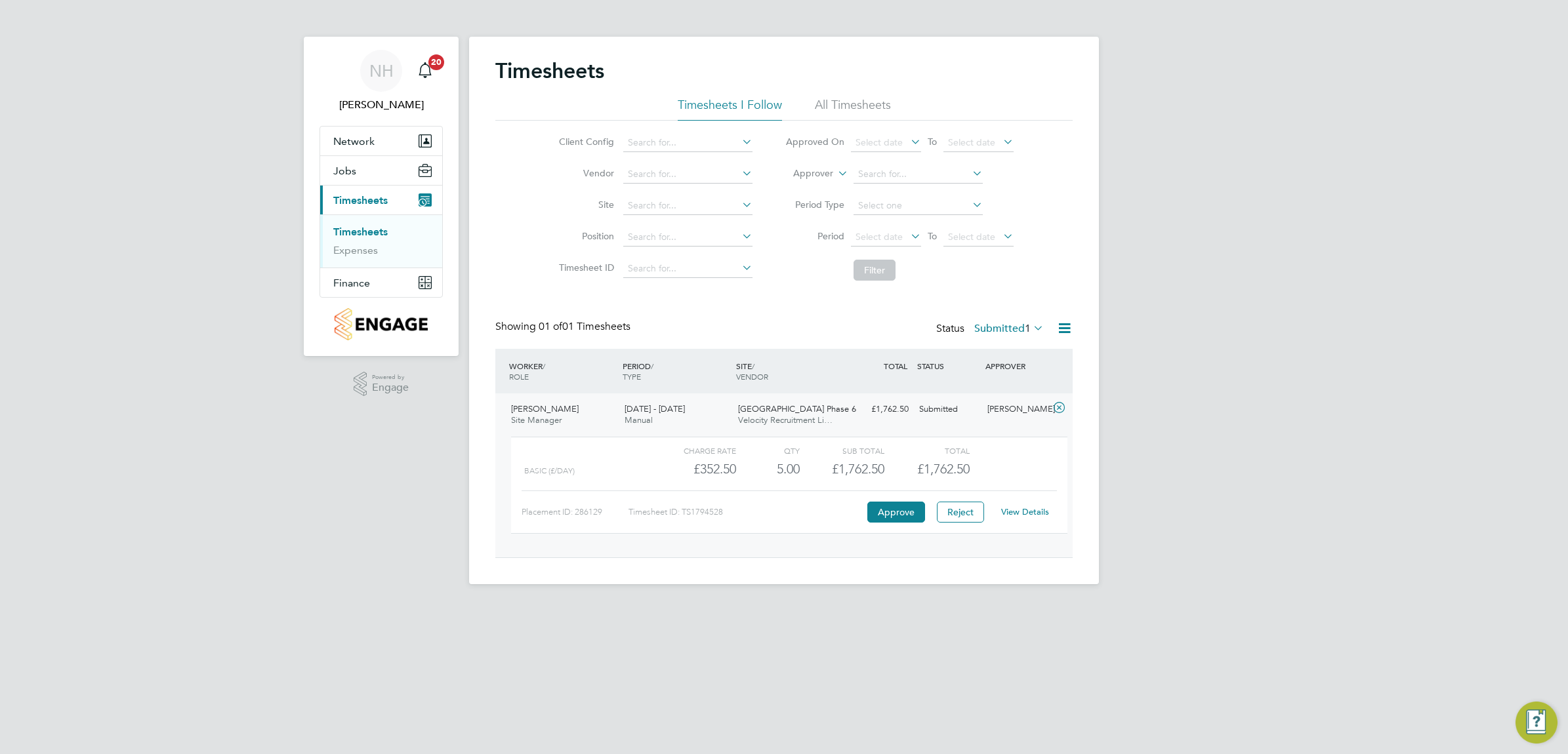
click at [1020, 512] on link "View Details" at bounding box center [1025, 512] width 48 height 11
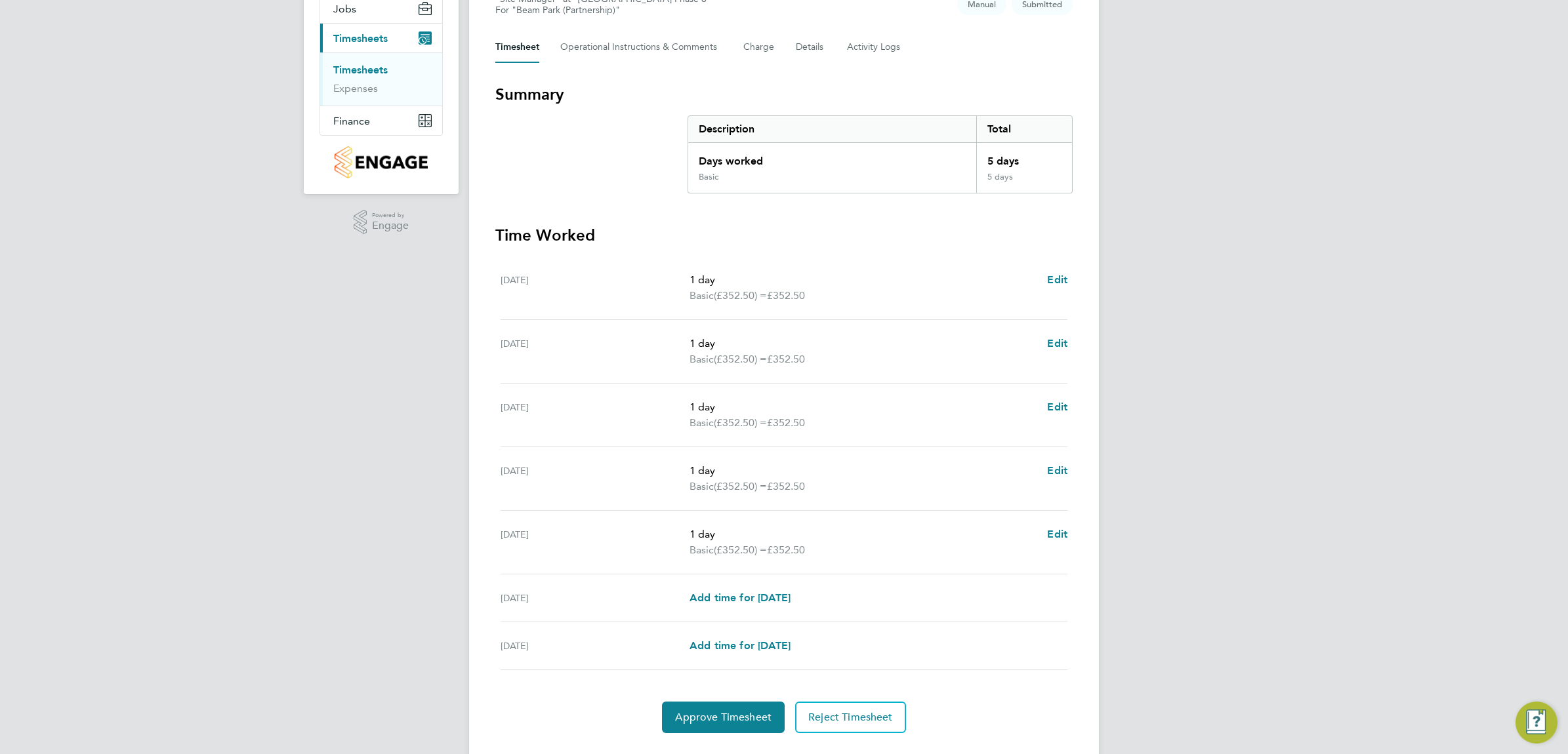
scroll to position [164, 0]
click at [709, 713] on span "Approve Timesheet" at bounding box center [723, 715] width 96 height 13
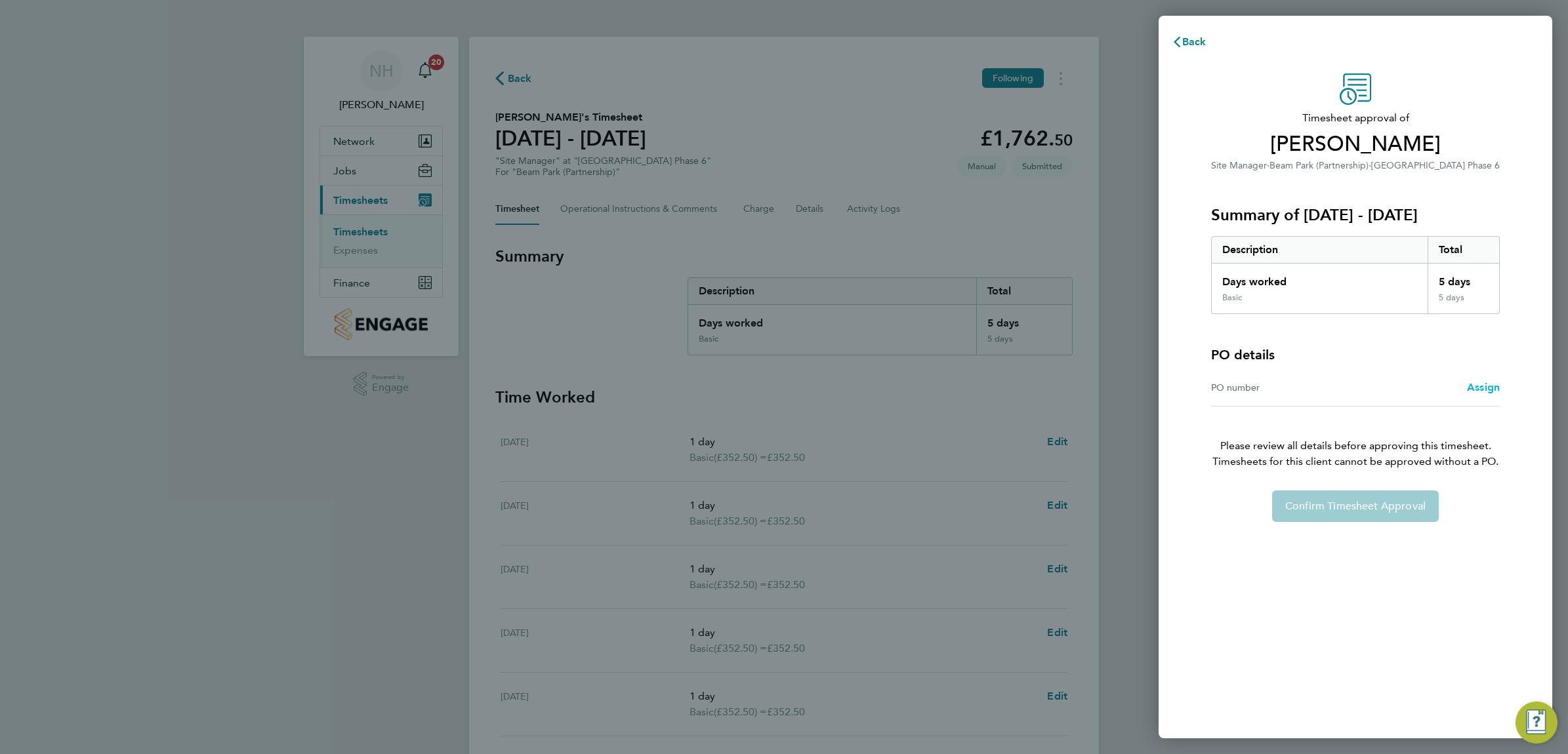
click at [1479, 387] on span "Assign" at bounding box center [1483, 387] width 33 height 13
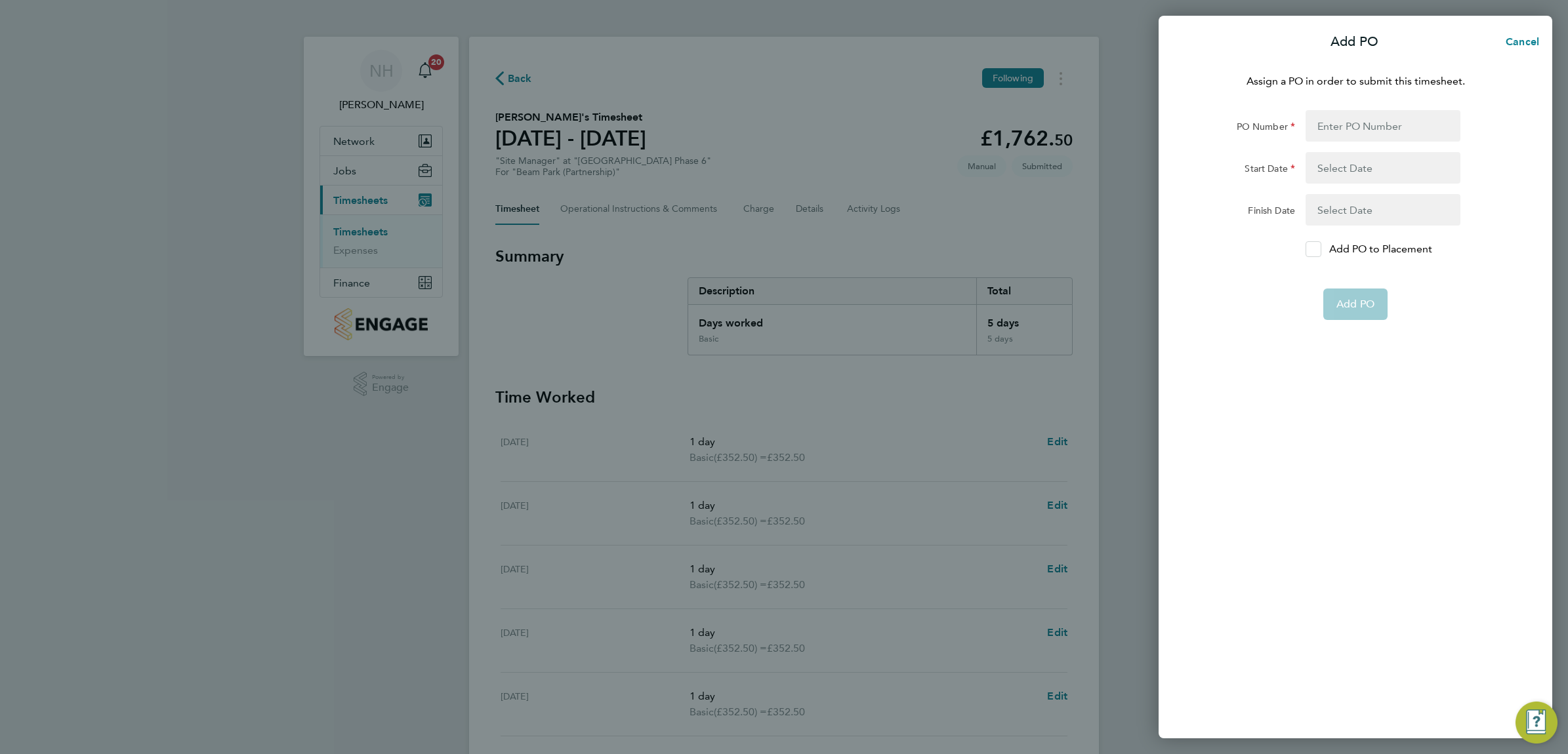
click at [1314, 249] on icon at bounding box center [1314, 249] width 10 height 9
click at [1318, 249] on input "Add PO to Placement" at bounding box center [1318, 249] width 0 height 0
click at [1332, 118] on input "PO Number" at bounding box center [1383, 126] width 155 height 32
type input "H66981A"
type input "[DATE]"
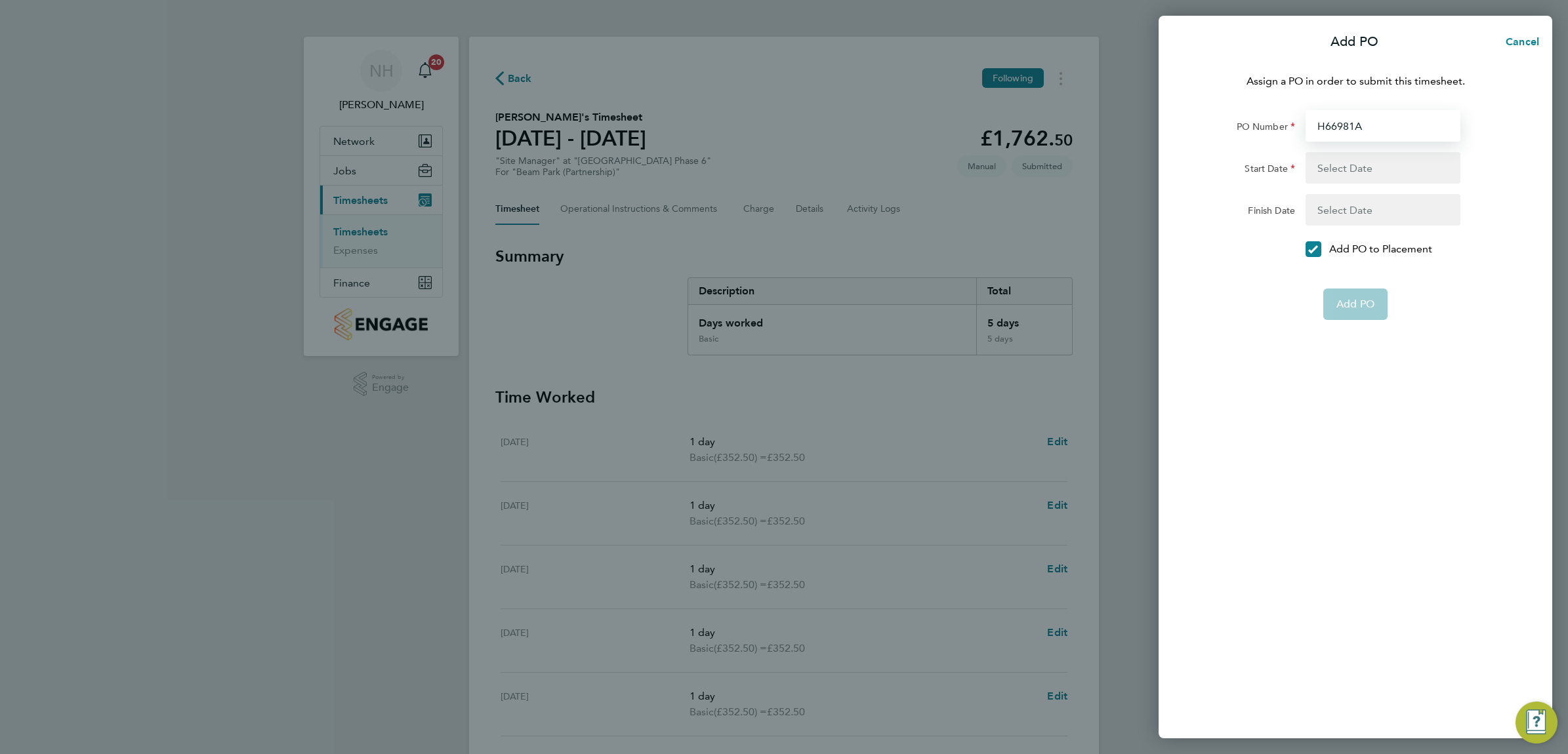
type input "[DATE]"
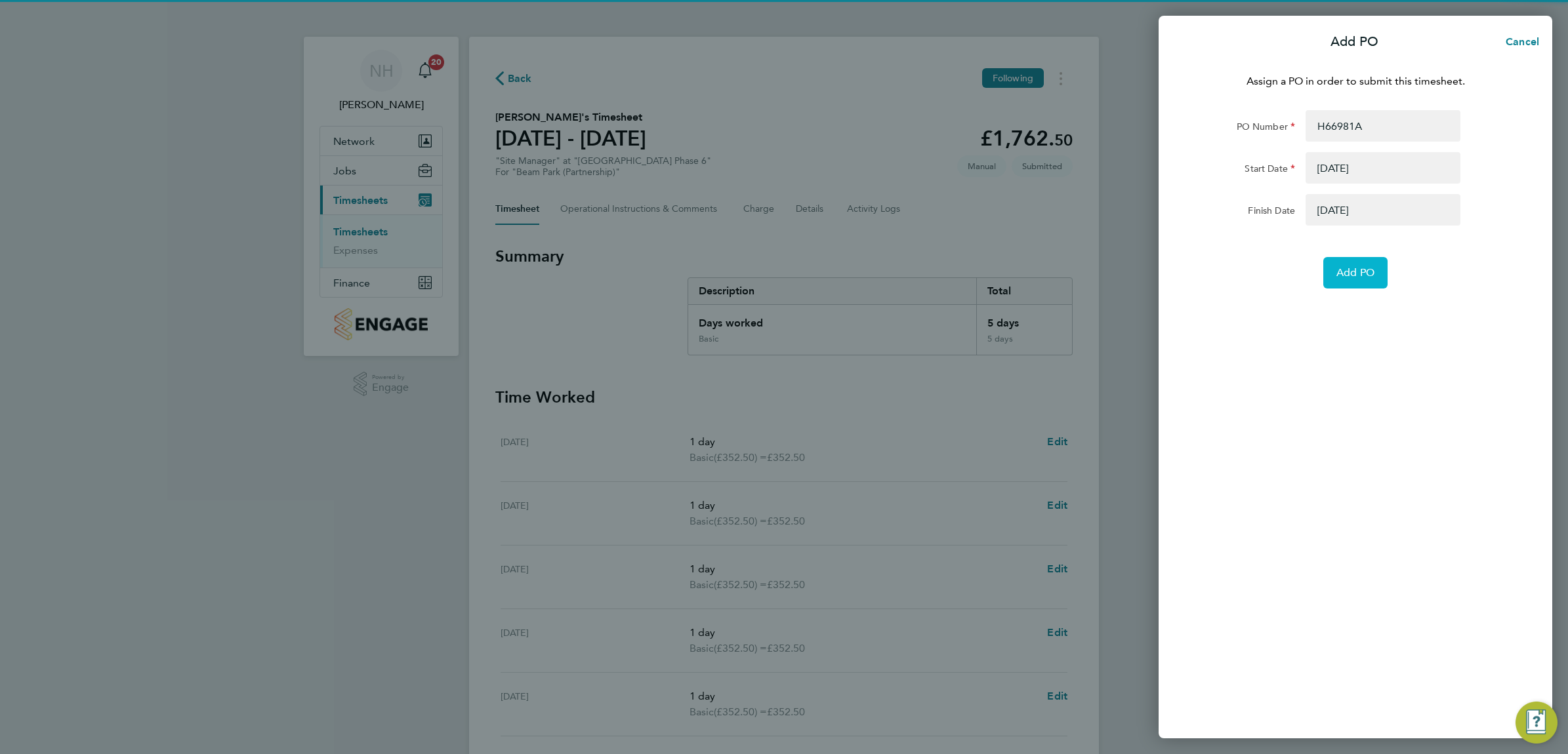
click at [1366, 277] on span "Add PO" at bounding box center [1355, 273] width 38 height 13
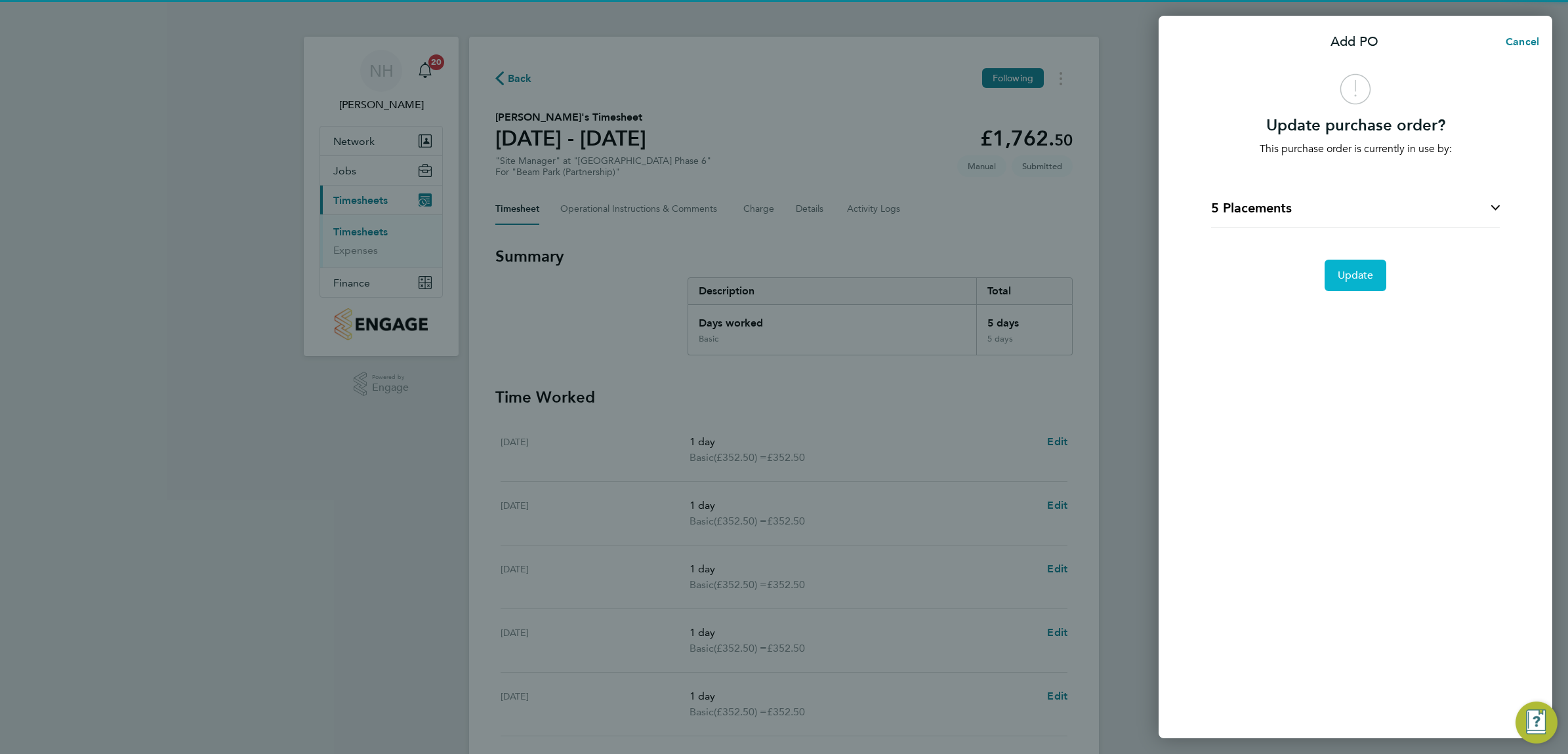
click at [1366, 277] on span "Update" at bounding box center [1355, 275] width 36 height 13
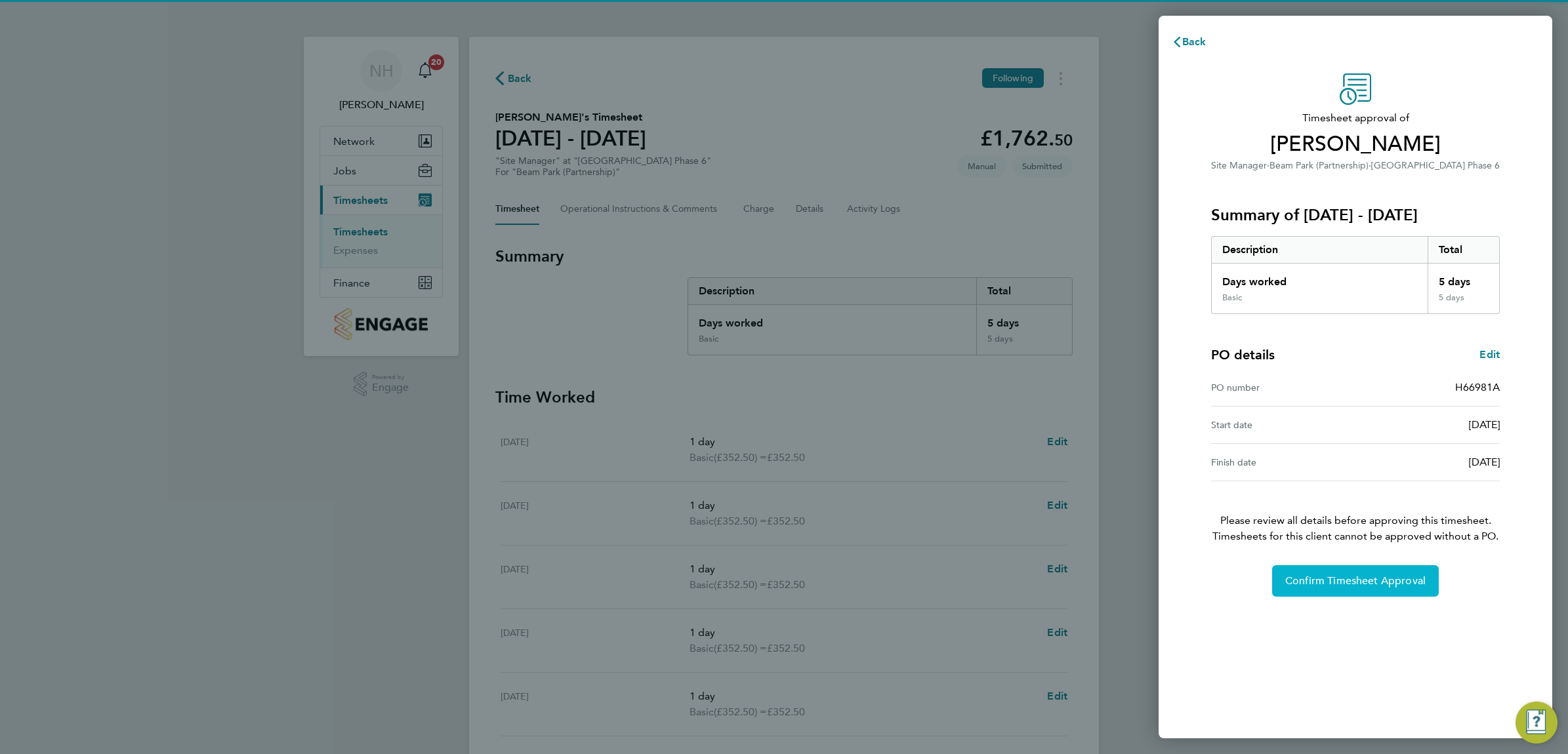
click at [1345, 581] on span "Confirm Timesheet Approval" at bounding box center [1355, 581] width 140 height 13
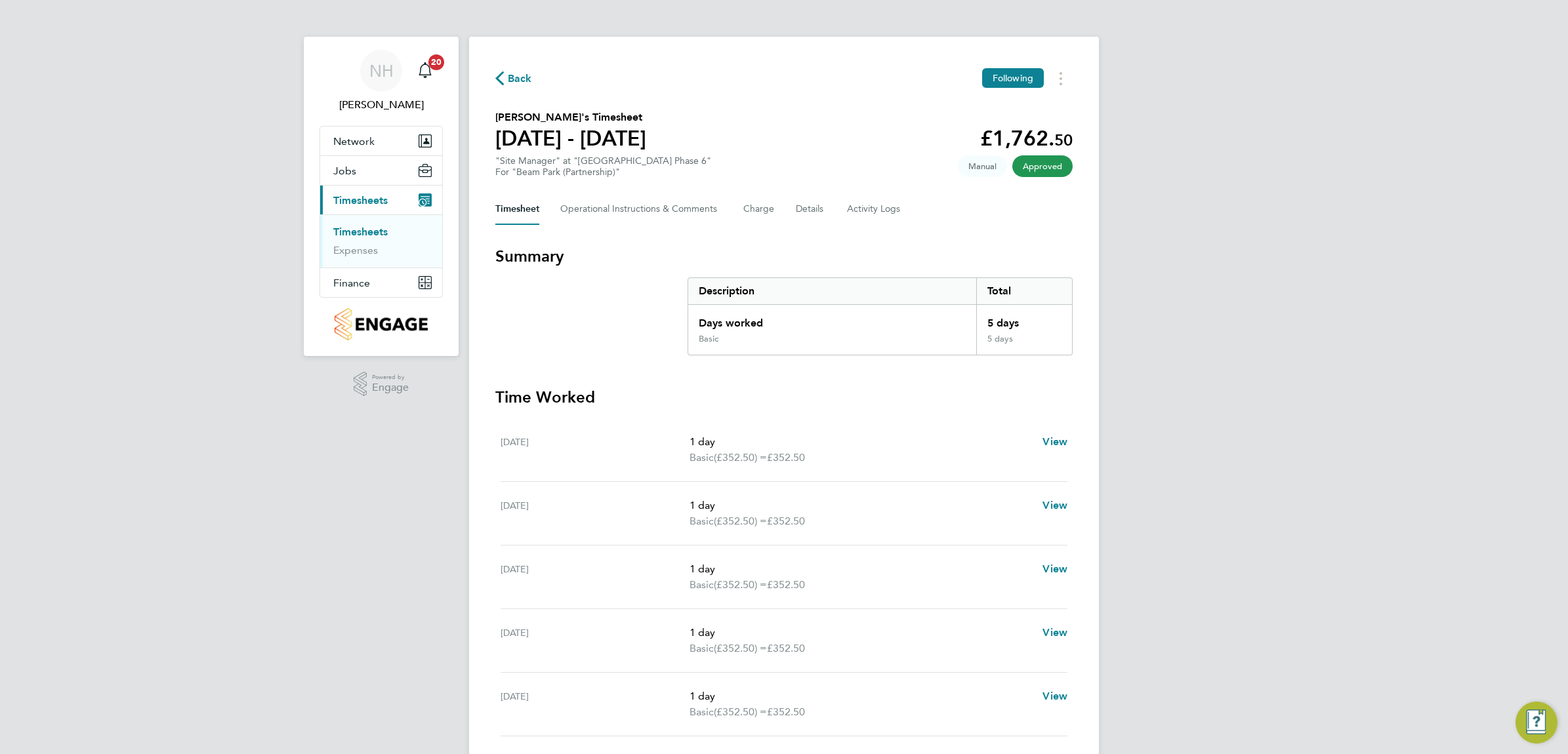
click at [509, 83] on span "Back" at bounding box center [520, 79] width 24 height 16
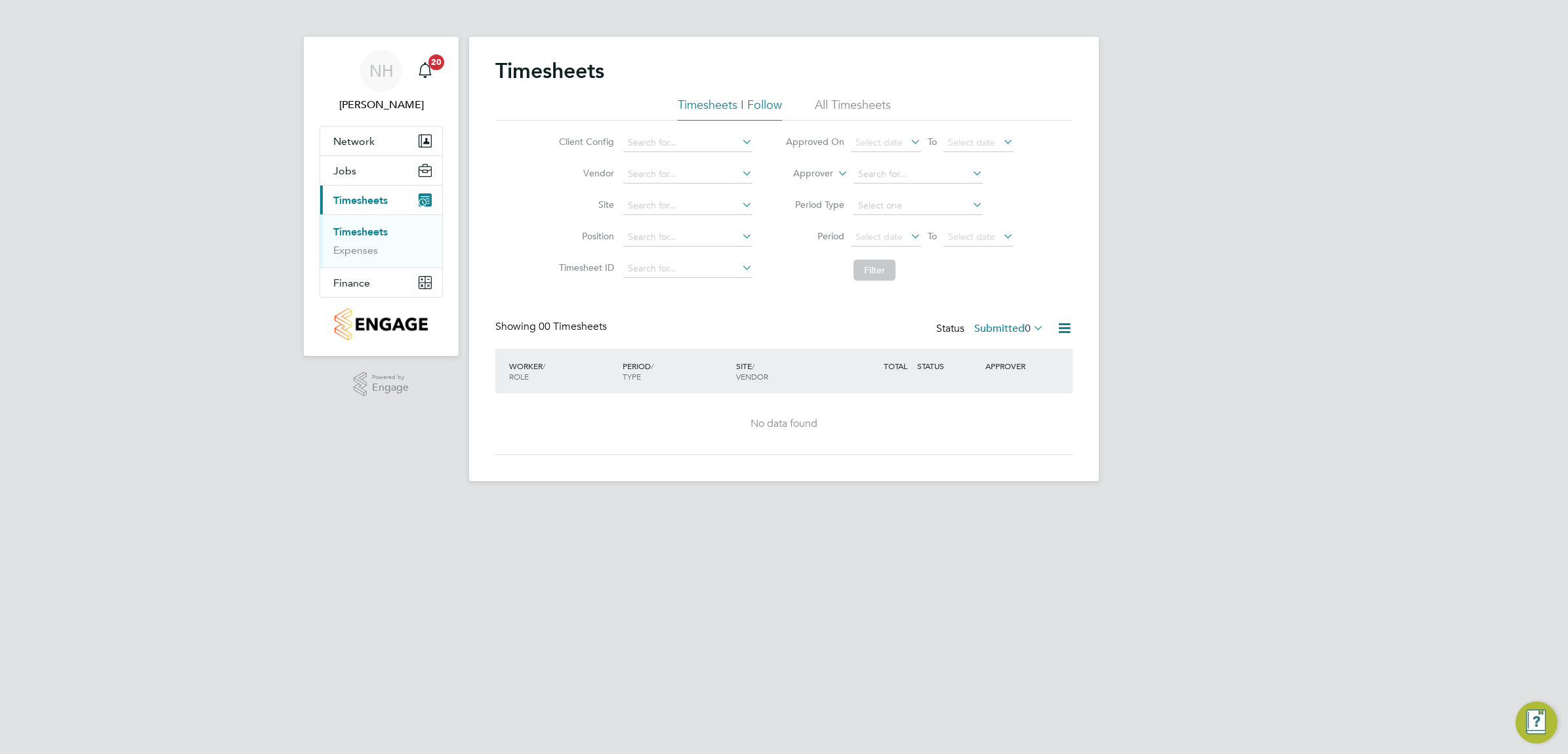
click at [984, 330] on label "Submitted 0" at bounding box center [1009, 329] width 70 height 13
click at [1011, 369] on li "Saved" at bounding box center [995, 371] width 61 height 18
